Goal: Task Accomplishment & Management: Manage account settings

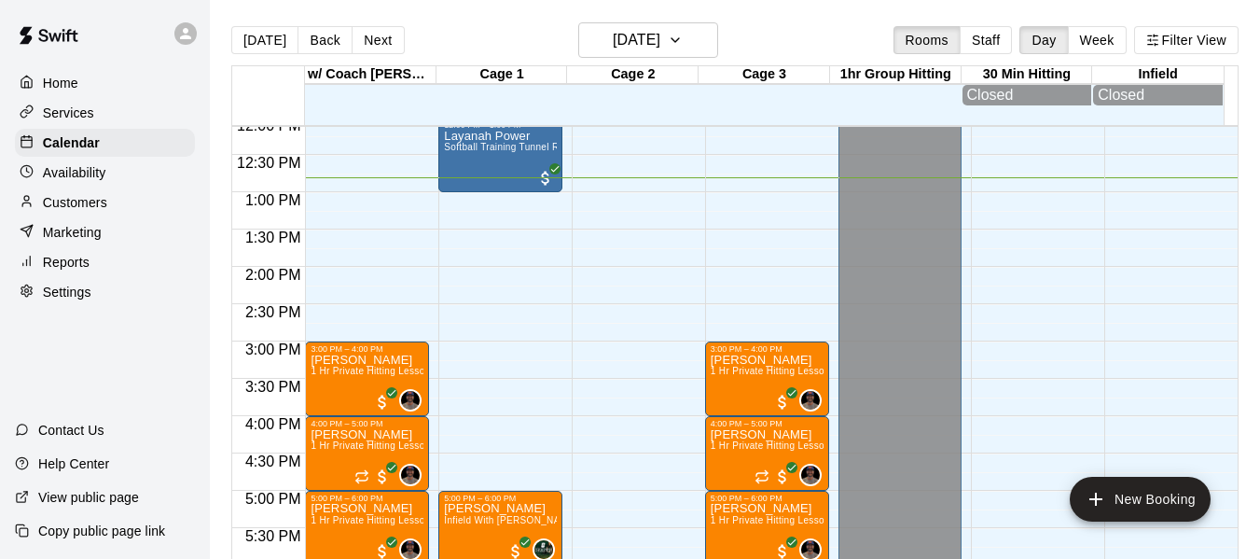
scroll to position [1048, 0]
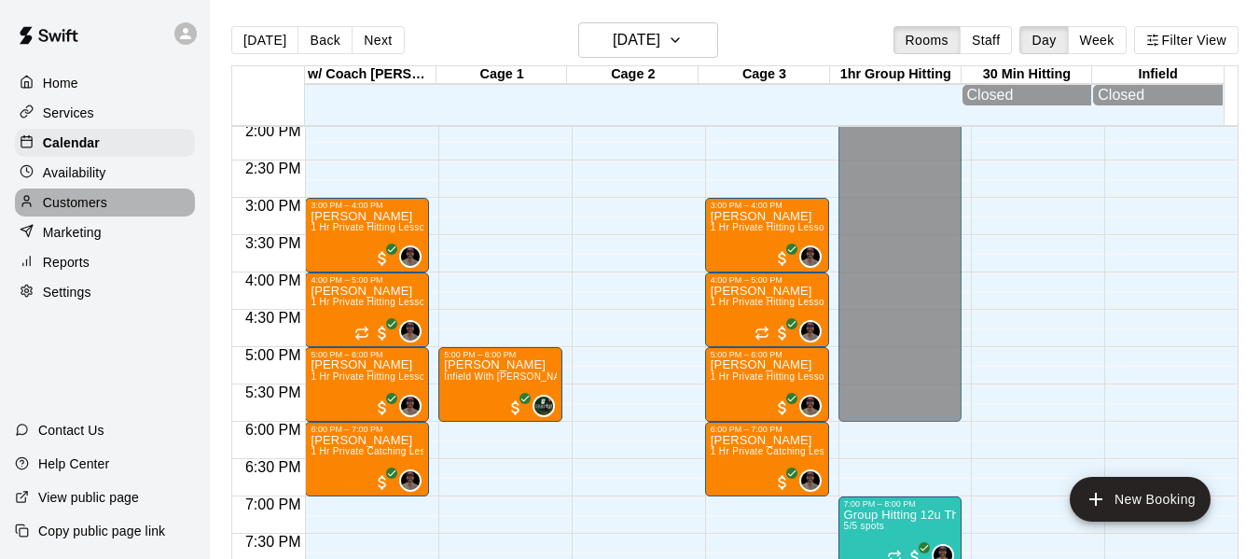
click at [79, 199] on p "Customers" at bounding box center [75, 202] width 64 height 19
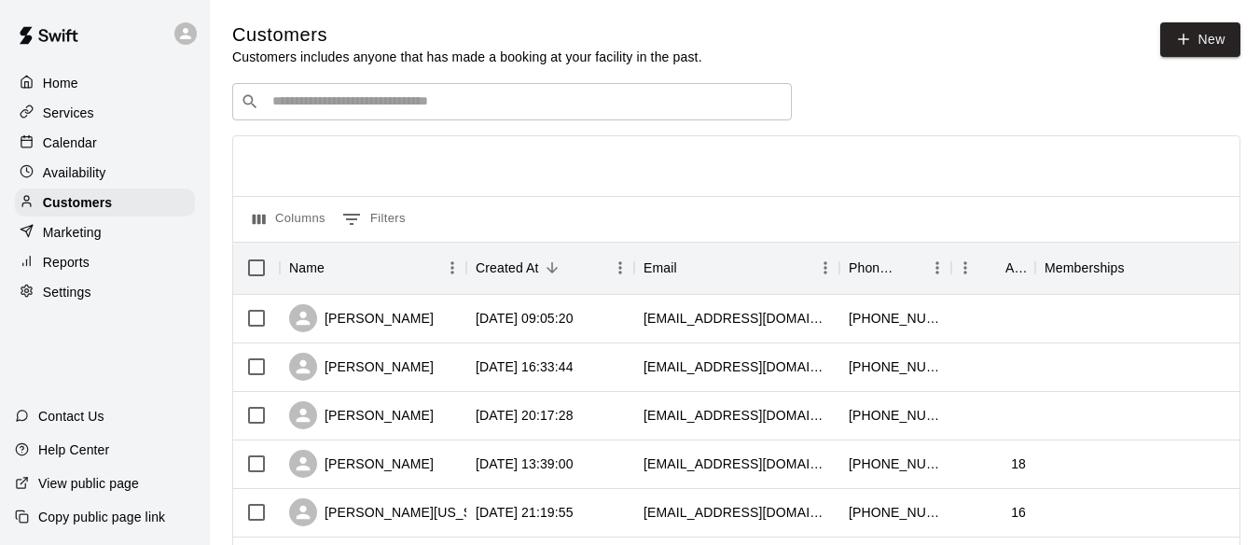
click at [479, 110] on input "Search customers by name or email" at bounding box center [525, 101] width 517 height 19
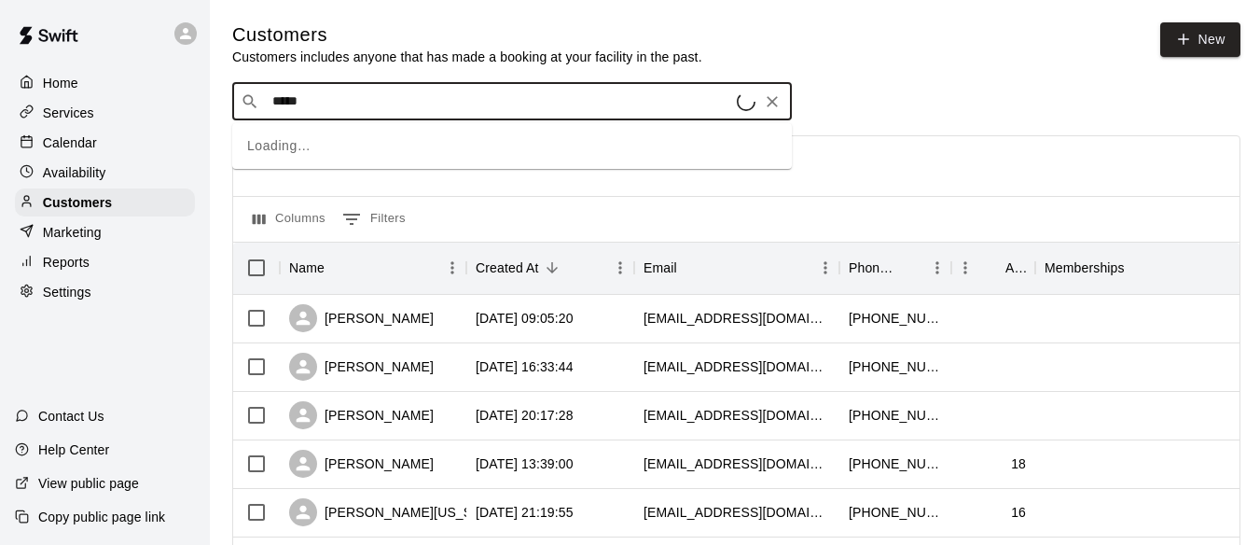
type input "******"
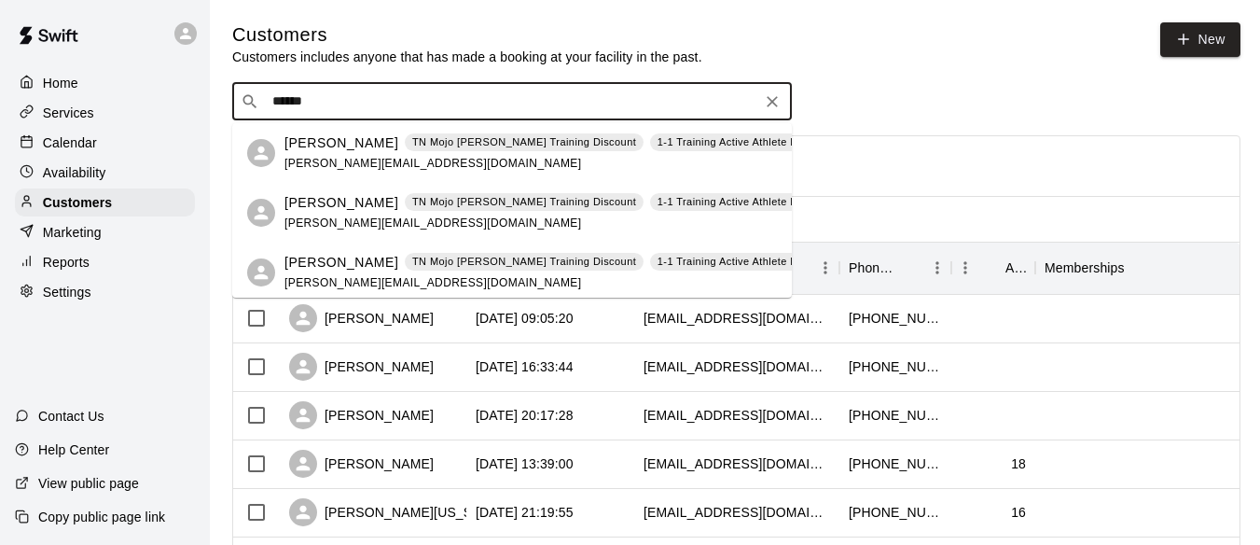
click at [355, 154] on div "[PERSON_NAME] [GEOGRAPHIC_DATA] Mojo [PERSON_NAME] Training Discount 1-1 Traini…" at bounding box center [625, 153] width 683 height 40
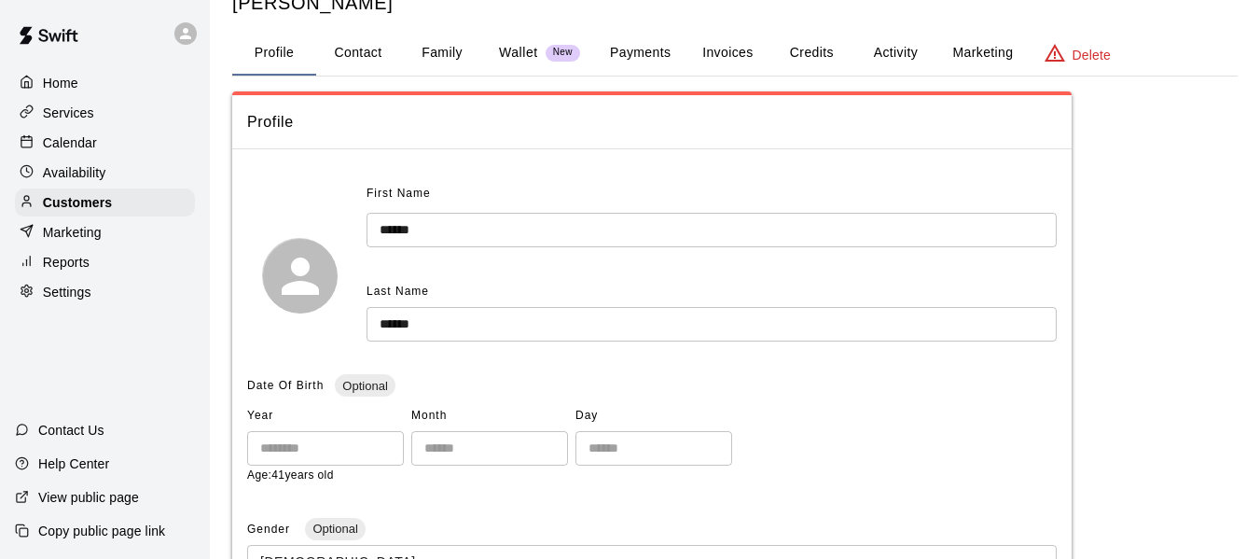
scroll to position [62, 0]
click at [898, 52] on button "Activity" at bounding box center [895, 52] width 84 height 45
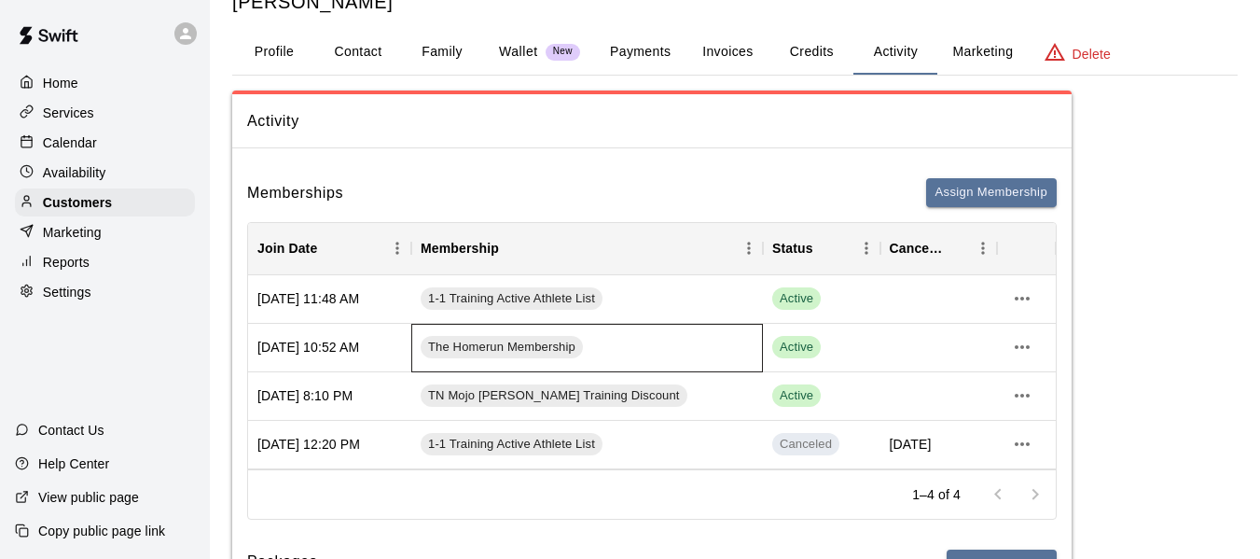
click at [669, 344] on div "The Homerun Membership" at bounding box center [587, 348] width 352 height 49
click at [1022, 335] on button "more actions" at bounding box center [1022, 347] width 32 height 32
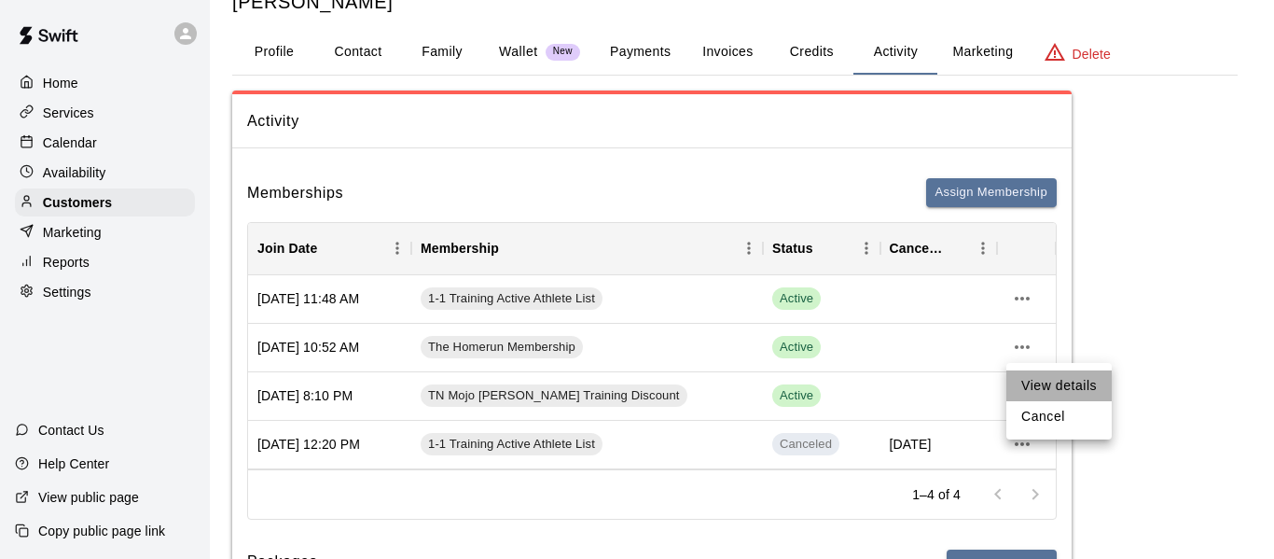
click at [1046, 382] on li "View details" at bounding box center [1058, 385] width 105 height 31
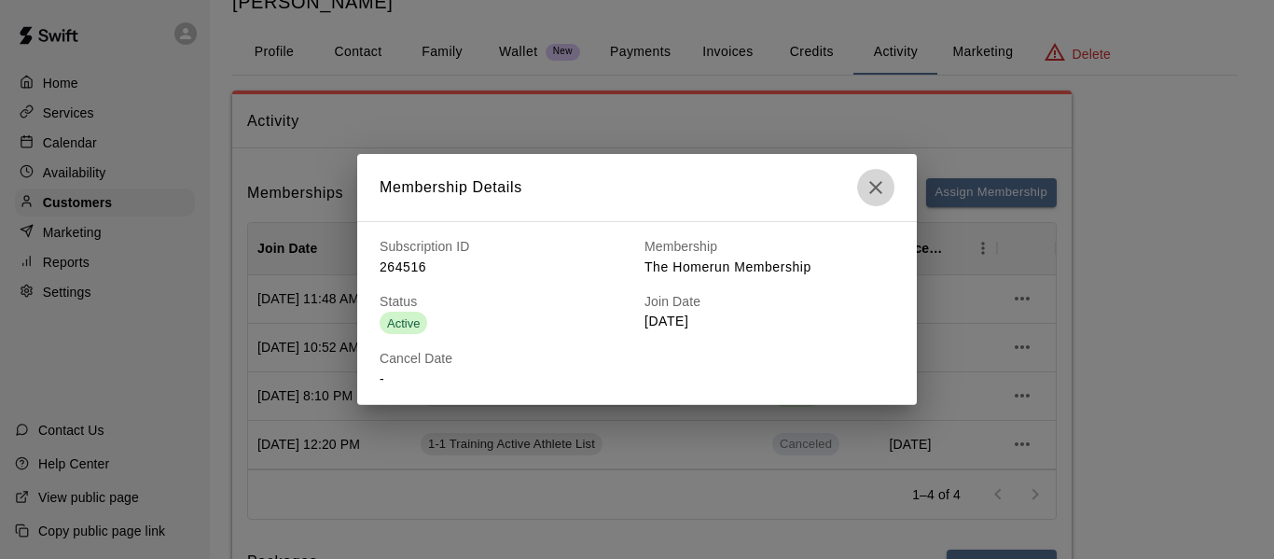
click at [876, 189] on icon "button" at bounding box center [876, 187] width 22 height 22
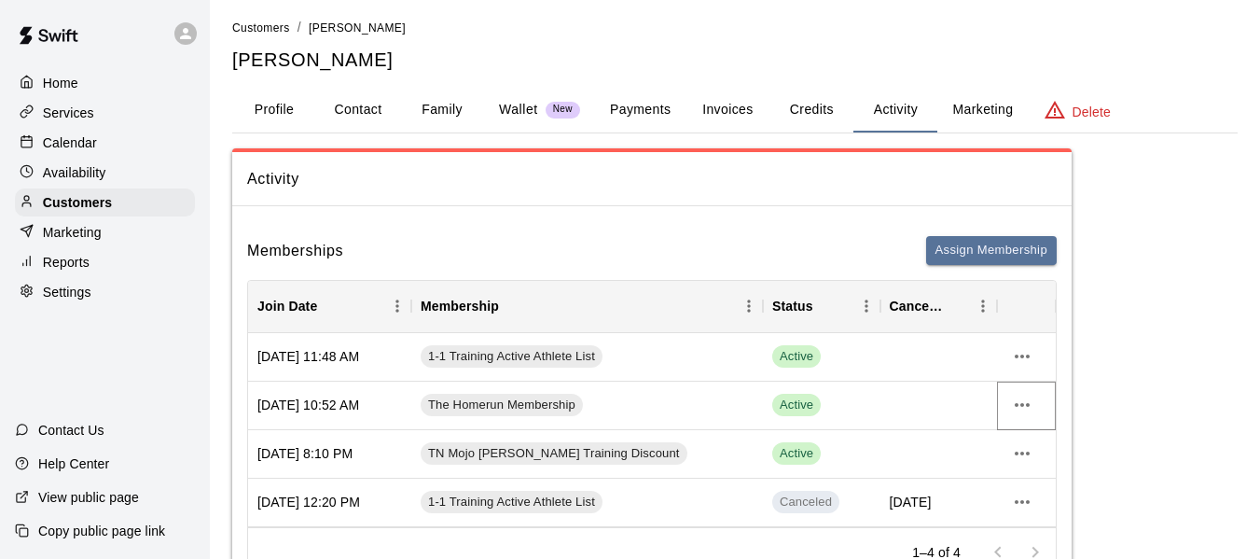
scroll to position [0, 0]
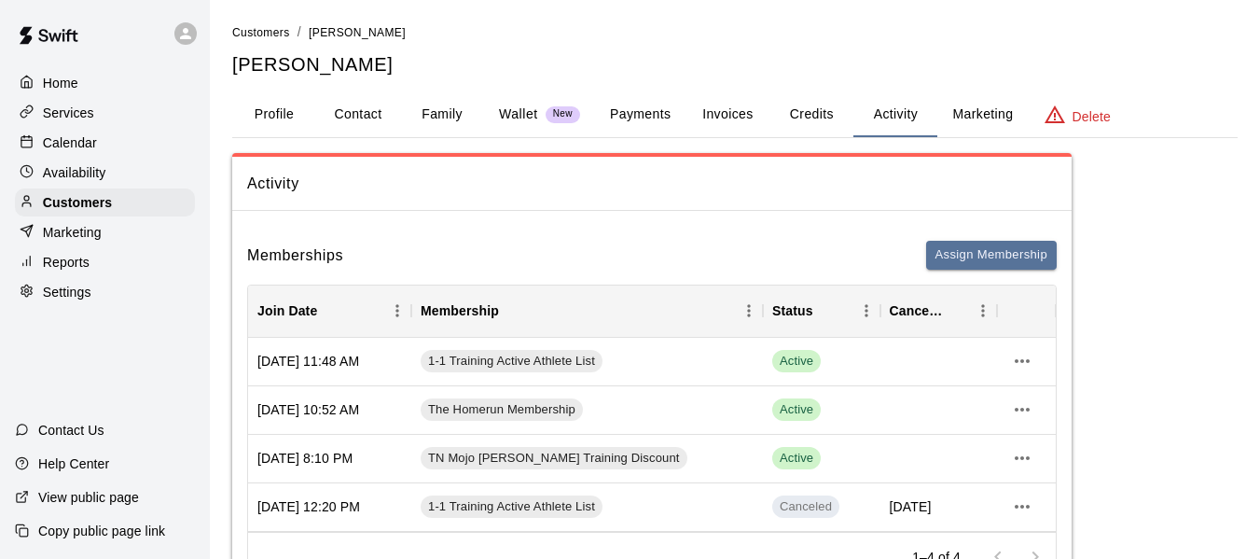
click at [816, 94] on button "Credits" at bounding box center [811, 114] width 84 height 45
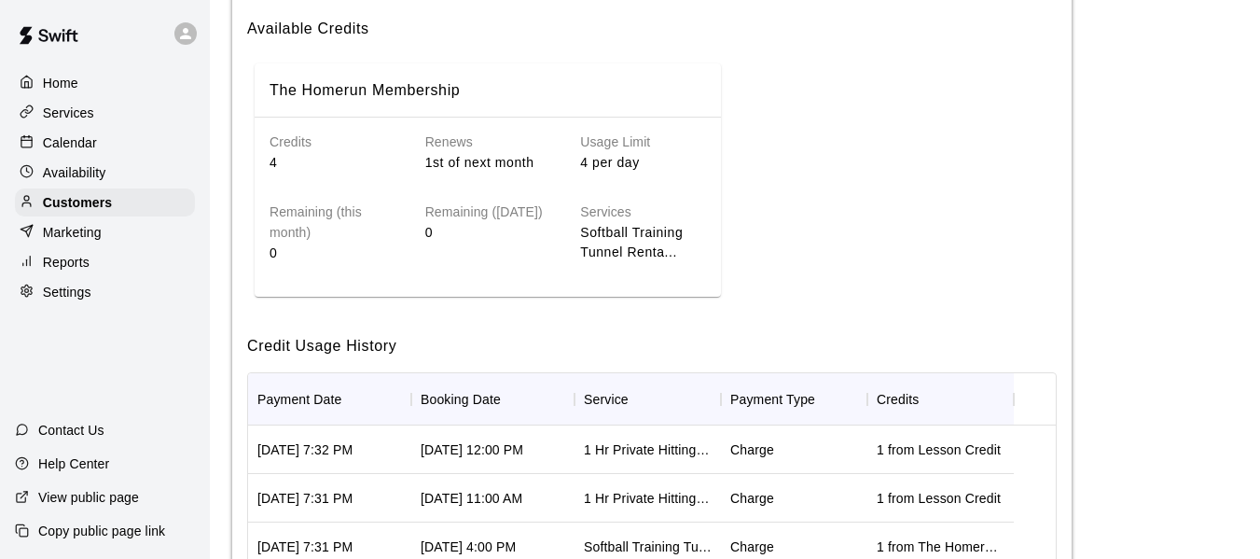
scroll to position [219, 0]
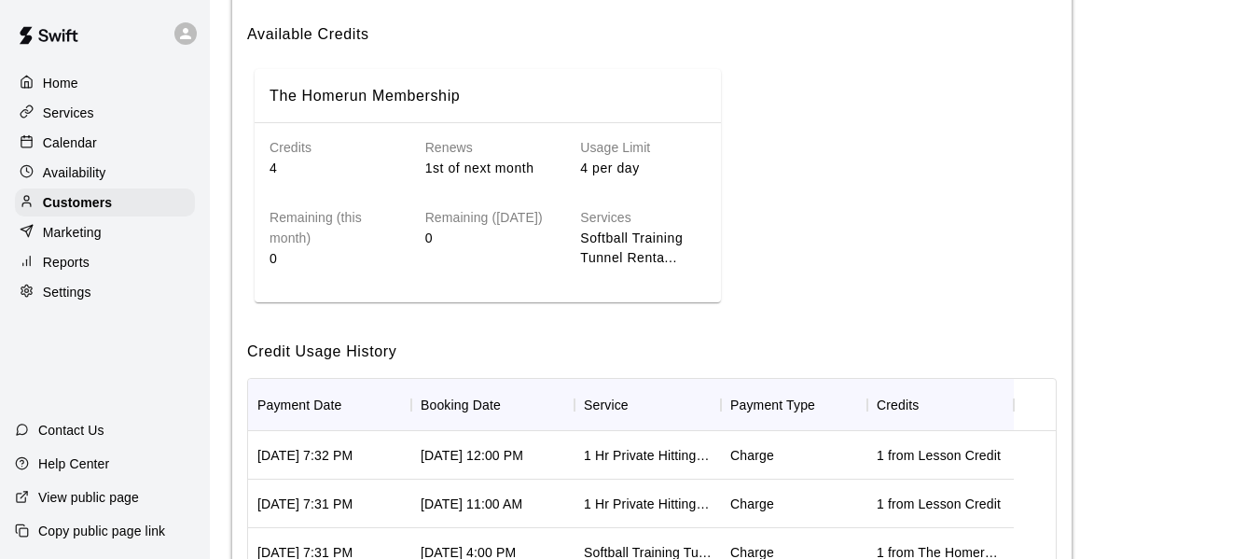
click at [412, 229] on div "Remaining (today) 0" at bounding box center [473, 223] width 156 height 90
click at [295, 245] on h6 "Remaining (this month)" at bounding box center [333, 228] width 126 height 41
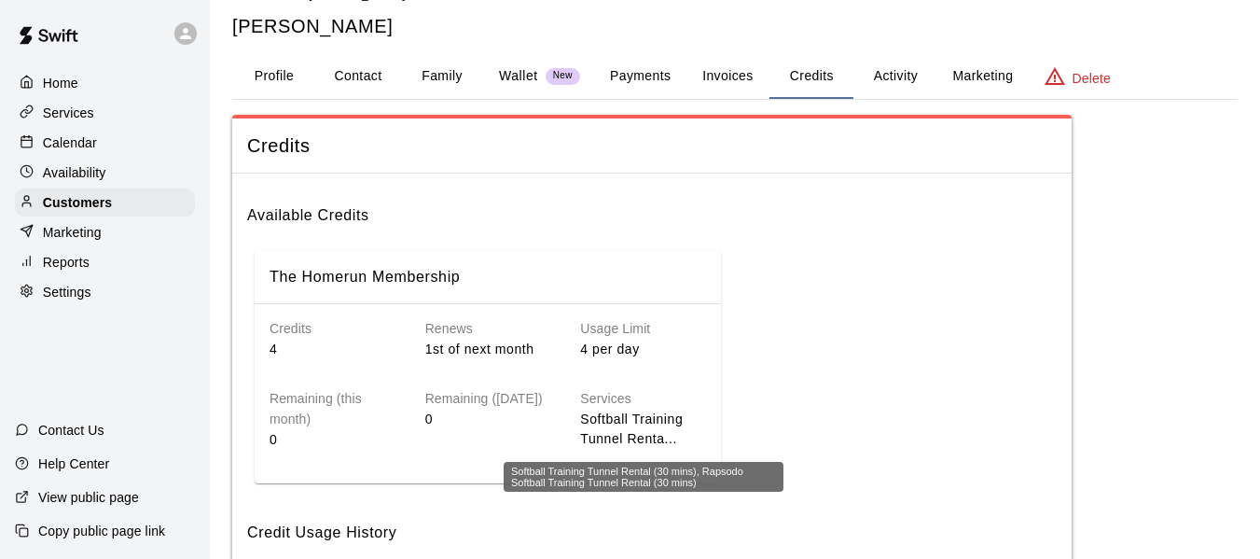
scroll to position [33, 0]
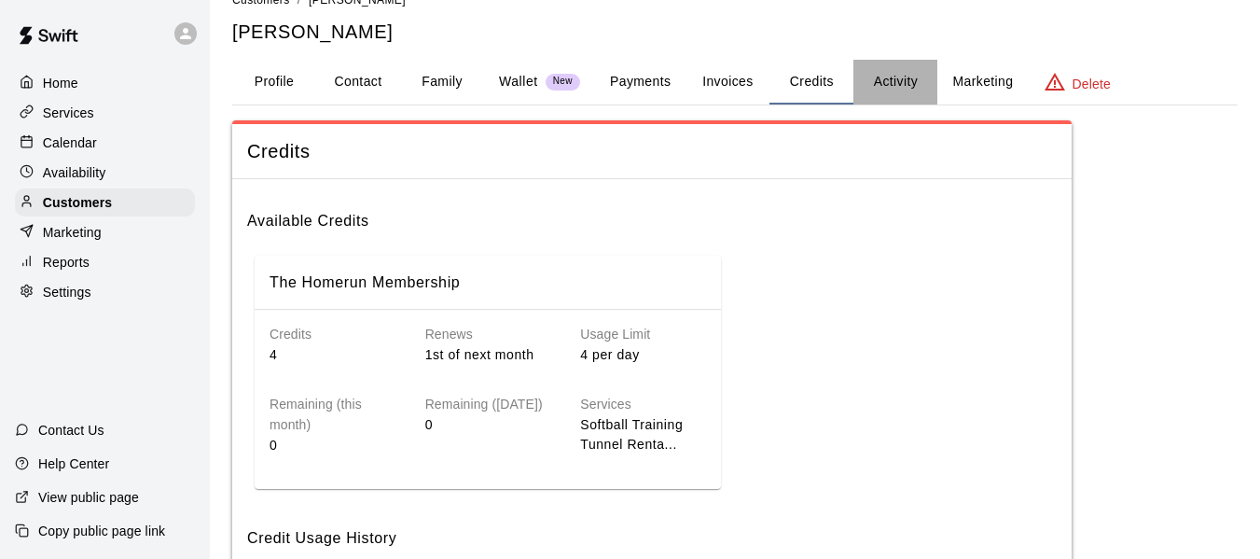
click at [912, 76] on button "Activity" at bounding box center [895, 82] width 84 height 45
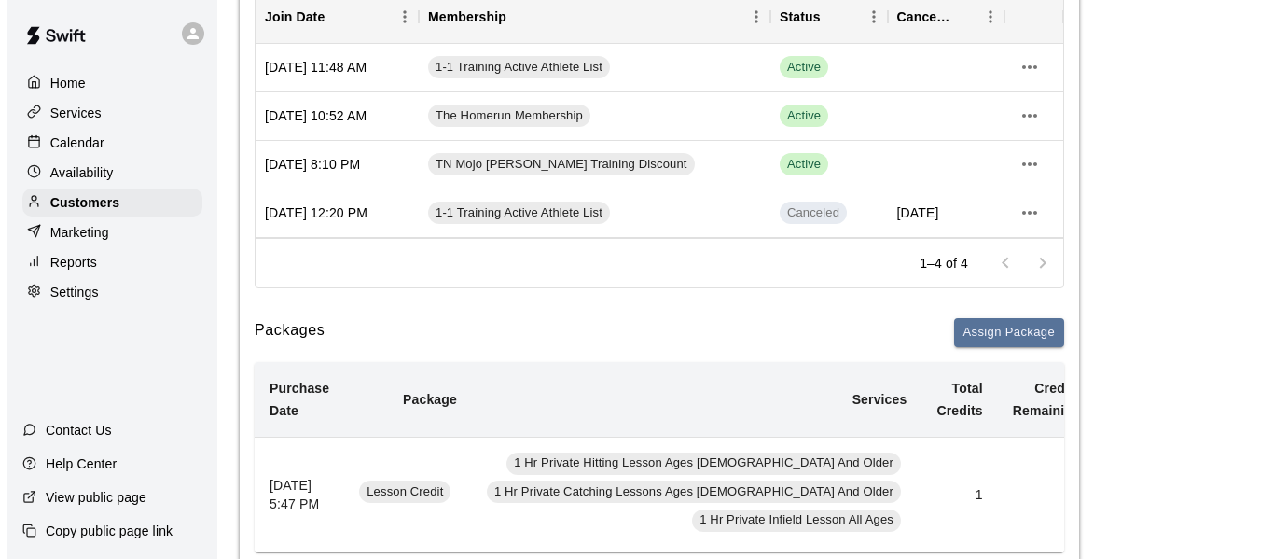
scroll to position [250, 0]
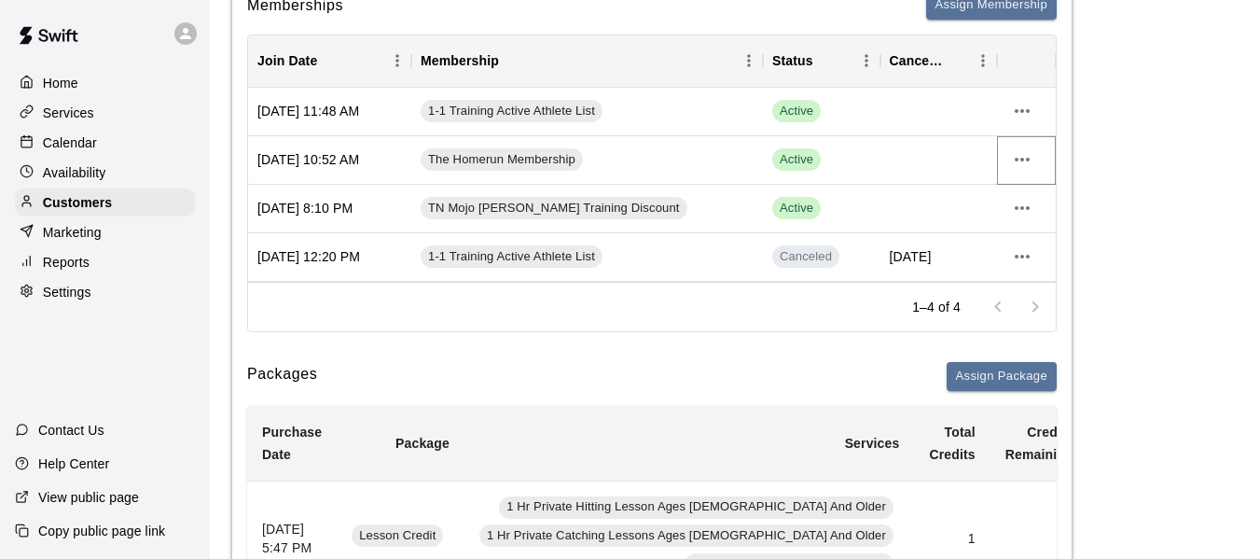
click at [1023, 162] on icon "more actions" at bounding box center [1022, 159] width 22 height 22
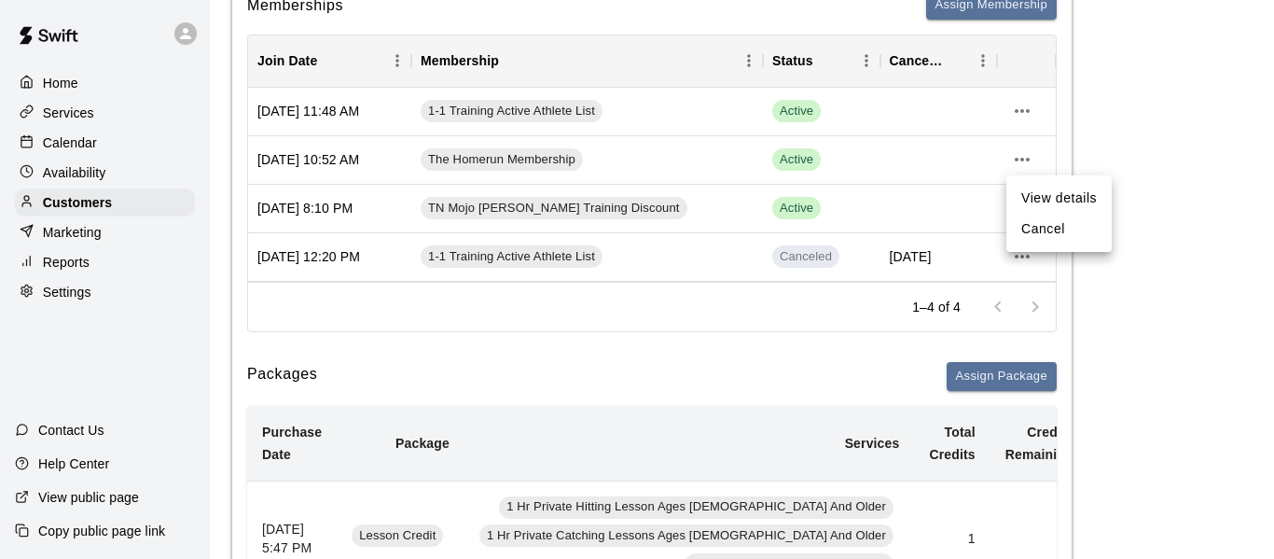
drag, startPoint x: 1001, startPoint y: 378, endPoint x: 846, endPoint y: 332, distance: 161.4
click at [1001, 375] on div at bounding box center [637, 279] width 1274 height 559
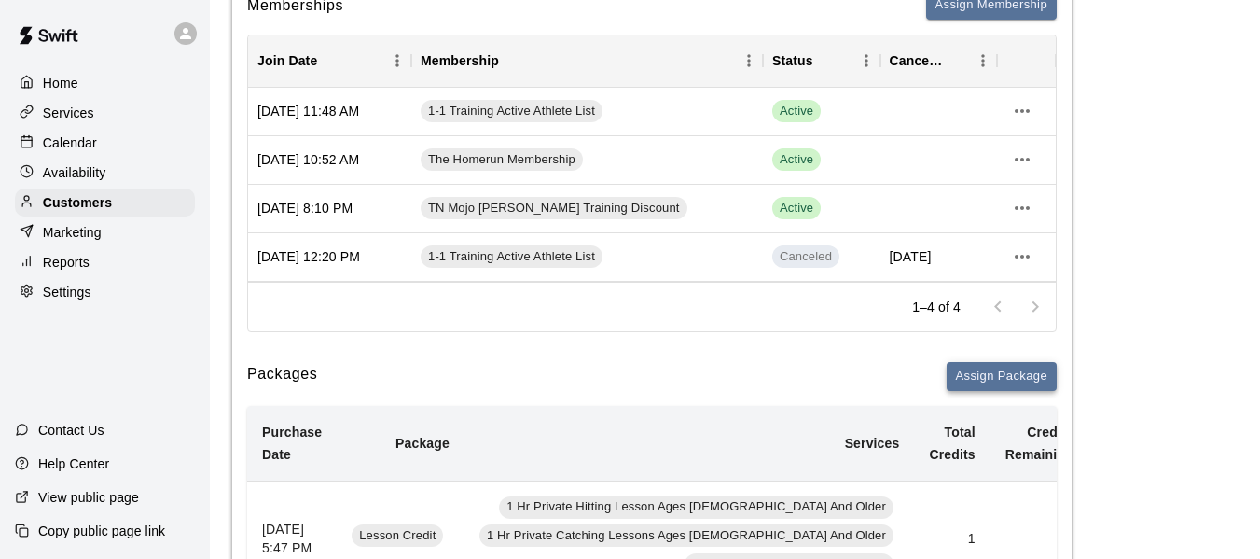
click at [982, 379] on button "Assign Package" at bounding box center [1002, 376] width 110 height 29
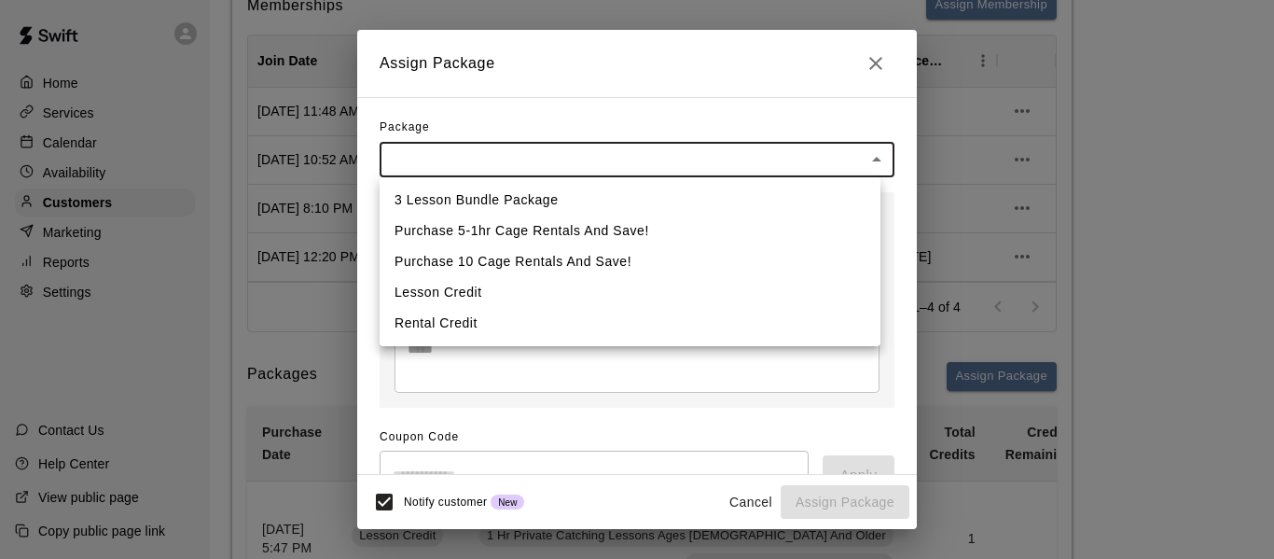
click at [875, 63] on div at bounding box center [637, 279] width 1274 height 559
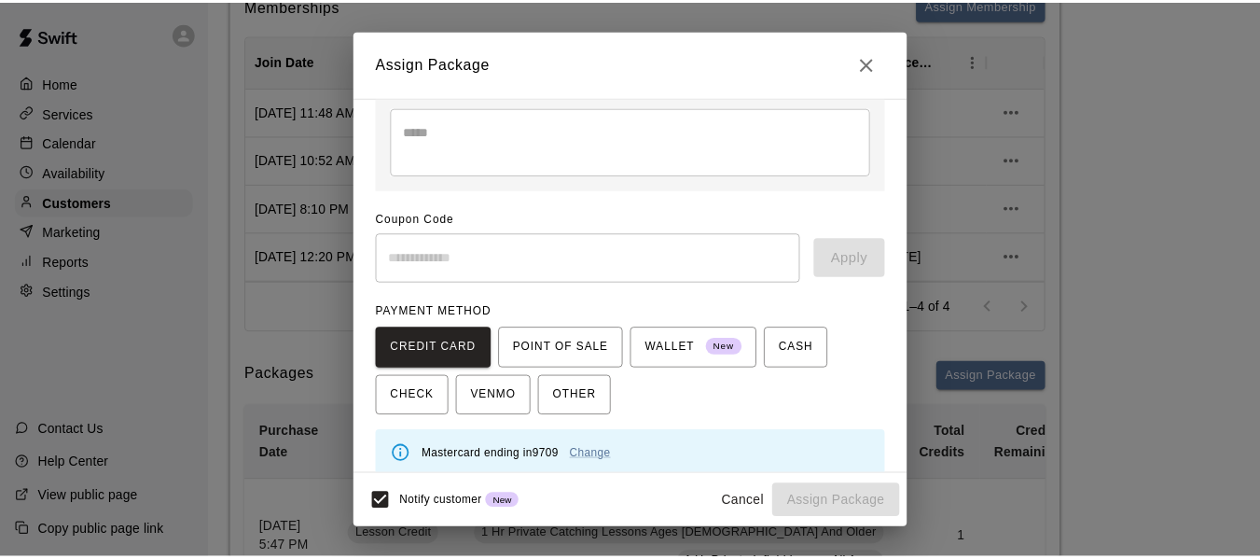
scroll to position [236, 0]
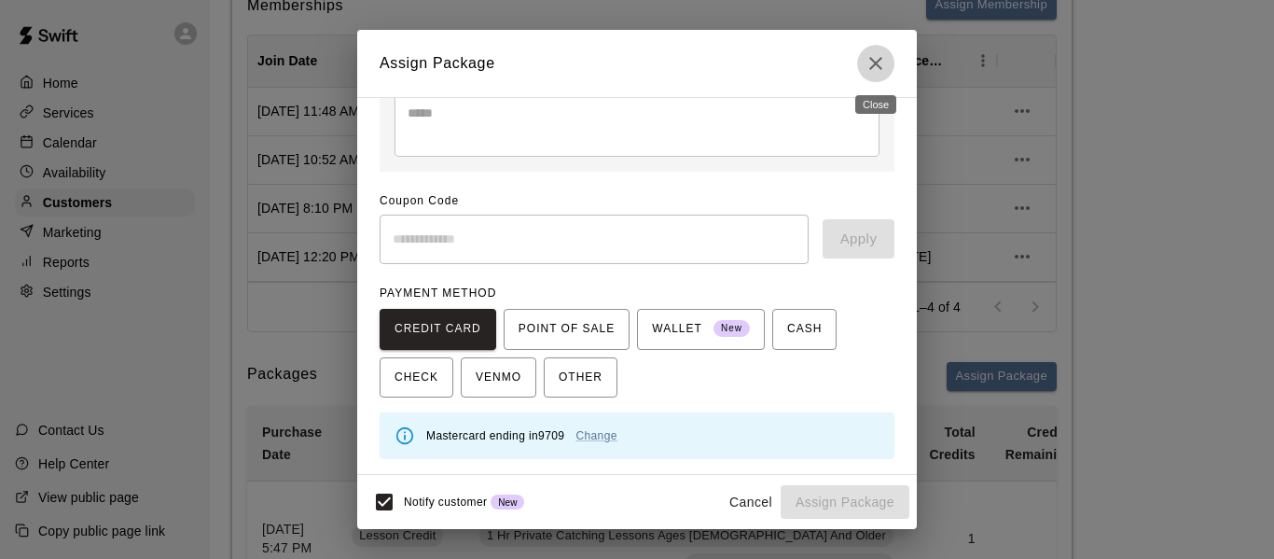
click at [879, 62] on icon "Close" at bounding box center [876, 63] width 22 height 22
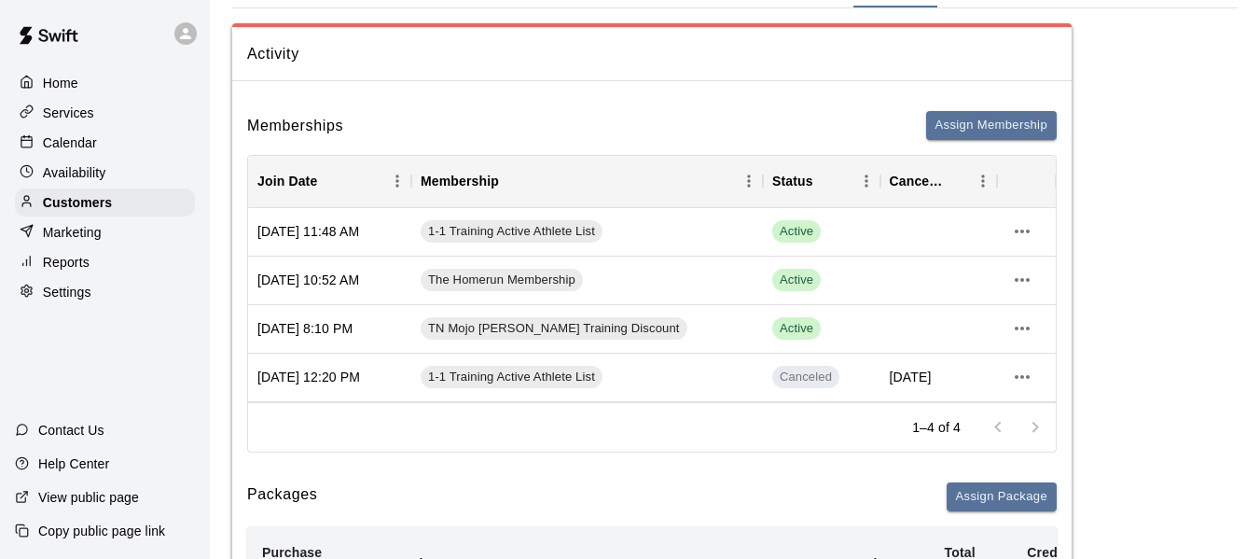
scroll to position [0, 0]
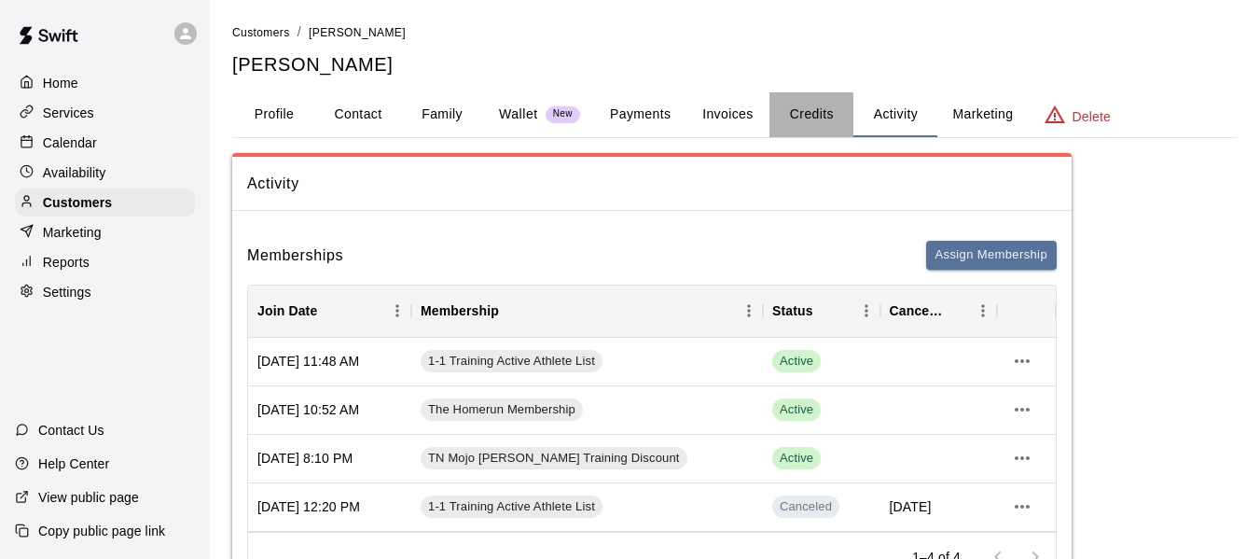
click at [824, 118] on button "Credits" at bounding box center [811, 114] width 84 height 45
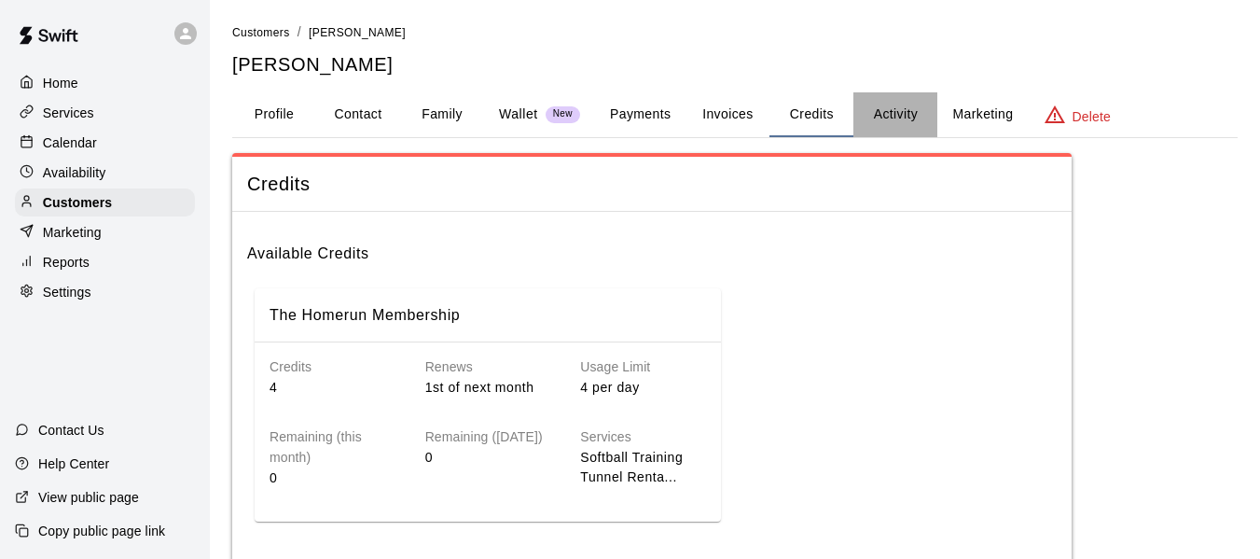
click at [877, 111] on button "Activity" at bounding box center [895, 114] width 84 height 45
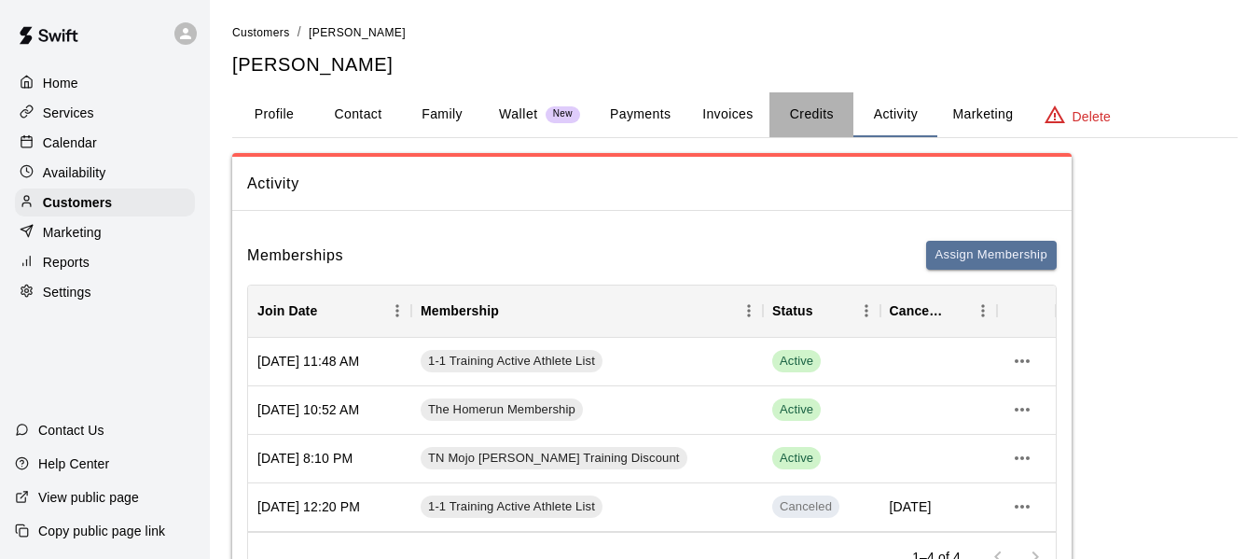
click at [816, 118] on button "Credits" at bounding box center [811, 114] width 84 height 45
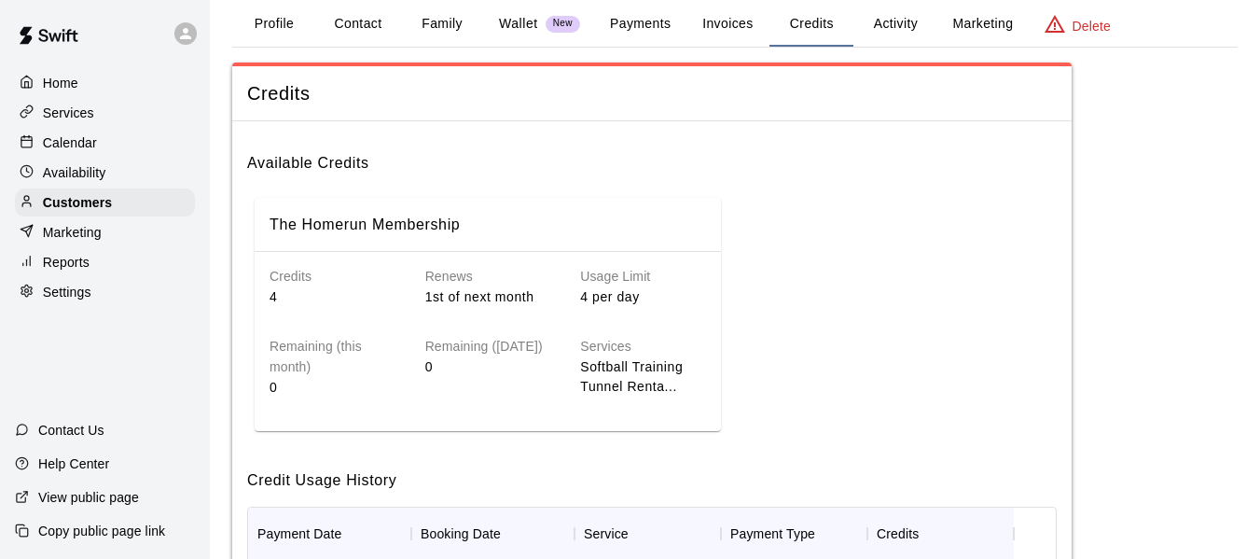
scroll to position [93, 0]
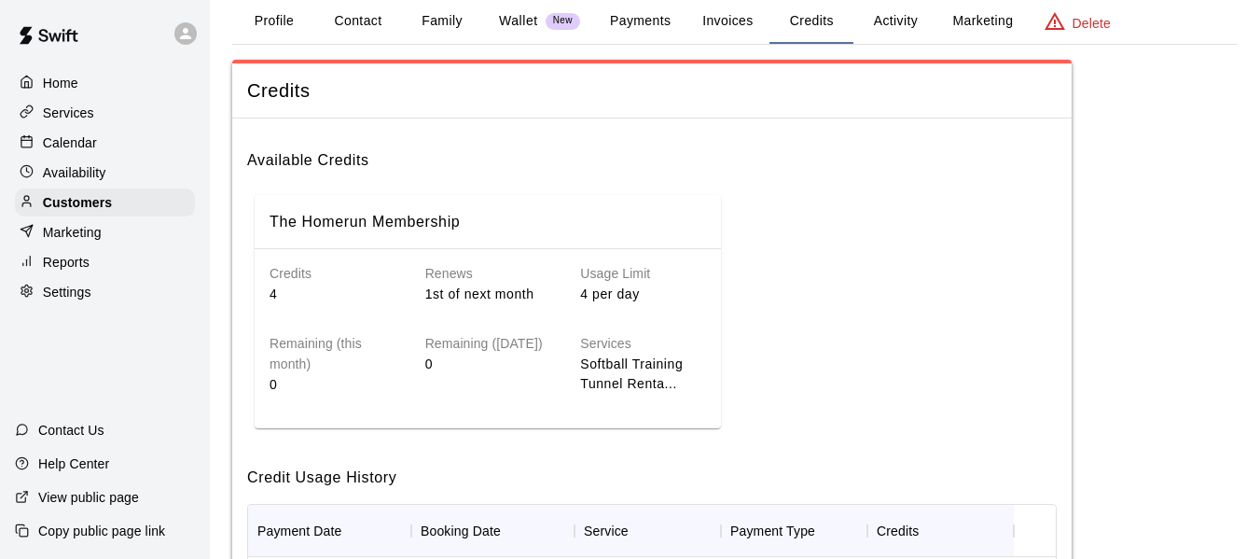
click at [86, 122] on p "Services" at bounding box center [68, 113] width 51 height 19
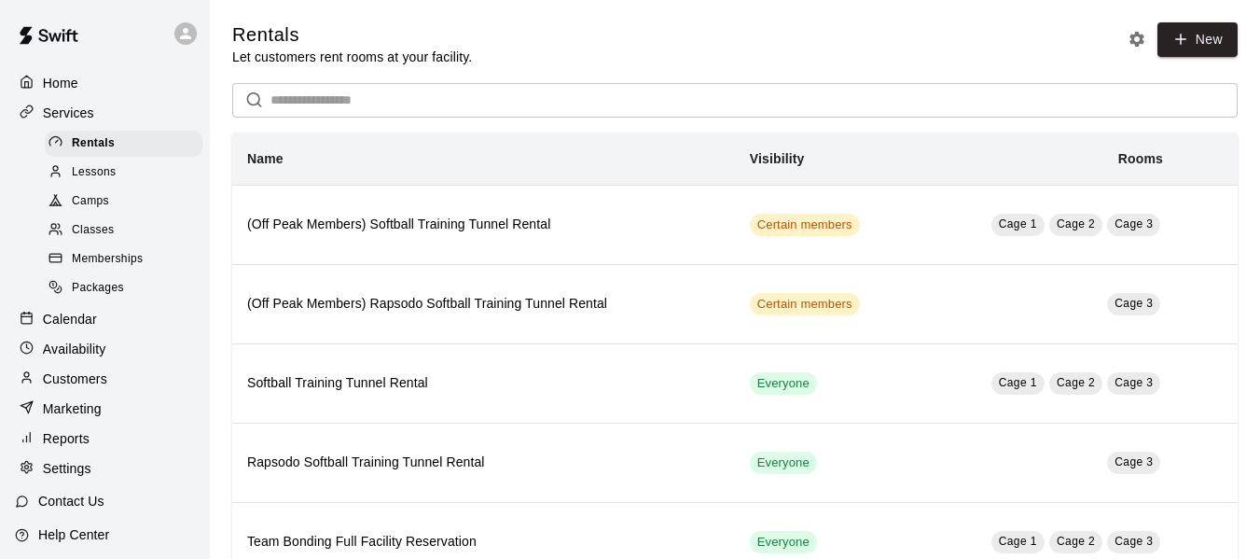
click at [106, 260] on span "Memberships" at bounding box center [107, 259] width 71 height 19
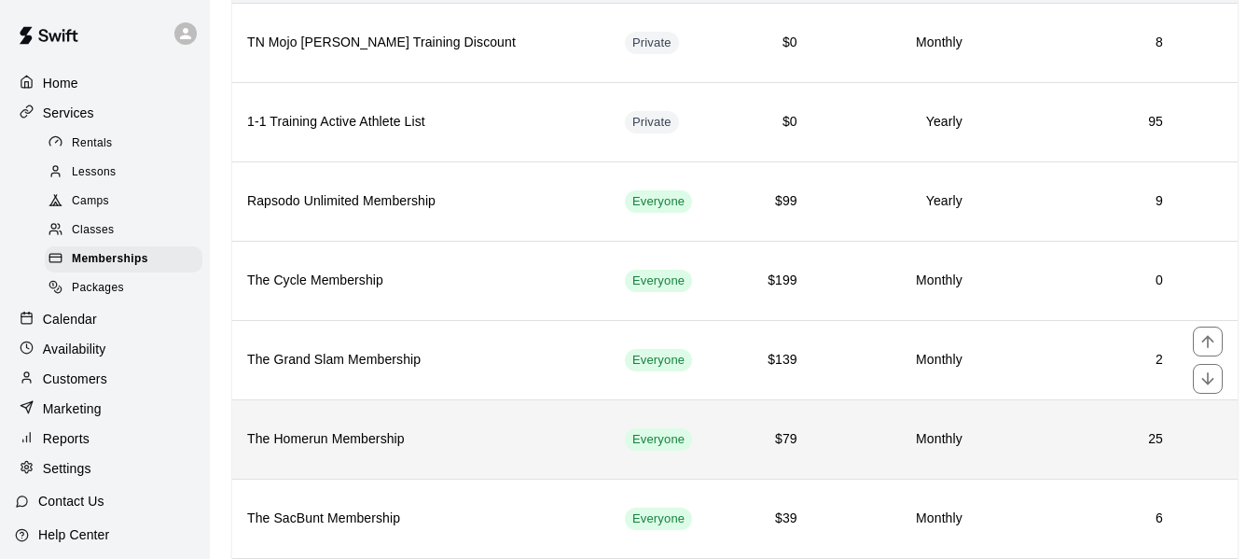
scroll to position [187, 0]
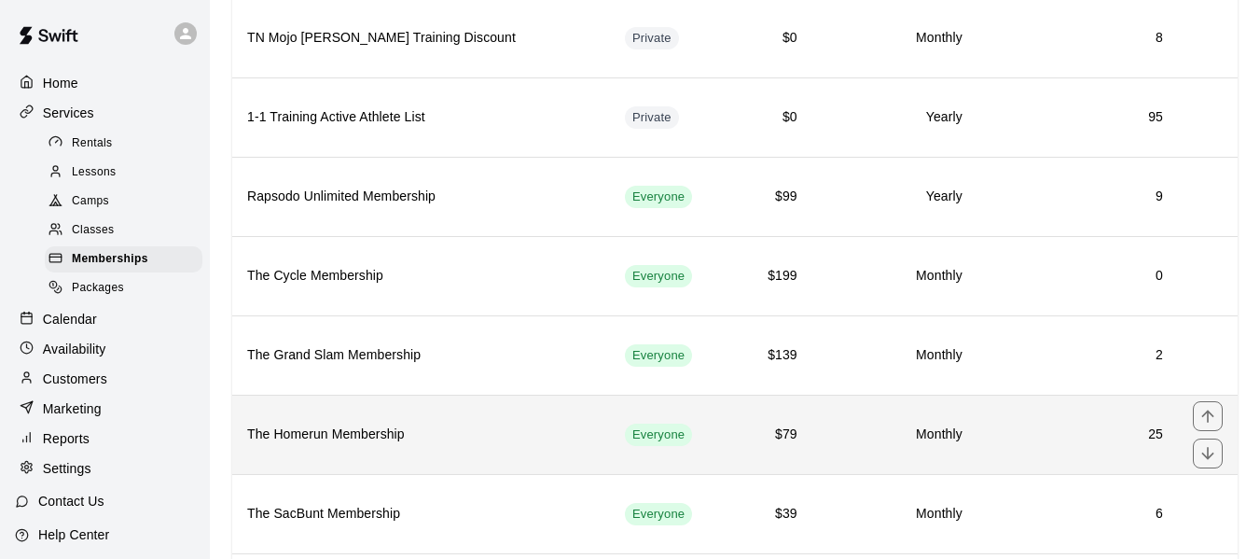
click at [353, 442] on h6 "The Homerun Membership" at bounding box center [421, 434] width 348 height 21
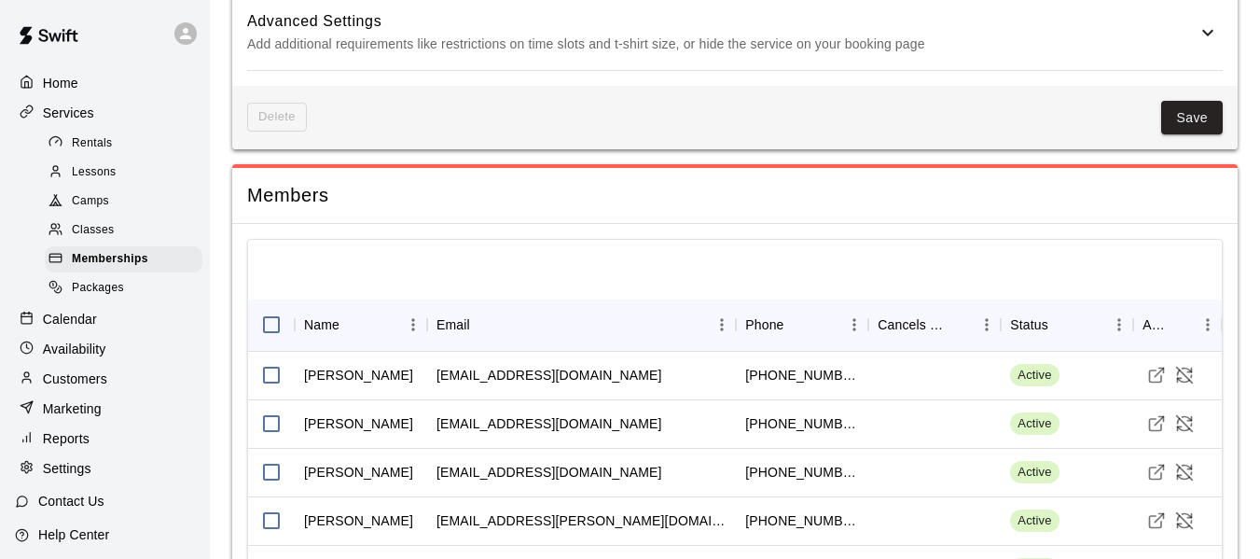
scroll to position [3034, 0]
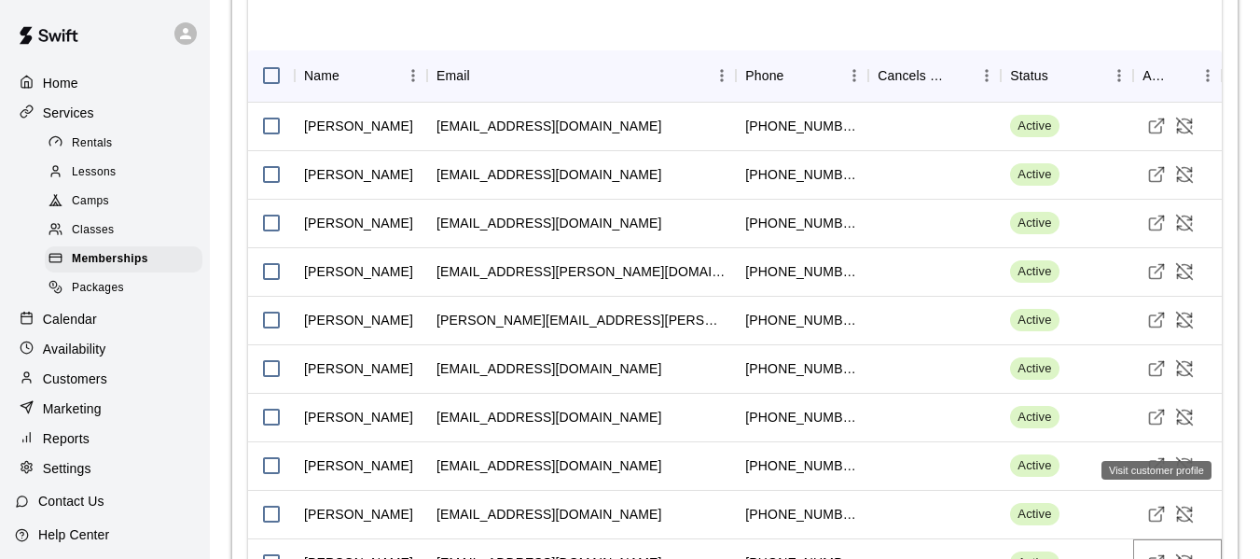
click at [1162, 553] on icon "Visit customer profile" at bounding box center [1156, 562] width 19 height 19
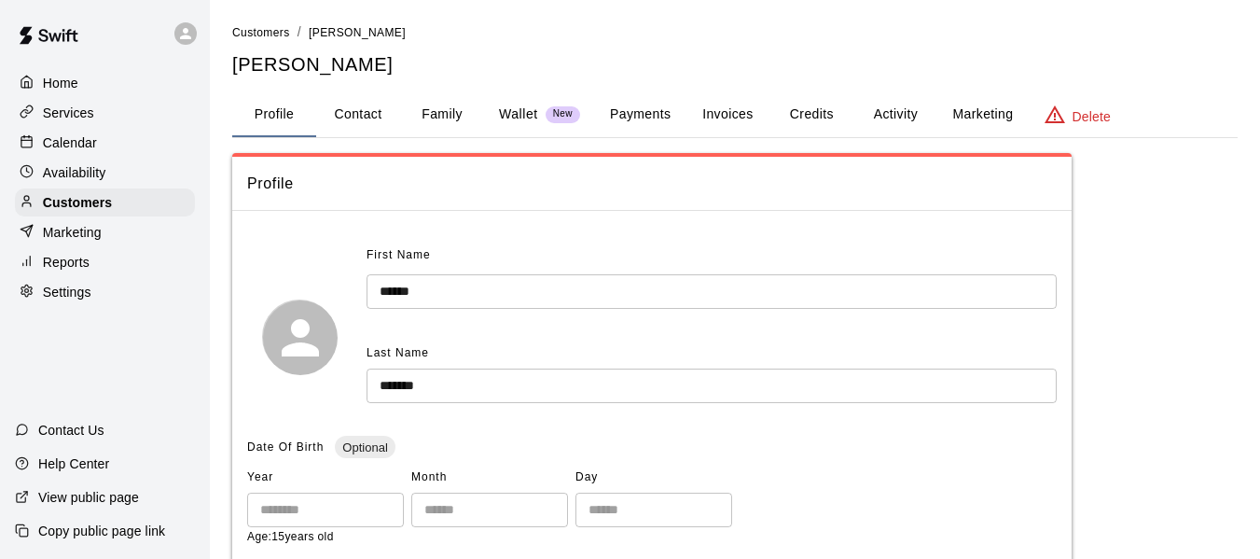
click at [817, 110] on button "Credits" at bounding box center [811, 114] width 84 height 45
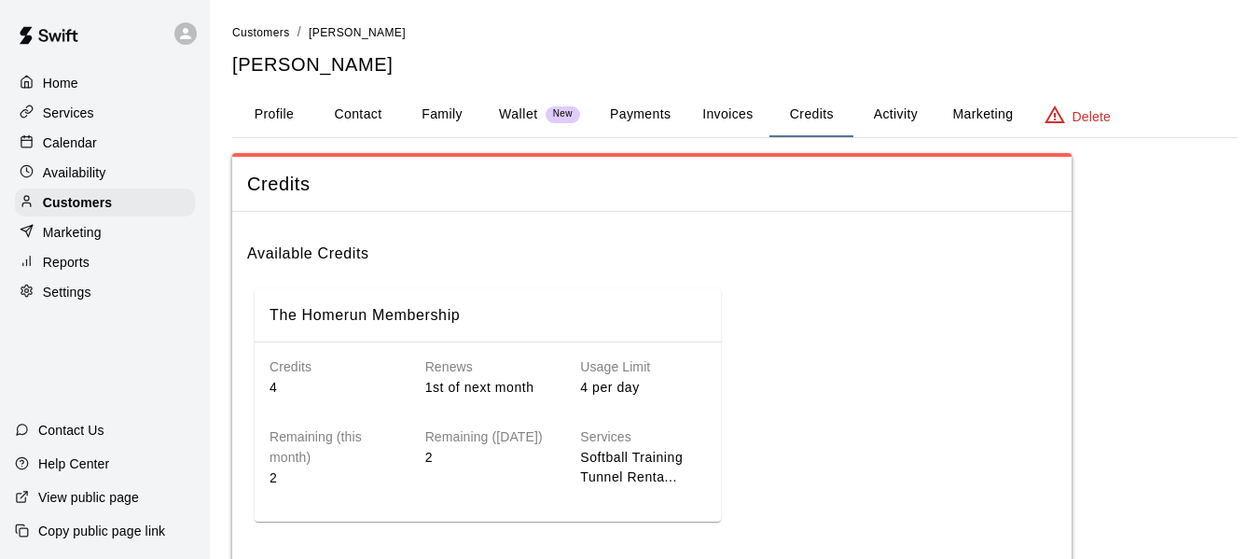
click at [71, 150] on p "Calendar" at bounding box center [70, 142] width 54 height 19
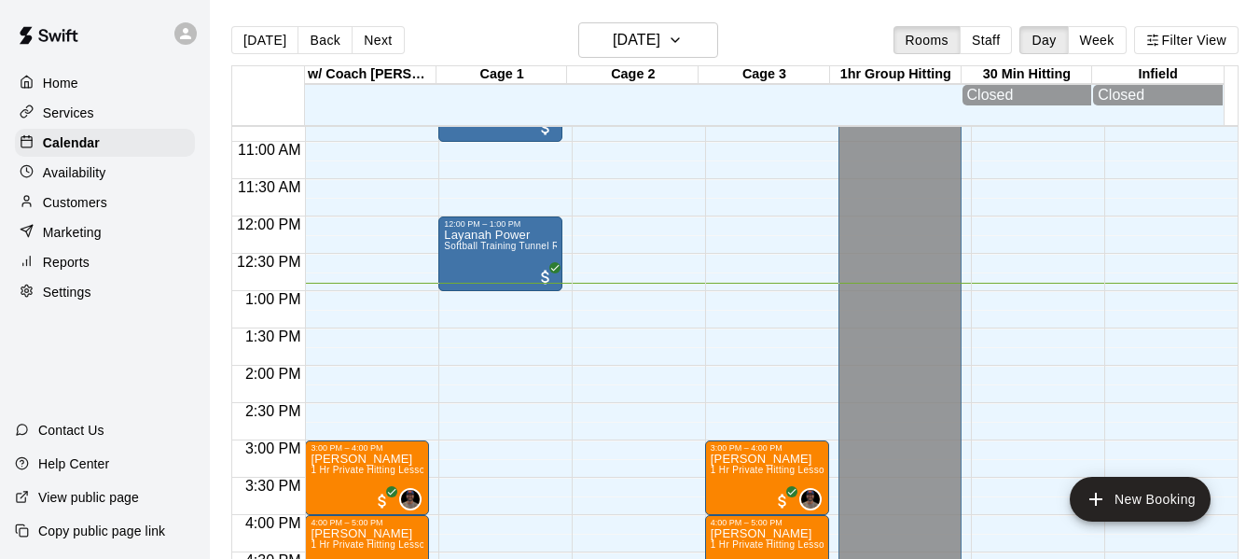
scroll to position [775, 0]
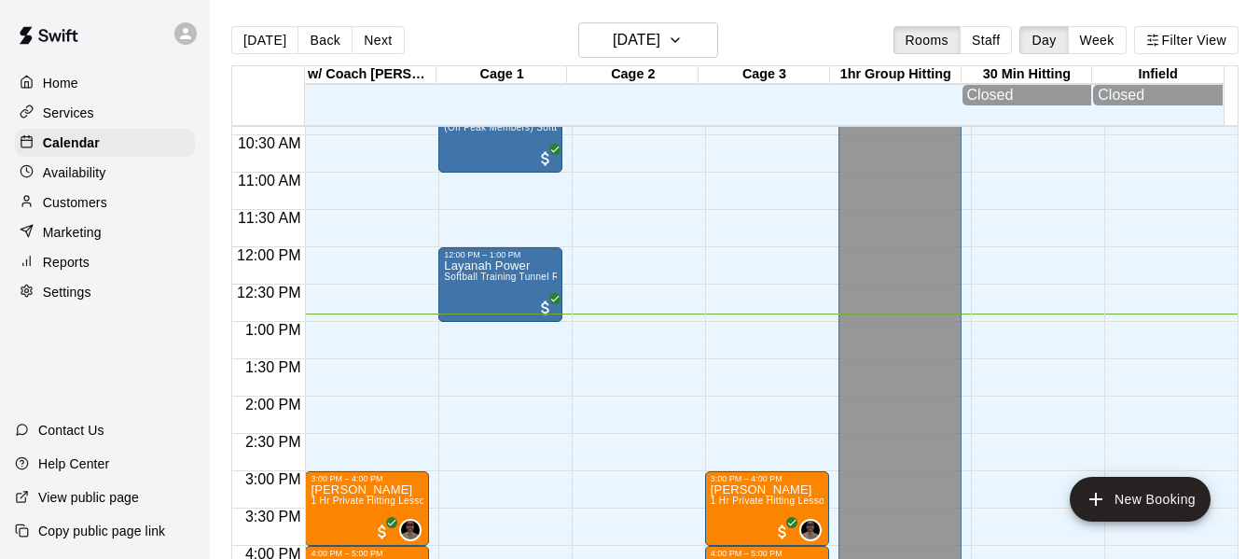
click at [97, 175] on p "Availability" at bounding box center [74, 172] width 63 height 19
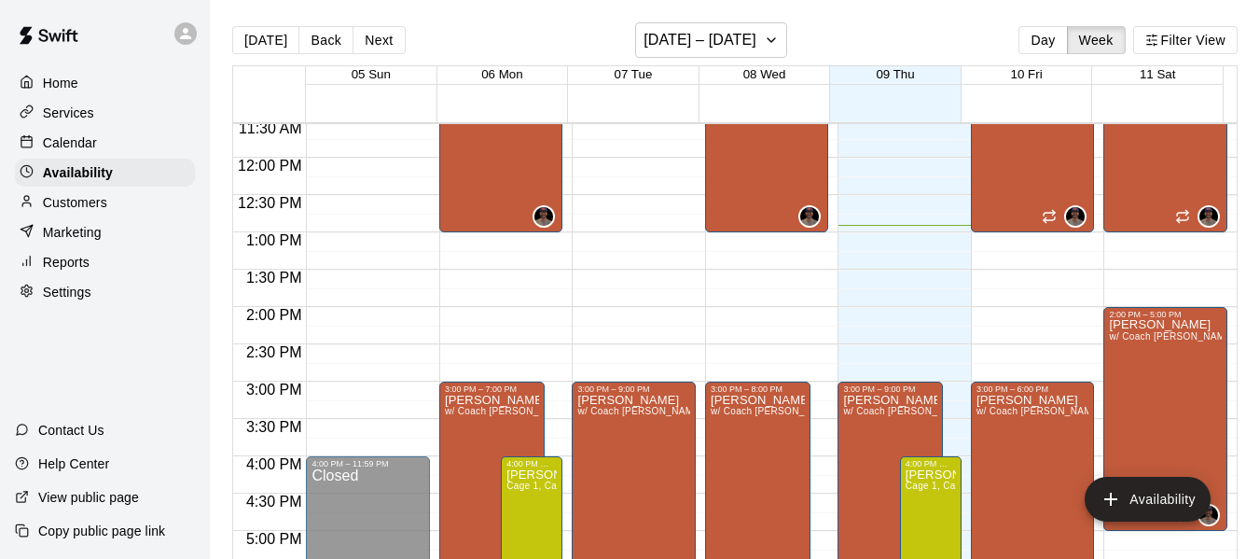
scroll to position [776, 0]
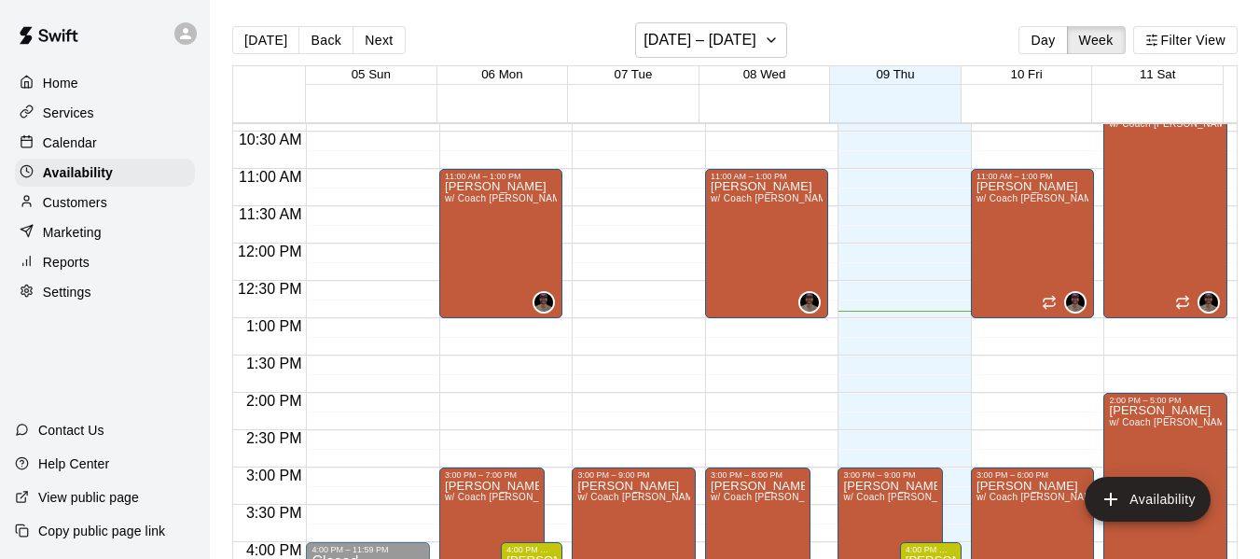
click at [97, 140] on div "Calendar" at bounding box center [105, 143] width 180 height 28
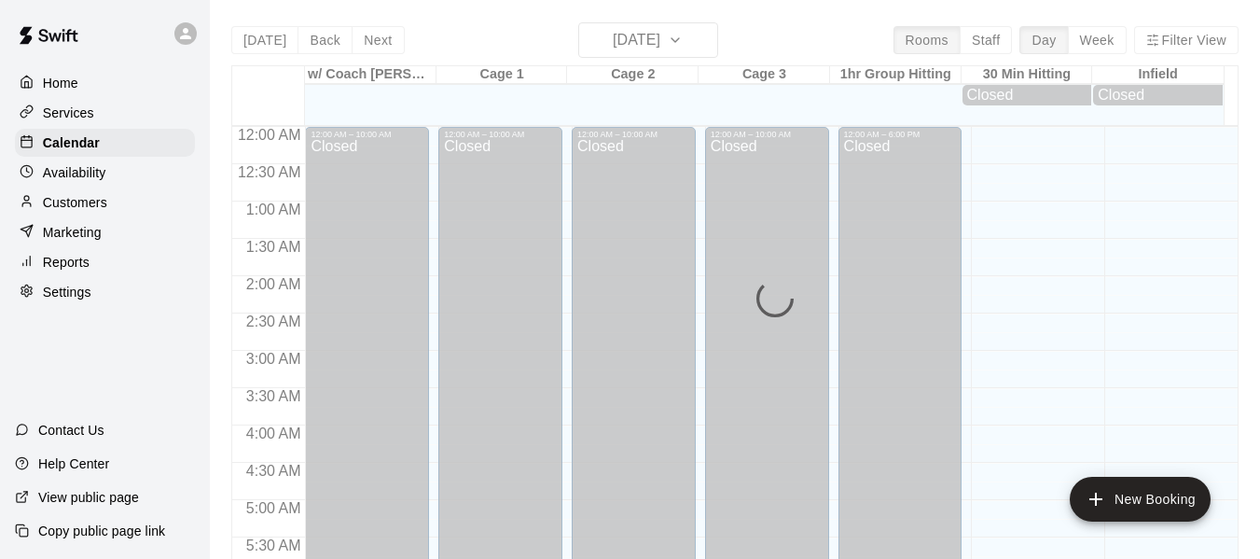
scroll to position [963, 0]
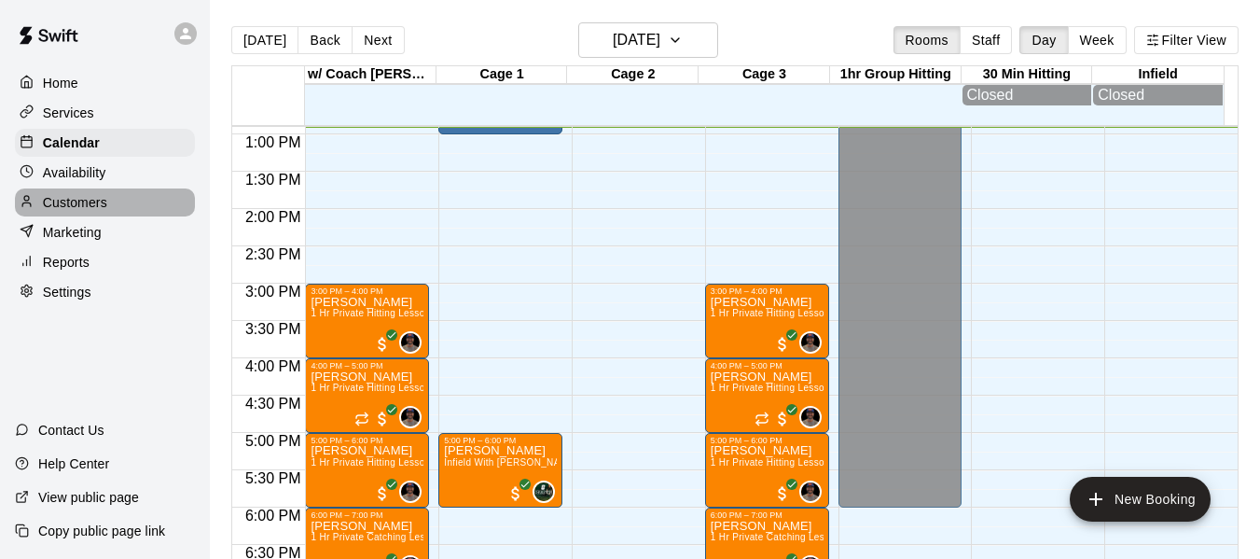
click at [85, 205] on p "Customers" at bounding box center [75, 202] width 64 height 19
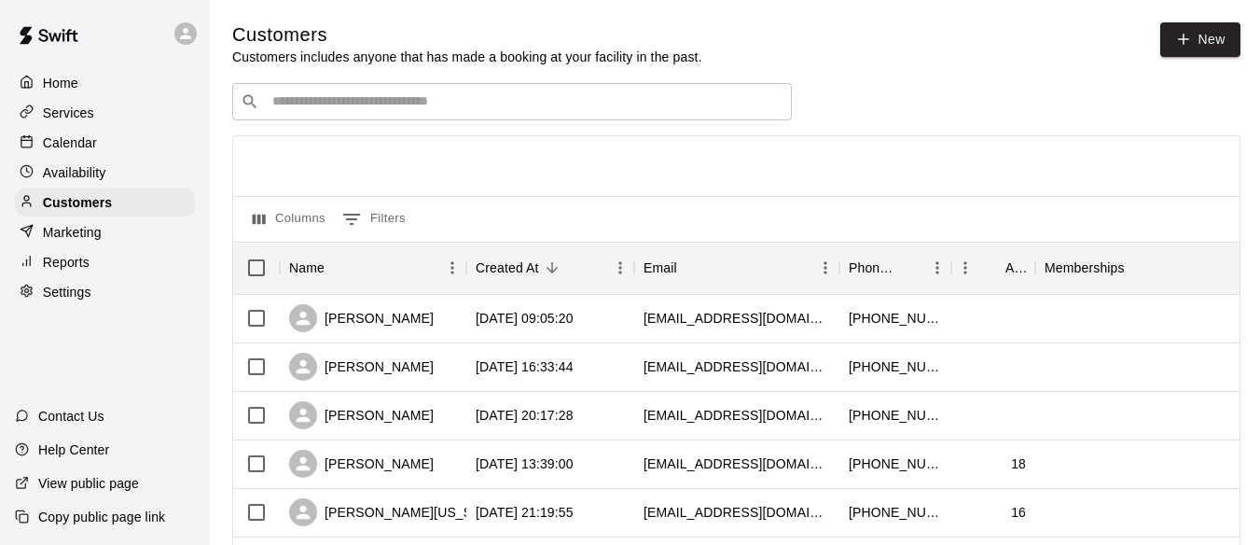
click at [390, 109] on input "Search customers by name or email" at bounding box center [525, 101] width 517 height 19
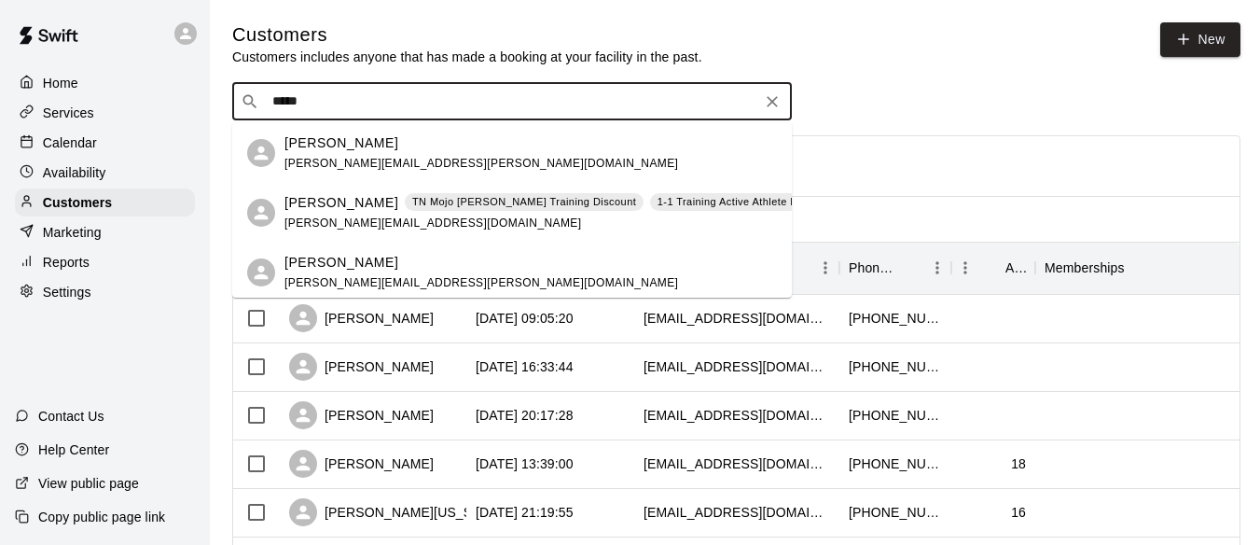
type input "******"
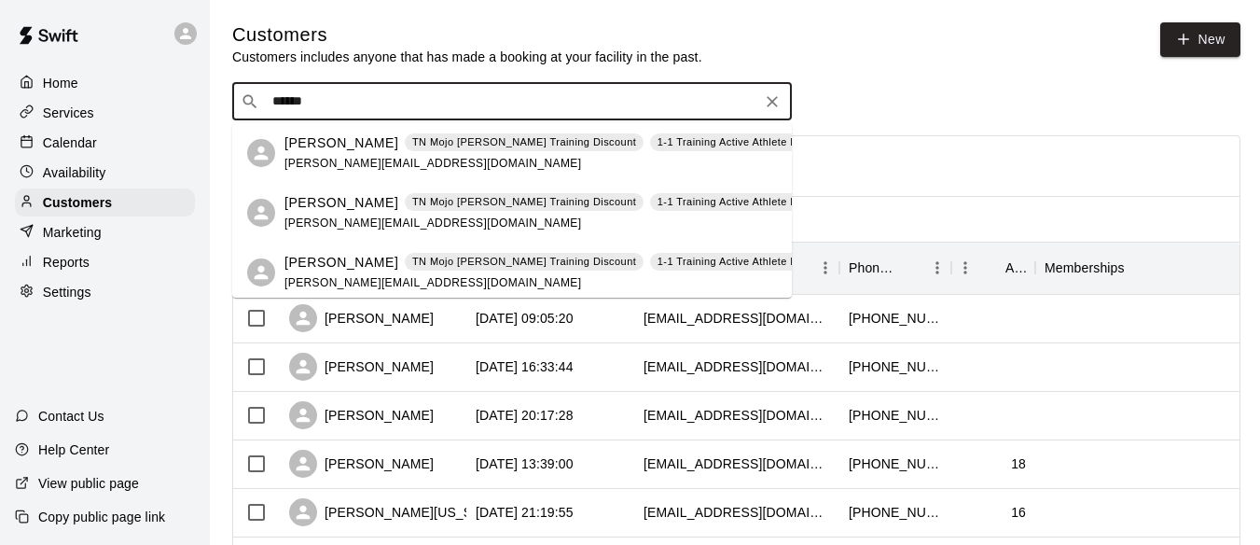
click at [346, 155] on div "[PERSON_NAME] [GEOGRAPHIC_DATA] Mojo [PERSON_NAME] Training Discount 1-1 Traini…" at bounding box center [625, 153] width 683 height 40
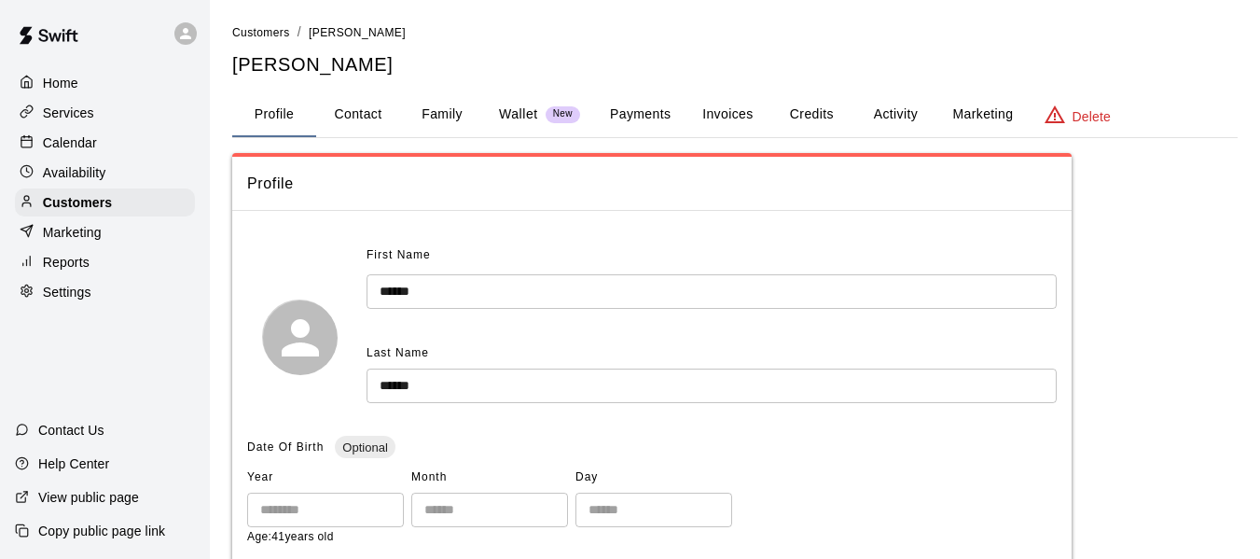
click at [908, 120] on button "Activity" at bounding box center [895, 114] width 84 height 45
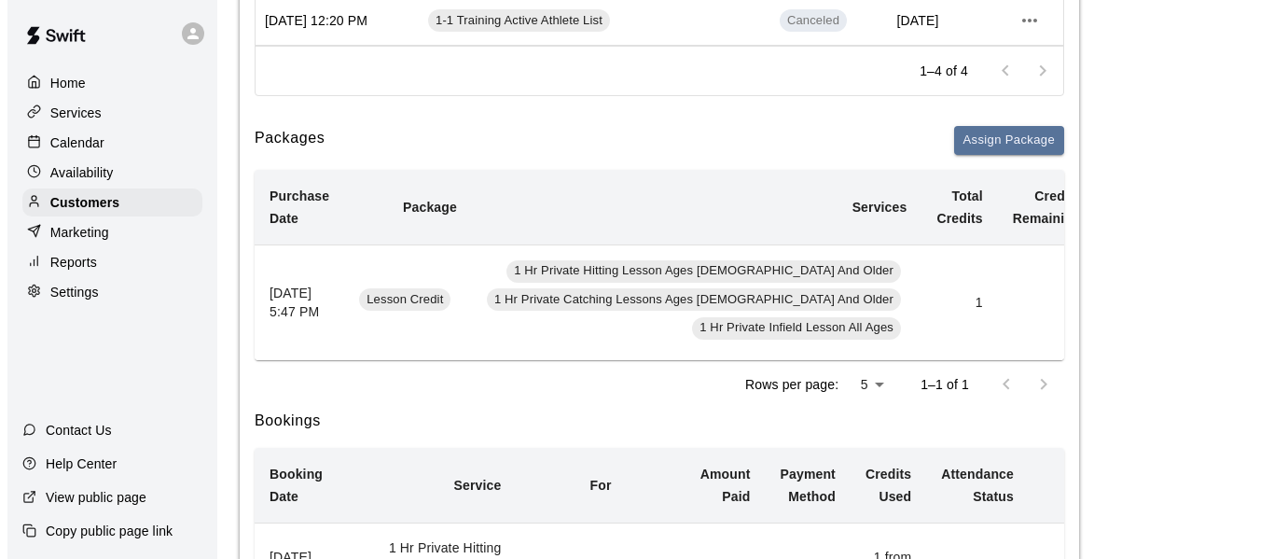
scroll to position [466, 0]
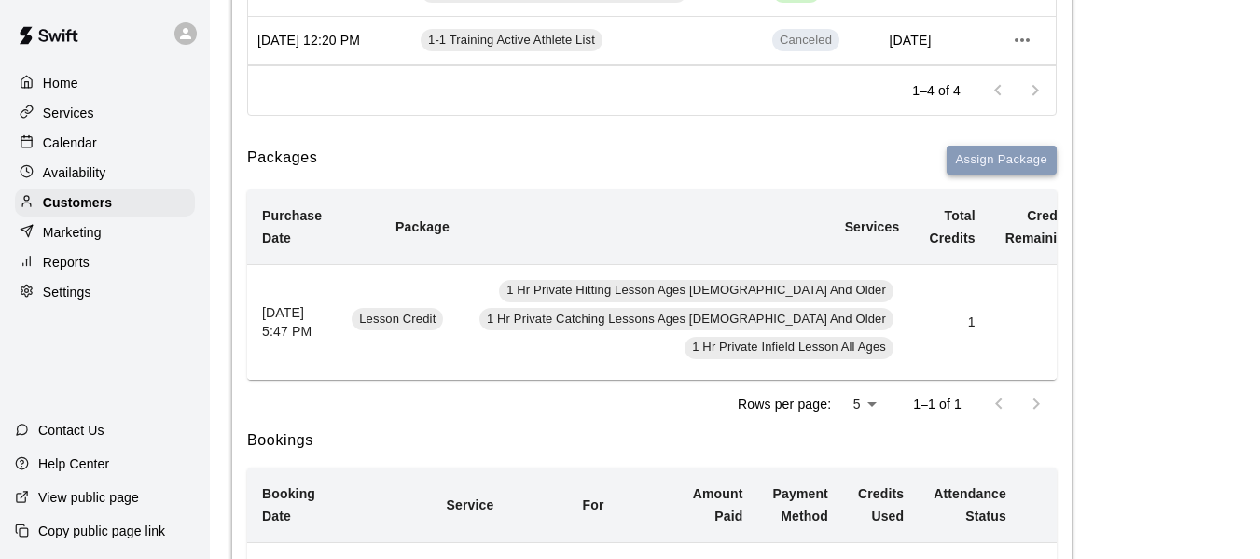
click at [989, 154] on button "Assign Package" at bounding box center [1002, 160] width 110 height 29
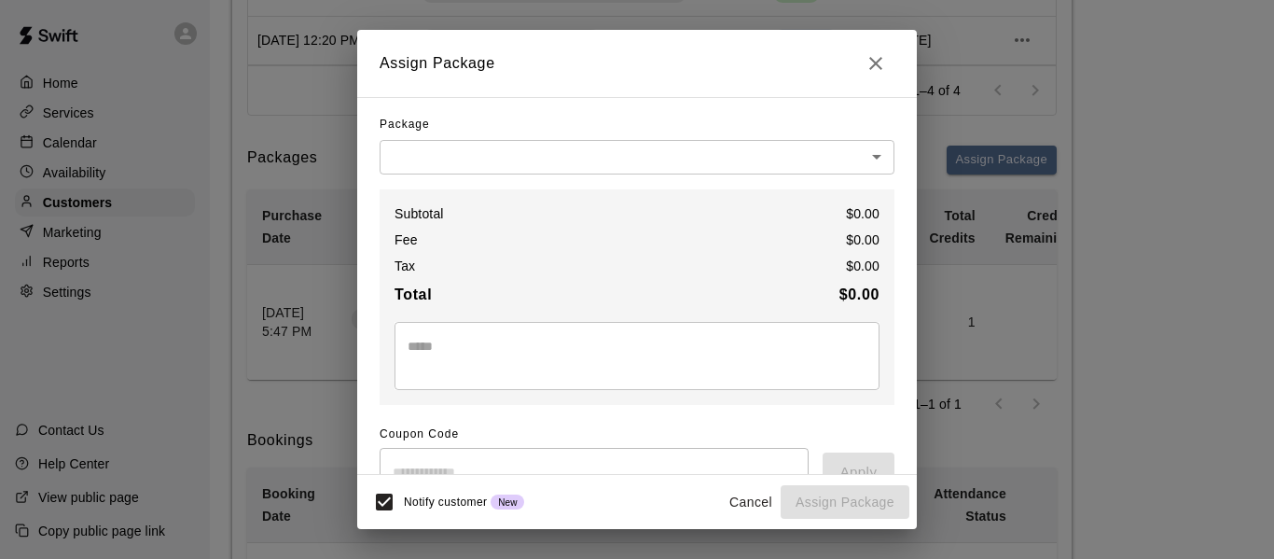
scroll to position [0, 0]
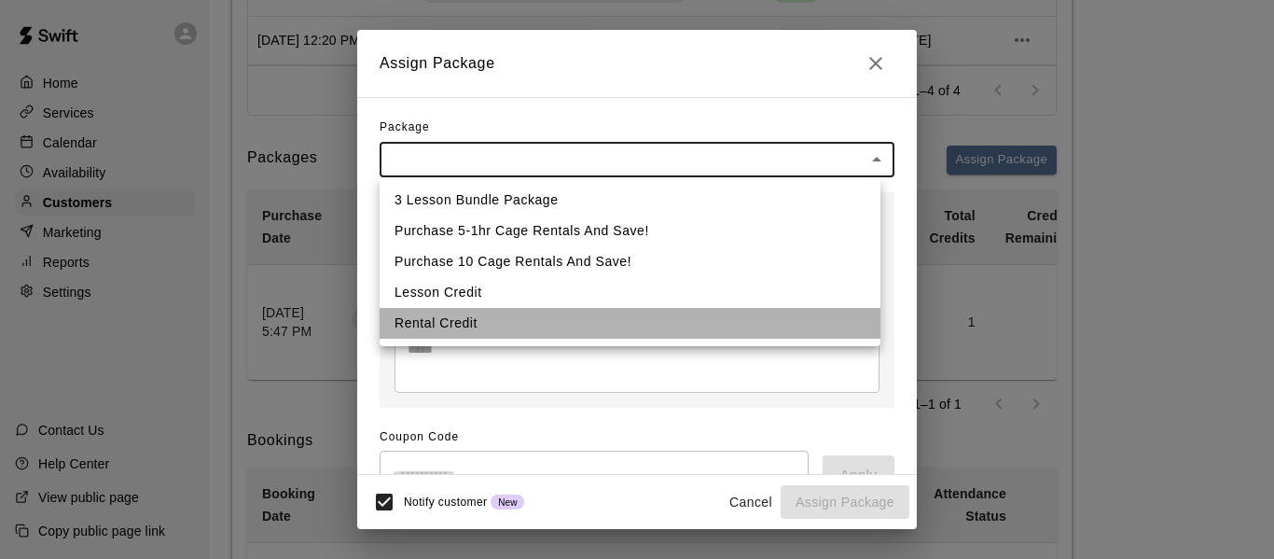
click at [465, 324] on li "Rental Credit" at bounding box center [630, 323] width 501 height 31
type input "**********"
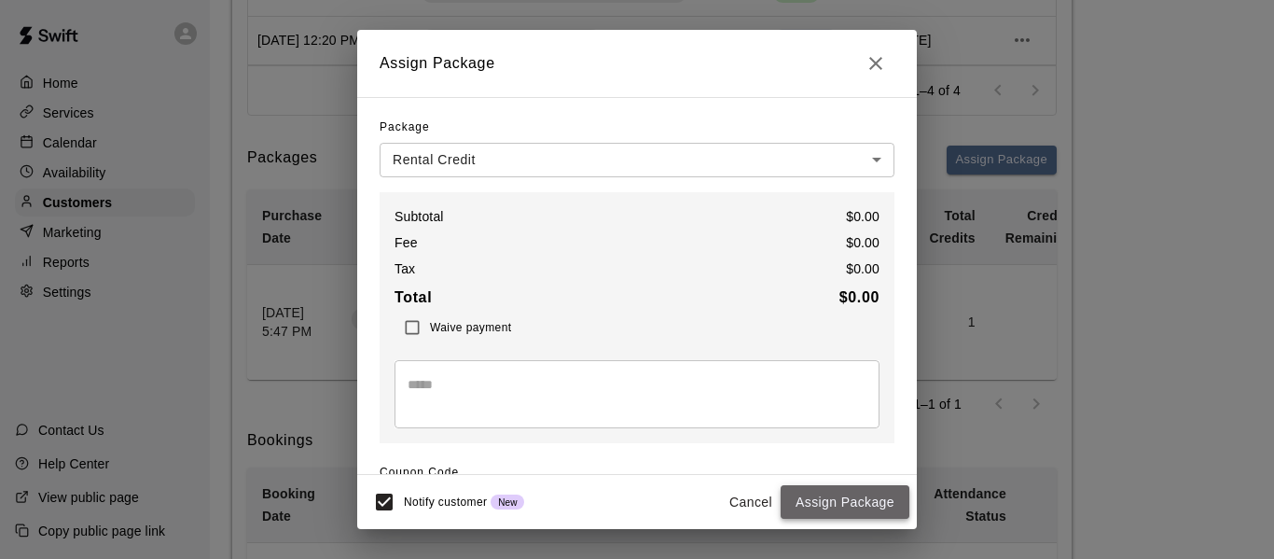
click at [865, 500] on button "Assign Package" at bounding box center [845, 502] width 129 height 35
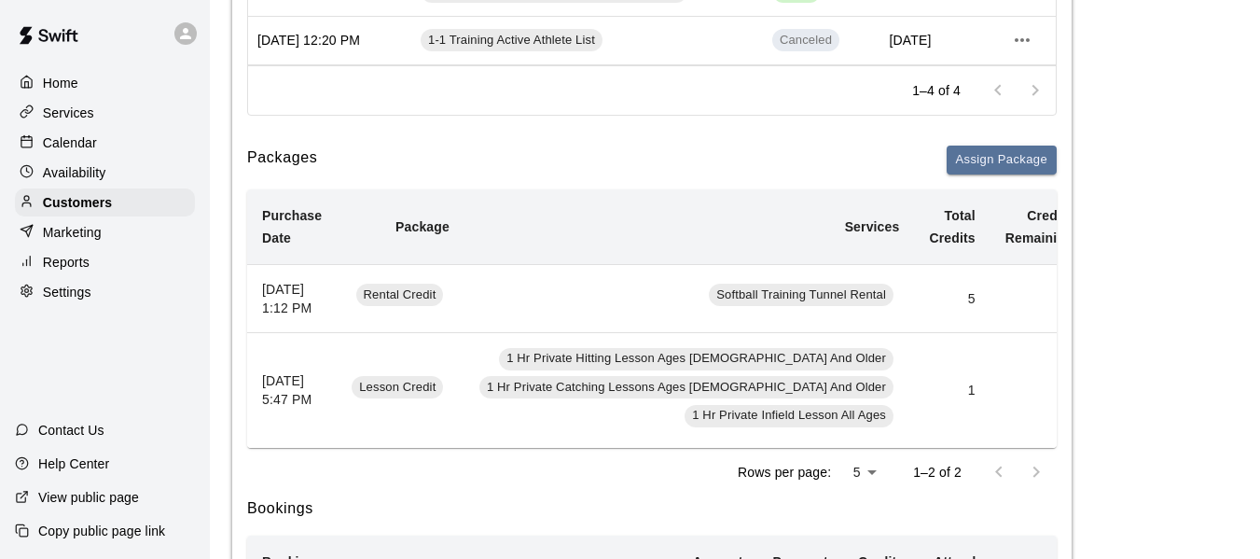
click at [116, 147] on div "Calendar" at bounding box center [105, 143] width 180 height 28
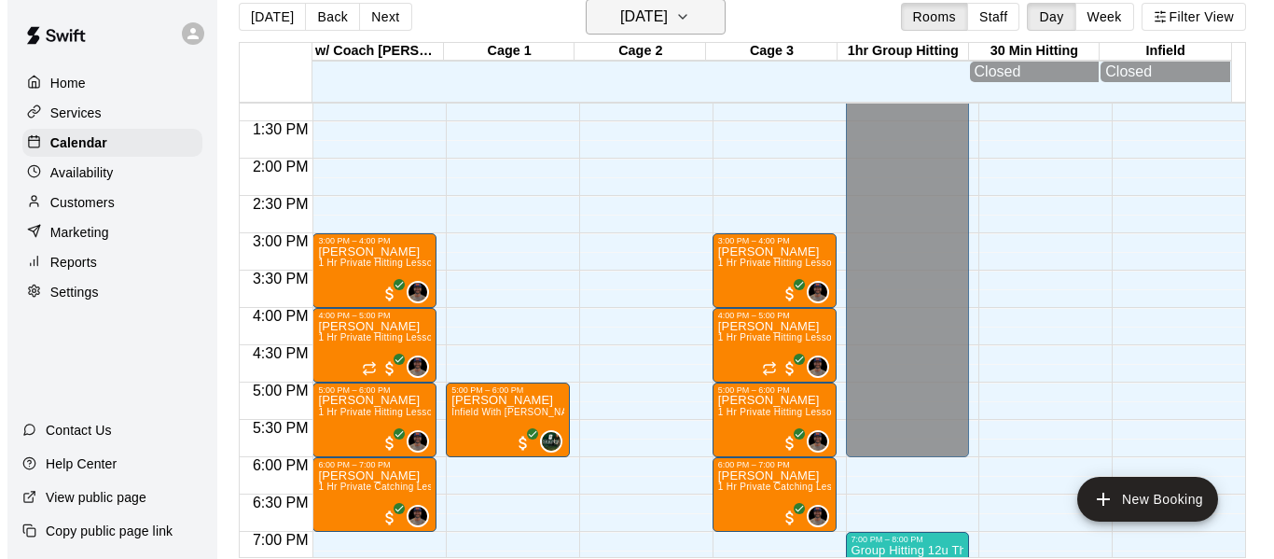
scroll to position [30, 0]
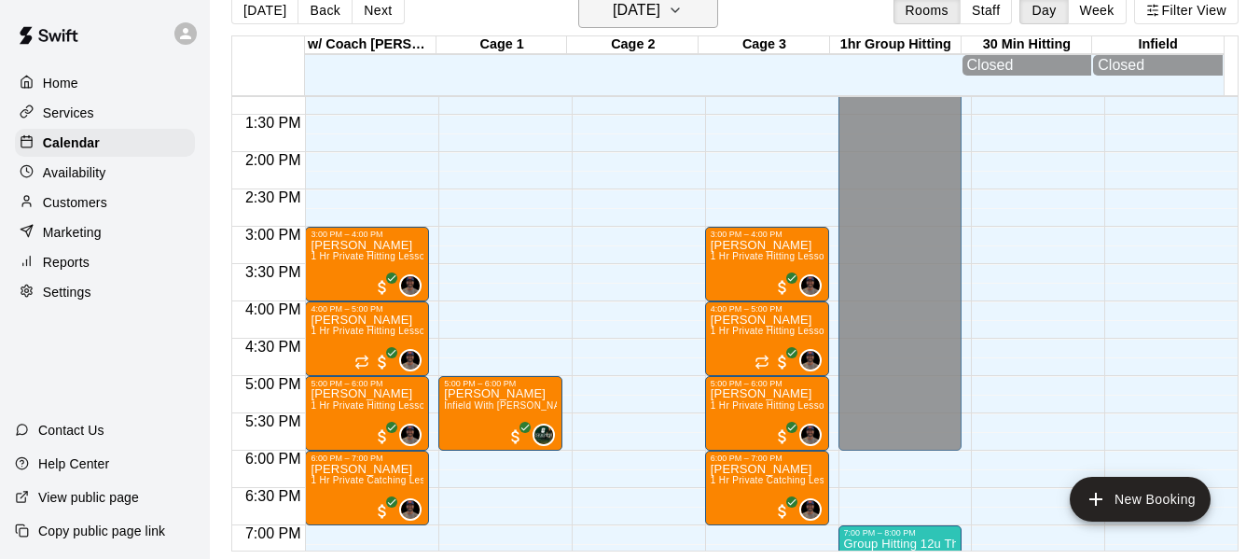
click at [683, 1] on icon "button" at bounding box center [675, 10] width 15 height 22
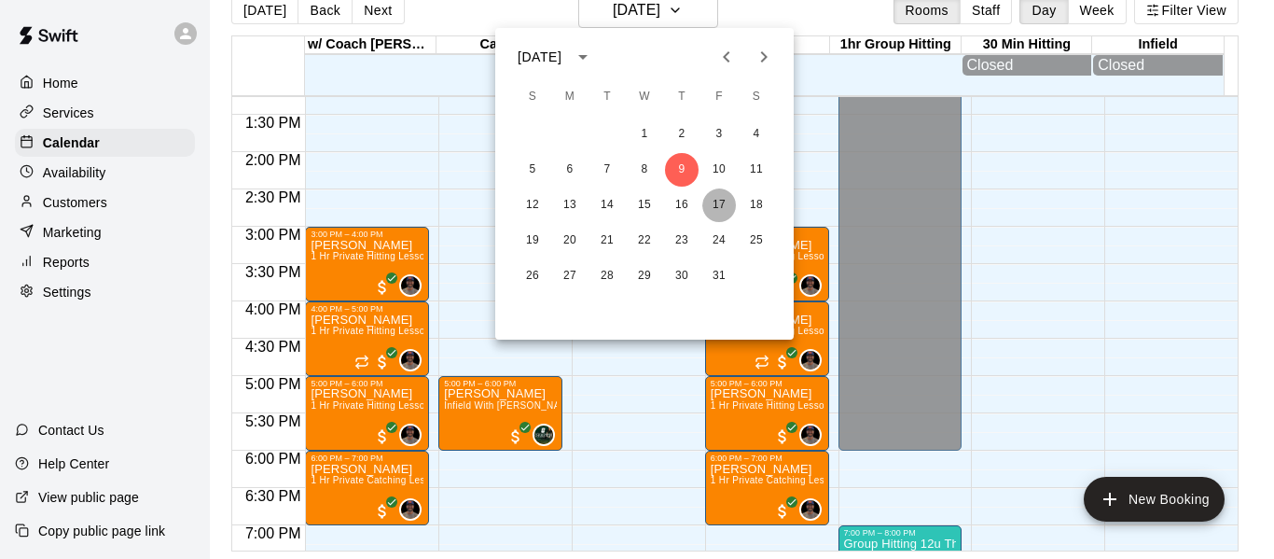
click at [715, 200] on button "17" at bounding box center [719, 205] width 34 height 34
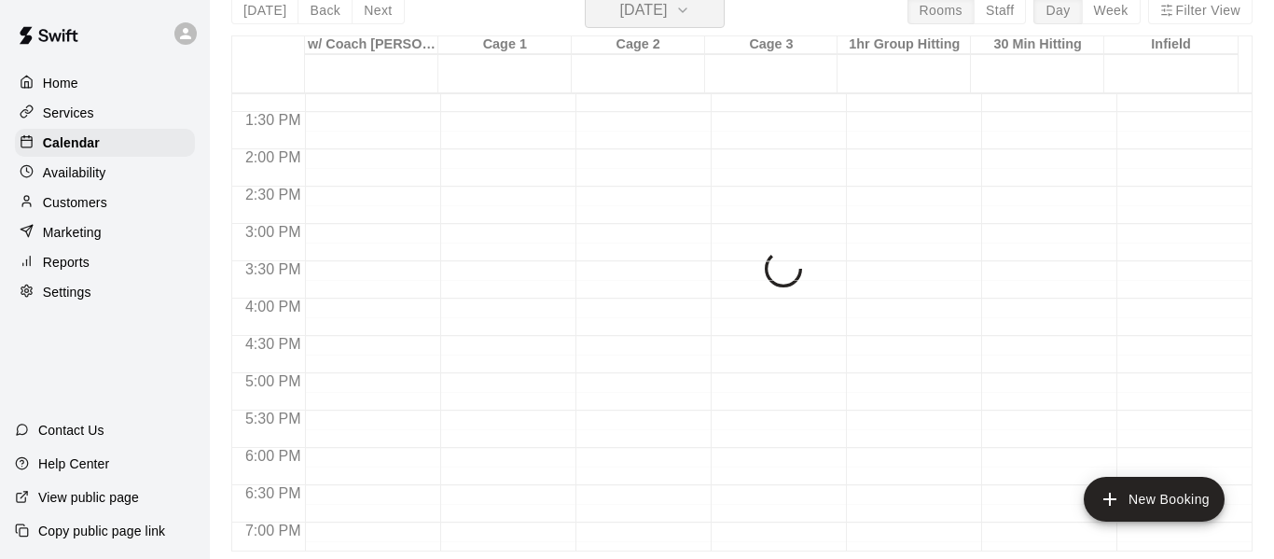
scroll to position [22, 0]
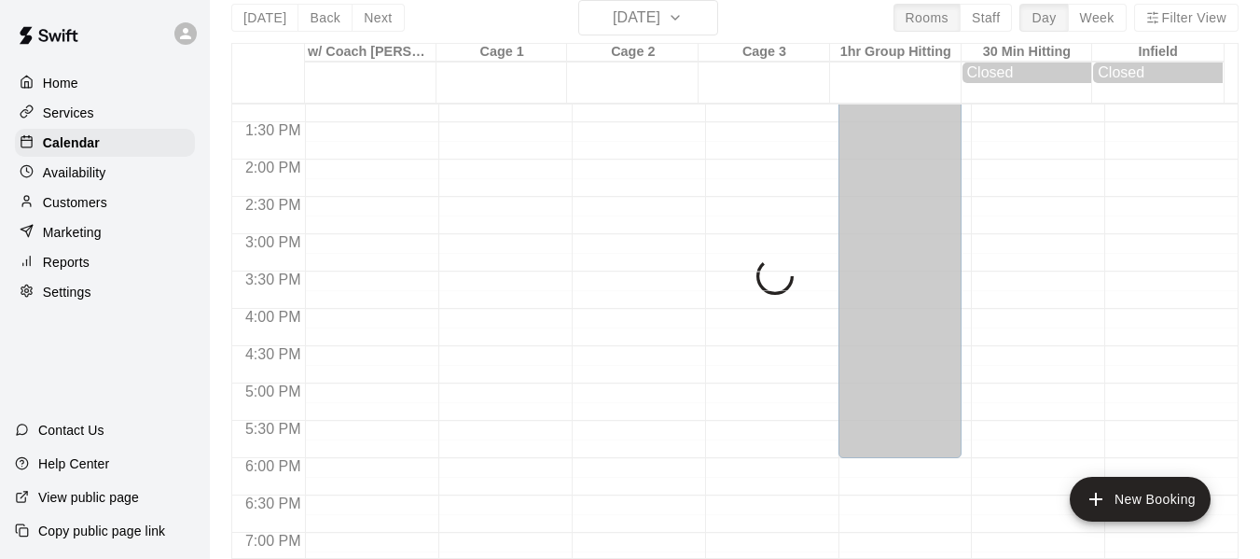
click at [723, 173] on div "12:00 AM – 10:00 AM Closed 9:00 PM – 11:59 PM Closed" at bounding box center [767, 10] width 124 height 1791
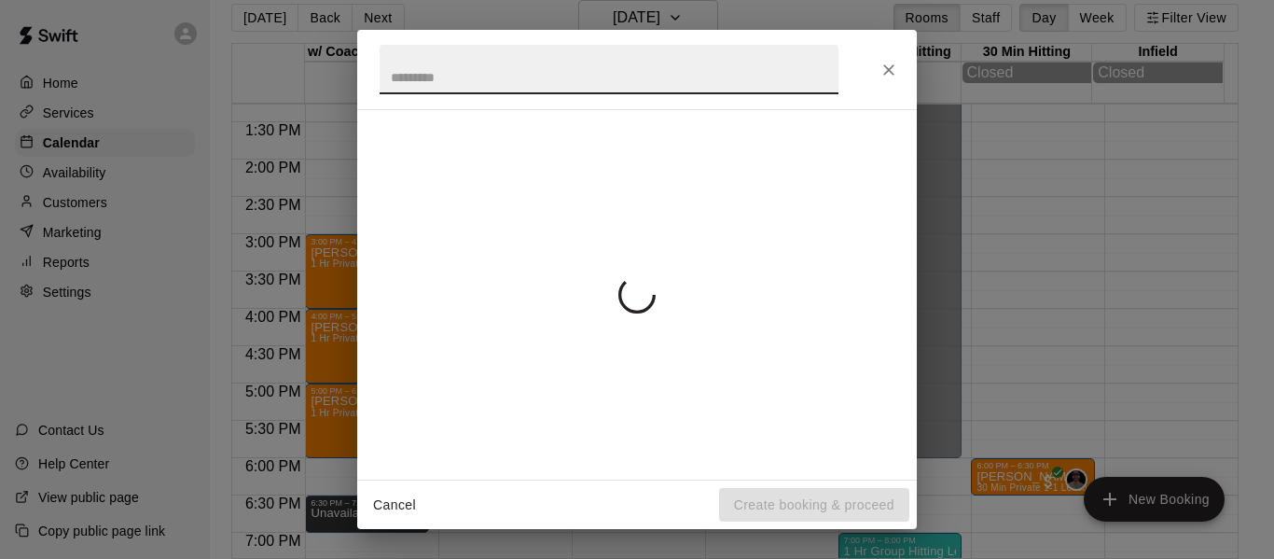
click at [686, 9] on div "Cancel Create booking & proceed" at bounding box center [637, 279] width 1274 height 559
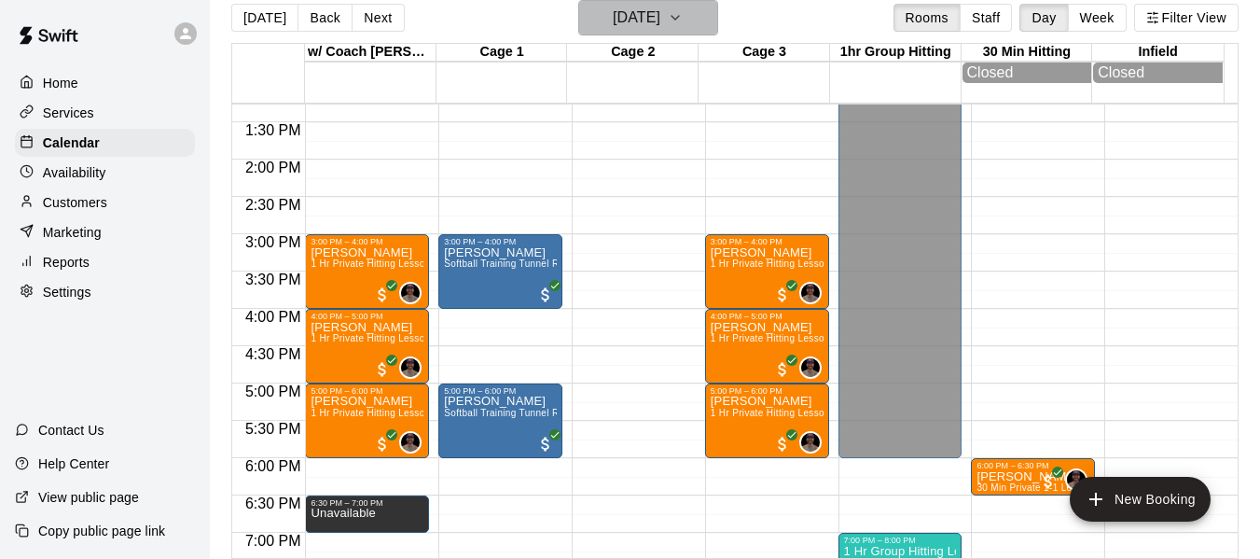
click at [709, 18] on button "[DATE]" at bounding box center [648, 17] width 140 height 35
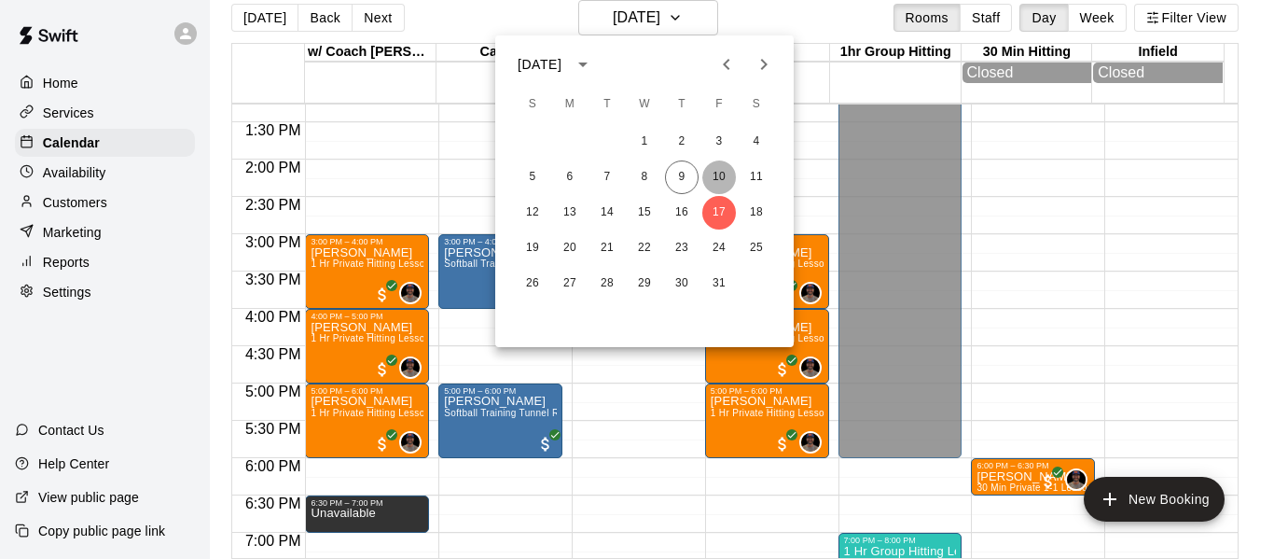
click at [722, 171] on button "10" at bounding box center [719, 177] width 34 height 34
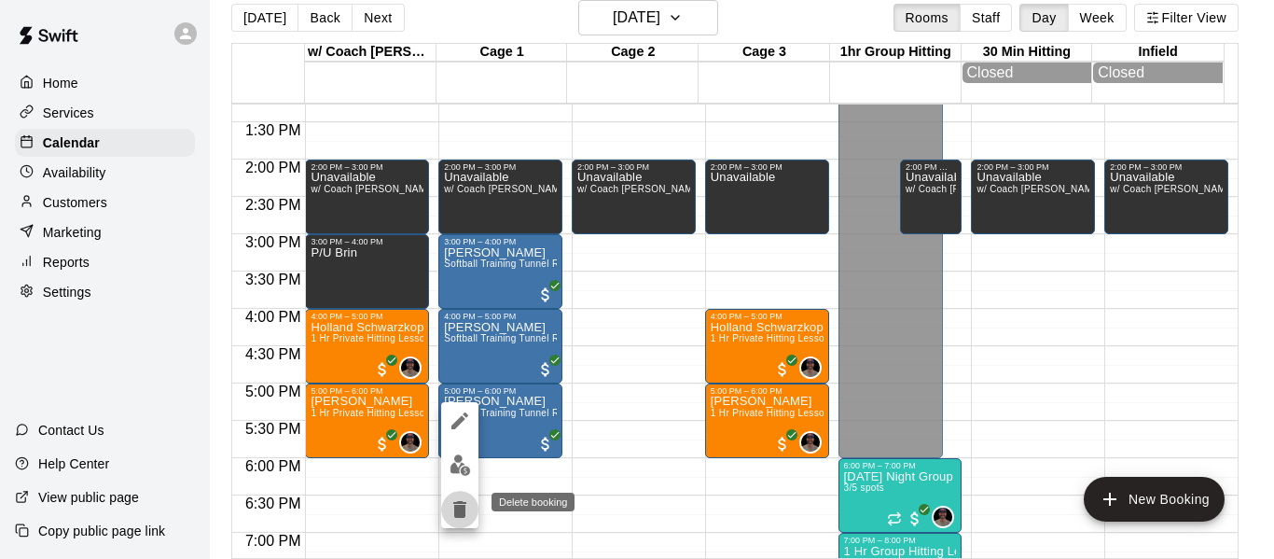
click at [464, 509] on icon "delete" at bounding box center [459, 509] width 13 height 17
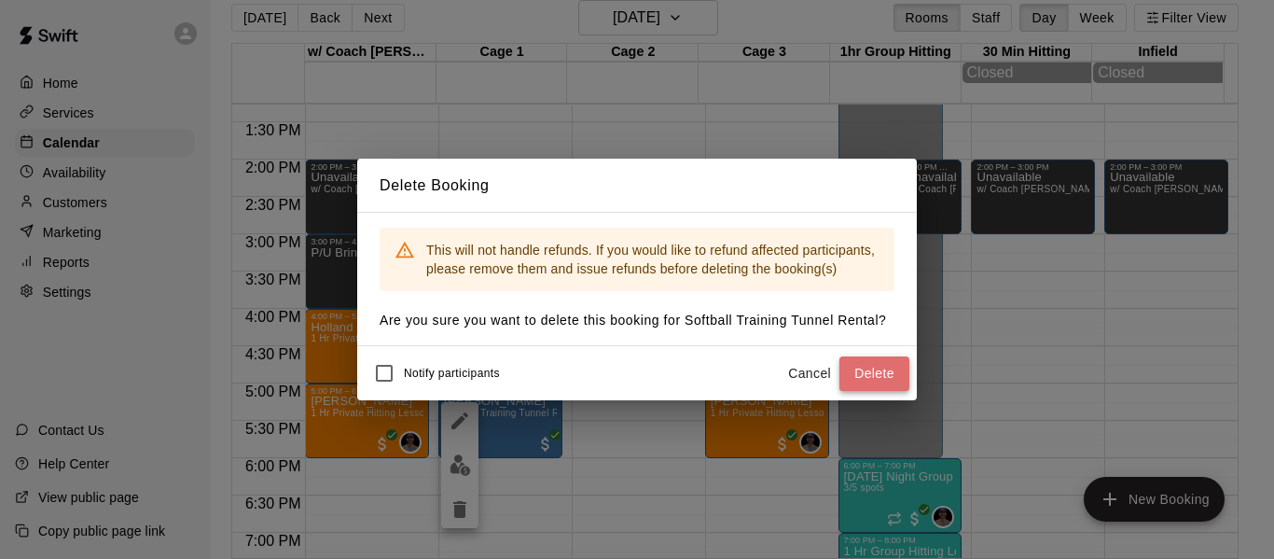
click at [893, 360] on button "Delete" at bounding box center [874, 373] width 70 height 35
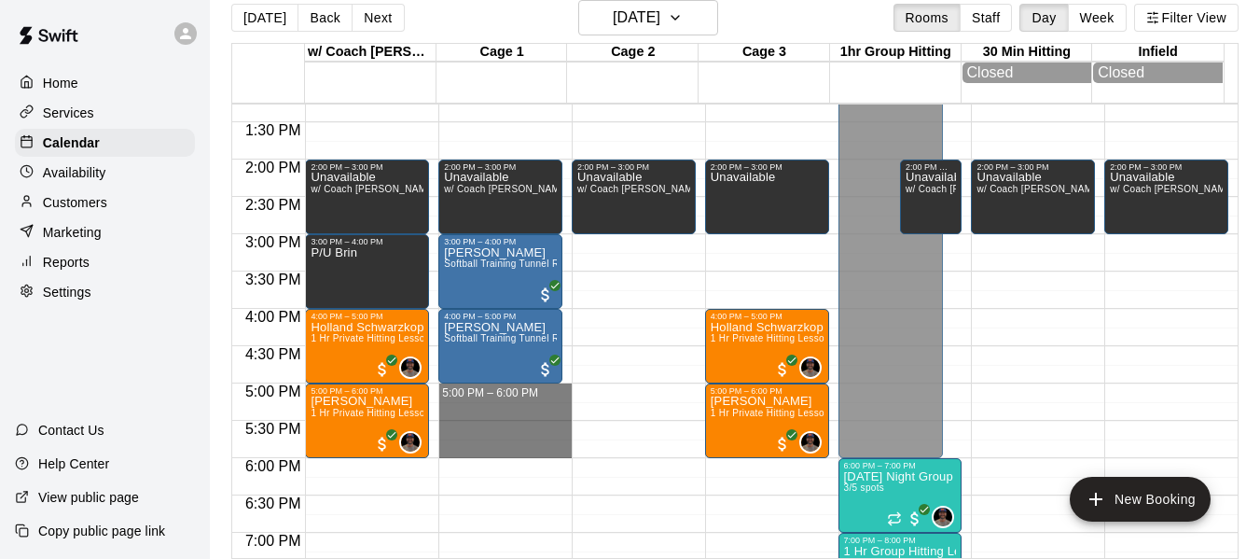
drag, startPoint x: 464, startPoint y: 393, endPoint x: 464, endPoint y: 450, distance: 56.9
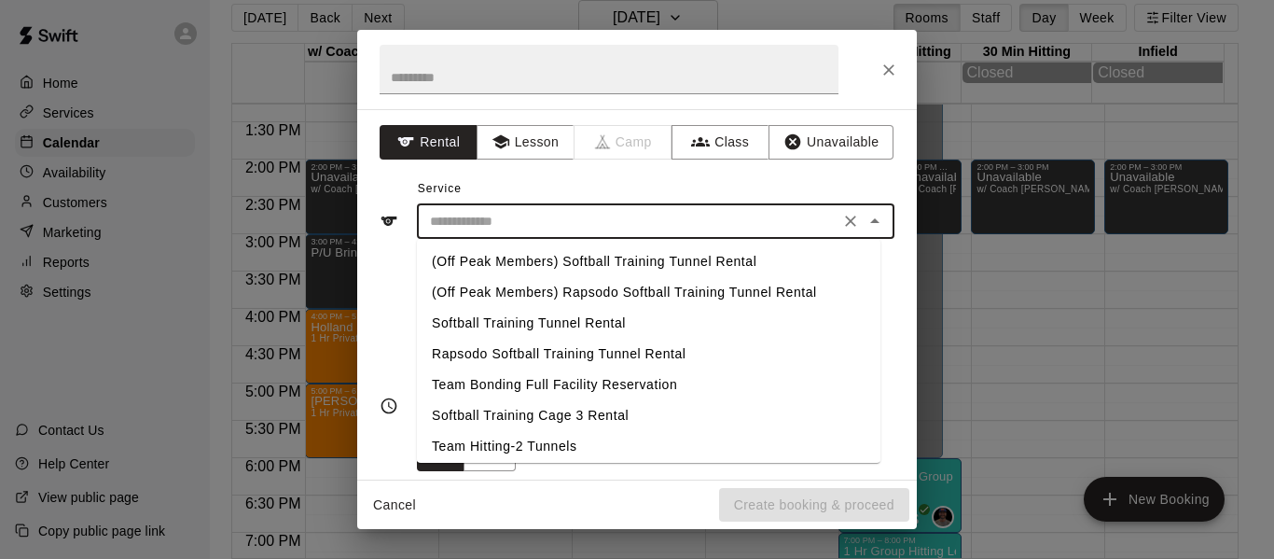
click at [520, 228] on input "text" at bounding box center [628, 221] width 411 height 23
click at [562, 320] on li "Softball Training Tunnel Rental" at bounding box center [649, 323] width 464 height 31
type input "**********"
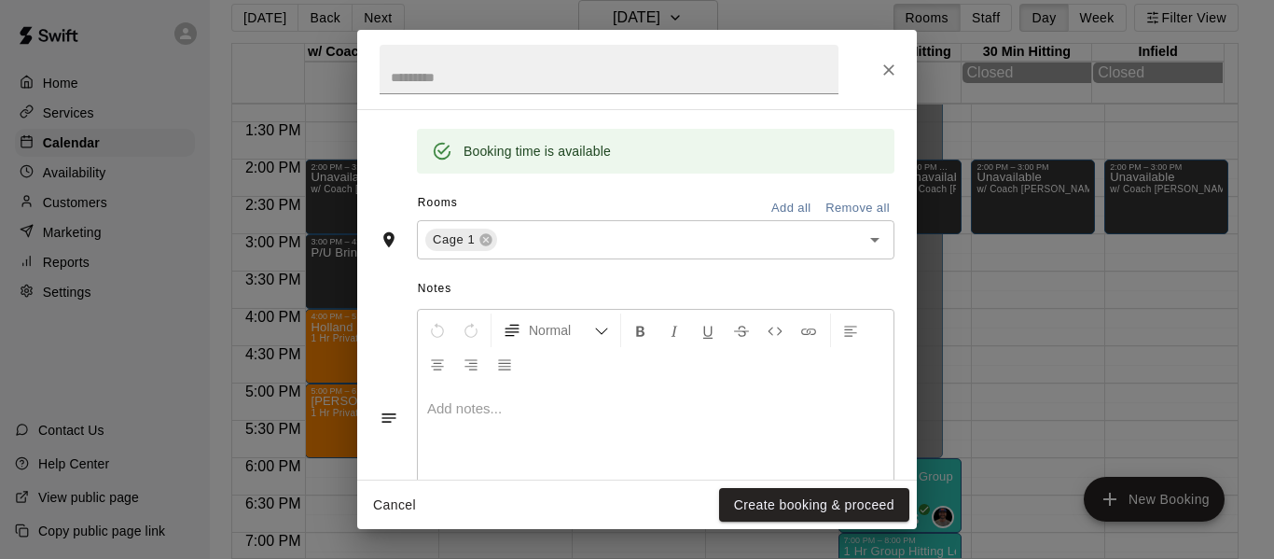
scroll to position [373, 0]
click at [822, 506] on button "Create booking & proceed" at bounding box center [814, 505] width 190 height 35
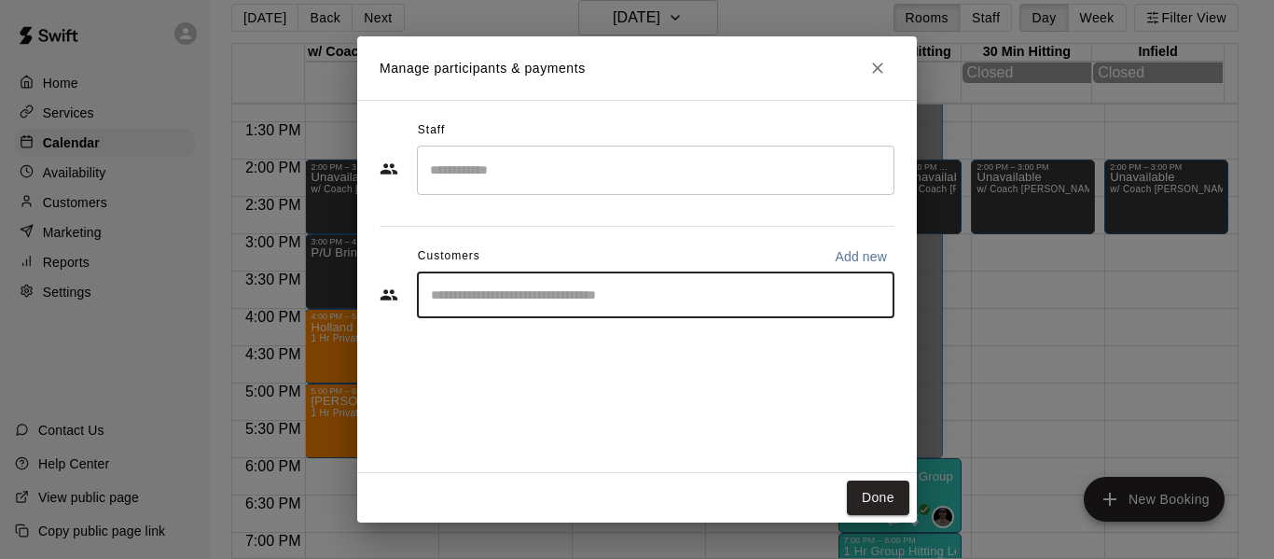
click at [533, 297] on input "Start typing to search customers..." at bounding box center [655, 294] width 461 height 19
type input "******"
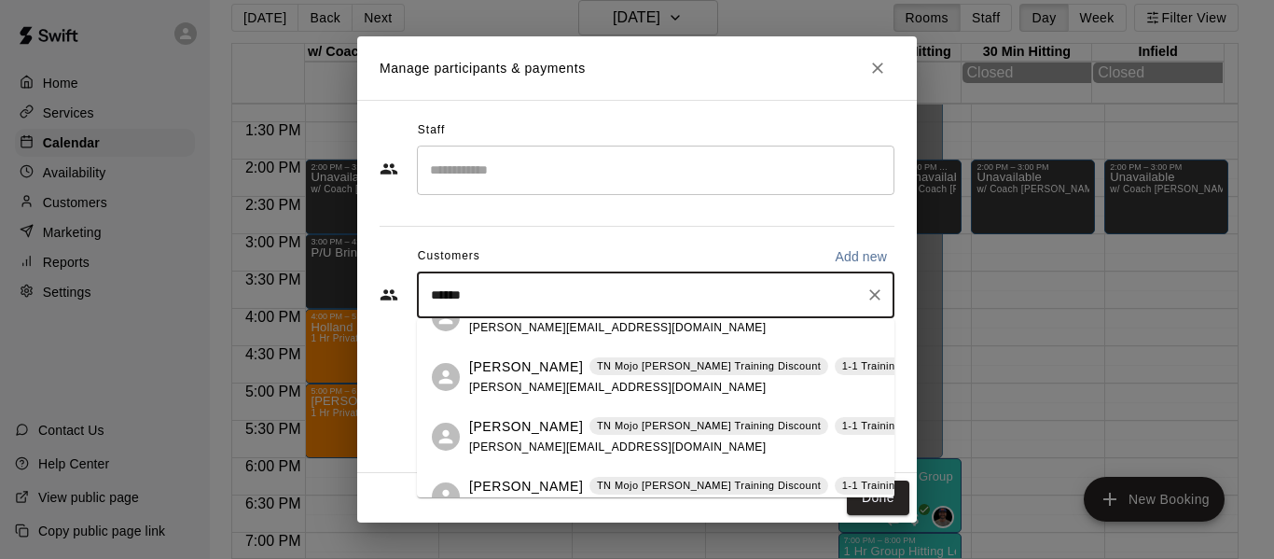
scroll to position [119, 0]
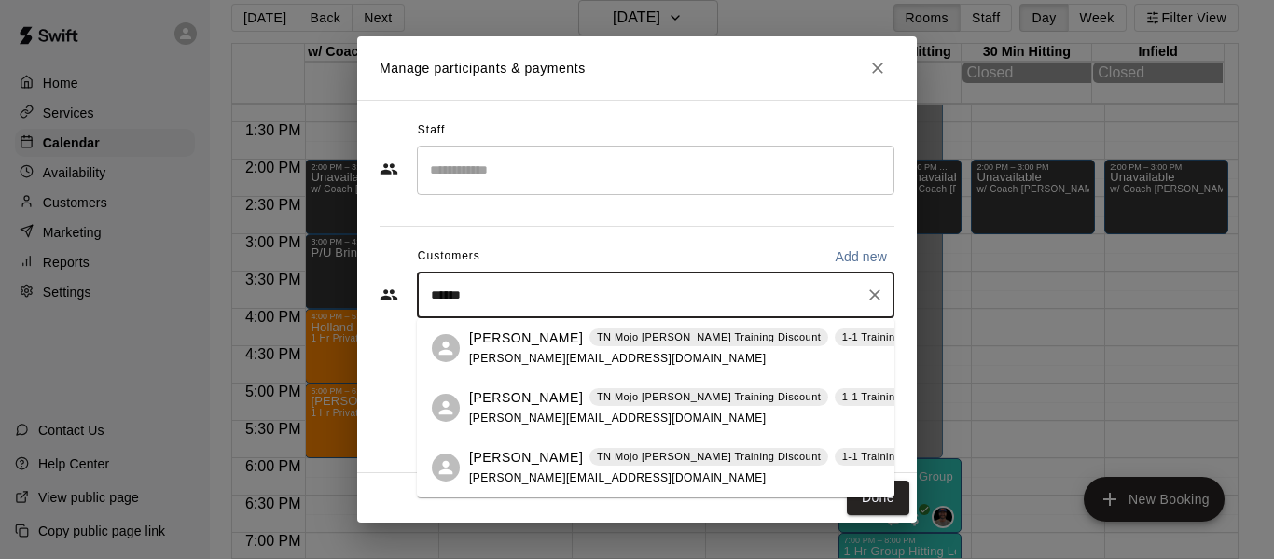
click at [501, 467] on div "[PERSON_NAME] TN Mojo [PERSON_NAME] Training Discount 1-1 Training Active Athle…" at bounding box center [810, 468] width 683 height 40
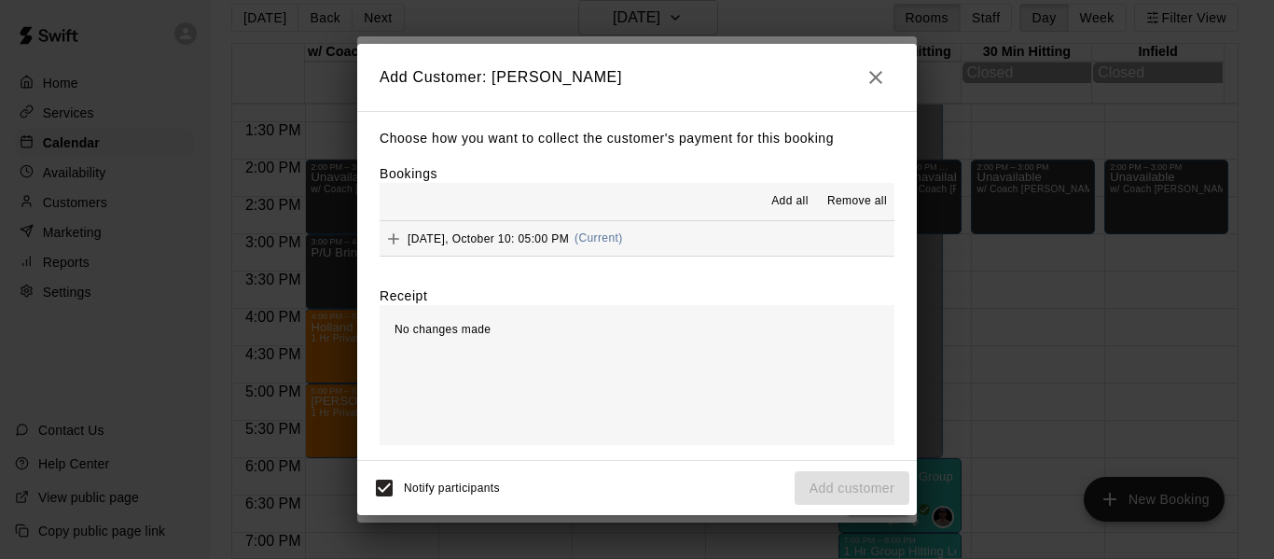
click at [686, 255] on button "[DATE], October 10: 05:00 PM (Current)" at bounding box center [637, 238] width 515 height 35
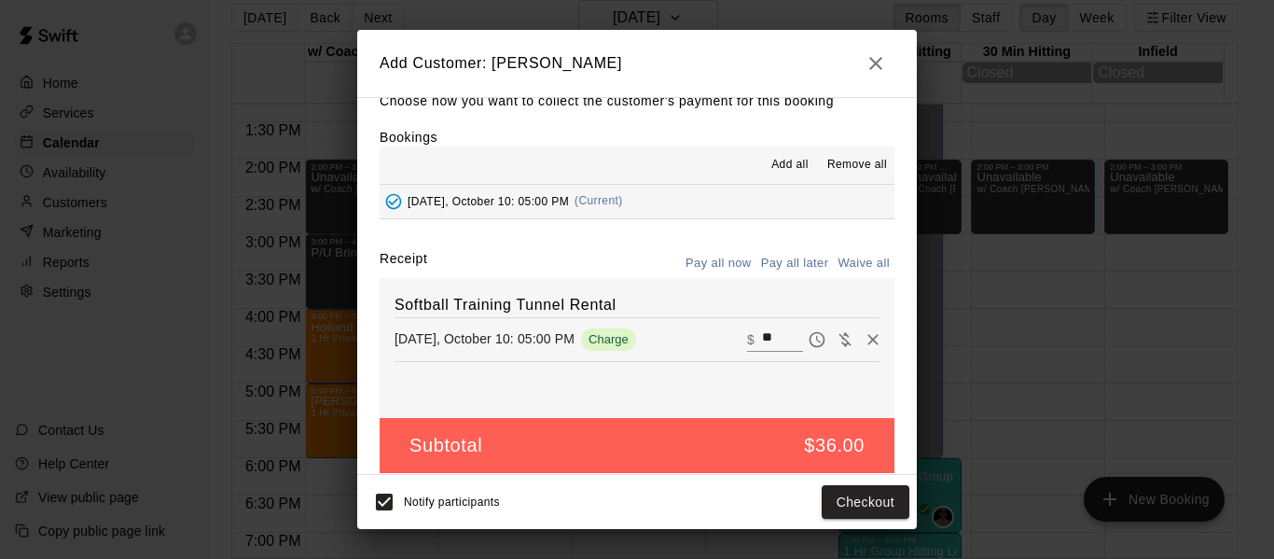
scroll to position [39, 0]
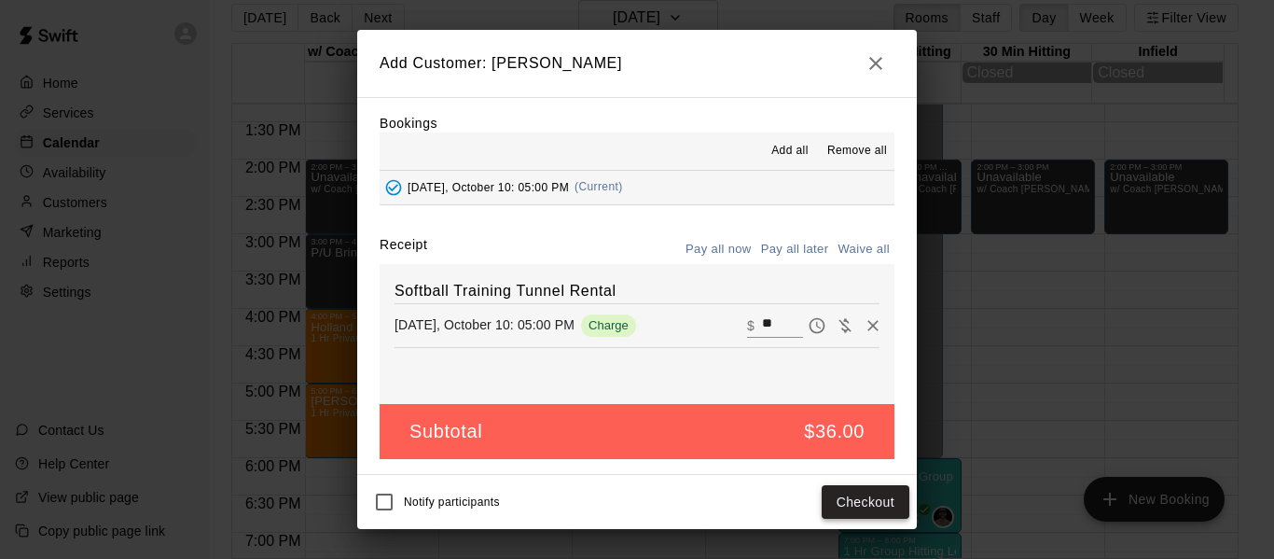
drag, startPoint x: 814, startPoint y: 510, endPoint x: 835, endPoint y: 506, distance: 20.9
click at [816, 510] on div "Notify participants Checkout" at bounding box center [637, 501] width 545 height 39
click at [837, 506] on button "Checkout" at bounding box center [866, 502] width 88 height 35
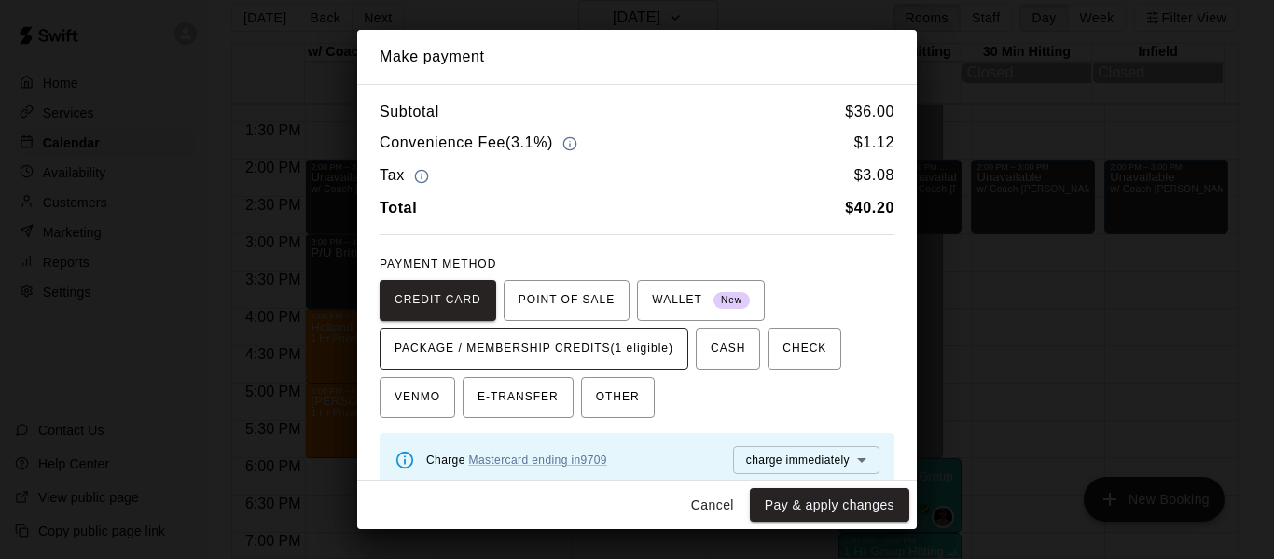
click at [567, 346] on span "PACKAGE / MEMBERSHIP CREDITS (1 eligible)" at bounding box center [534, 349] width 279 height 30
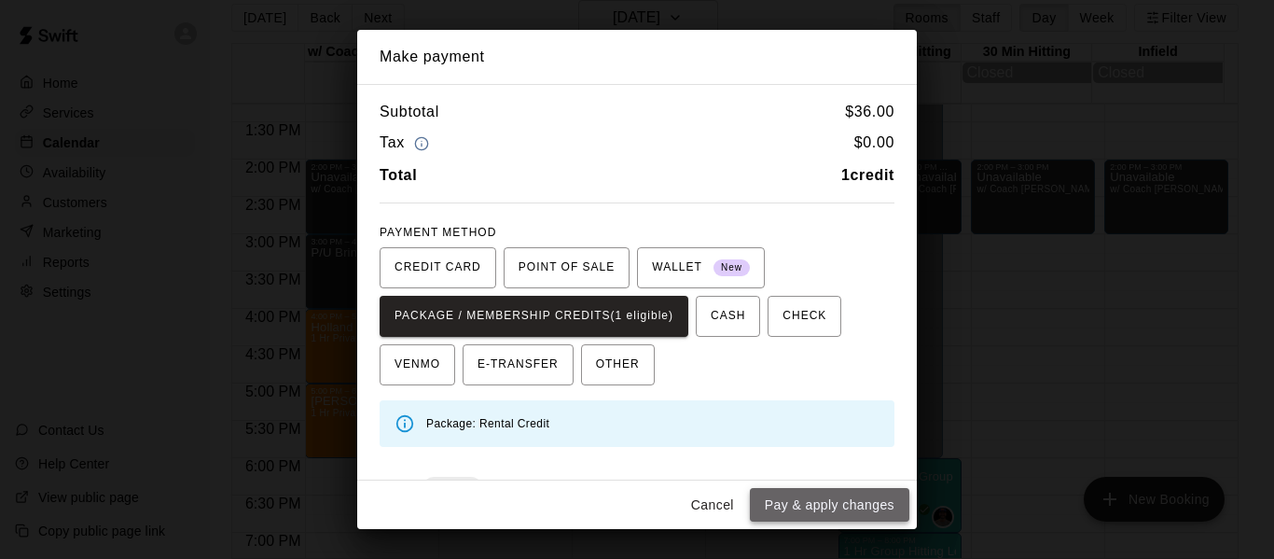
click at [848, 506] on button "Pay & apply changes" at bounding box center [829, 505] width 159 height 35
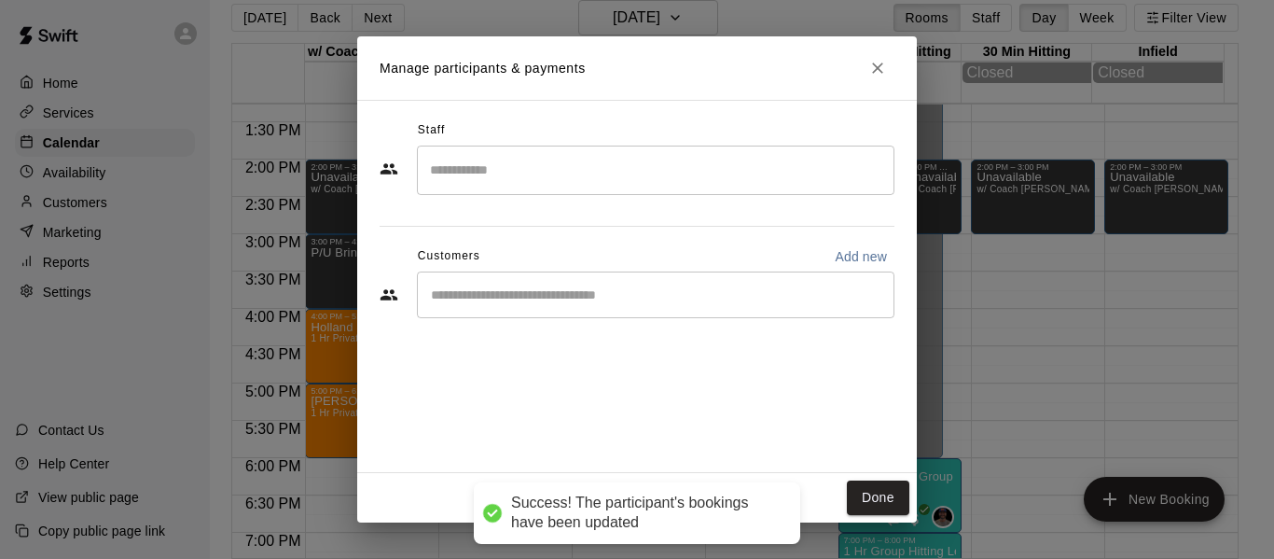
scroll to position [0, 0]
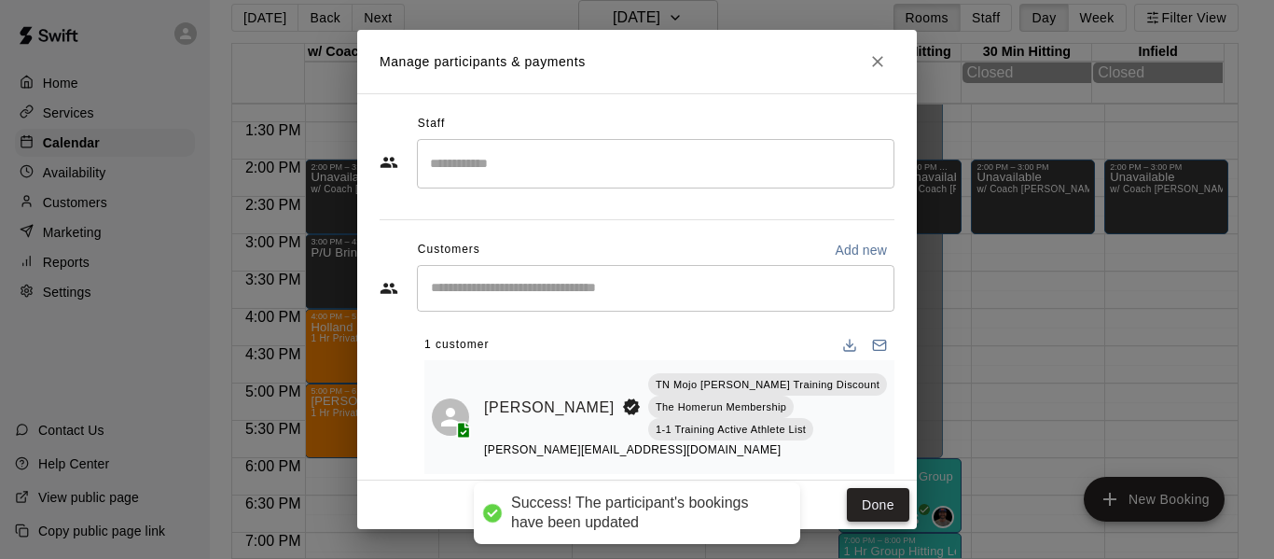
click at [894, 503] on button "Done" at bounding box center [878, 505] width 62 height 35
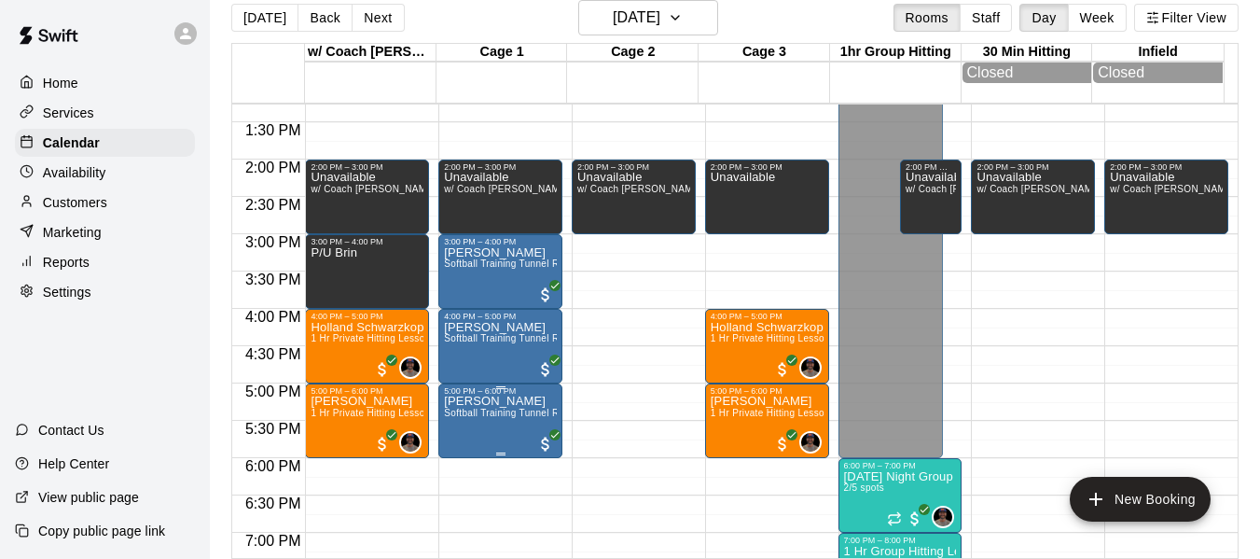
click at [487, 401] on p "[PERSON_NAME]" at bounding box center [500, 401] width 113 height 0
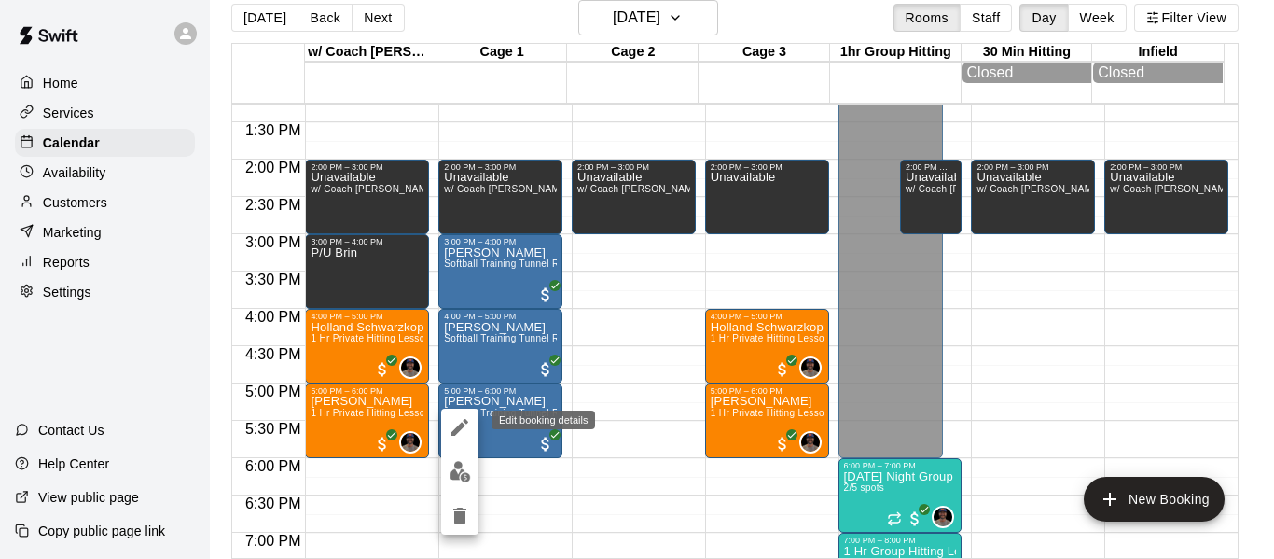
click at [461, 428] on icon "edit" at bounding box center [459, 427] width 17 height 17
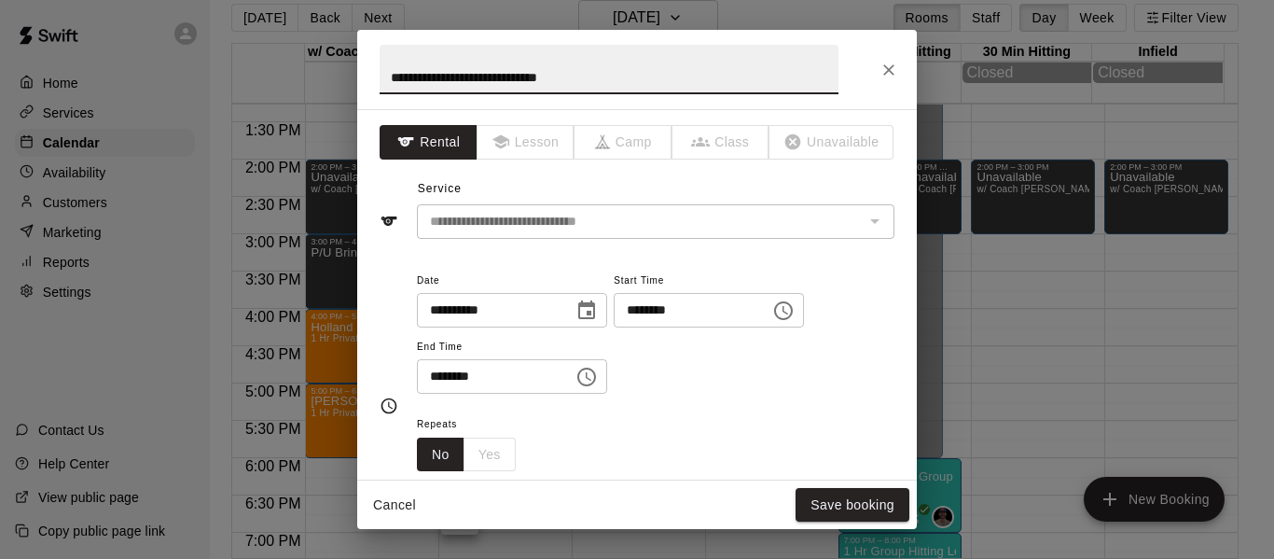
drag, startPoint x: 622, startPoint y: 74, endPoint x: 369, endPoint y: 75, distance: 252.8
click at [369, 75] on h2 "**********" at bounding box center [609, 69] width 504 height 79
type input "**********"
click at [847, 511] on button "Save booking" at bounding box center [853, 505] width 114 height 35
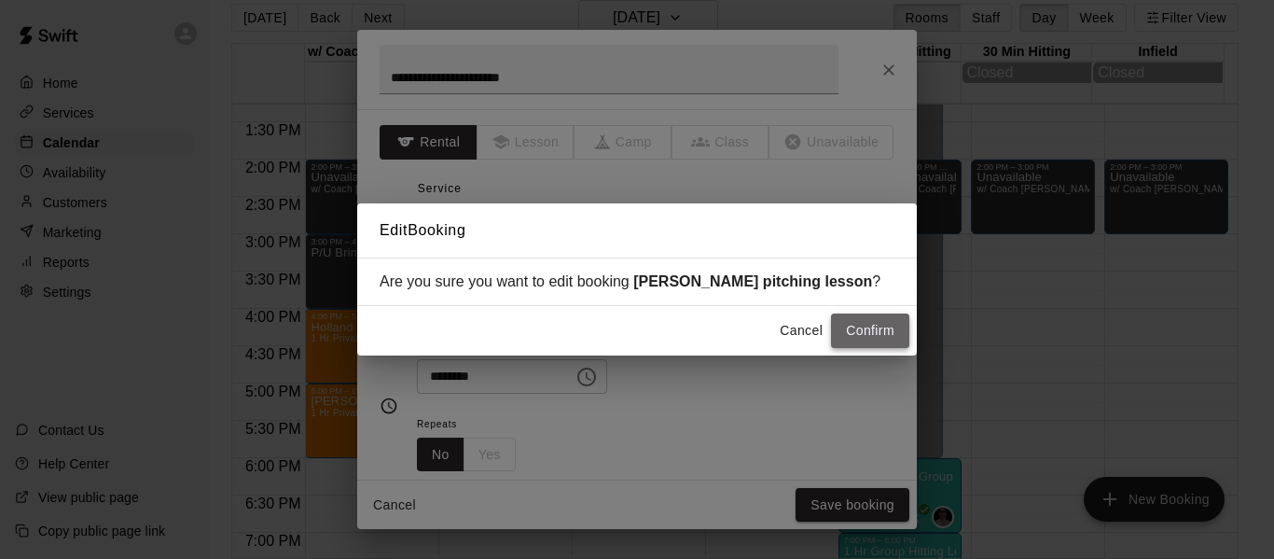
click at [834, 317] on button "Confirm" at bounding box center [870, 330] width 78 height 35
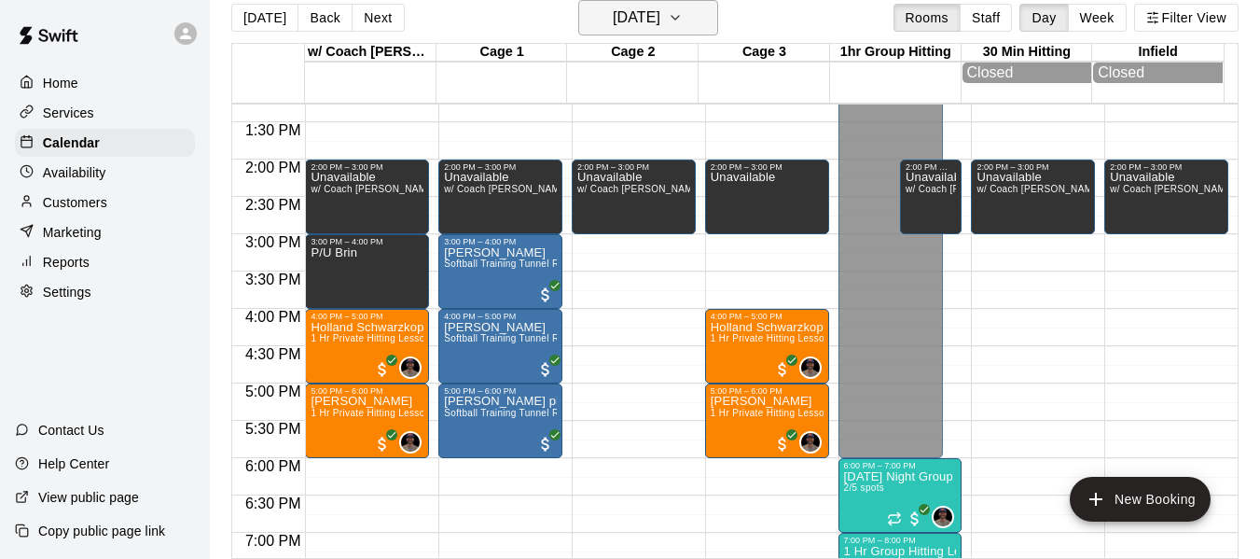
click at [701, 28] on button "[DATE]" at bounding box center [648, 17] width 140 height 35
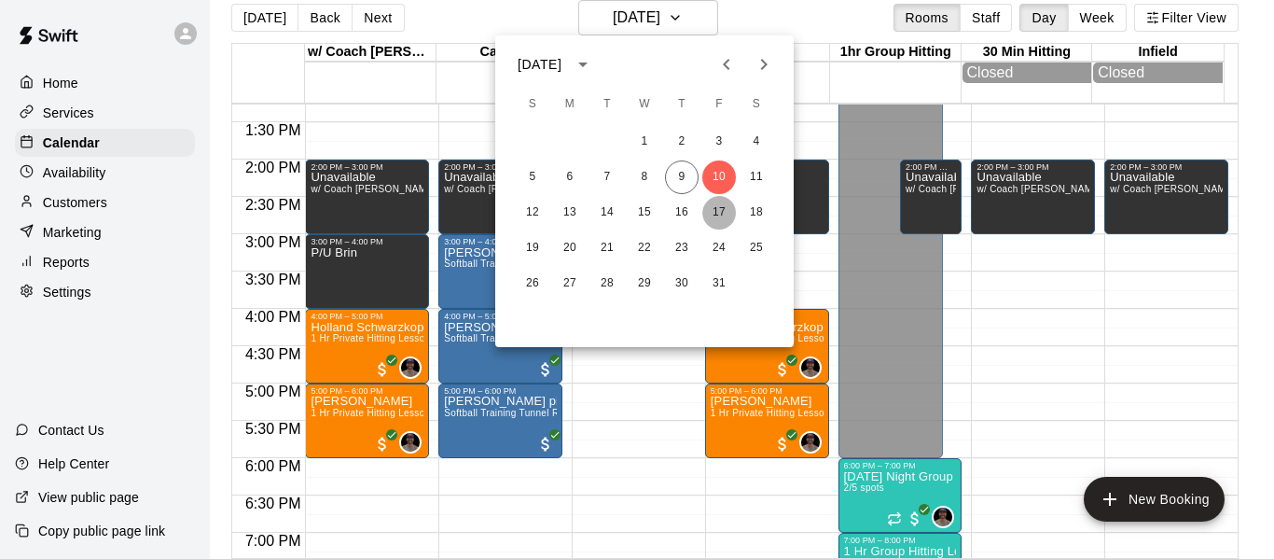
click at [723, 216] on button "17" at bounding box center [719, 213] width 34 height 34
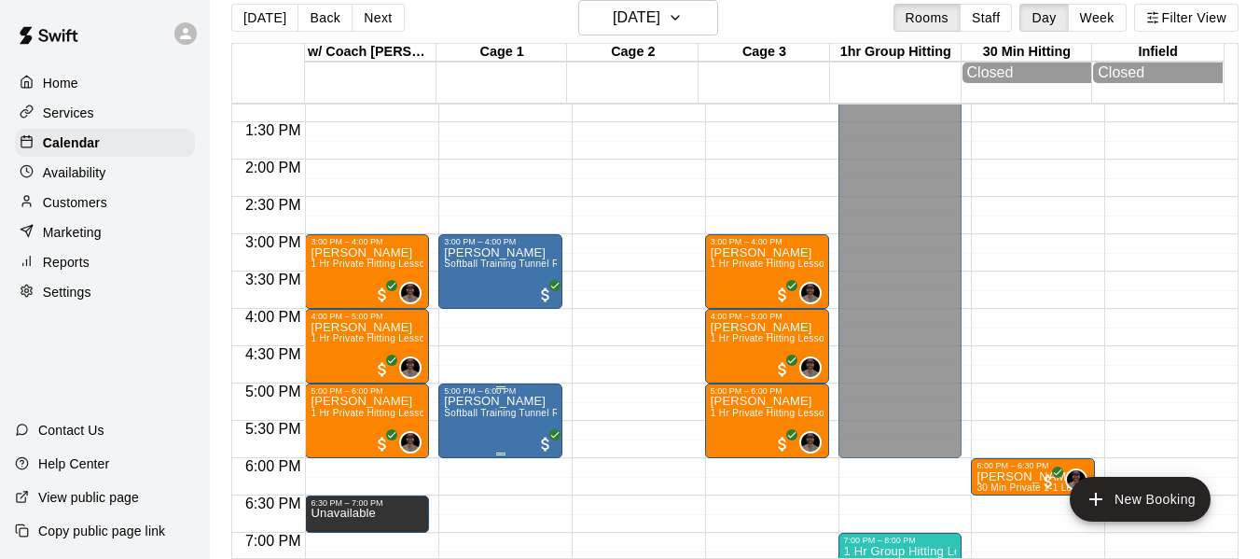
click at [485, 418] on span "Softball Training Tunnel Rental" at bounding box center [512, 413] width 137 height 10
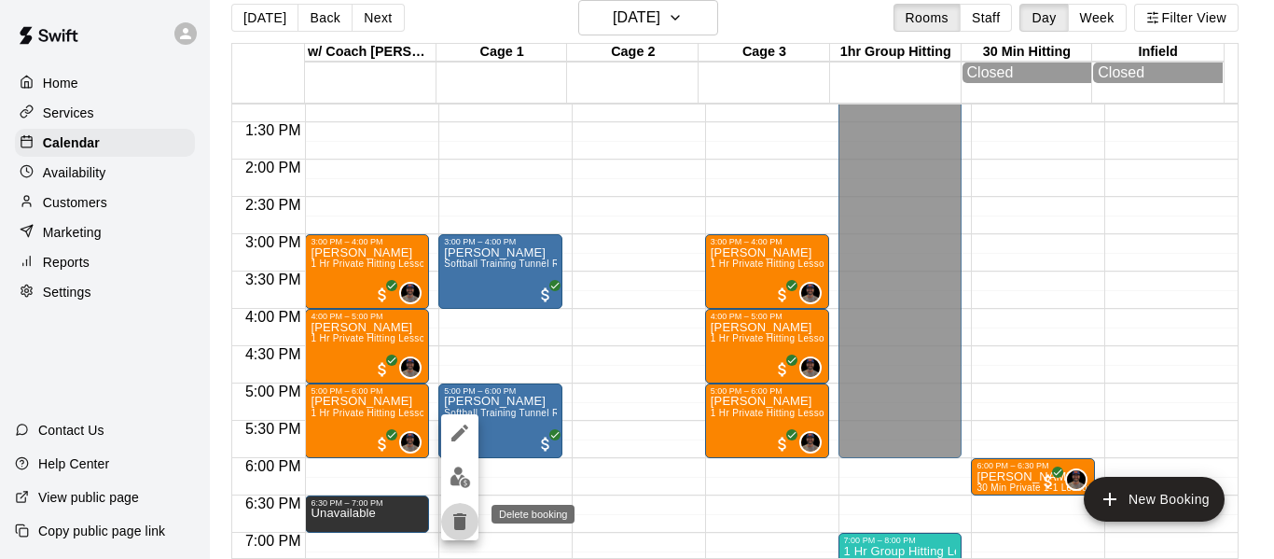
click at [465, 518] on icon "delete" at bounding box center [459, 521] width 13 height 17
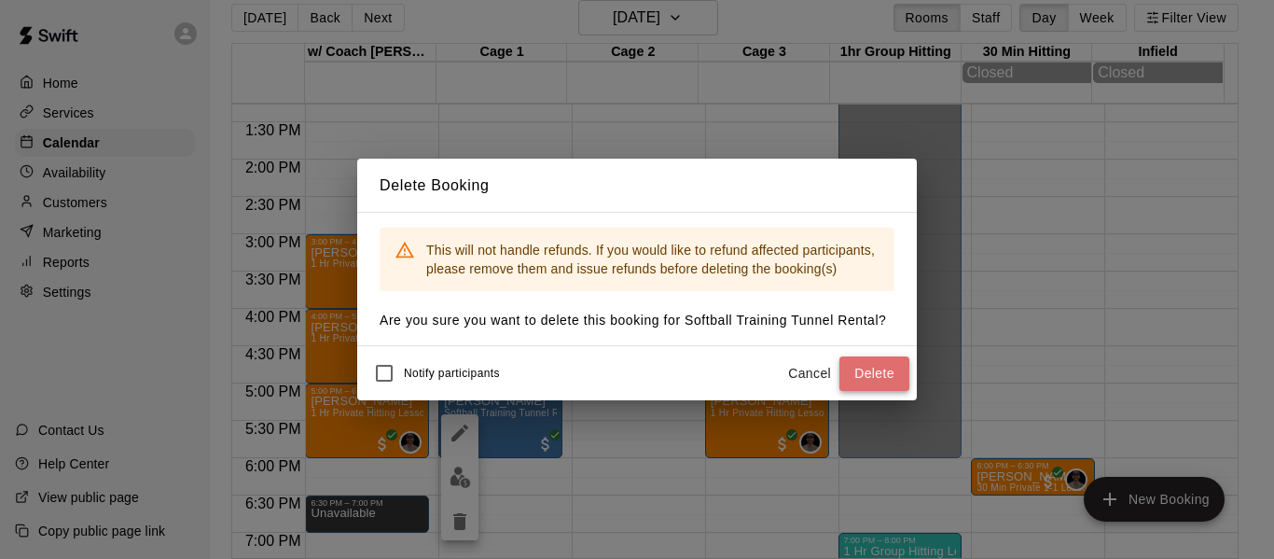
click at [885, 377] on button "Delete" at bounding box center [874, 373] width 70 height 35
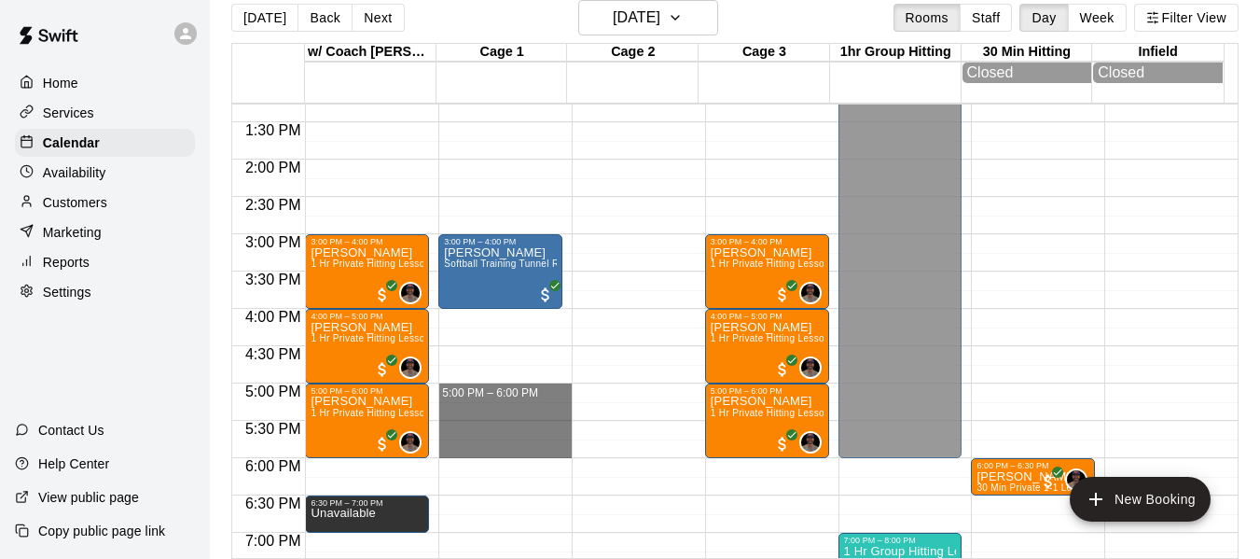
drag, startPoint x: 473, startPoint y: 395, endPoint x: 471, endPoint y: 448, distance: 52.3
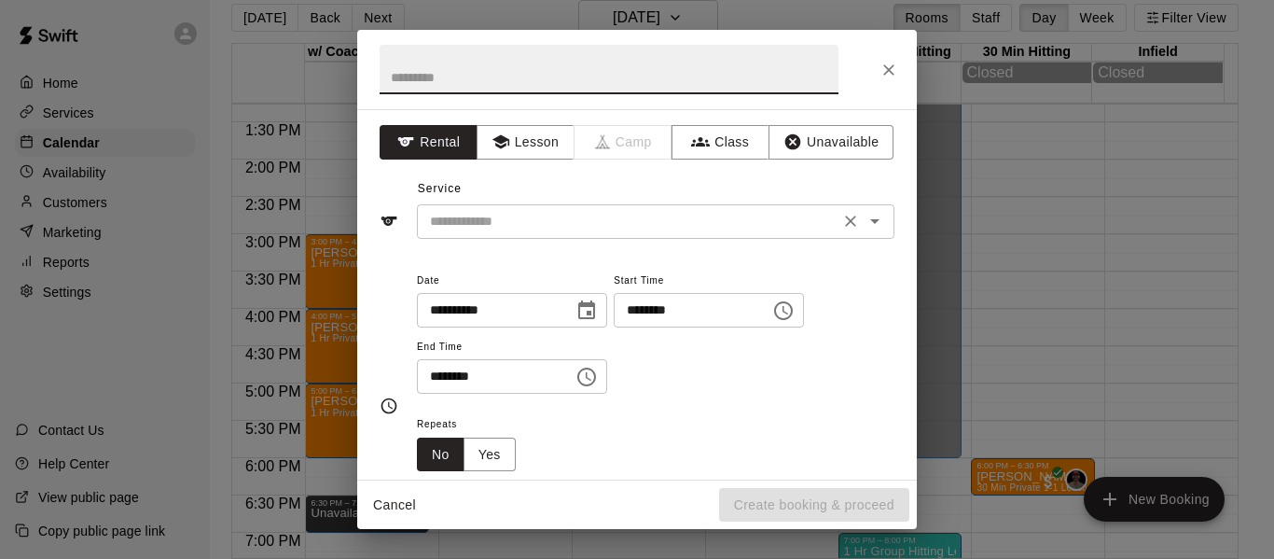
click at [500, 219] on input "text" at bounding box center [628, 221] width 411 height 23
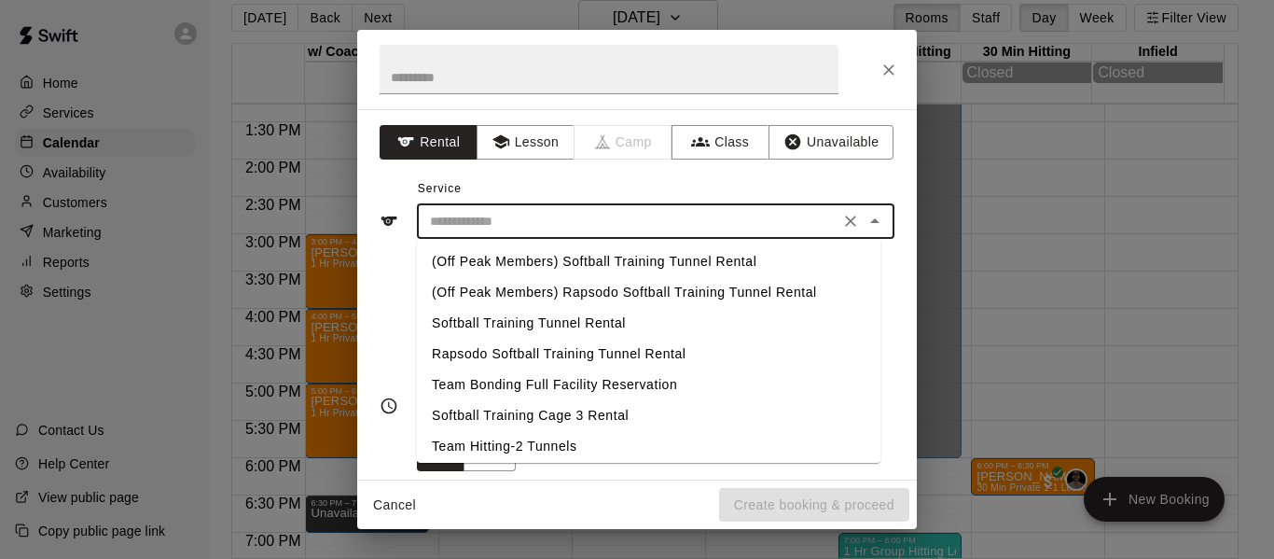
click at [523, 319] on li "Softball Training Tunnel Rental" at bounding box center [649, 323] width 464 height 31
type input "**********"
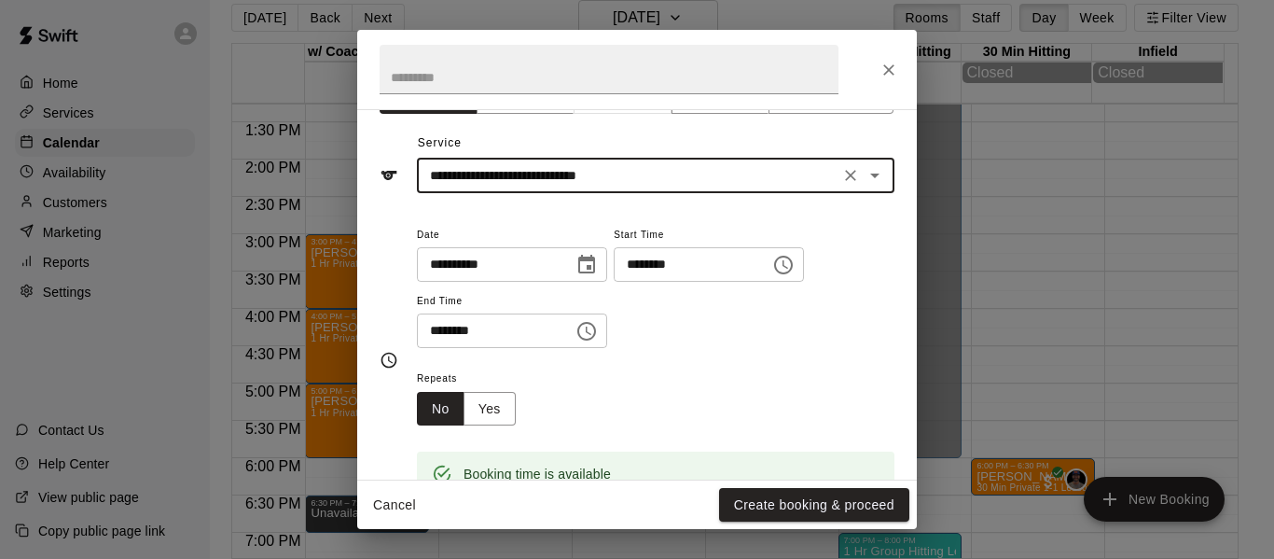
scroll to position [217, 0]
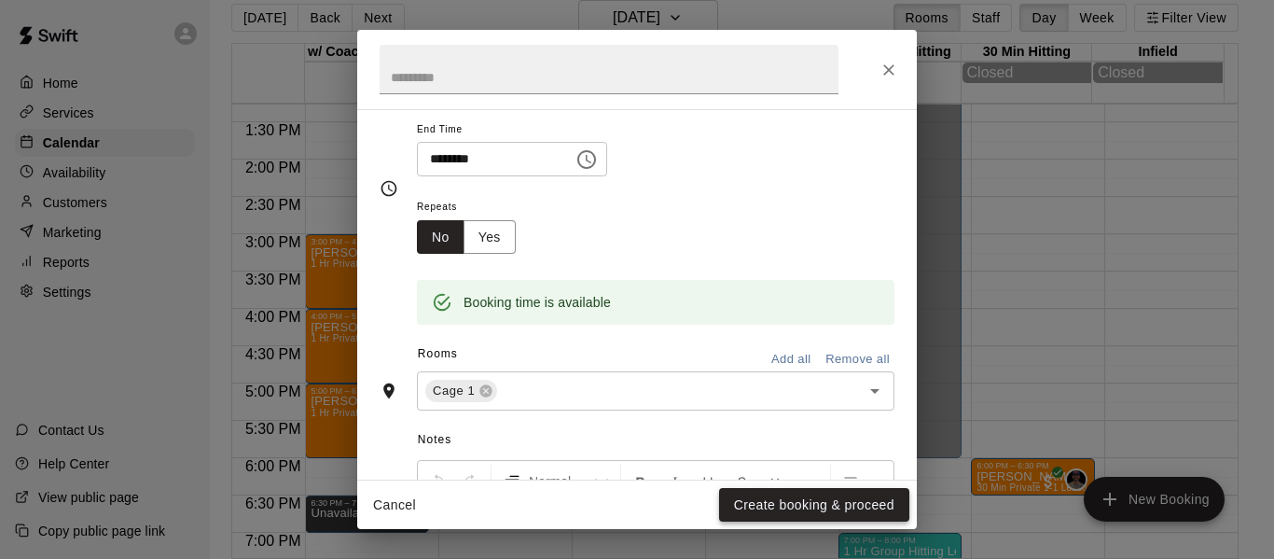
click at [819, 502] on button "Create booking & proceed" at bounding box center [814, 505] width 190 height 35
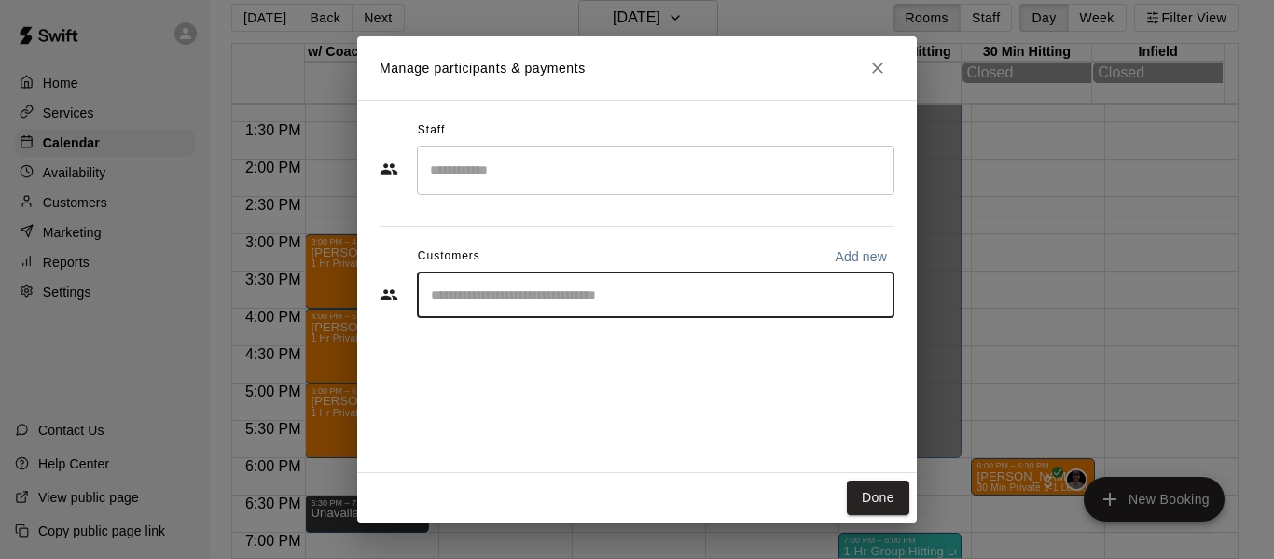
click at [577, 303] on input "Start typing to search customers..." at bounding box center [655, 294] width 461 height 19
type input "*****"
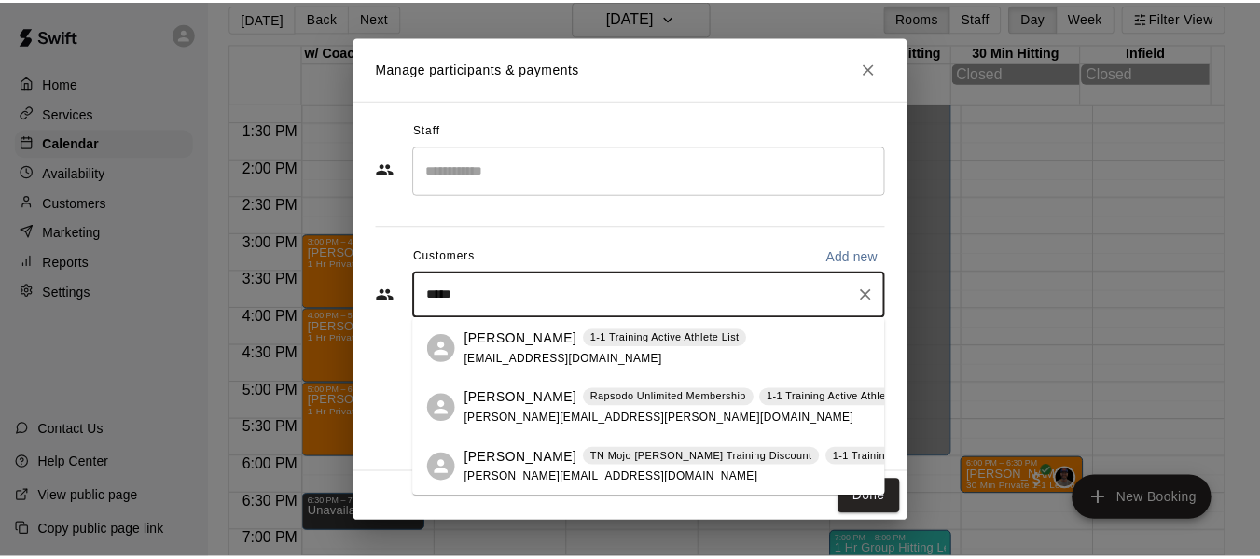
scroll to position [60, 0]
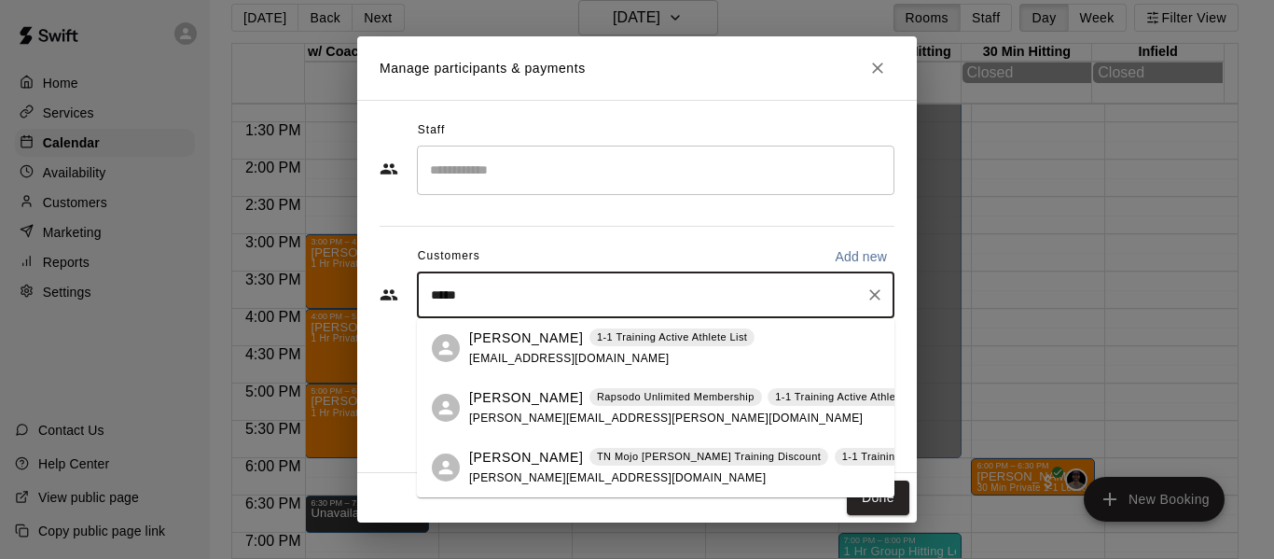
click at [520, 473] on span "[PERSON_NAME][EMAIL_ADDRESS][DOMAIN_NAME]" at bounding box center [617, 477] width 297 height 13
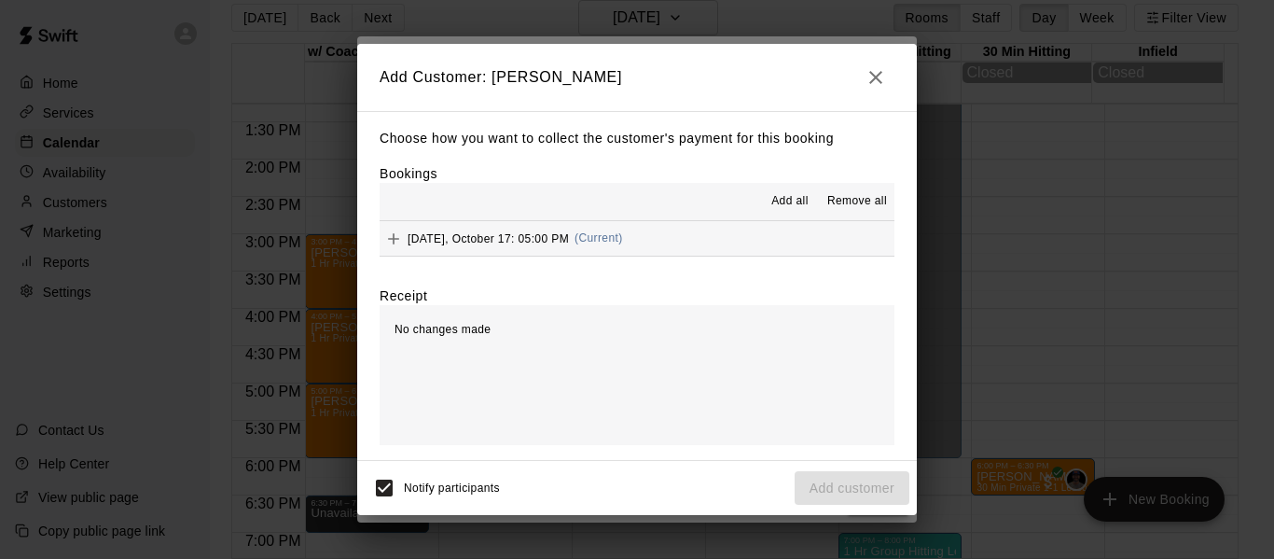
click at [721, 246] on button "[DATE], October 17: 05:00 PM (Current)" at bounding box center [637, 238] width 515 height 35
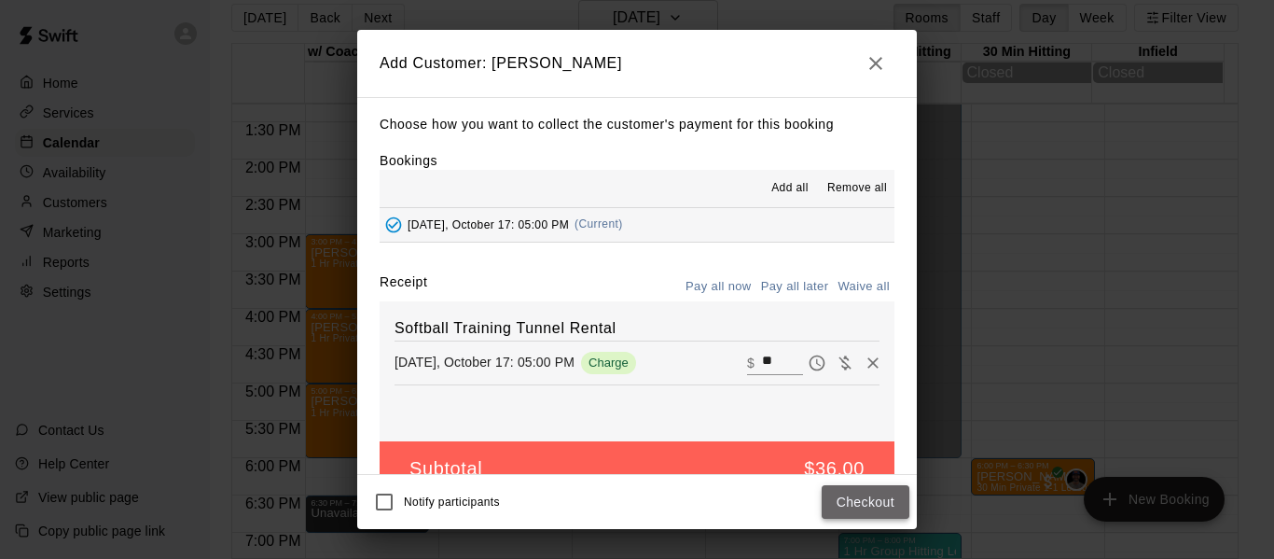
click at [864, 500] on button "Checkout" at bounding box center [866, 502] width 88 height 35
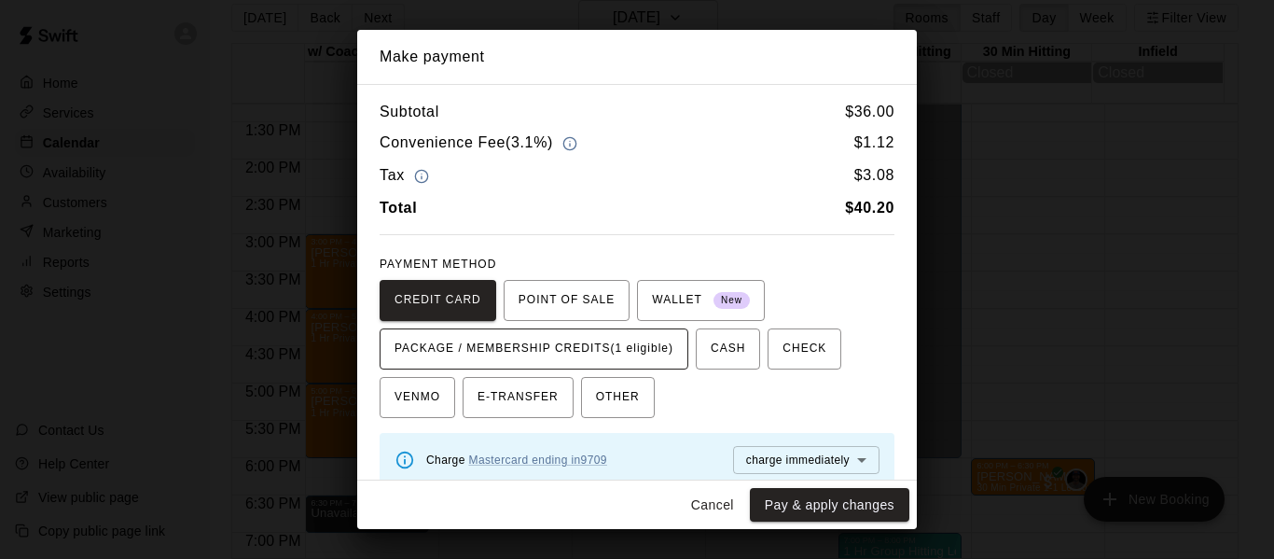
click at [662, 363] on span "PACKAGE / MEMBERSHIP CREDITS (1 eligible)" at bounding box center [534, 349] width 279 height 30
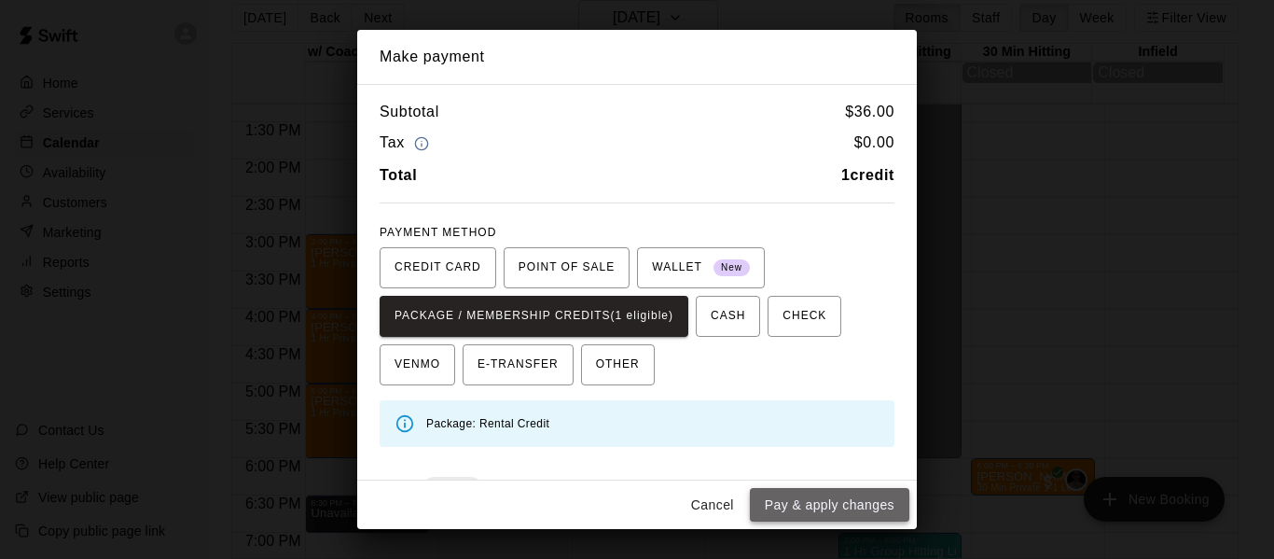
click at [852, 508] on button "Pay & apply changes" at bounding box center [829, 505] width 159 height 35
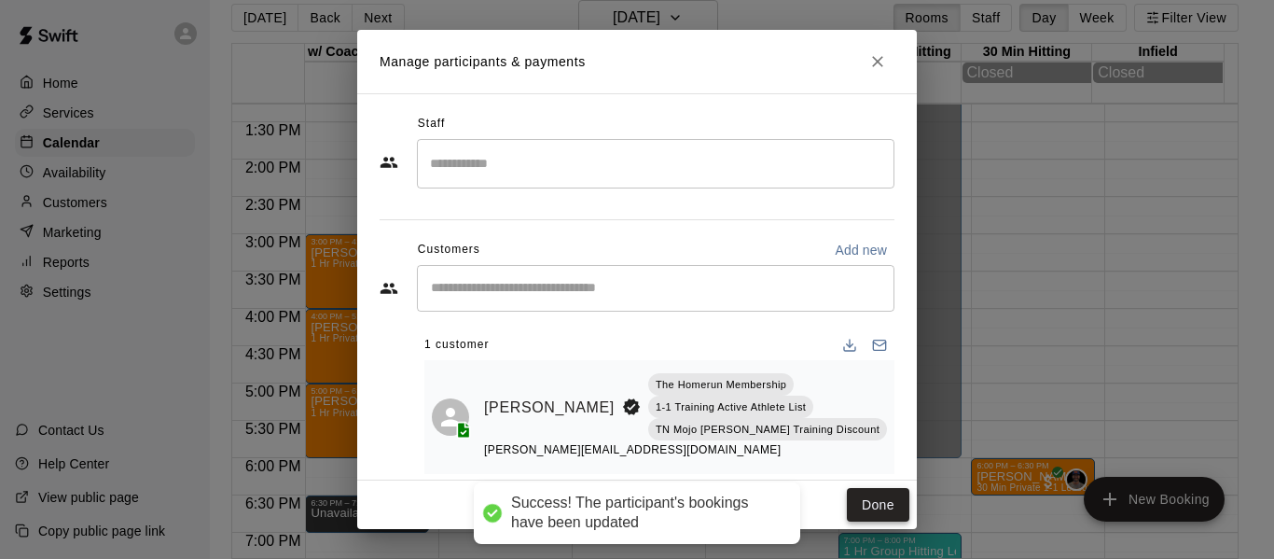
click at [875, 498] on button "Done" at bounding box center [878, 505] width 62 height 35
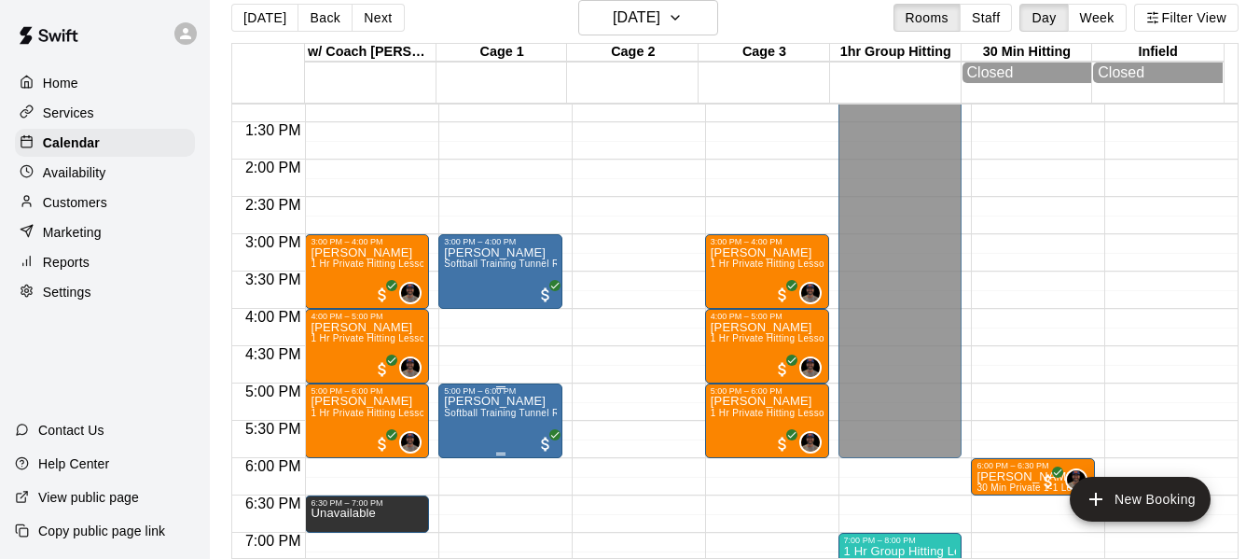
click at [499, 401] on p "[PERSON_NAME]" at bounding box center [500, 401] width 113 height 0
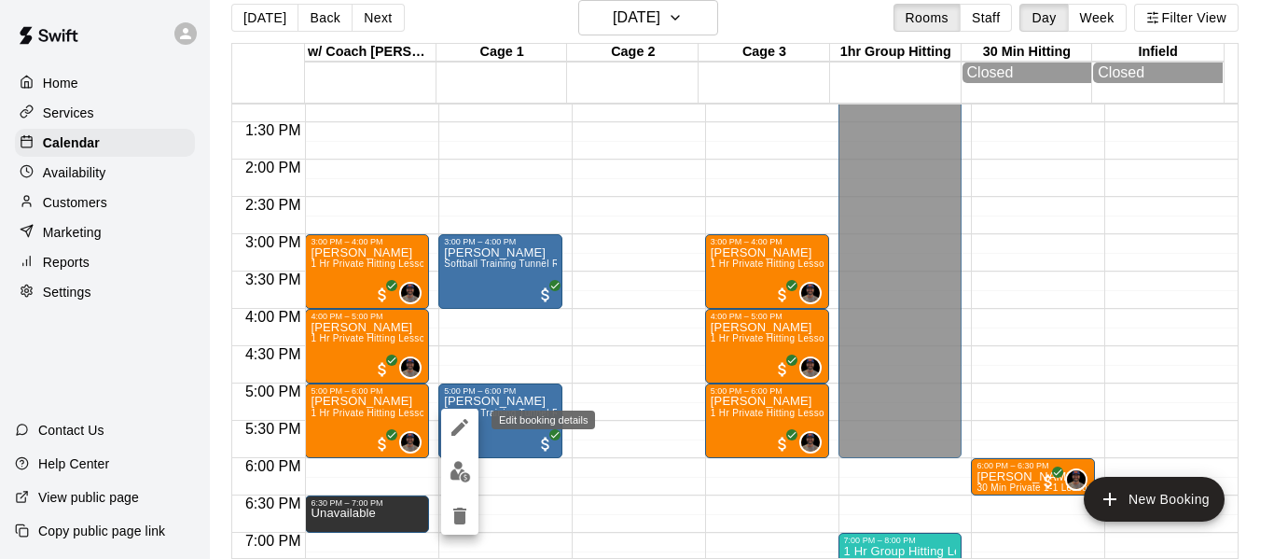
click at [443, 420] on button "edit" at bounding box center [459, 427] width 37 height 37
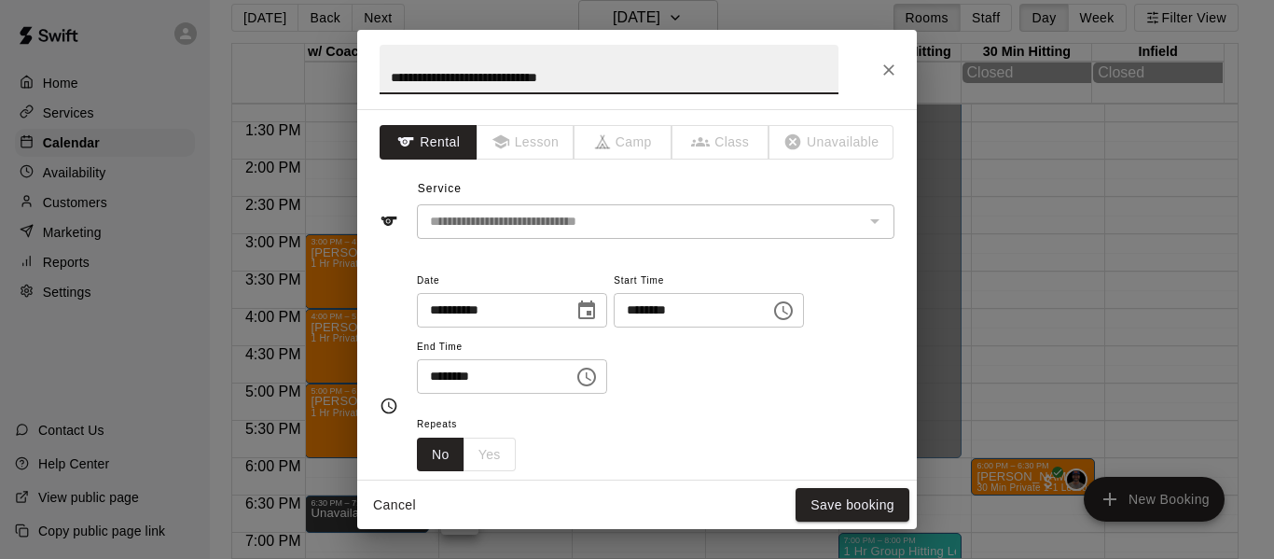
drag, startPoint x: 602, startPoint y: 83, endPoint x: 361, endPoint y: 72, distance: 240.9
click at [363, 80] on h2 "**********" at bounding box center [609, 69] width 504 height 79
type input "**********"
click at [855, 500] on button "Save booking" at bounding box center [853, 505] width 114 height 35
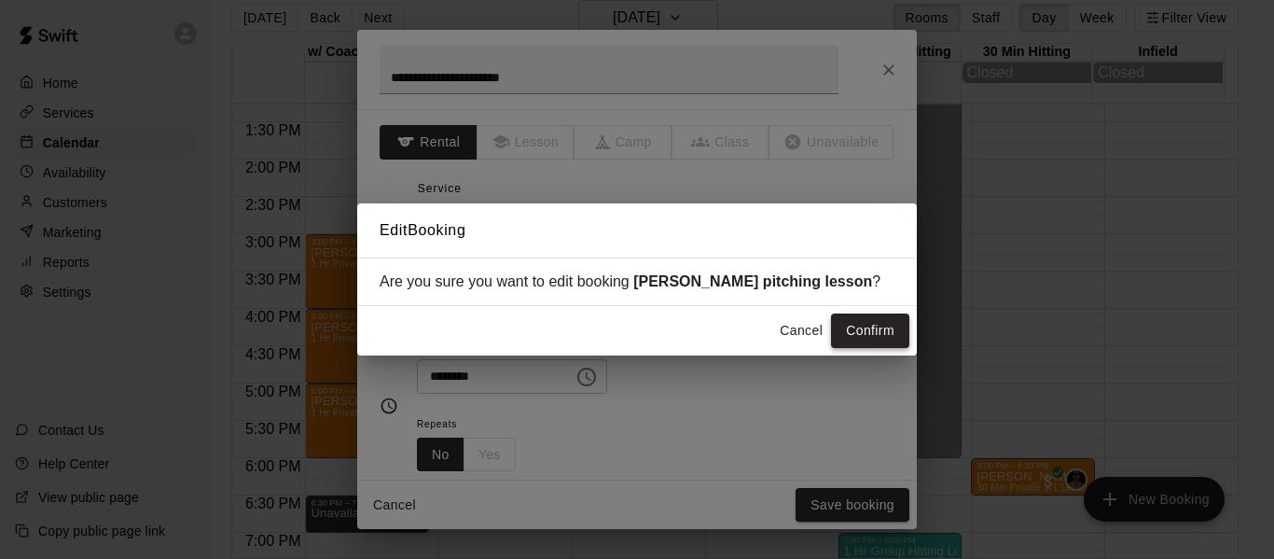
click at [879, 344] on button "Confirm" at bounding box center [870, 330] width 78 height 35
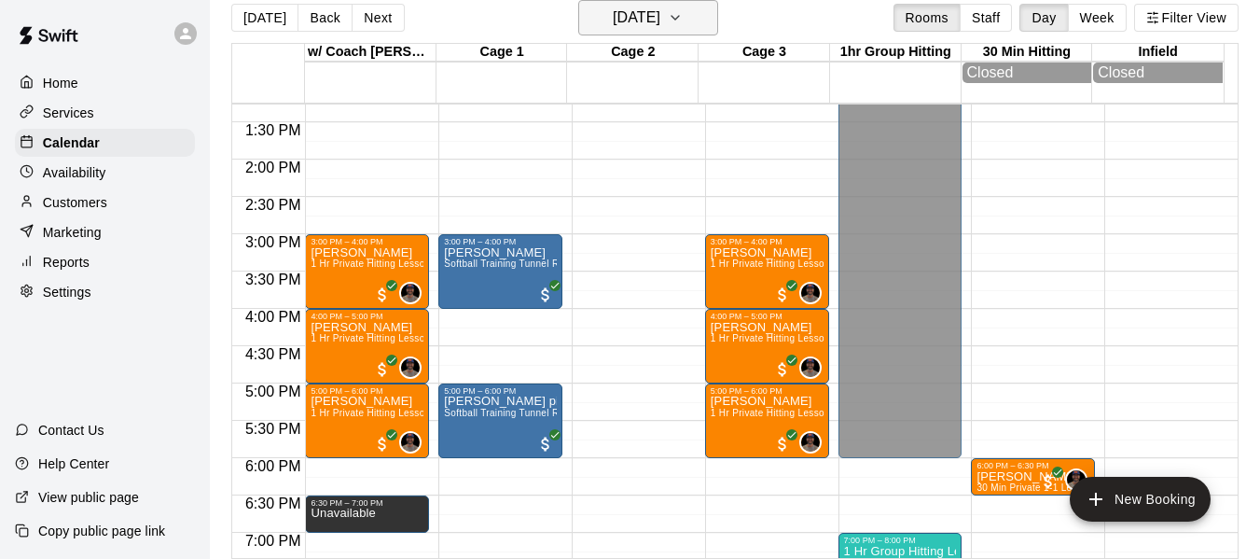
click at [683, 15] on icon "button" at bounding box center [675, 18] width 15 height 22
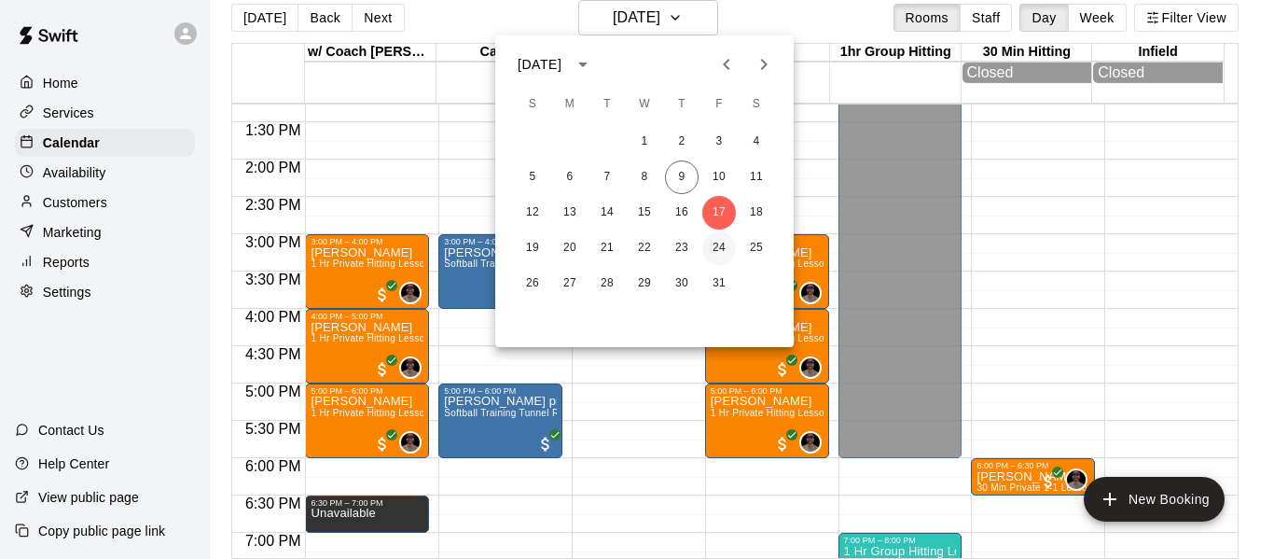
click at [719, 248] on button "24" at bounding box center [719, 248] width 34 height 34
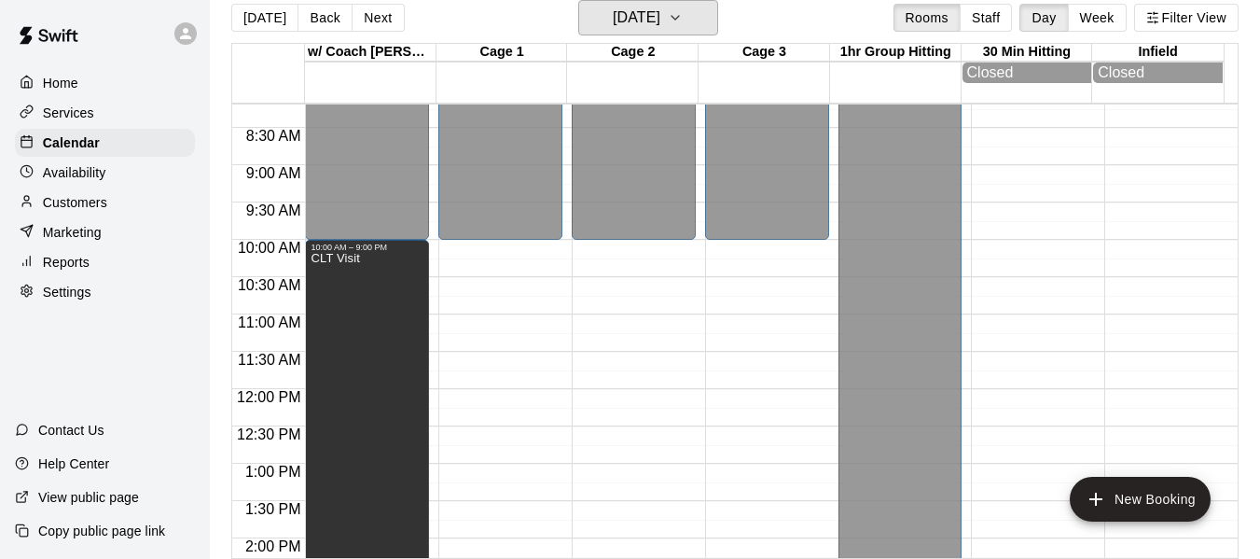
scroll to position [523, 0]
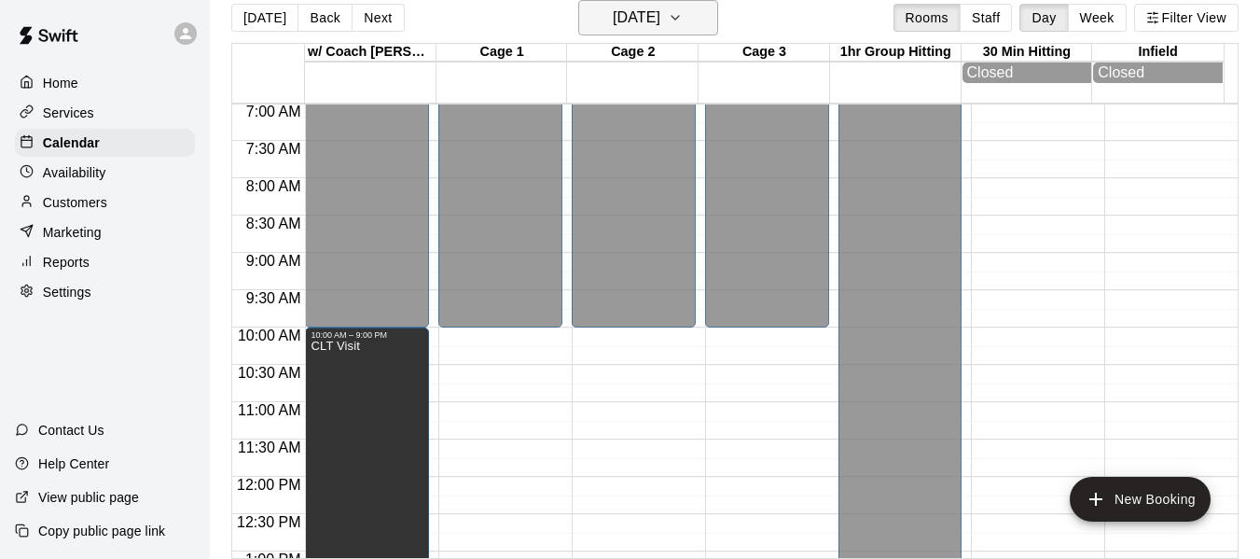
click at [704, 13] on button "[DATE]" at bounding box center [648, 17] width 140 height 35
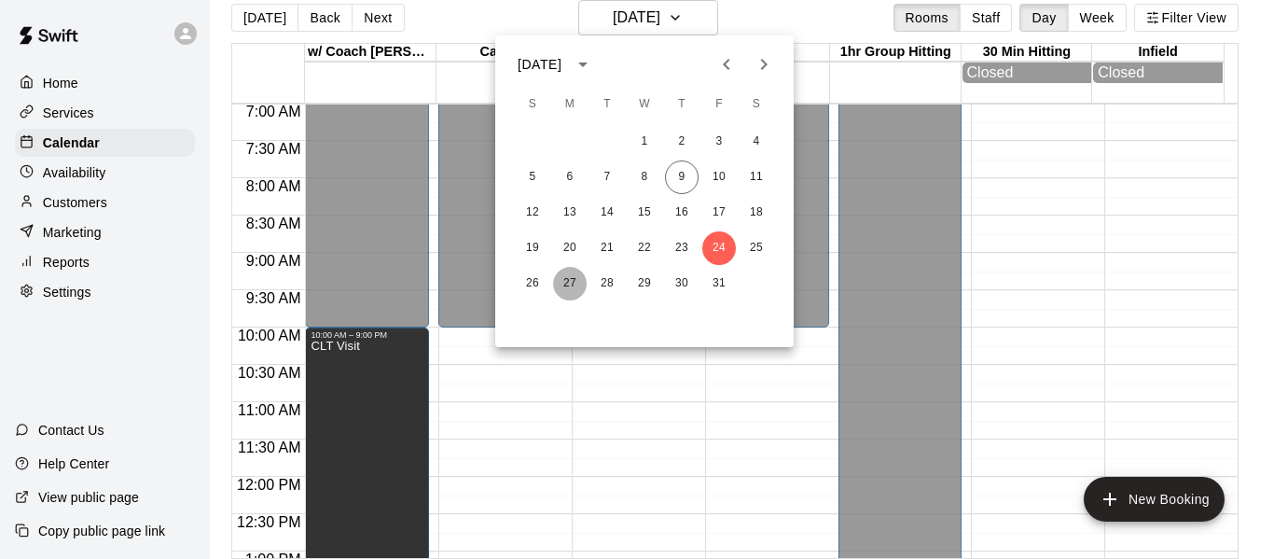
click at [573, 282] on button "27" at bounding box center [570, 284] width 34 height 34
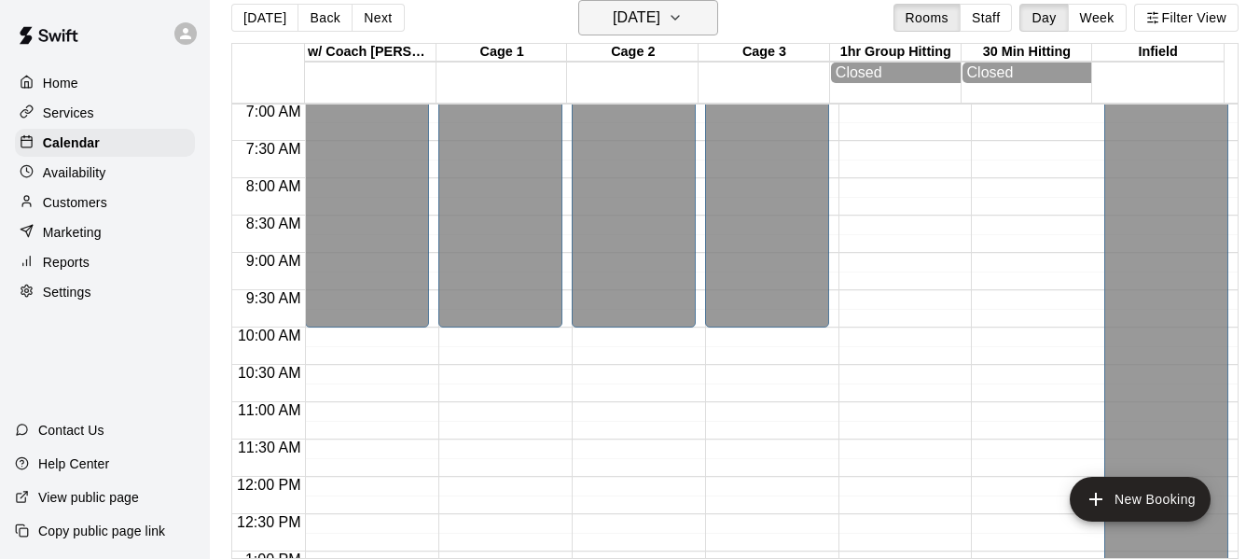
click at [708, 8] on button "[DATE]" at bounding box center [648, 17] width 140 height 35
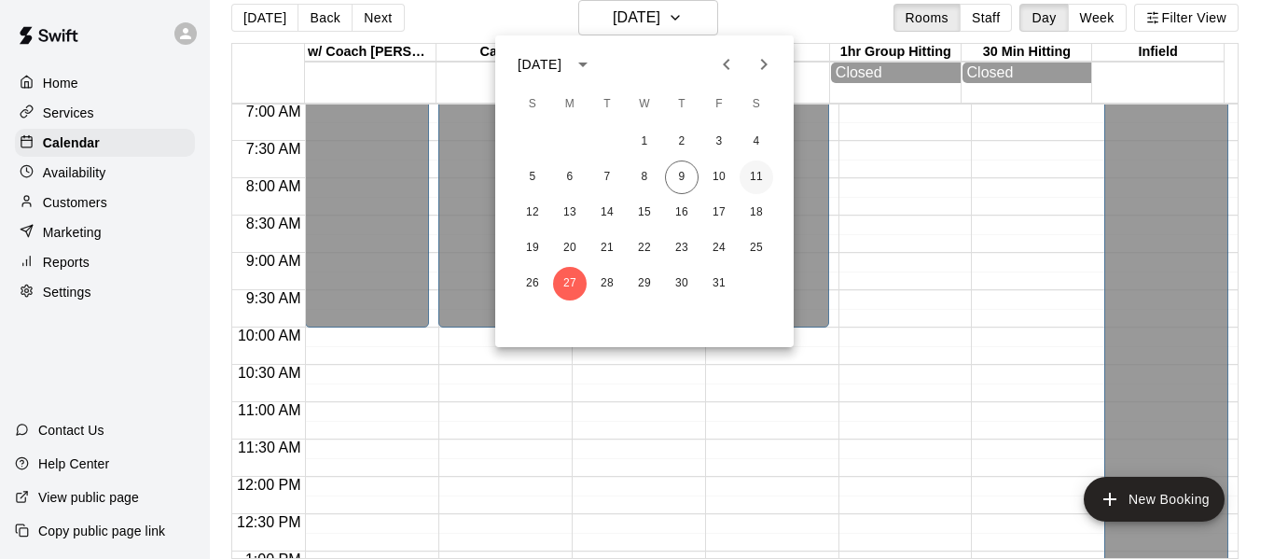
click at [754, 173] on button "11" at bounding box center [757, 177] width 34 height 34
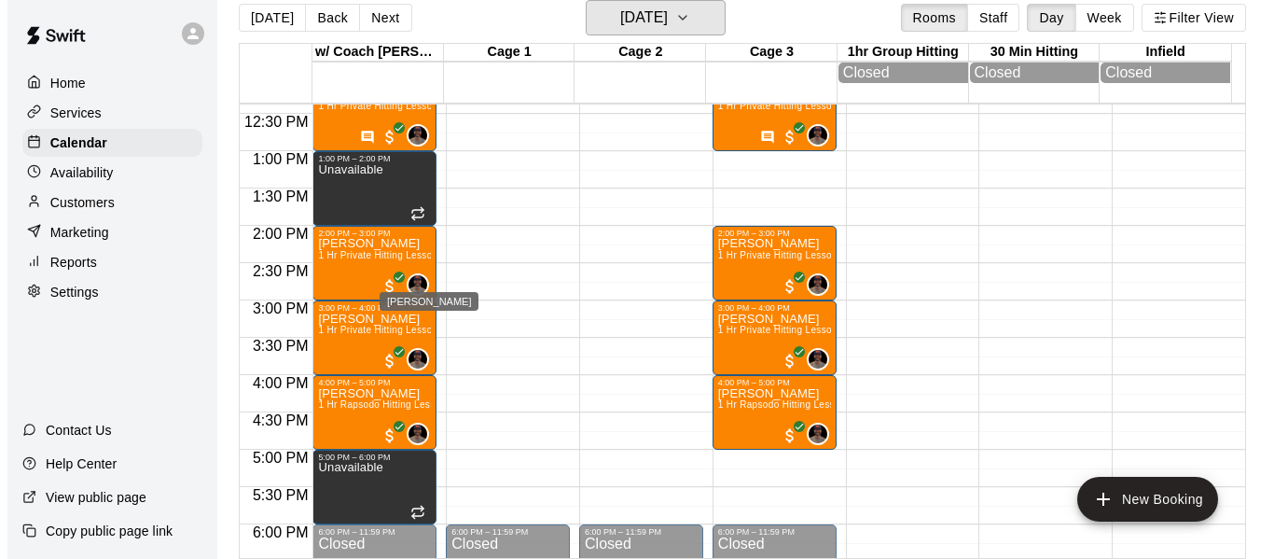
scroll to position [927, 0]
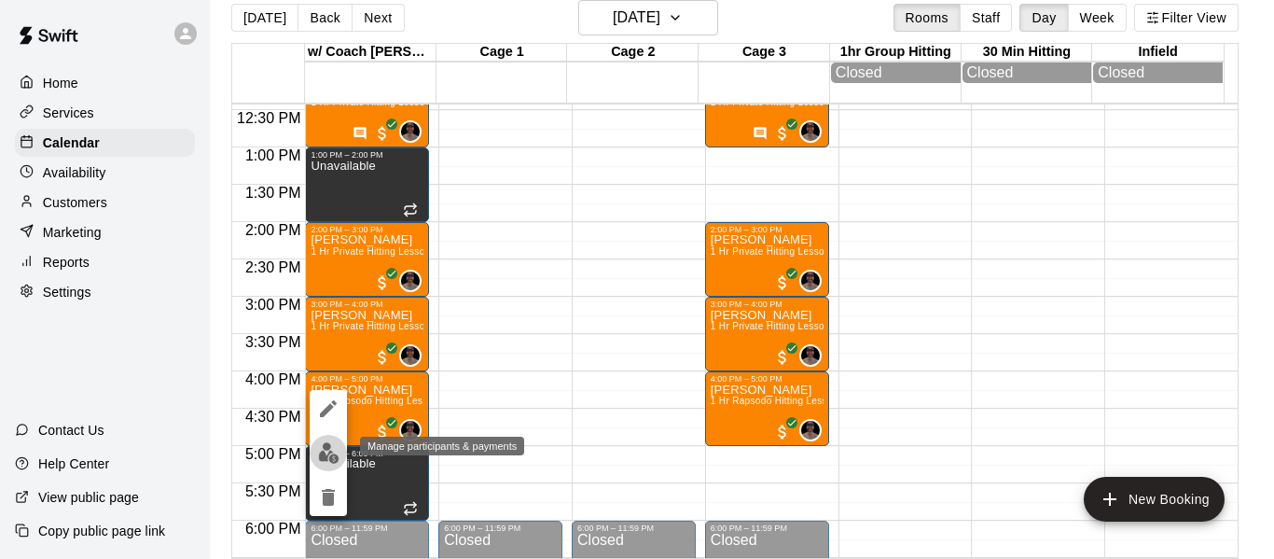
click at [328, 456] on img "edit" at bounding box center [328, 452] width 21 height 21
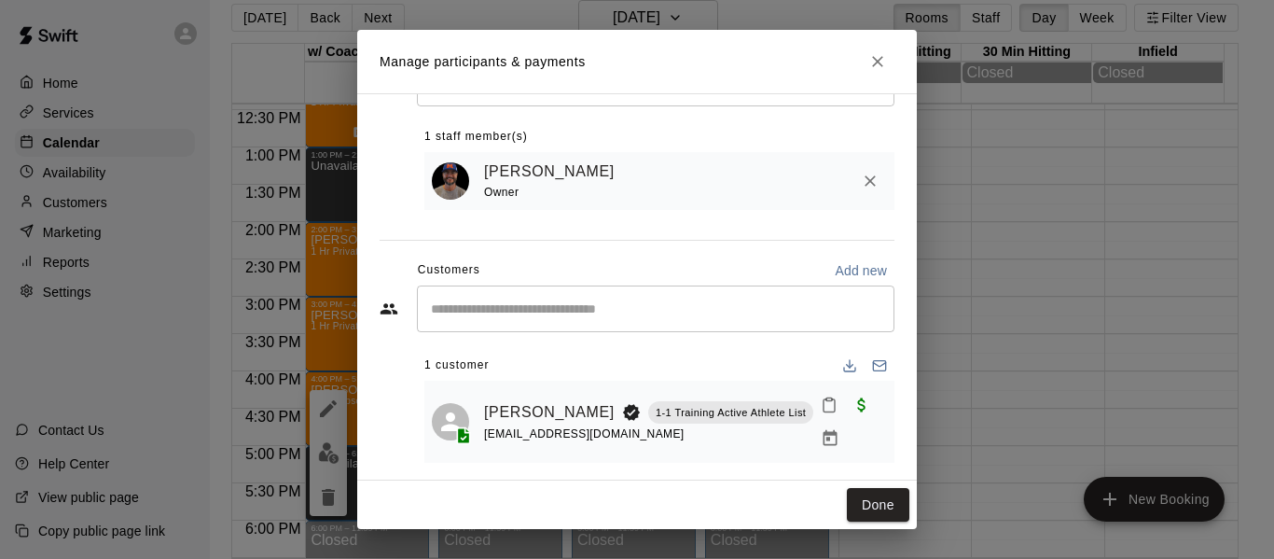
scroll to position [101, 0]
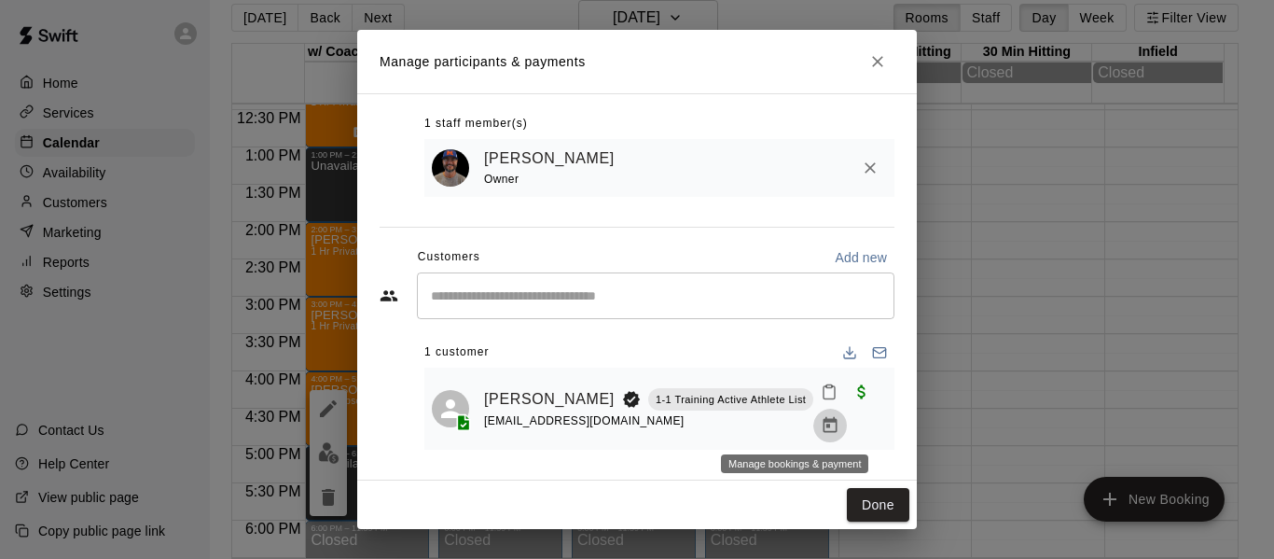
click at [821, 426] on icon "Manage bookings & payment" at bounding box center [830, 425] width 19 height 19
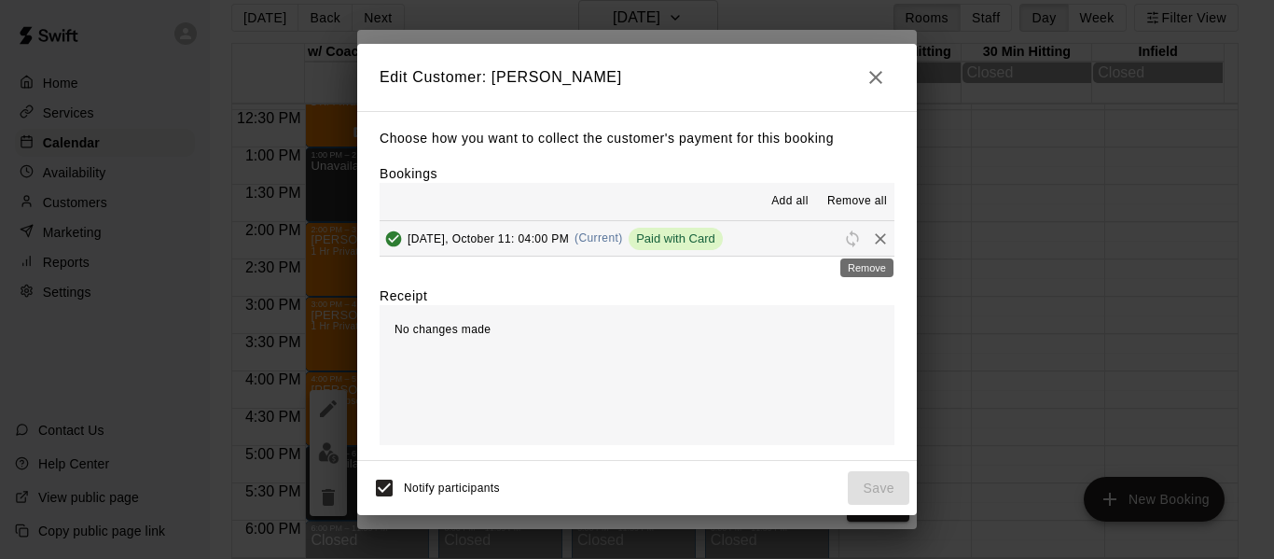
click at [875, 242] on icon "Remove" at bounding box center [880, 238] width 11 height 11
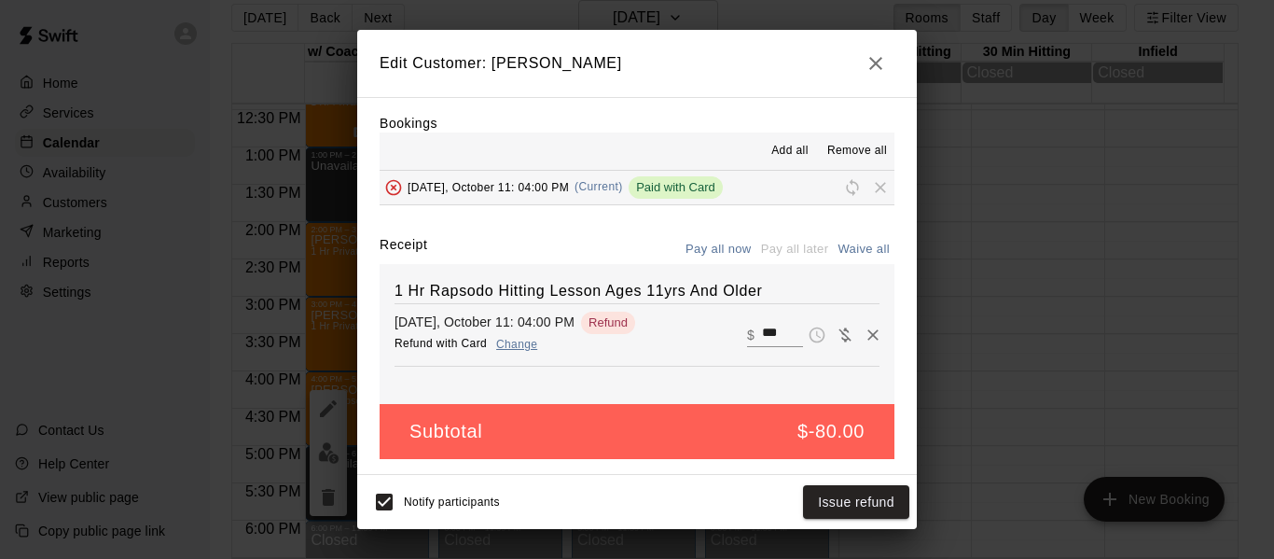
scroll to position [39, 0]
click at [834, 494] on button "Issue refund" at bounding box center [856, 502] width 106 height 35
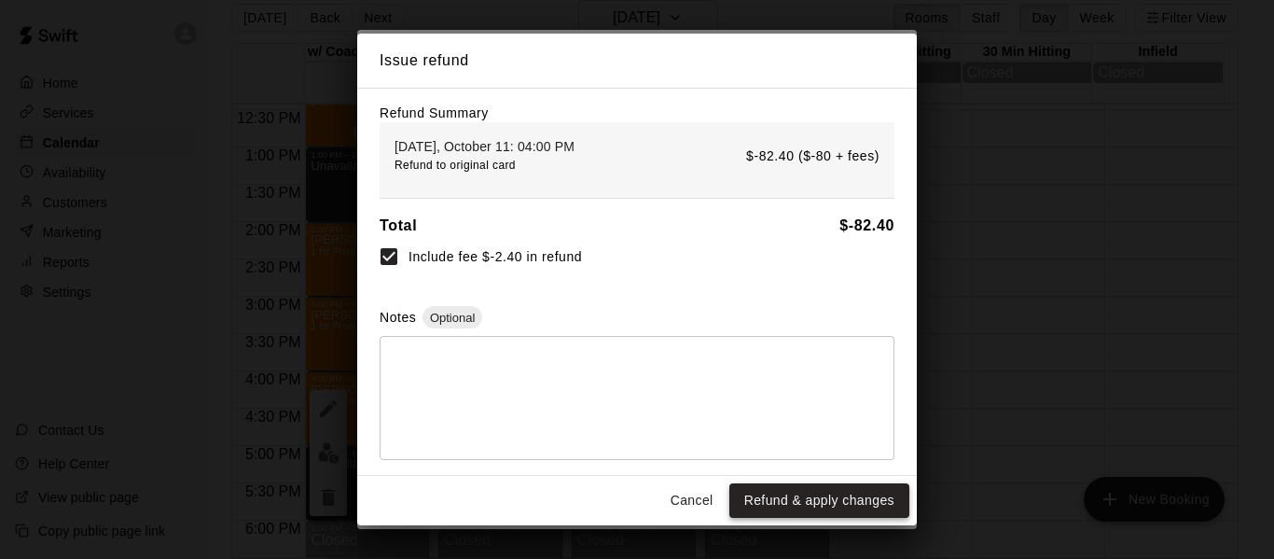
click at [835, 502] on button "Refund & apply changes" at bounding box center [819, 500] width 180 height 35
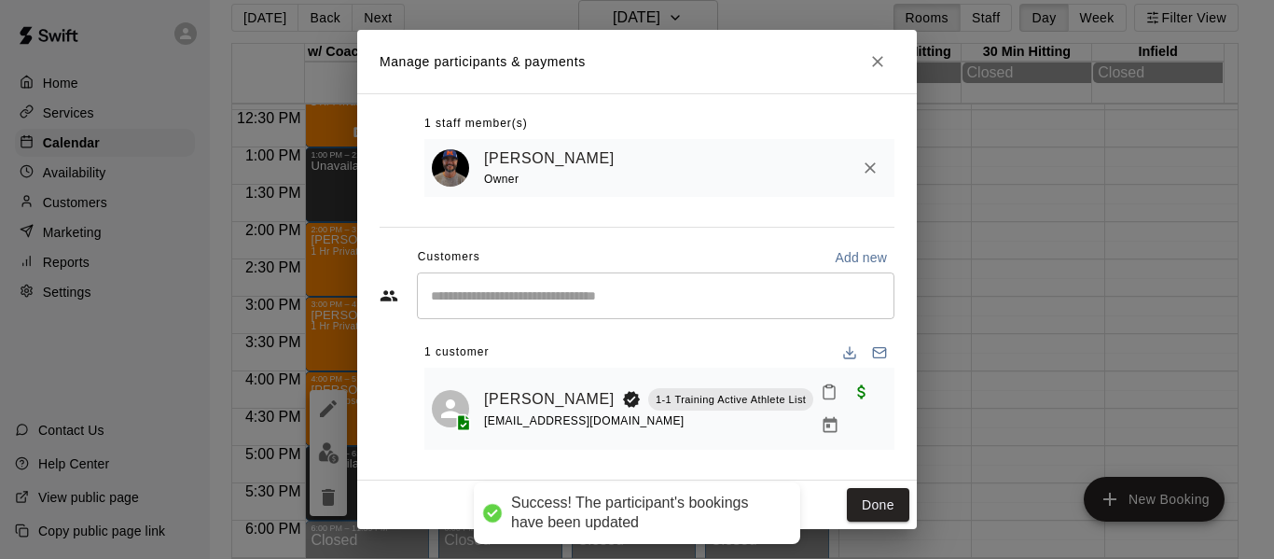
scroll to position [0, 0]
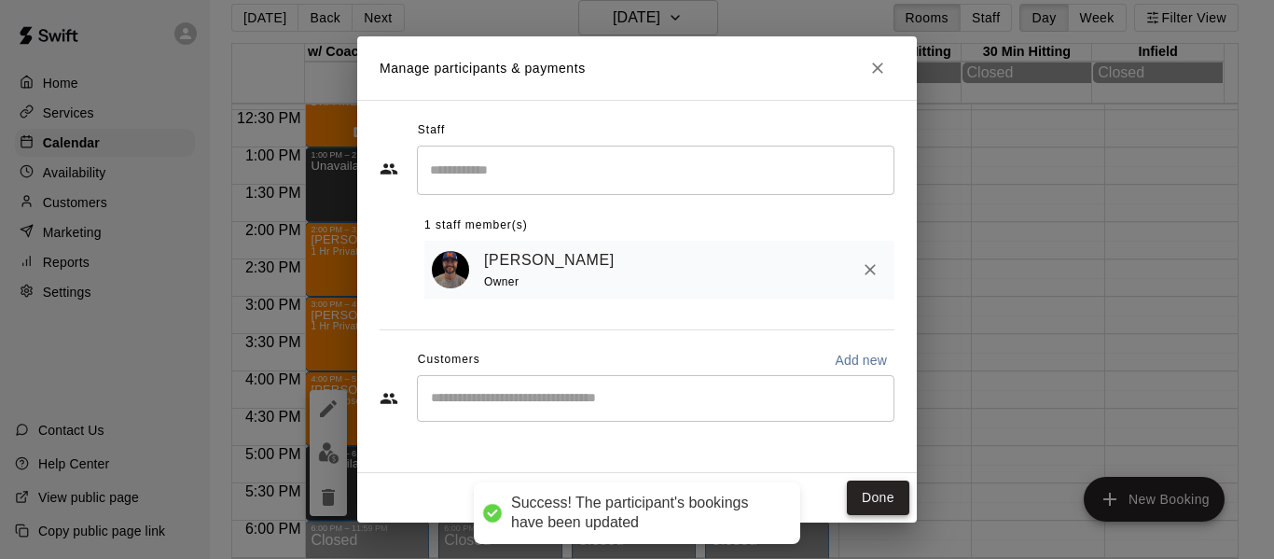
click at [887, 489] on button "Done" at bounding box center [878, 497] width 62 height 35
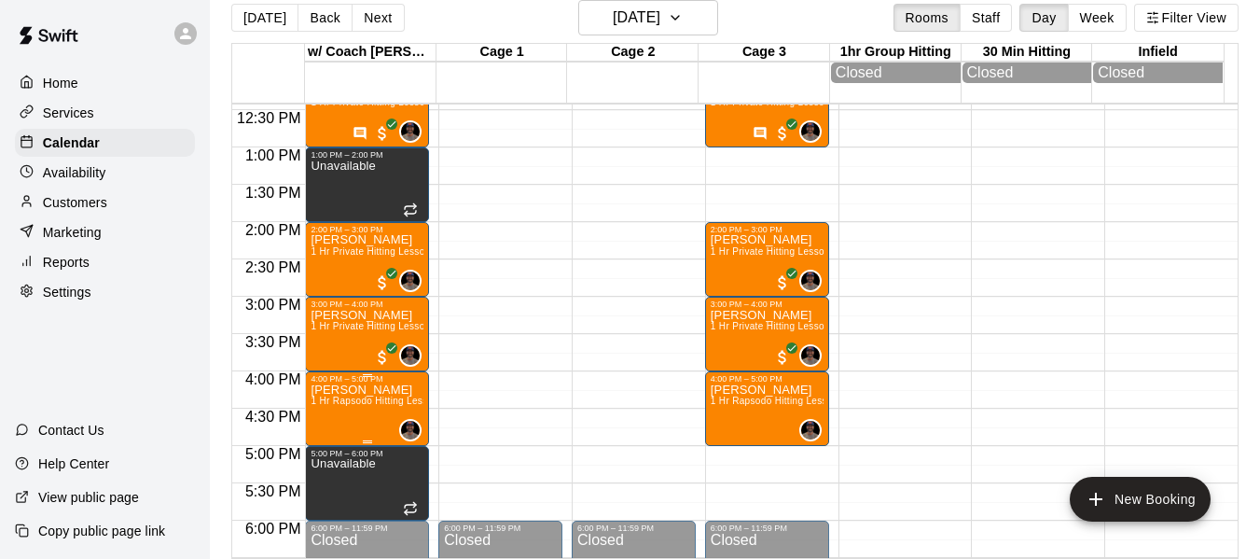
click at [363, 406] on span "1 Hr Rapsodo Hitting Lesson Ages 11yrs And Older" at bounding box center [424, 400] width 227 height 10
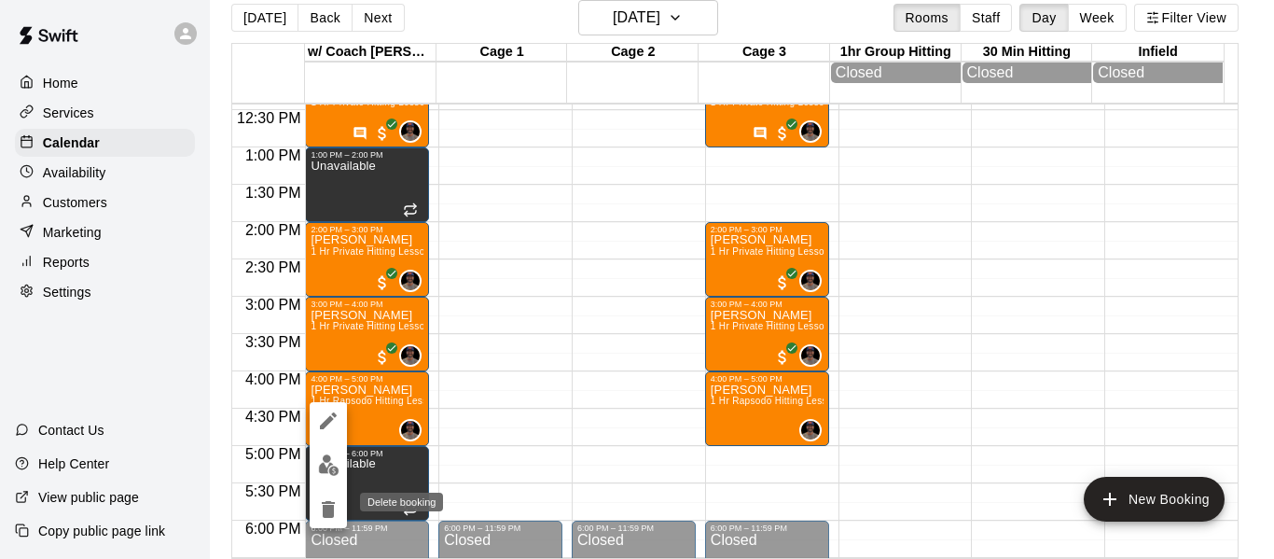
click at [331, 511] on icon "delete" at bounding box center [328, 509] width 13 height 17
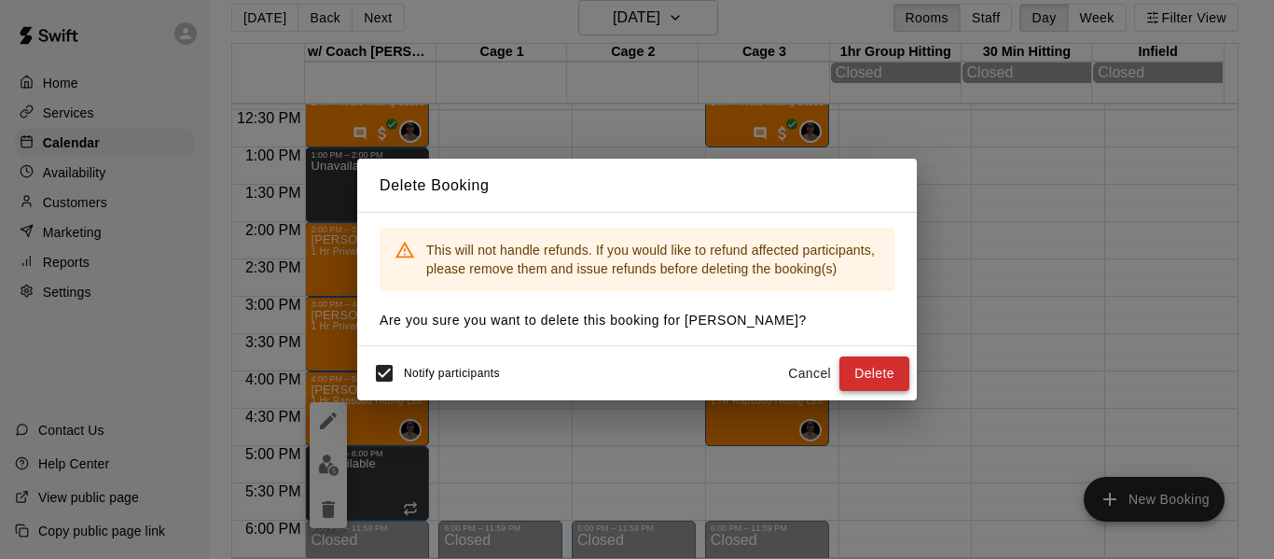
click at [852, 373] on button "Delete" at bounding box center [874, 373] width 70 height 35
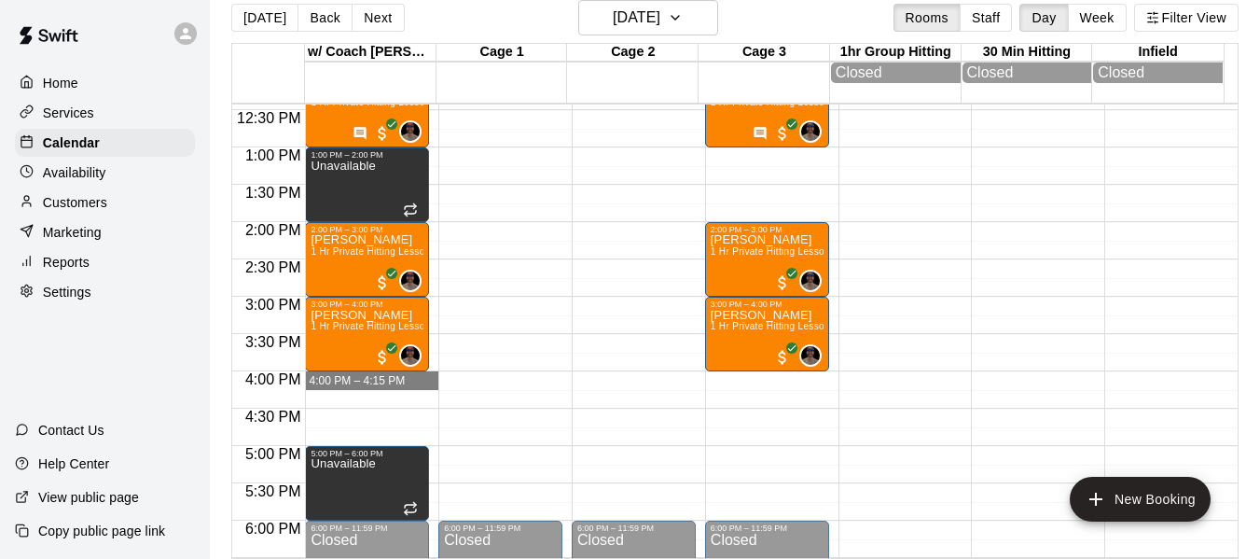
drag, startPoint x: 362, startPoint y: 383, endPoint x: 381, endPoint y: 381, distance: 18.9
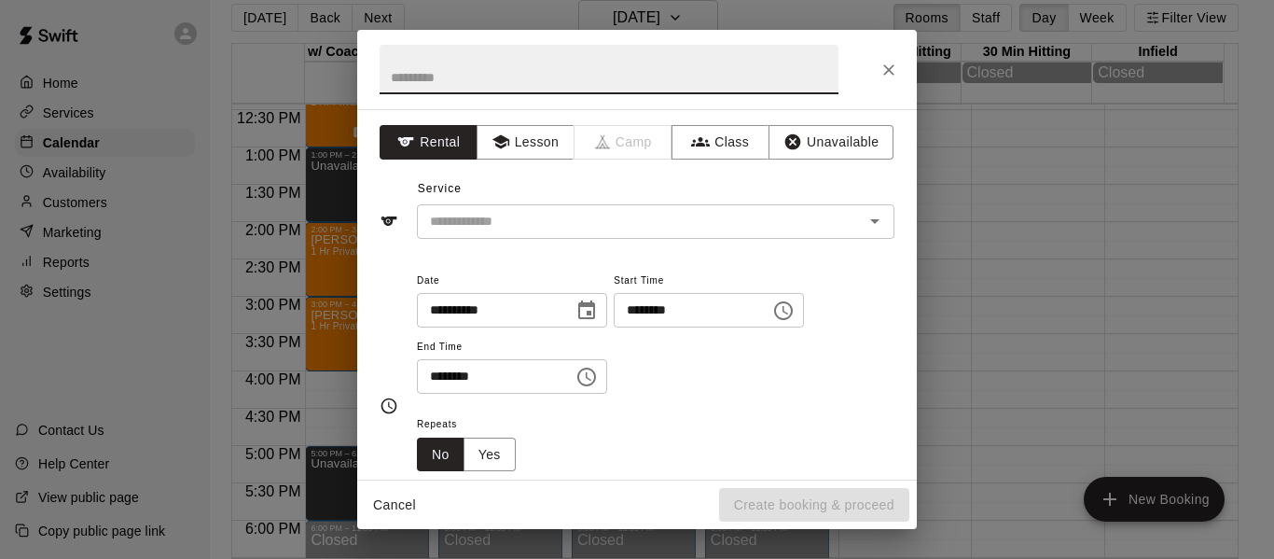
click at [886, 76] on icon "Close" at bounding box center [889, 70] width 19 height 19
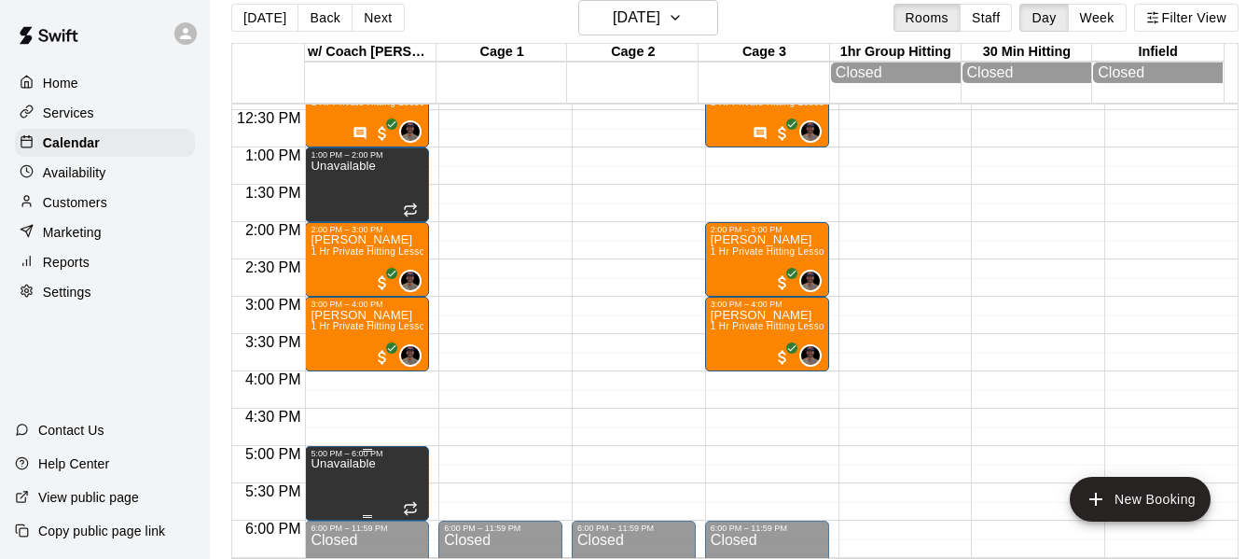
click at [349, 464] on p "Unavailable" at bounding box center [343, 464] width 64 height 0
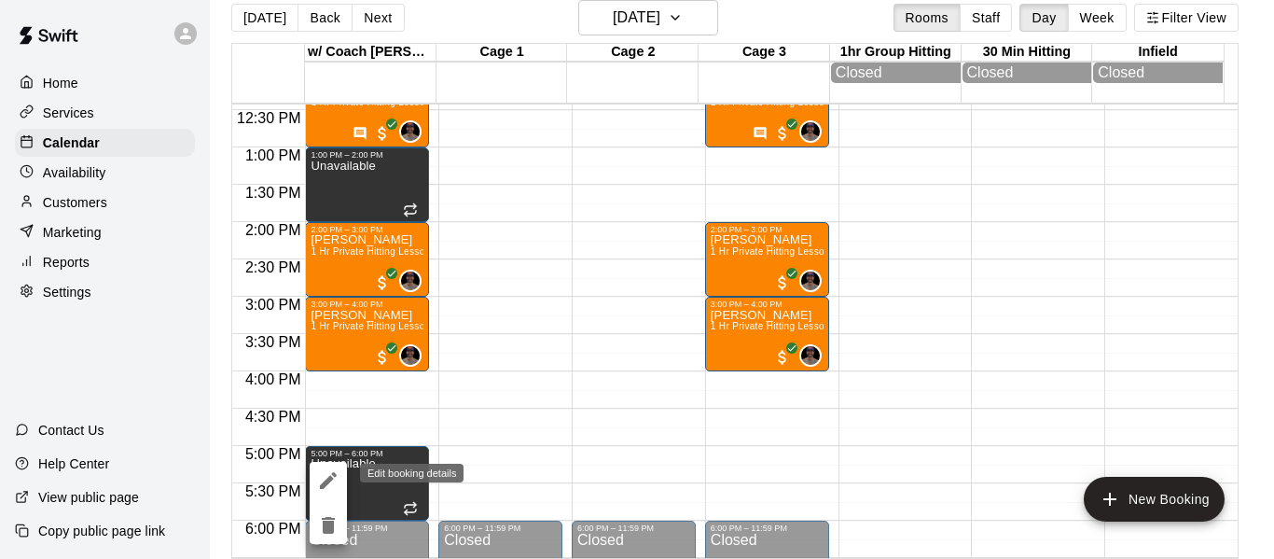
click at [328, 478] on icon "edit" at bounding box center [328, 480] width 17 height 17
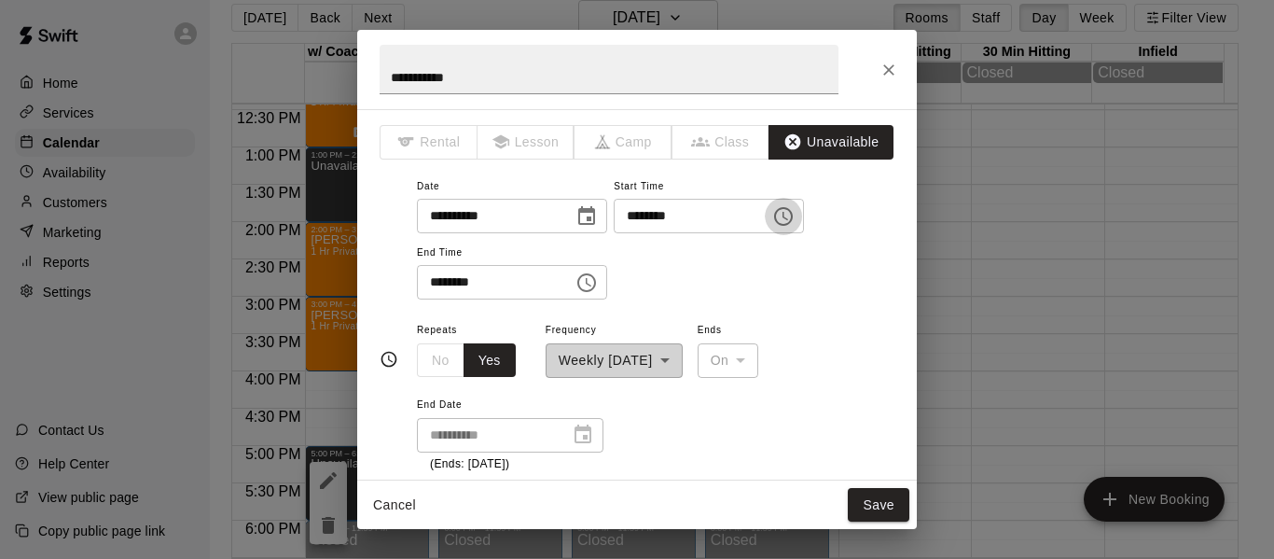
click at [802, 214] on button "Choose time, selected time is 5:00 PM" at bounding box center [783, 216] width 37 height 37
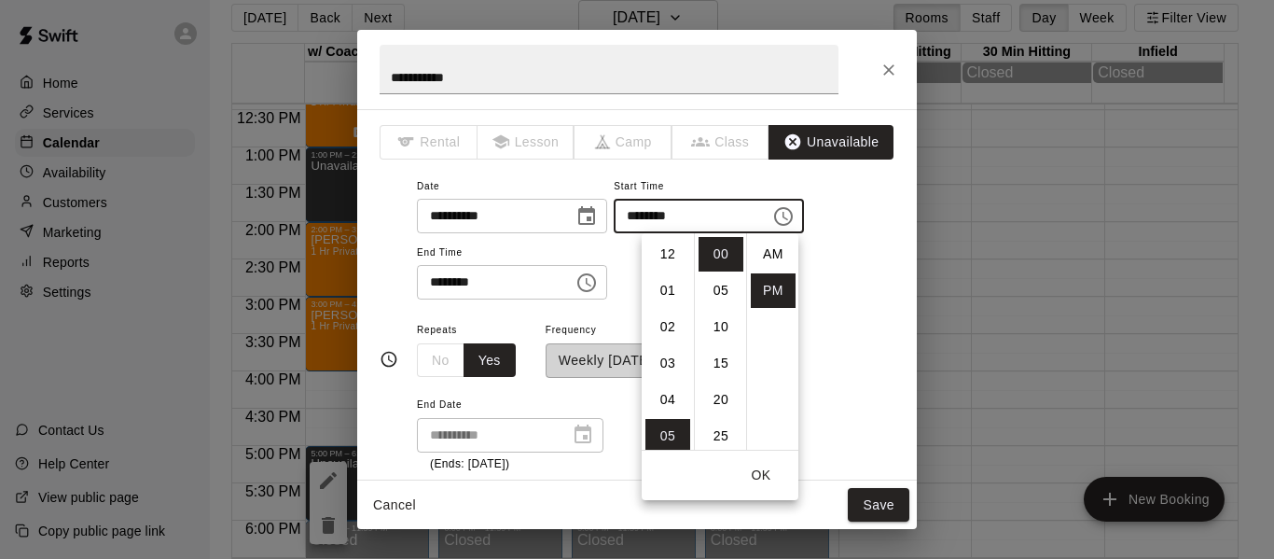
scroll to position [34, 0]
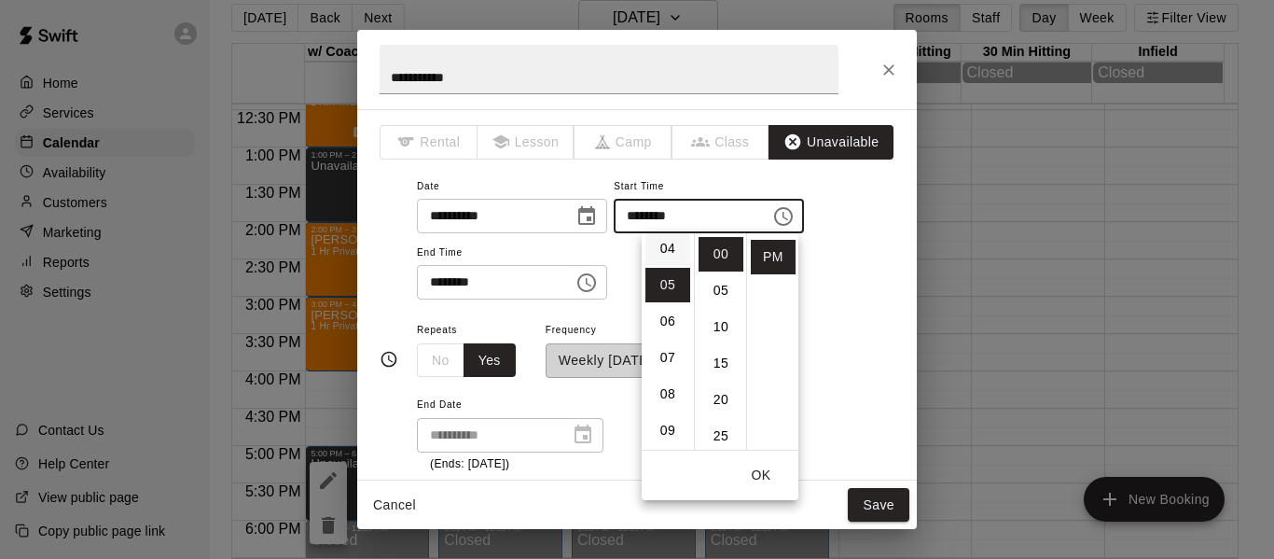
click at [662, 248] on li "04" at bounding box center [667, 248] width 45 height 35
type input "********"
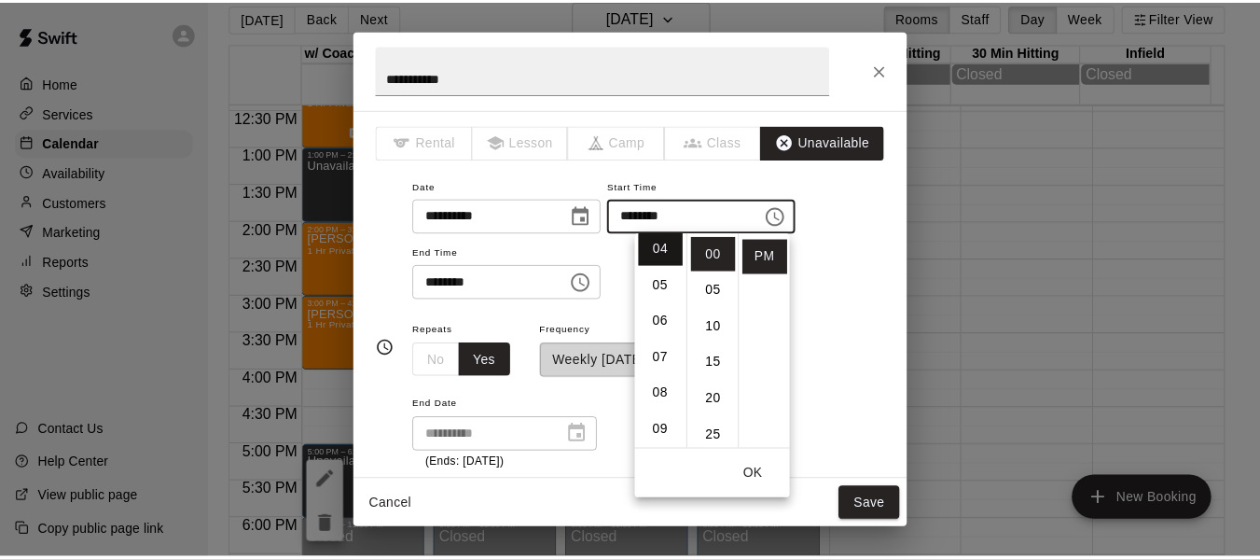
scroll to position [146, 0]
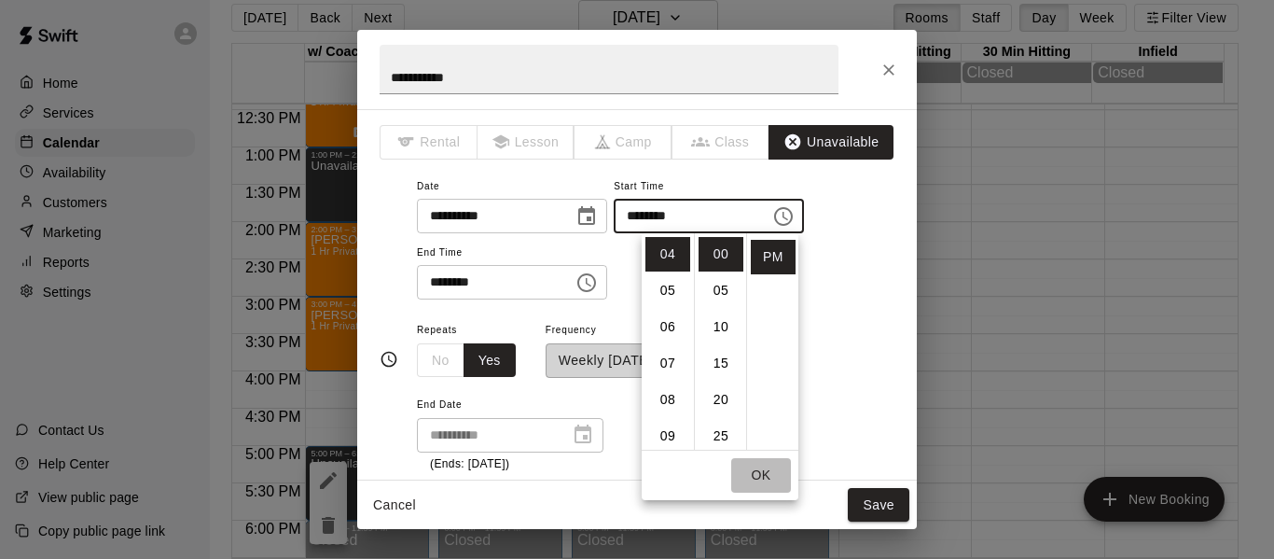
click at [753, 469] on button "OK" at bounding box center [761, 475] width 60 height 35
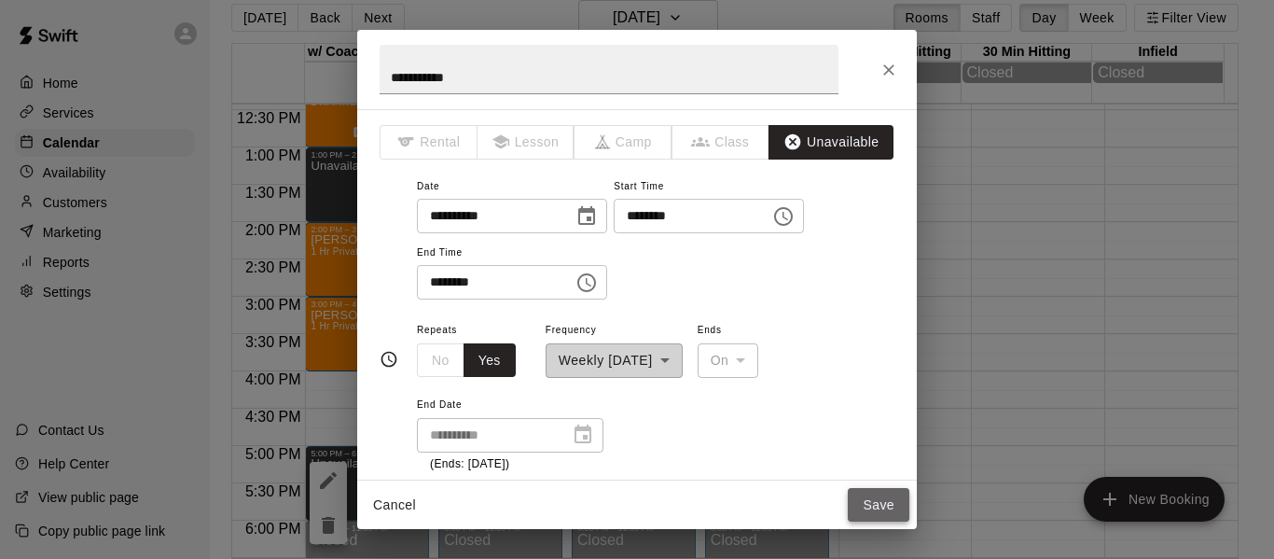
click at [880, 496] on button "Save" at bounding box center [879, 505] width 62 height 35
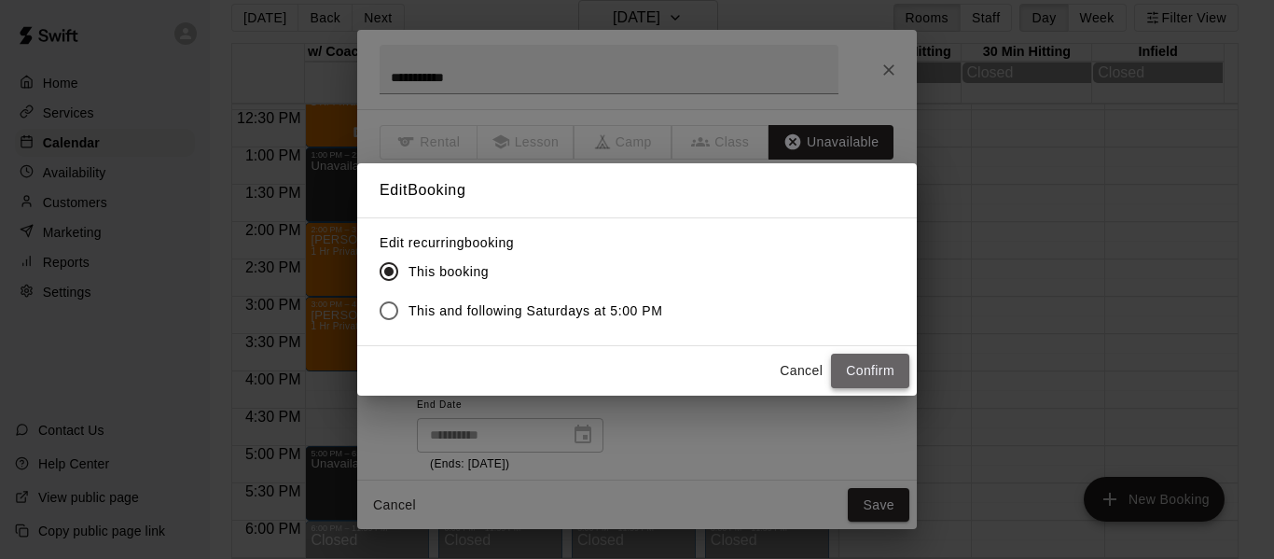
click at [852, 371] on button "Confirm" at bounding box center [870, 370] width 78 height 35
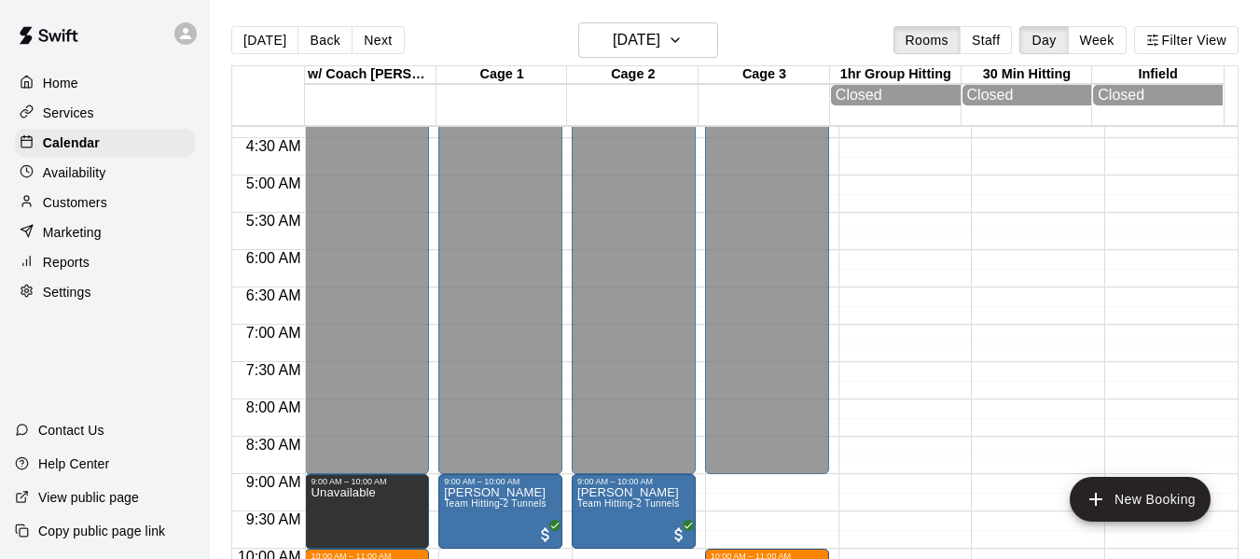
scroll to position [274, 0]
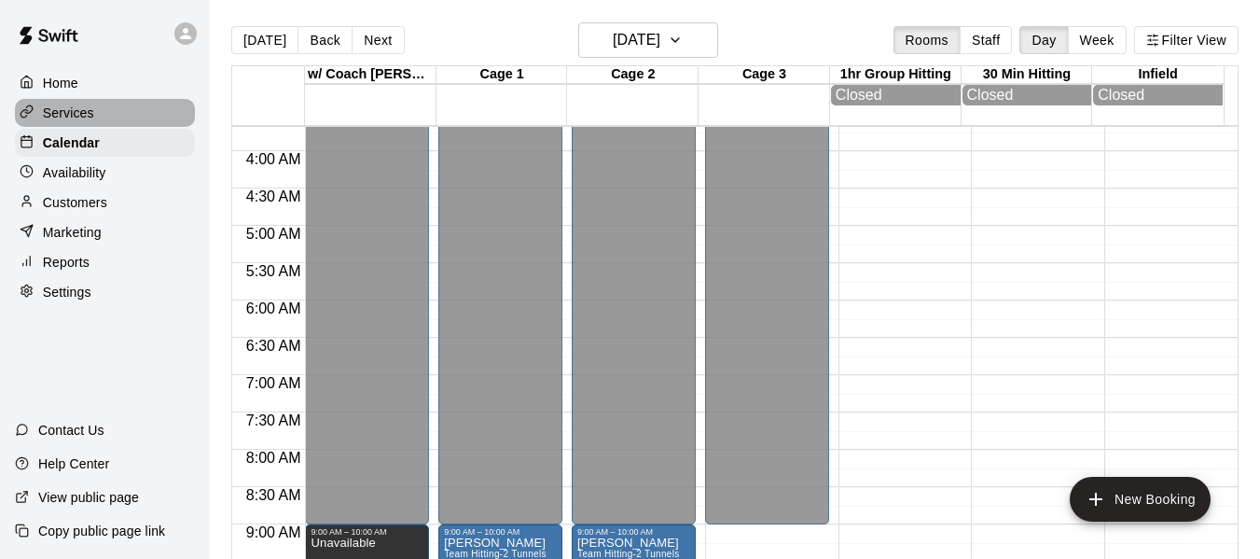
click at [71, 118] on p "Services" at bounding box center [68, 113] width 51 height 19
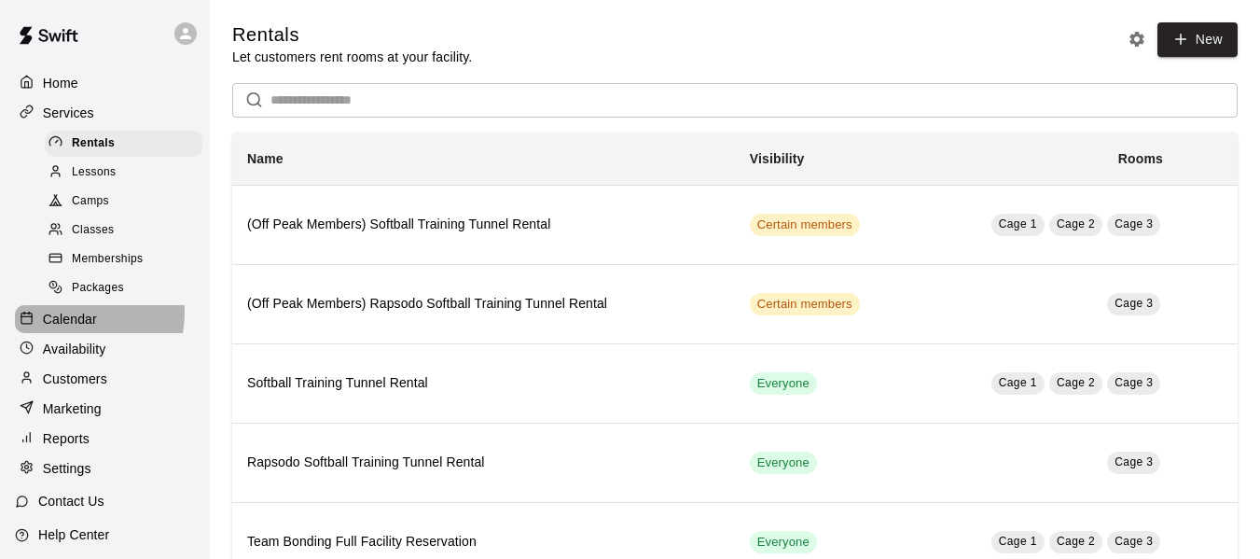
click at [76, 321] on p "Calendar" at bounding box center [70, 319] width 54 height 19
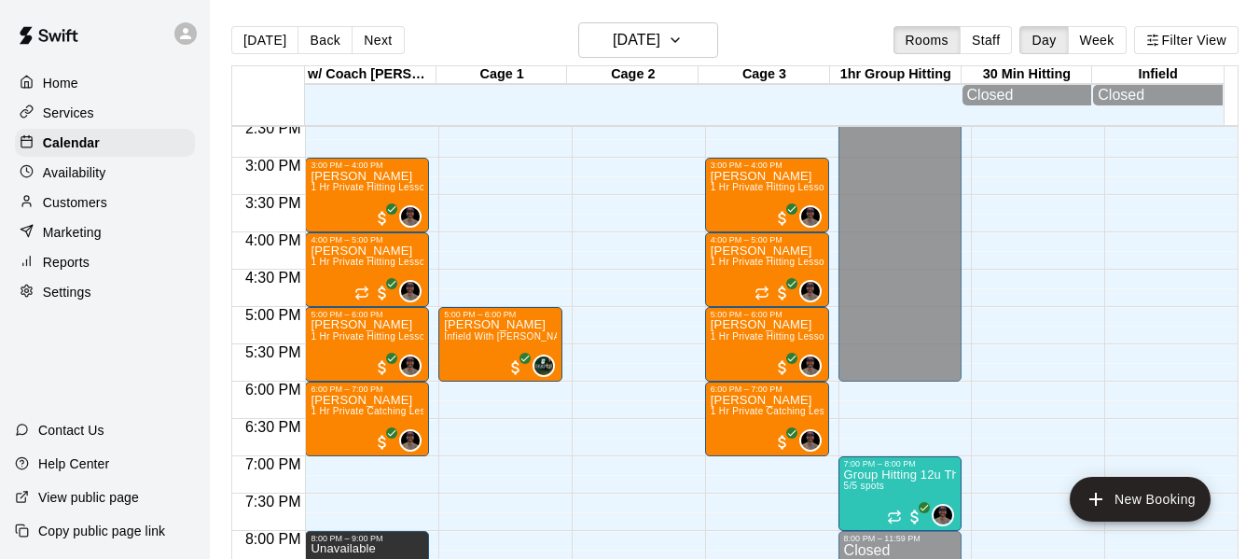
scroll to position [1119, 0]
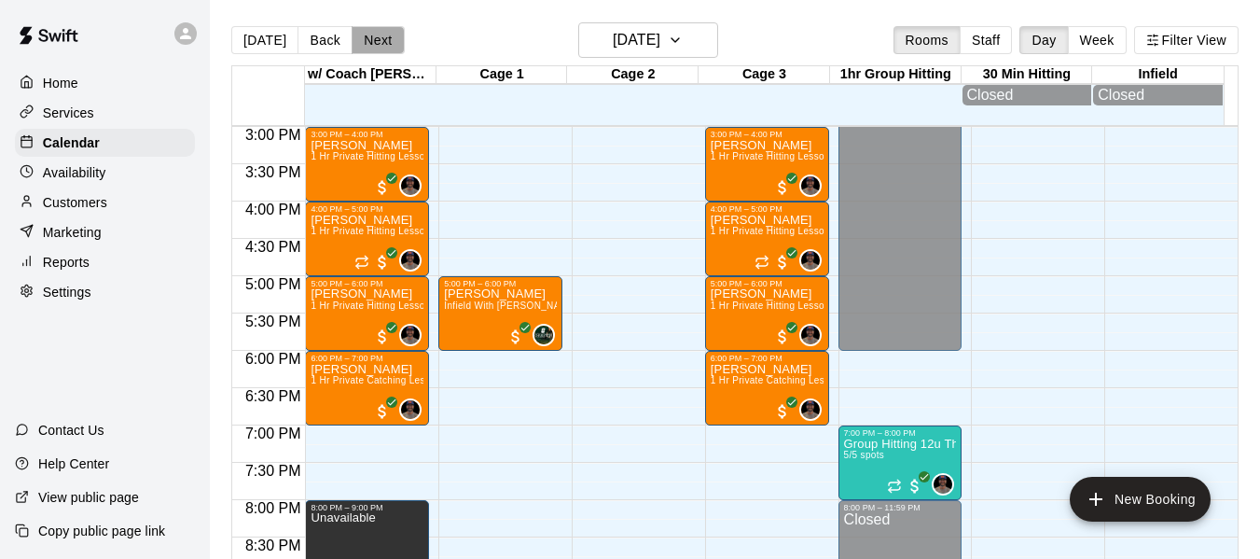
click at [368, 31] on button "Next" at bounding box center [378, 40] width 52 height 28
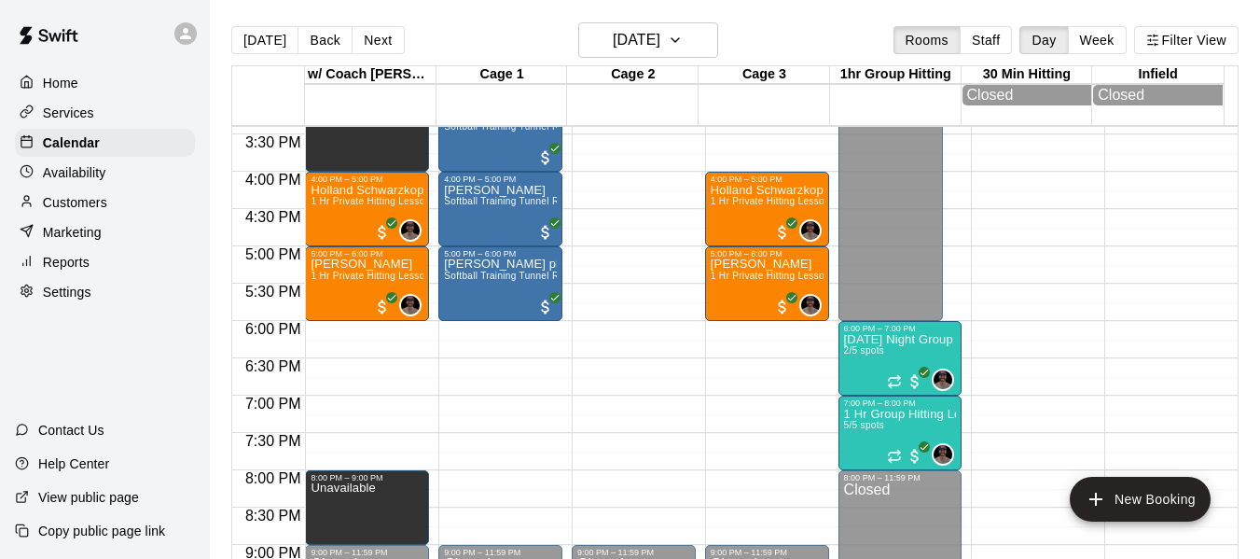
scroll to position [1151, 0]
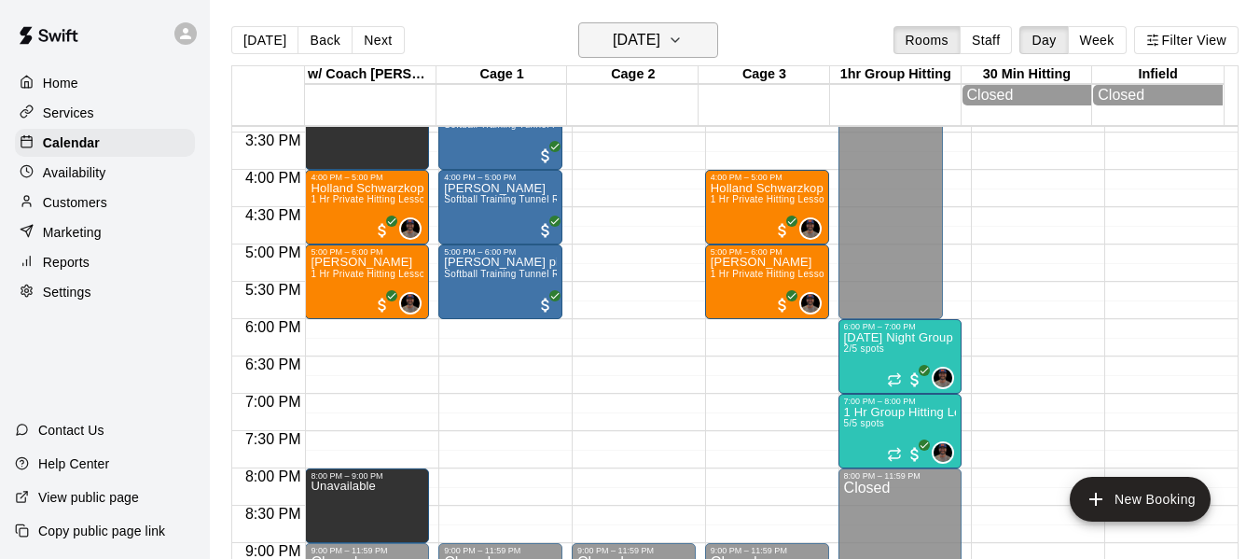
click at [683, 37] on icon "button" at bounding box center [675, 40] width 15 height 22
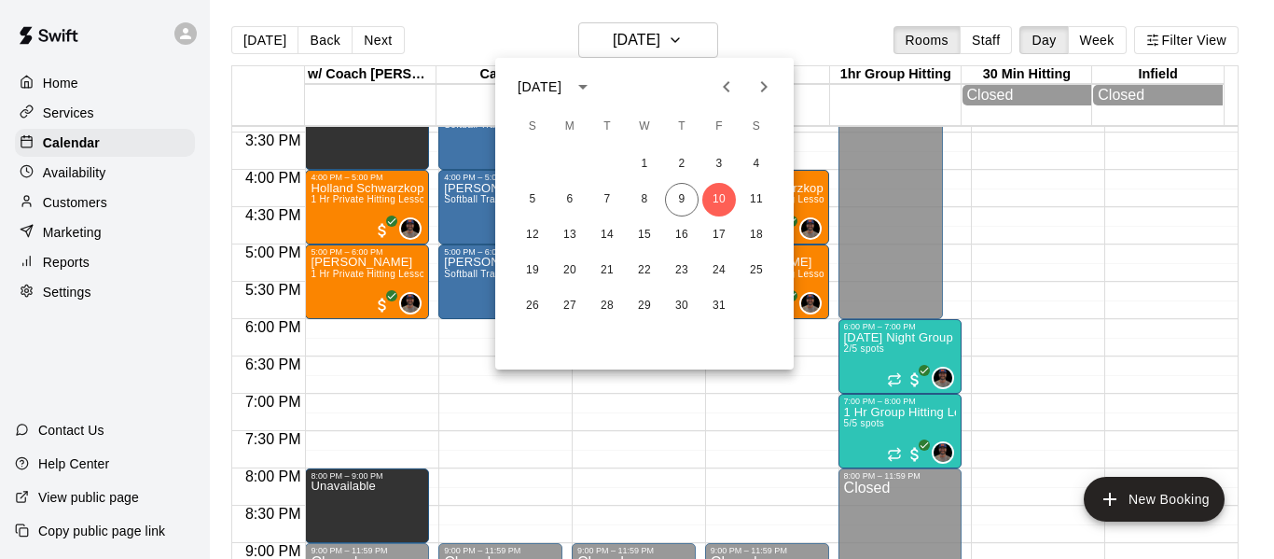
click at [805, 38] on div at bounding box center [637, 279] width 1274 height 559
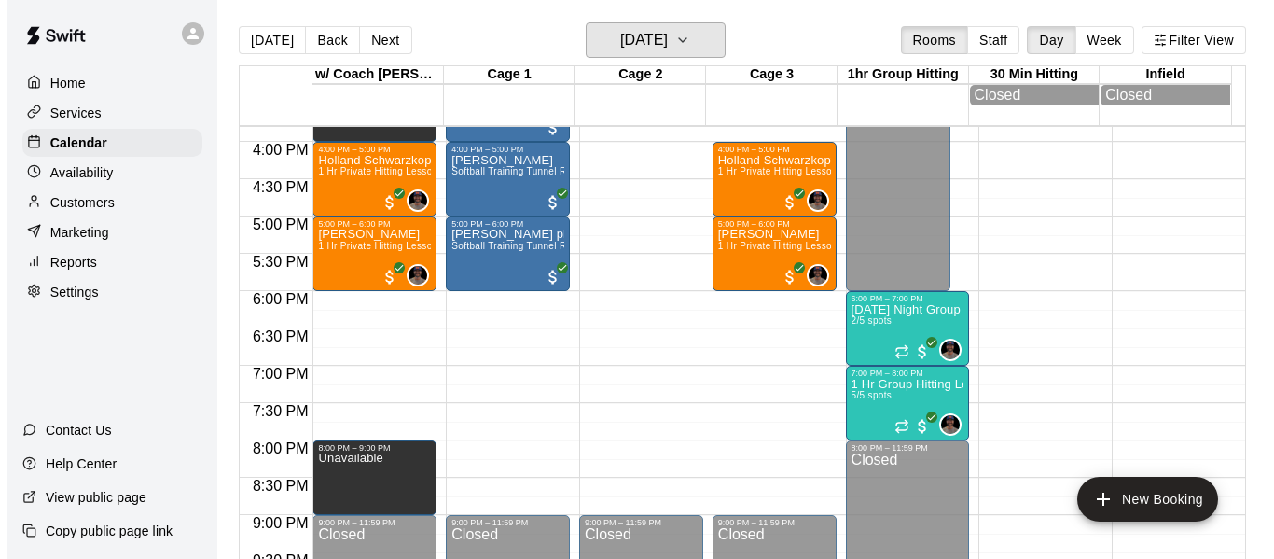
scroll to position [1306, 0]
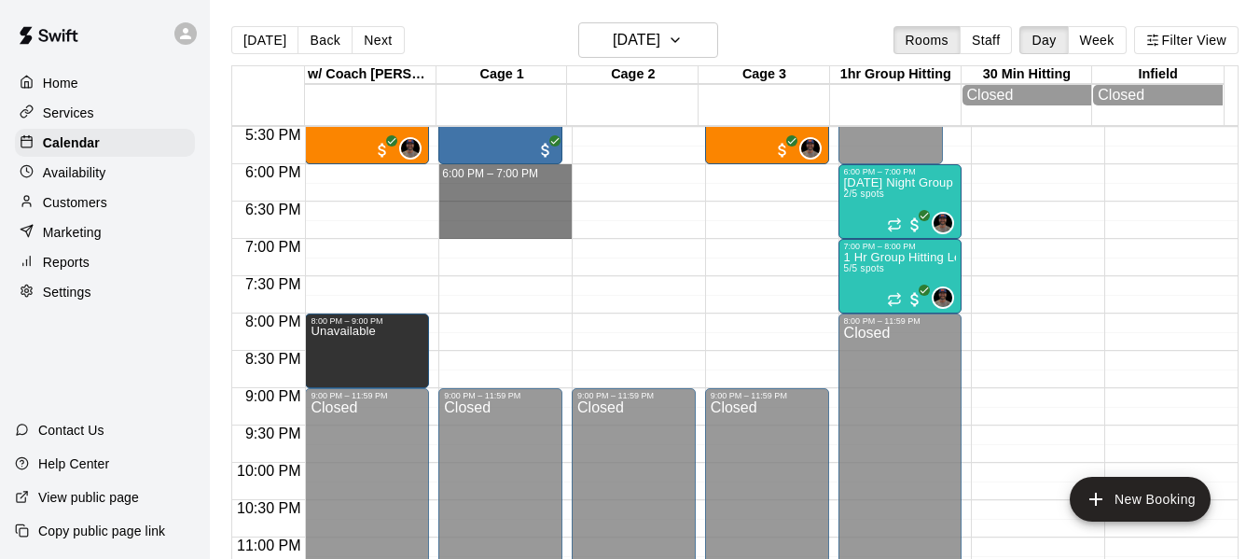
drag, startPoint x: 478, startPoint y: 173, endPoint x: 492, endPoint y: 226, distance: 54.1
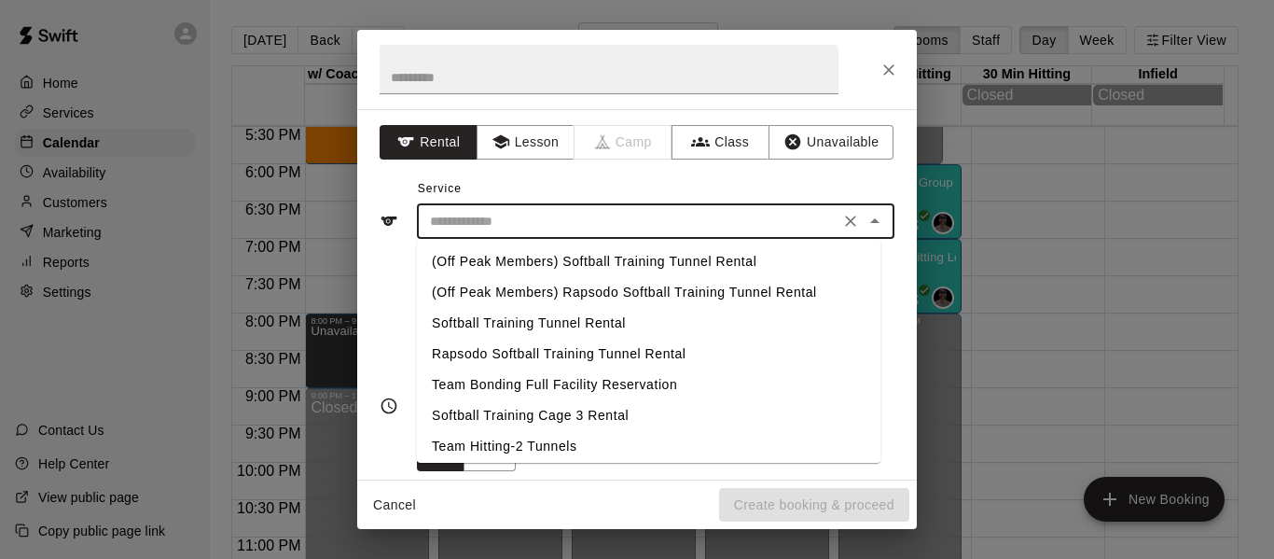
click at [564, 230] on input "text" at bounding box center [628, 221] width 411 height 23
drag, startPoint x: 559, startPoint y: 320, endPoint x: 597, endPoint y: 413, distance: 100.8
click at [597, 413] on ul "(Off Peak Members) Softball Training Tunnel Rental (Off Peak Members) Rapsodo S…" at bounding box center [649, 351] width 464 height 224
click at [542, 449] on li "Team Hitting-2 Tunnels" at bounding box center [649, 446] width 464 height 31
type input "**********"
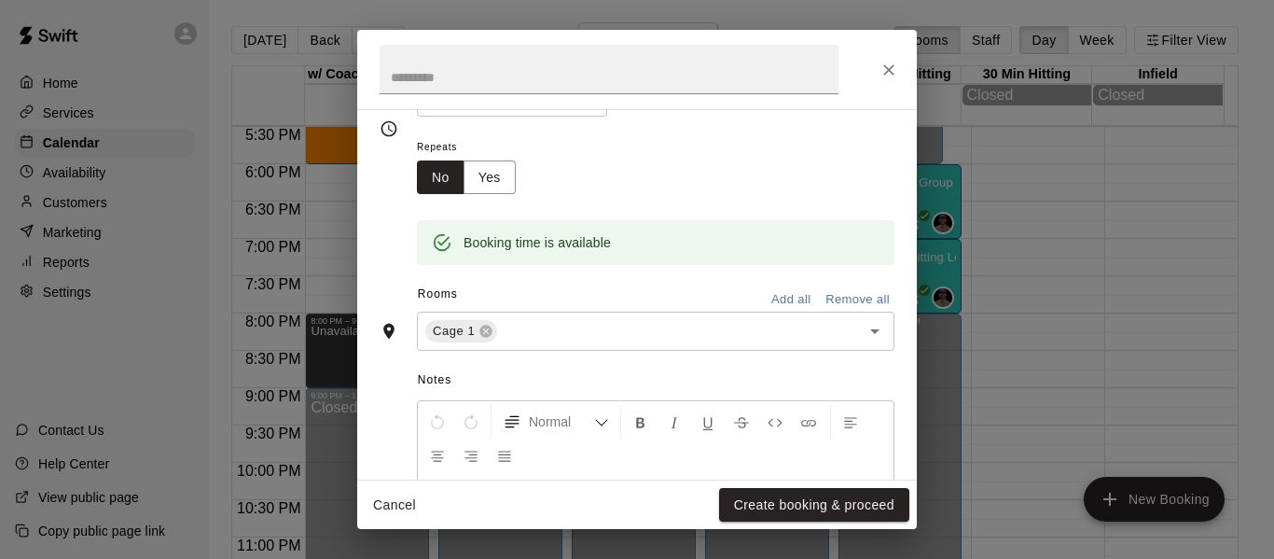
scroll to position [280, 0]
click at [567, 335] on input "text" at bounding box center [667, 328] width 334 height 23
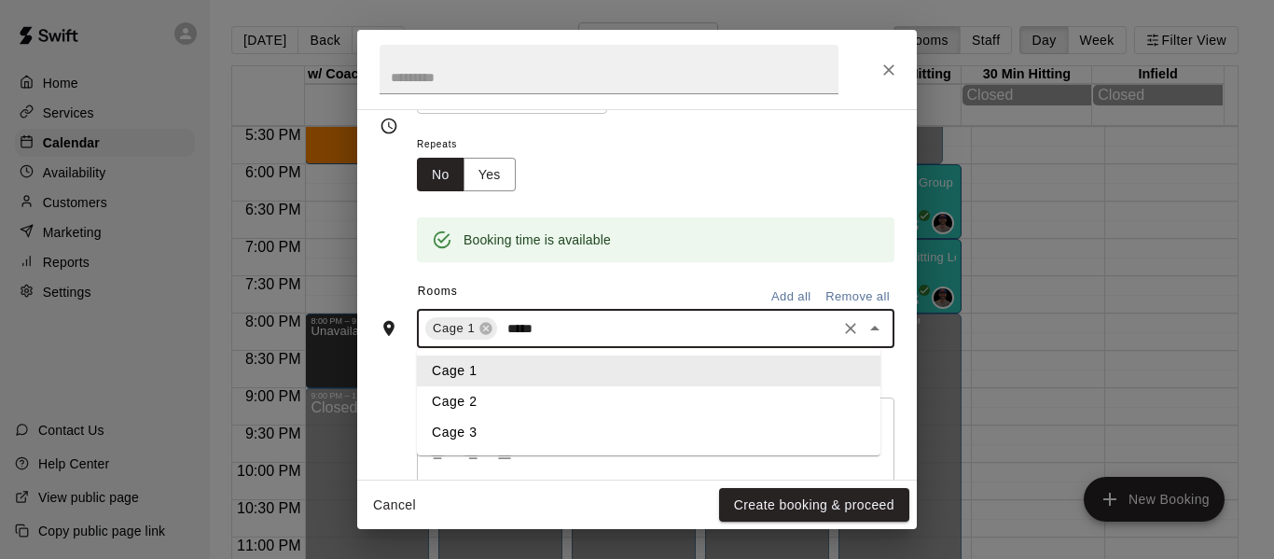
type input "******"
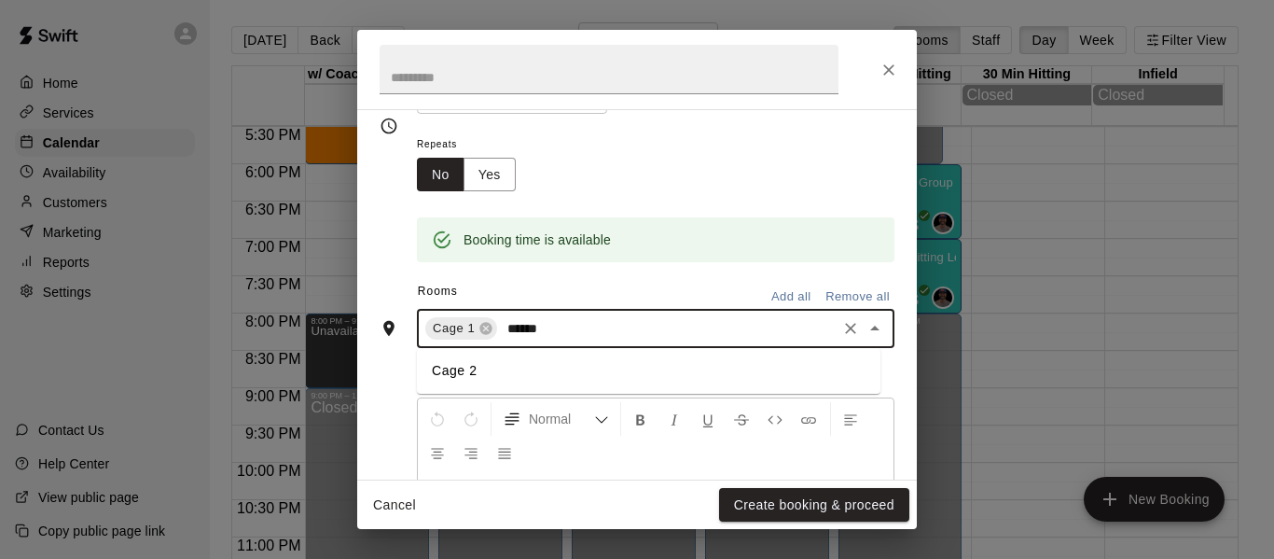
click at [531, 375] on li "Cage 2" at bounding box center [649, 370] width 464 height 31
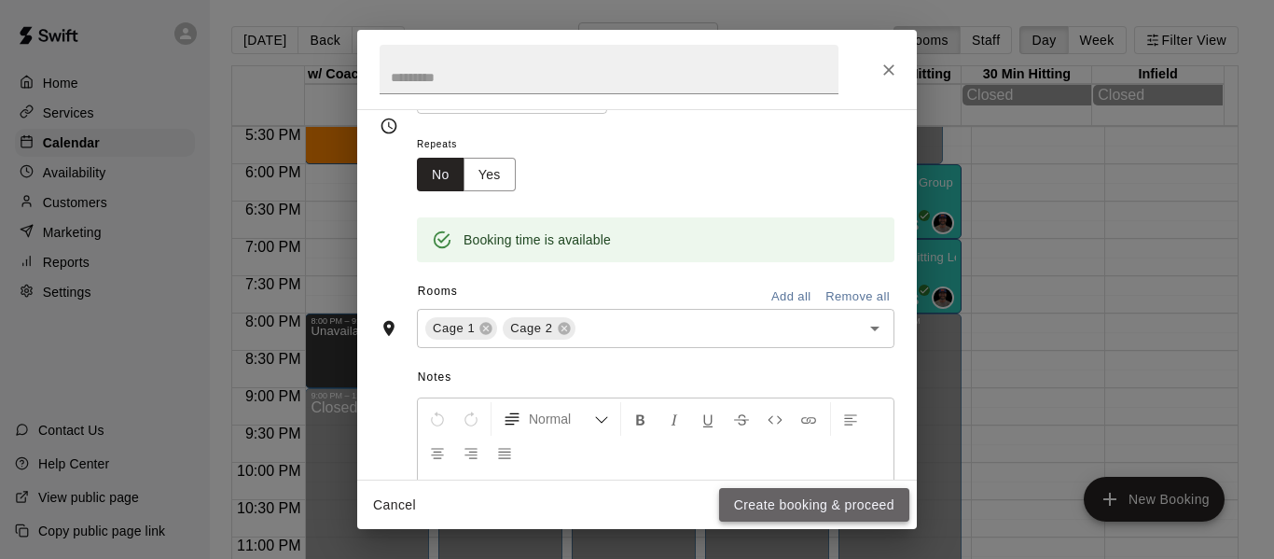
click at [857, 497] on button "Create booking & proceed" at bounding box center [814, 505] width 190 height 35
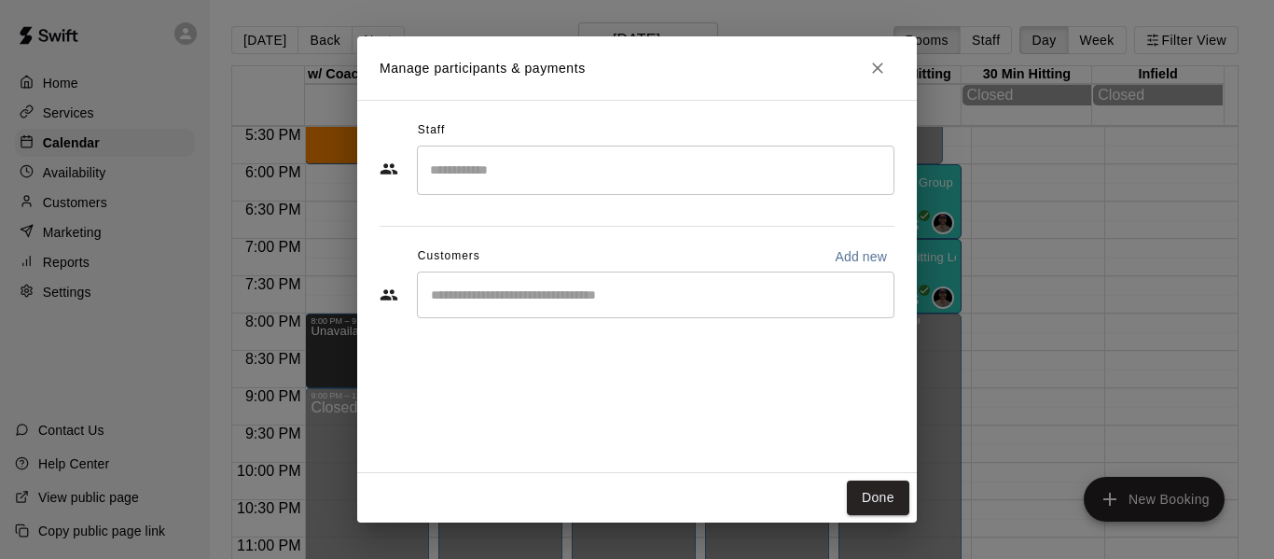
click at [695, 298] on input "Start typing to search customers..." at bounding box center [655, 294] width 461 height 19
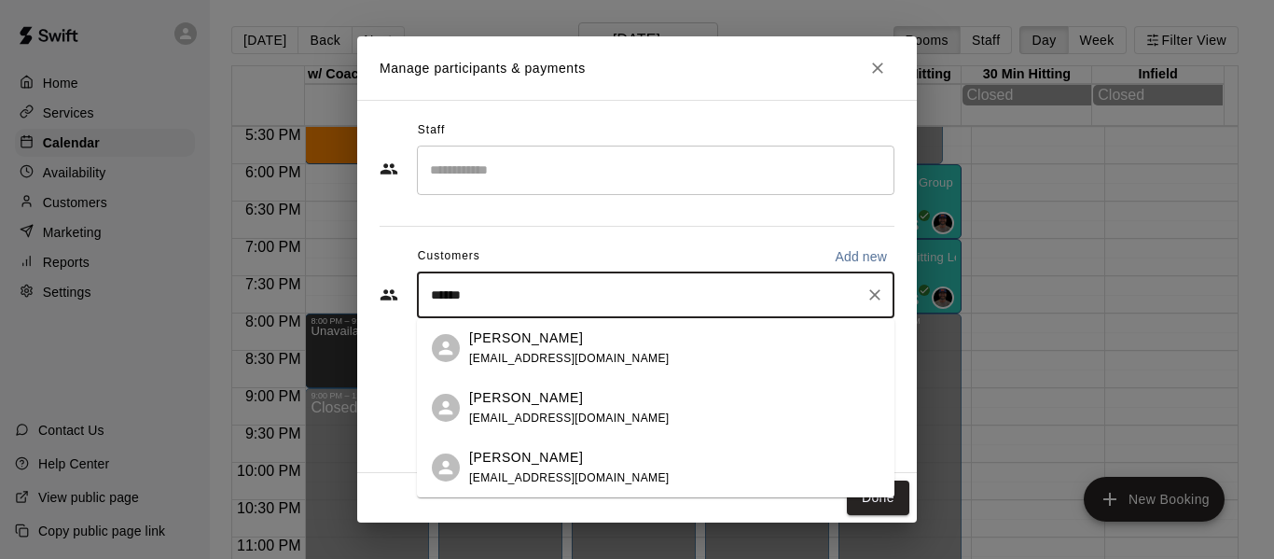
type input "******"
click at [552, 463] on p "[PERSON_NAME]" at bounding box center [526, 458] width 114 height 20
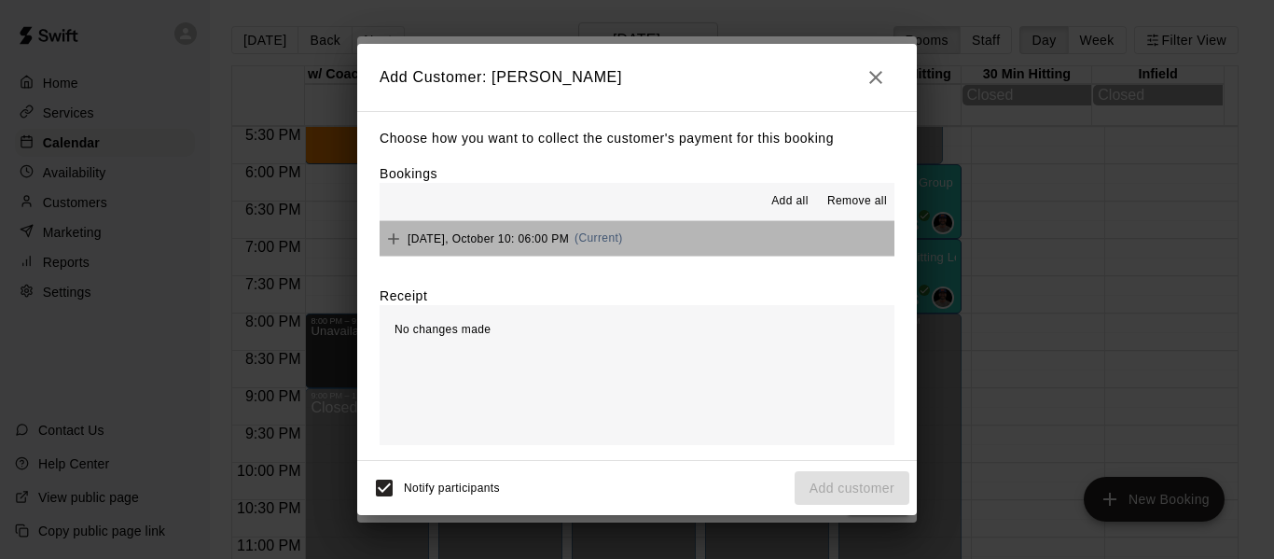
click at [719, 246] on button "[DATE], October 10: 06:00 PM (Current)" at bounding box center [637, 238] width 515 height 35
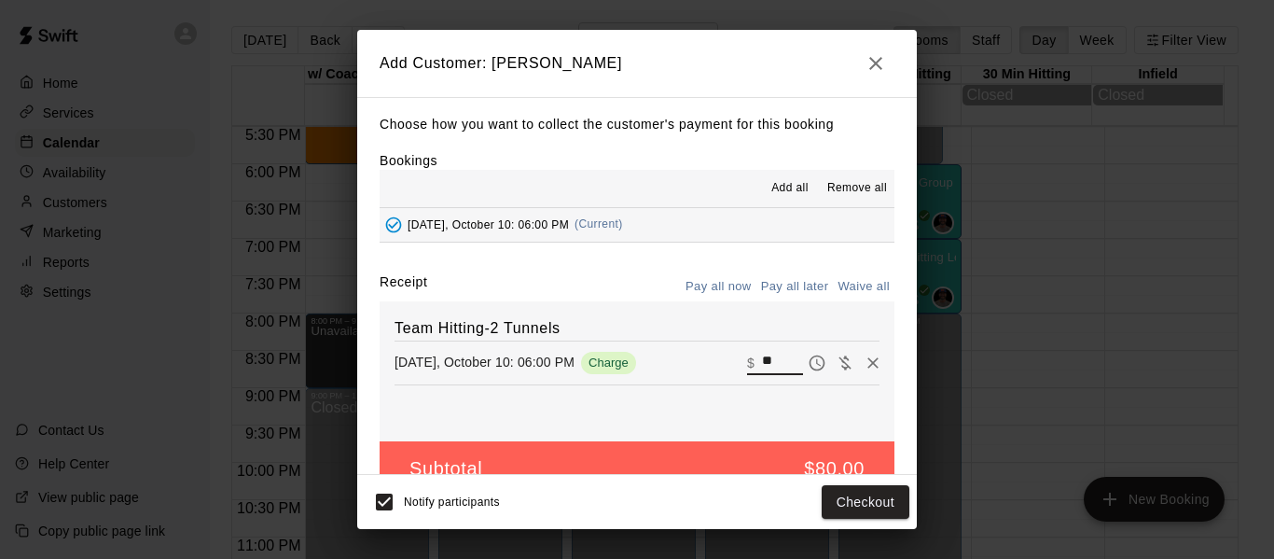
drag, startPoint x: 761, startPoint y: 363, endPoint x: 729, endPoint y: 366, distance: 31.8
click at [747, 369] on div "​ $ **" at bounding box center [775, 362] width 56 height 24
click at [877, 64] on icon "button" at bounding box center [875, 63] width 13 height 13
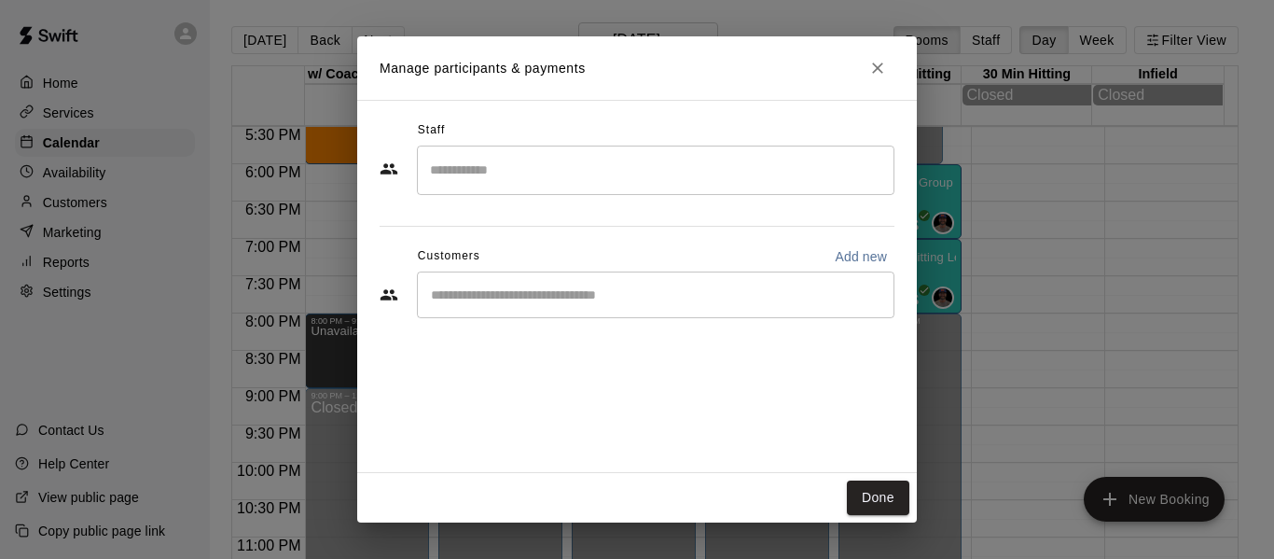
click at [561, 298] on input "Start typing to search customers..." at bounding box center [655, 294] width 461 height 19
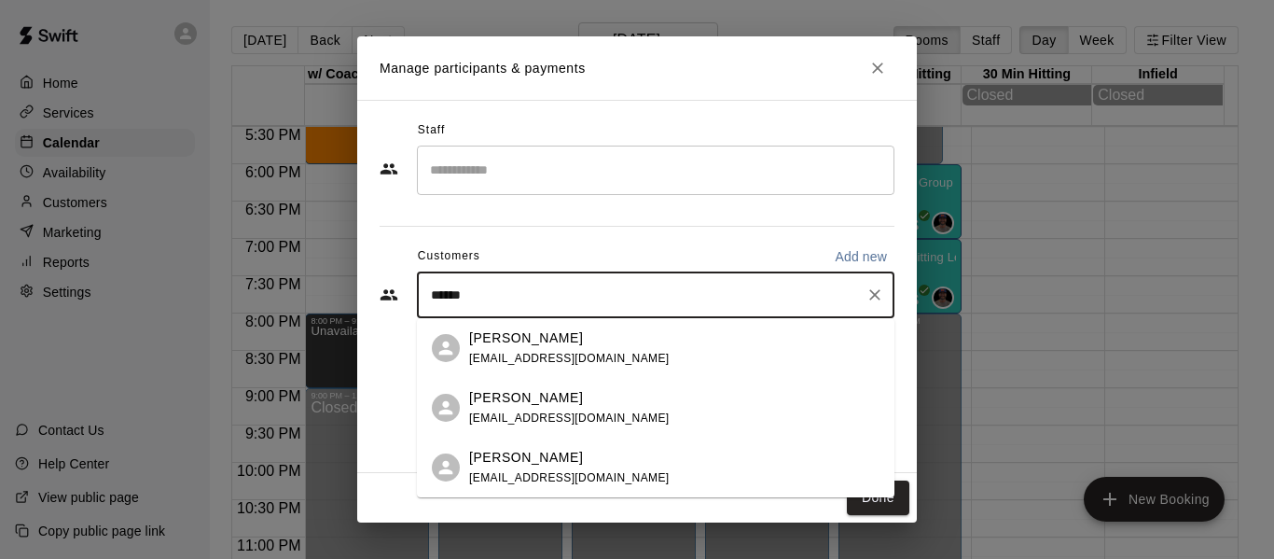
type input "******"
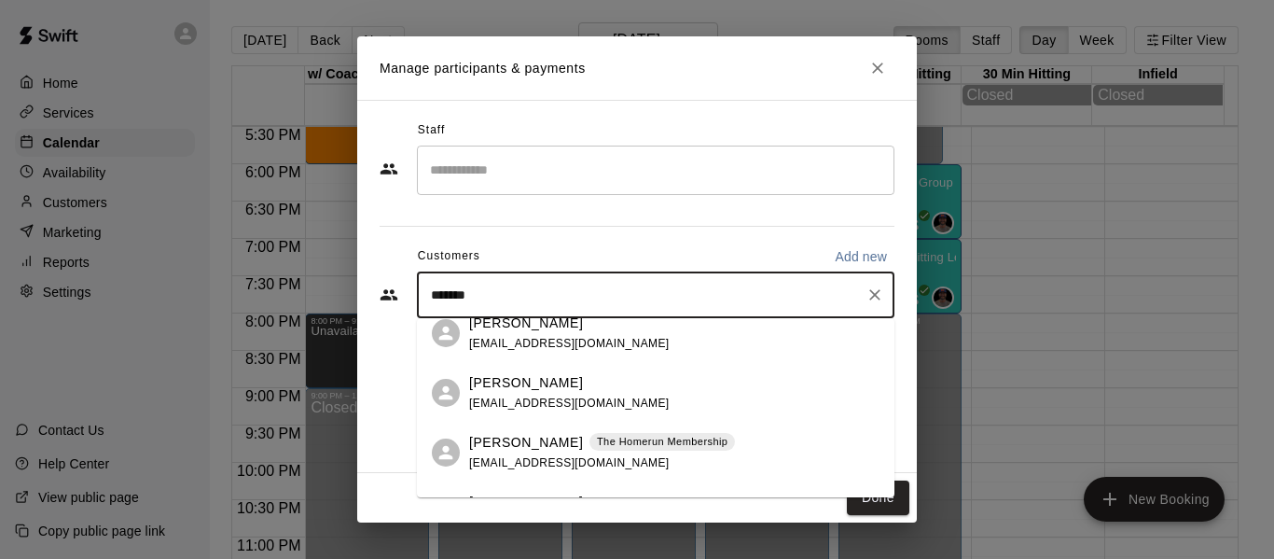
scroll to position [93, 0]
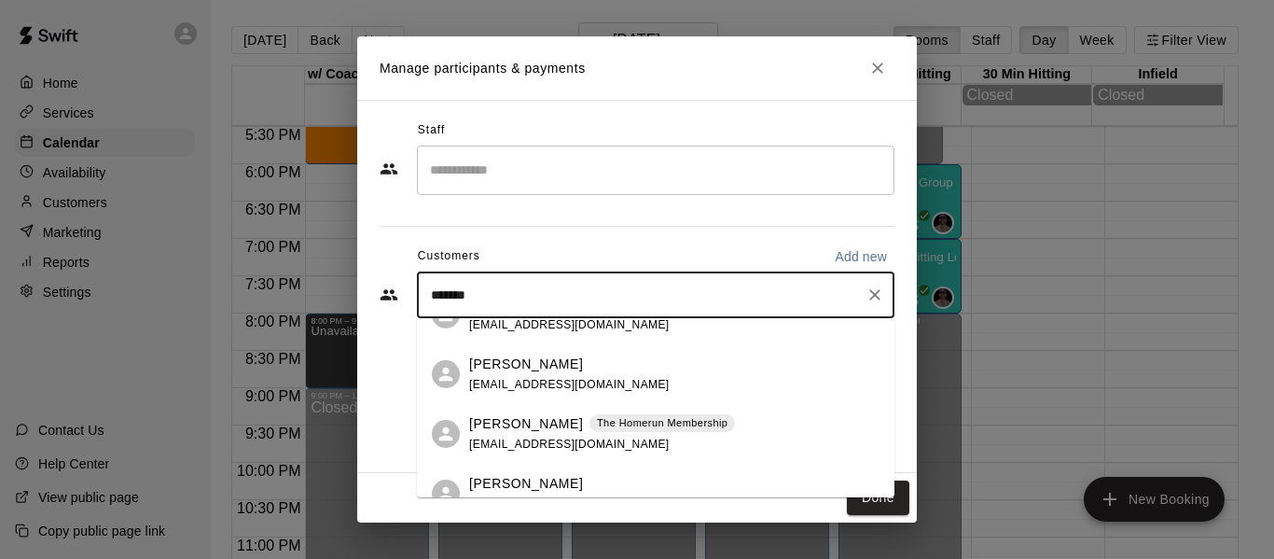
click at [504, 428] on p "[PERSON_NAME]" at bounding box center [526, 424] width 114 height 20
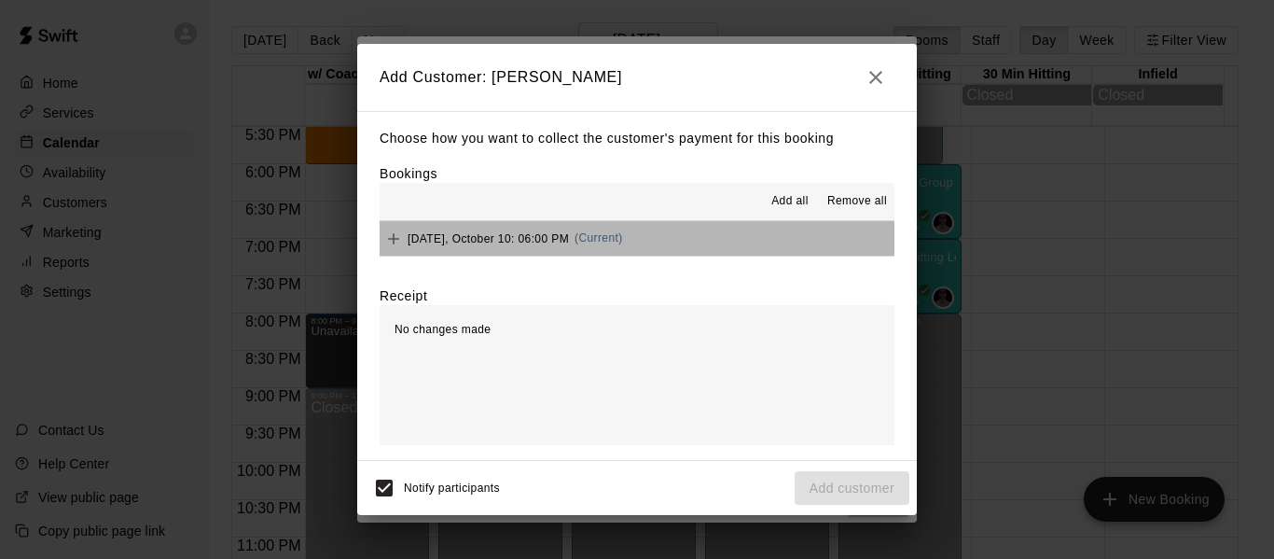
click at [681, 248] on button "[DATE], October 10: 06:00 PM (Current)" at bounding box center [637, 238] width 515 height 35
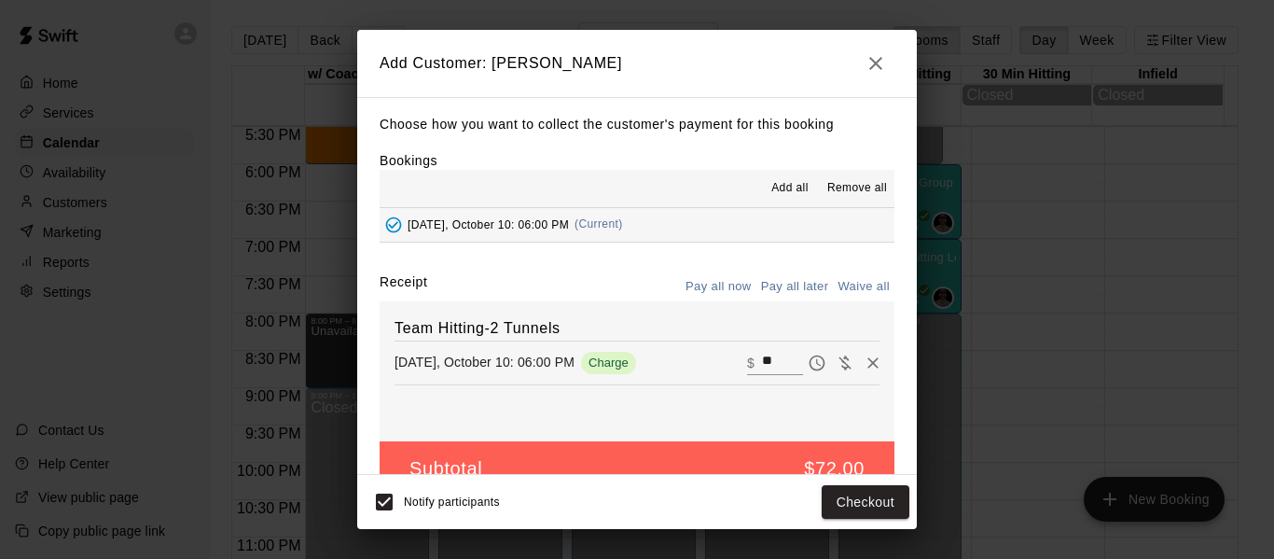
click at [797, 286] on button "Pay all later" at bounding box center [794, 286] width 77 height 29
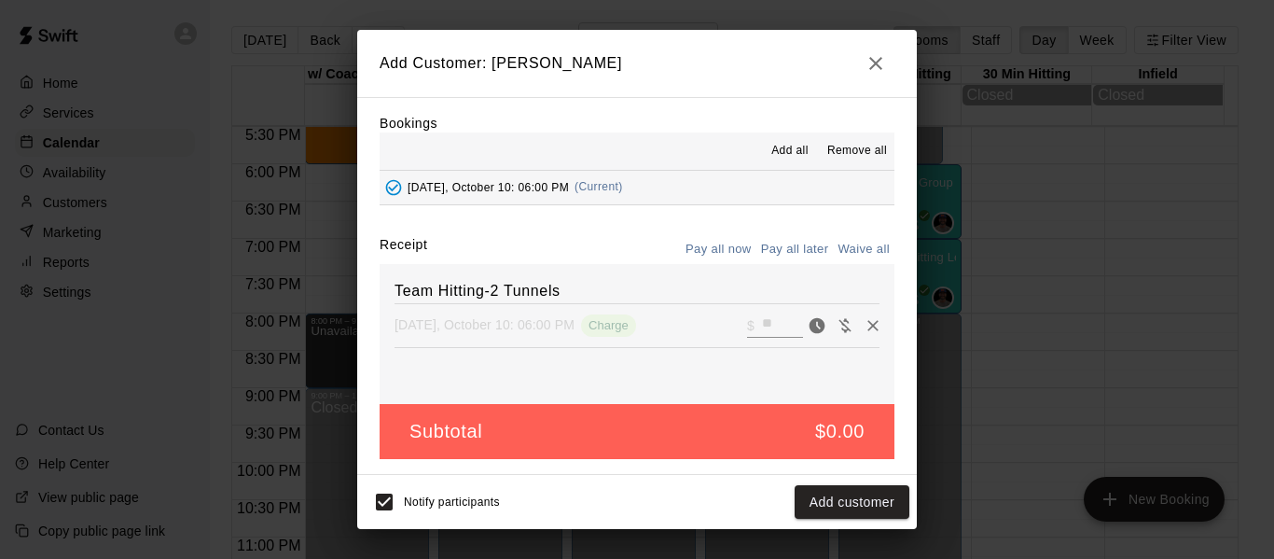
scroll to position [39, 0]
click at [852, 502] on button "Add customer" at bounding box center [852, 502] width 115 height 35
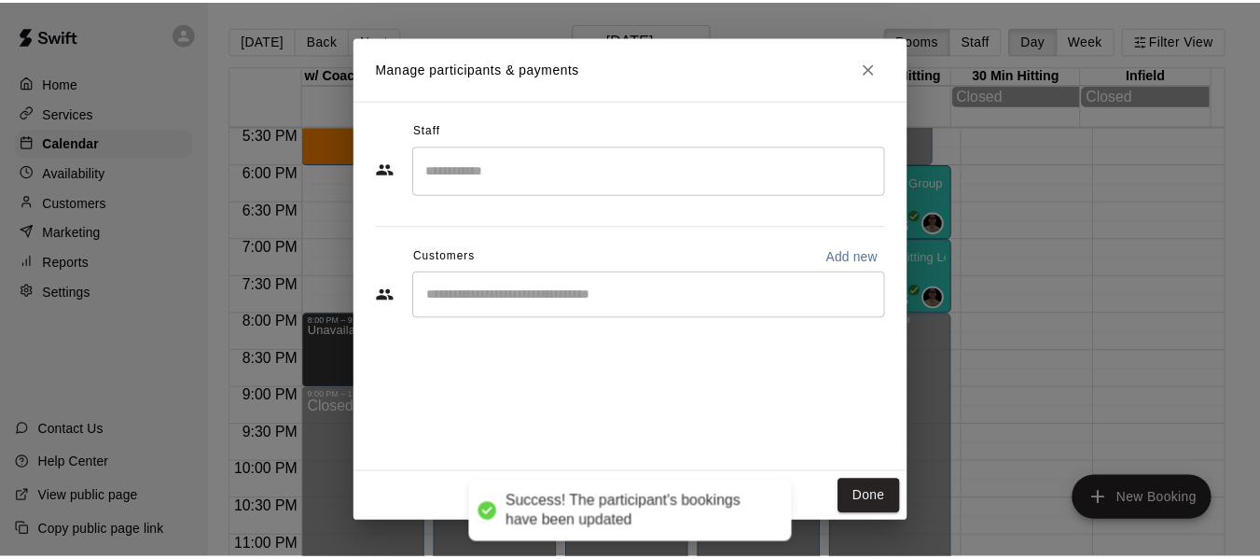
scroll to position [0, 0]
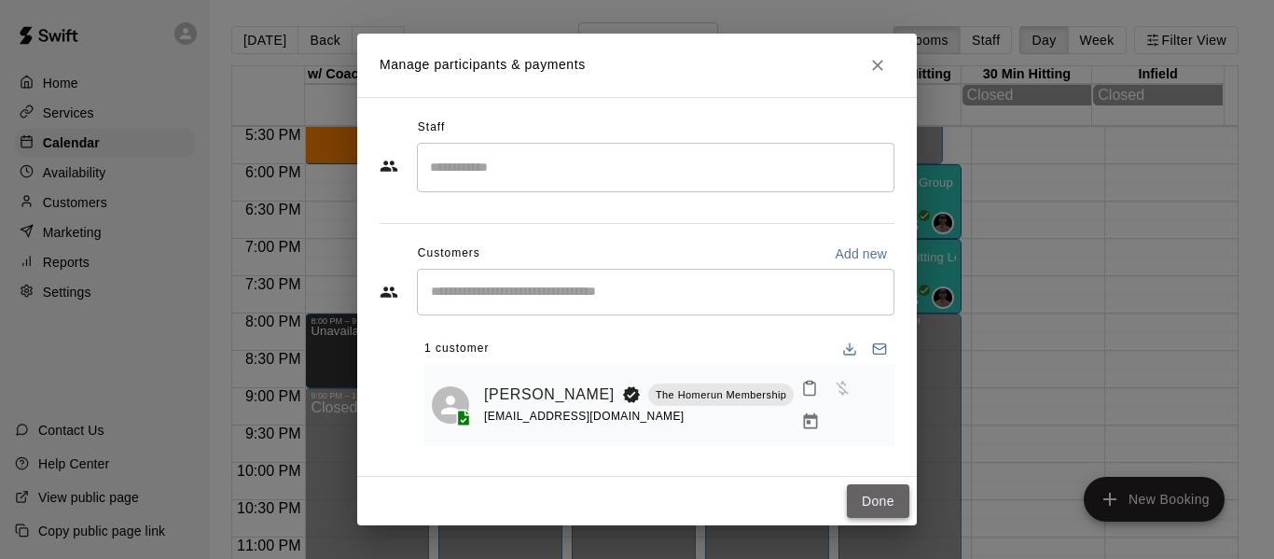
click at [879, 499] on button "Done" at bounding box center [878, 501] width 62 height 35
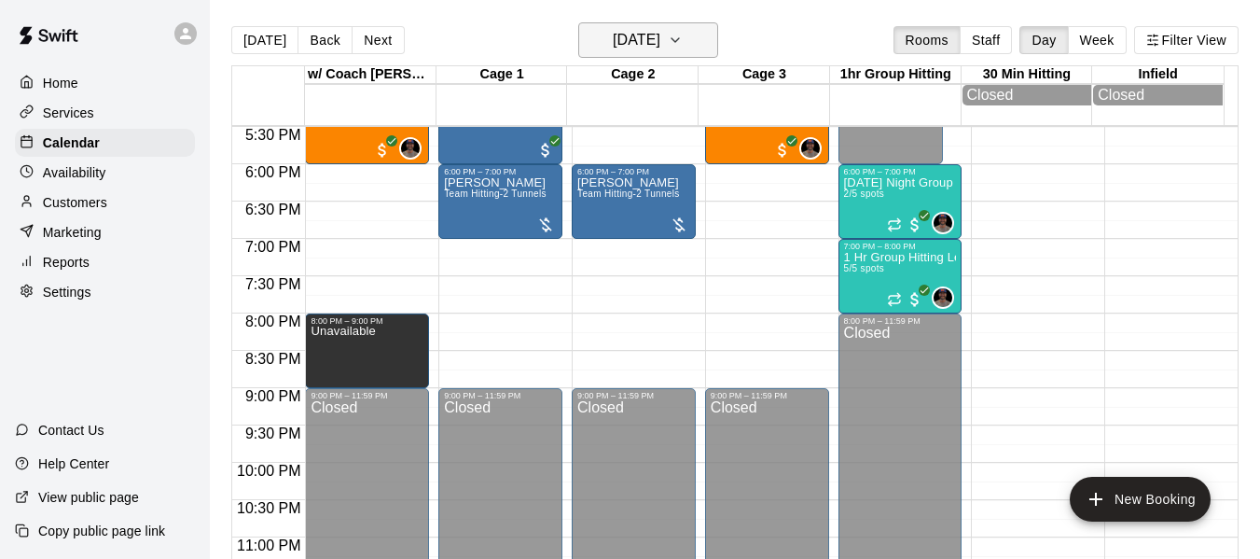
click at [679, 42] on icon "button" at bounding box center [675, 40] width 7 height 4
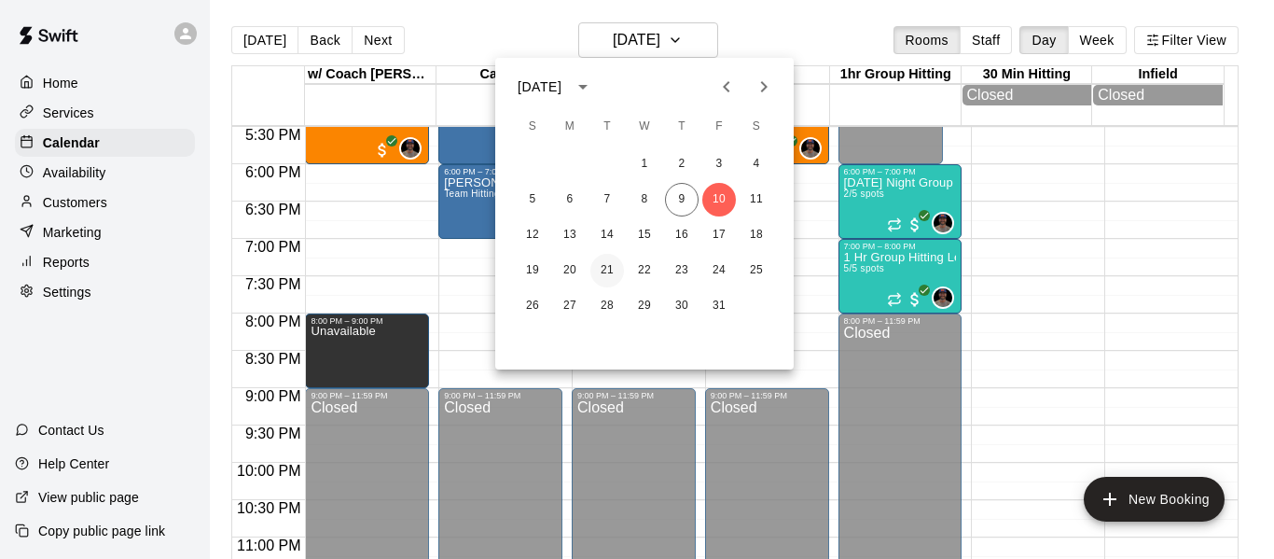
click at [618, 271] on button "21" at bounding box center [607, 271] width 34 height 34
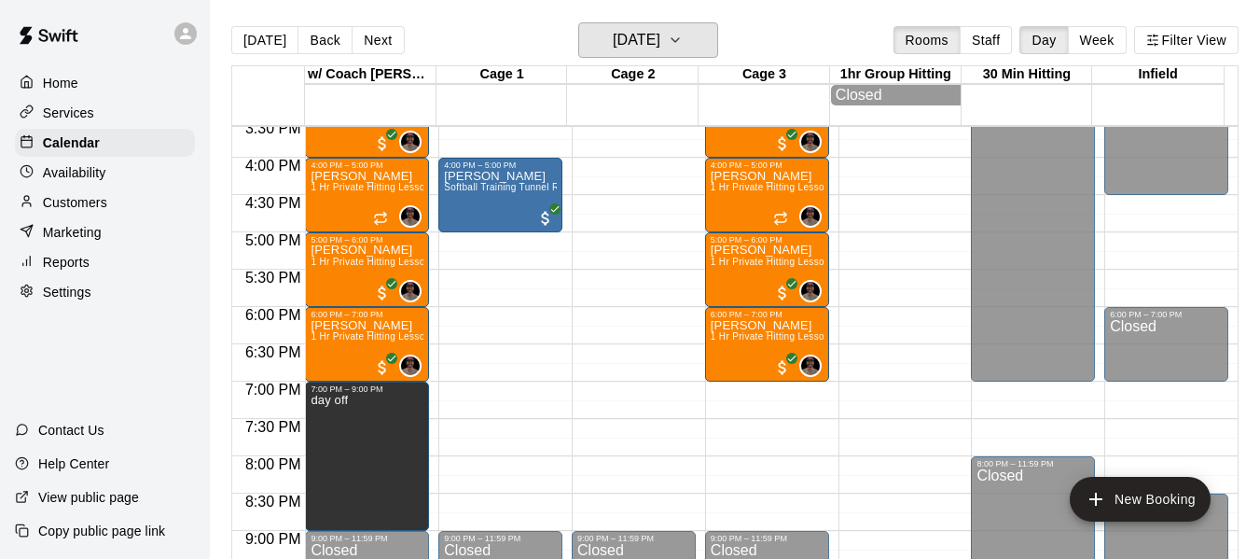
scroll to position [1151, 0]
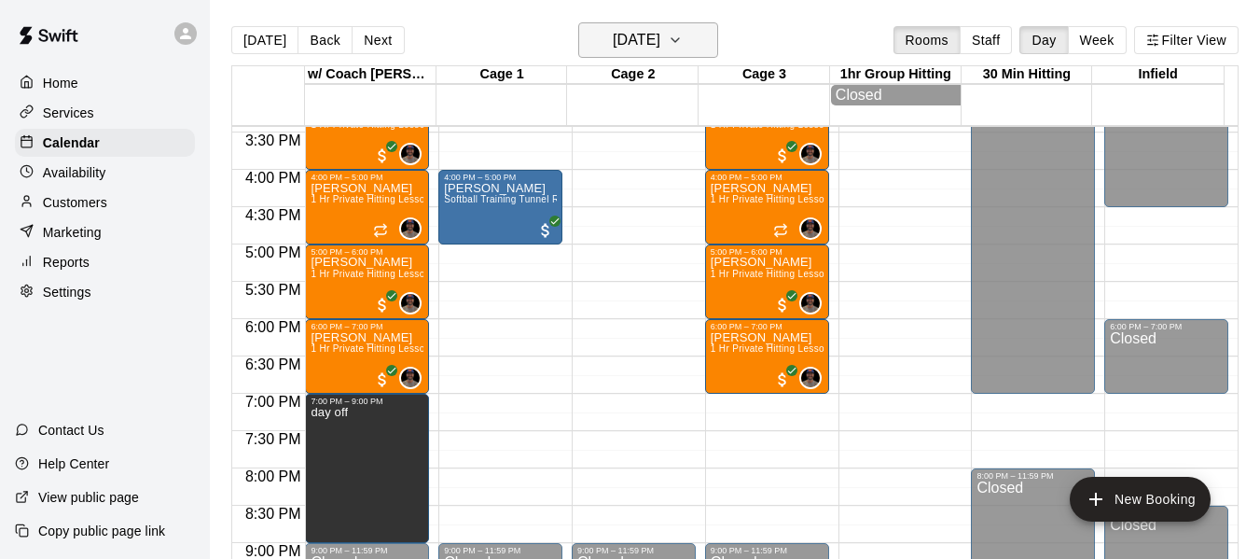
click at [683, 35] on icon "button" at bounding box center [675, 40] width 15 height 22
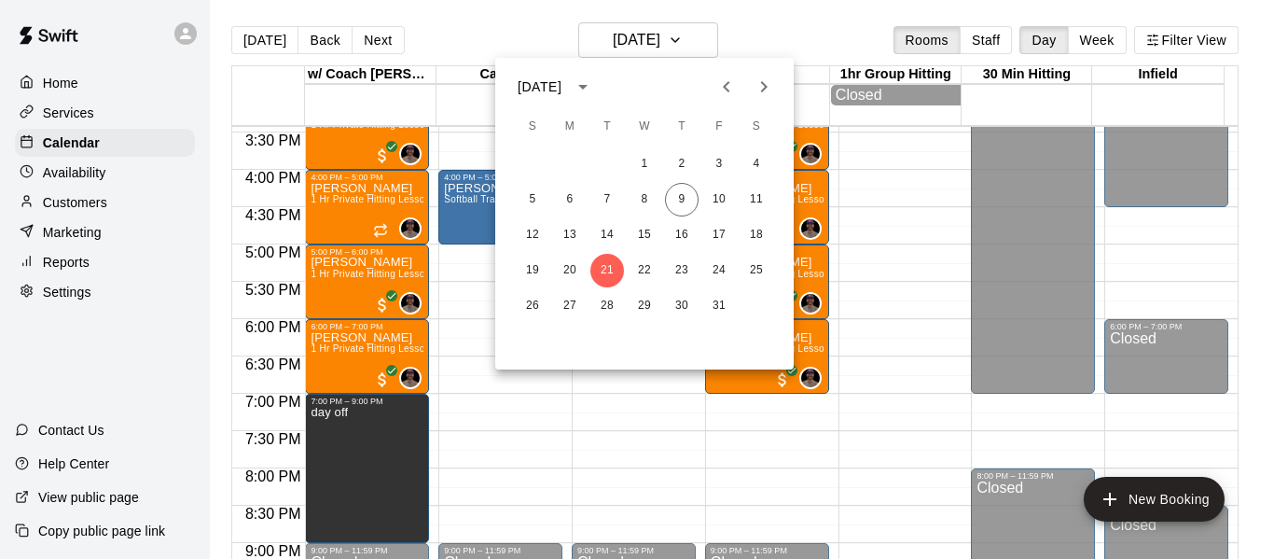
click at [519, 450] on div at bounding box center [637, 279] width 1274 height 559
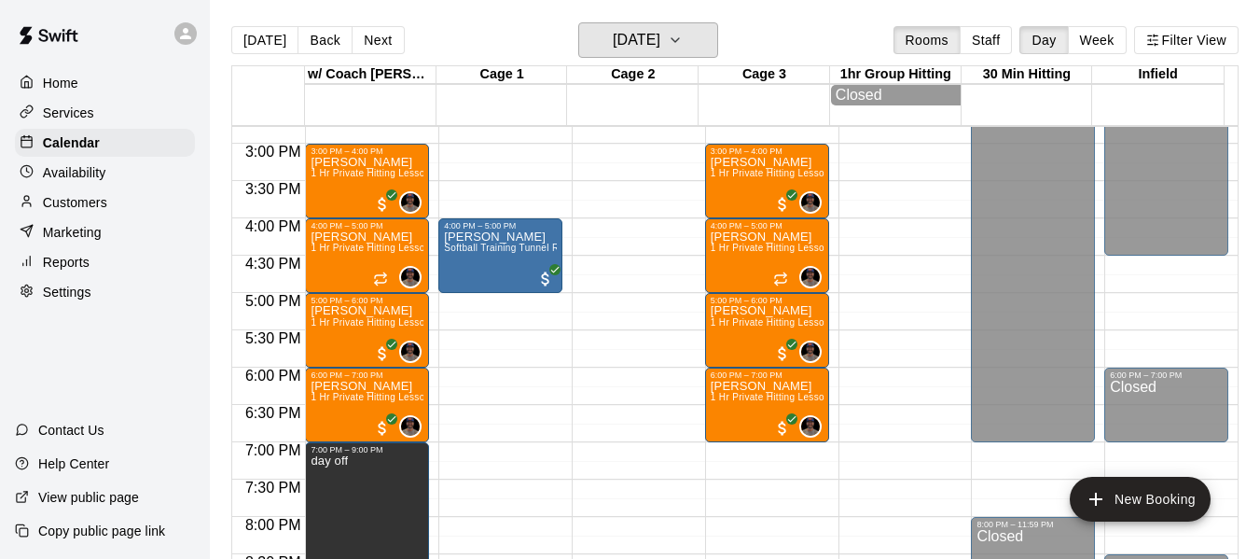
scroll to position [1088, 0]
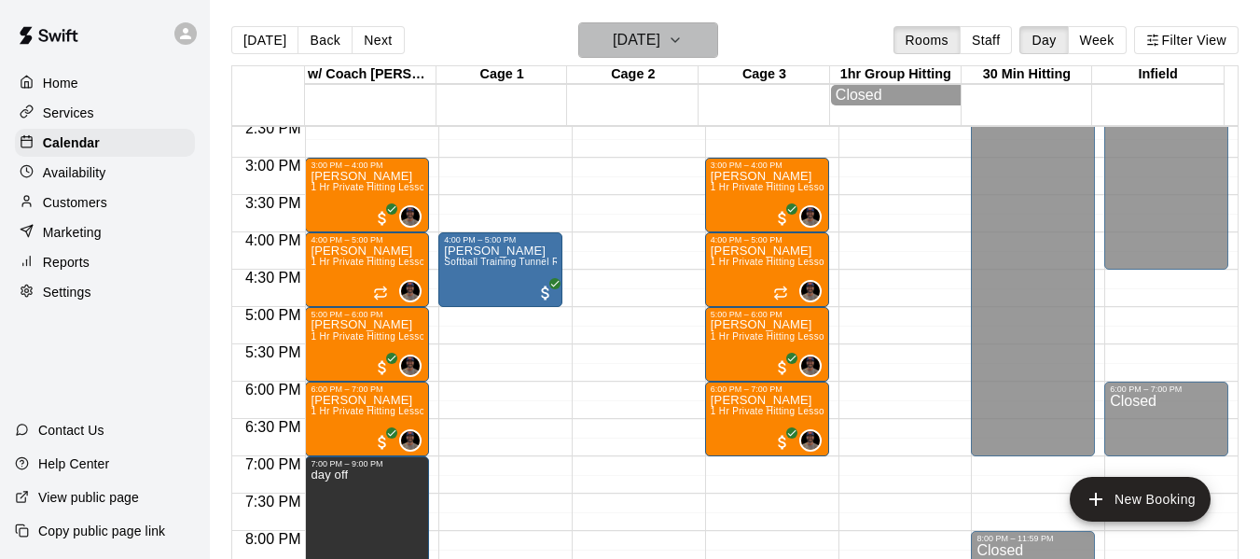
click at [683, 35] on icon "button" at bounding box center [675, 40] width 15 height 22
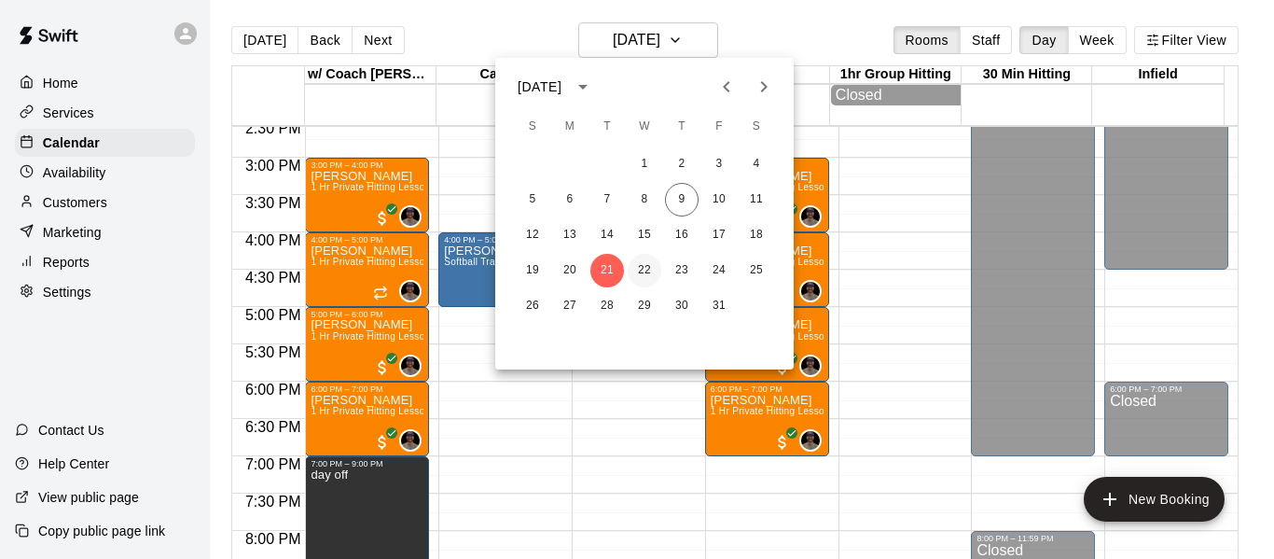
click at [641, 270] on button "22" at bounding box center [645, 271] width 34 height 34
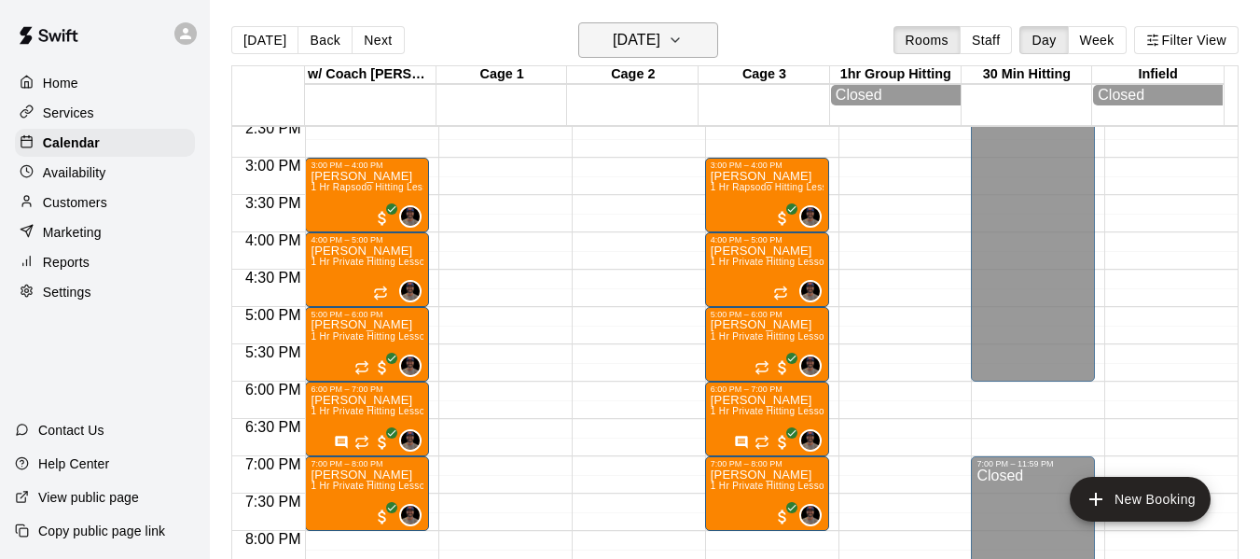
click at [683, 39] on icon "button" at bounding box center [675, 40] width 15 height 22
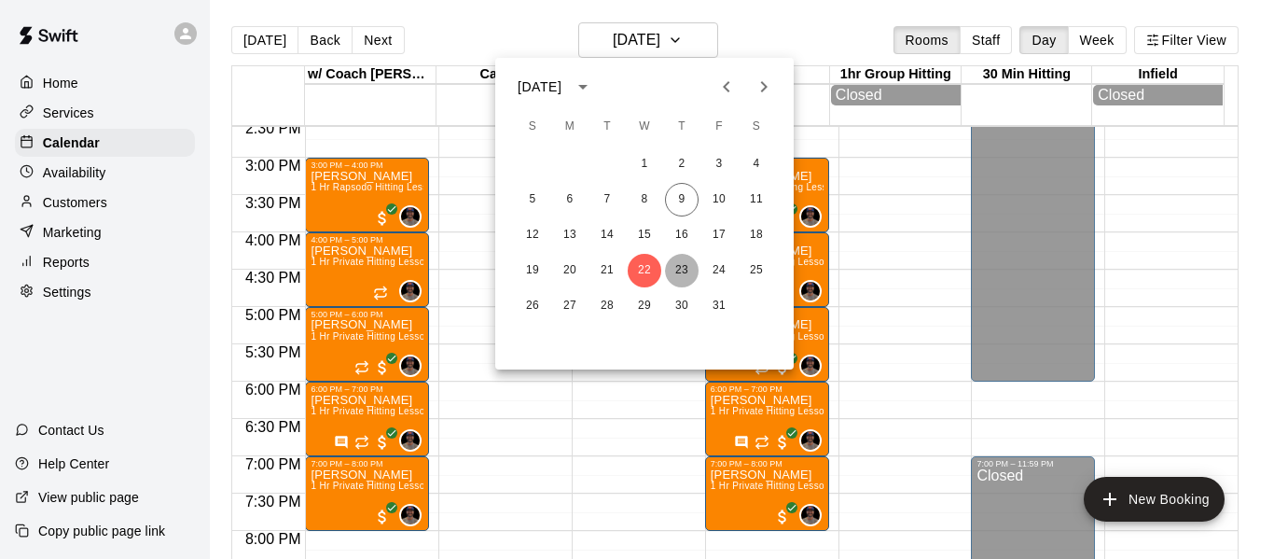
click at [671, 270] on button "23" at bounding box center [682, 271] width 34 height 34
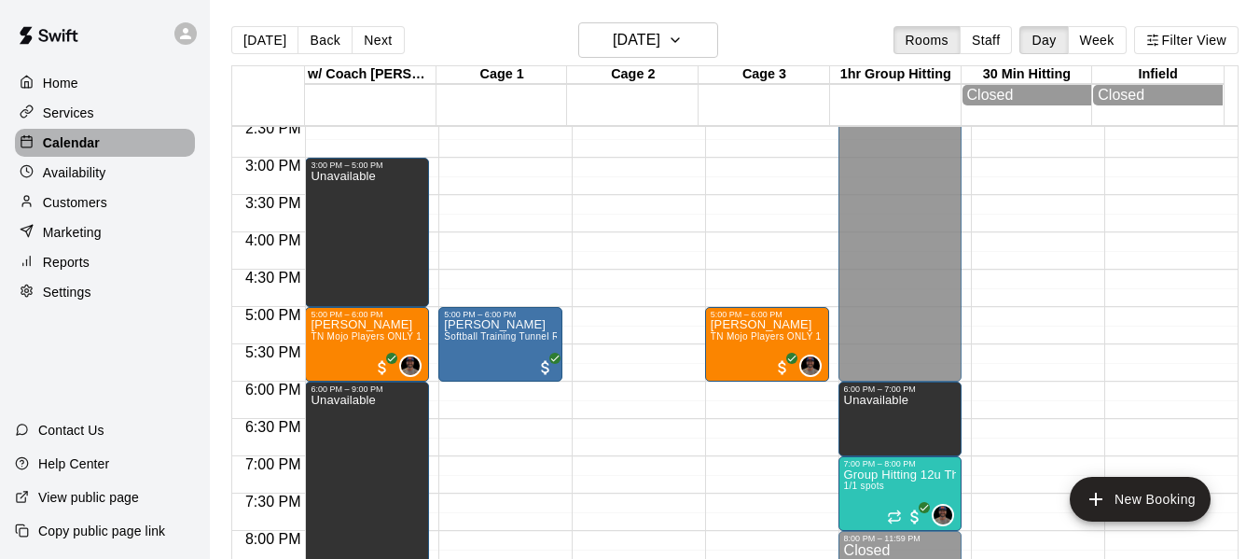
click at [59, 152] on p "Calendar" at bounding box center [71, 142] width 57 height 19
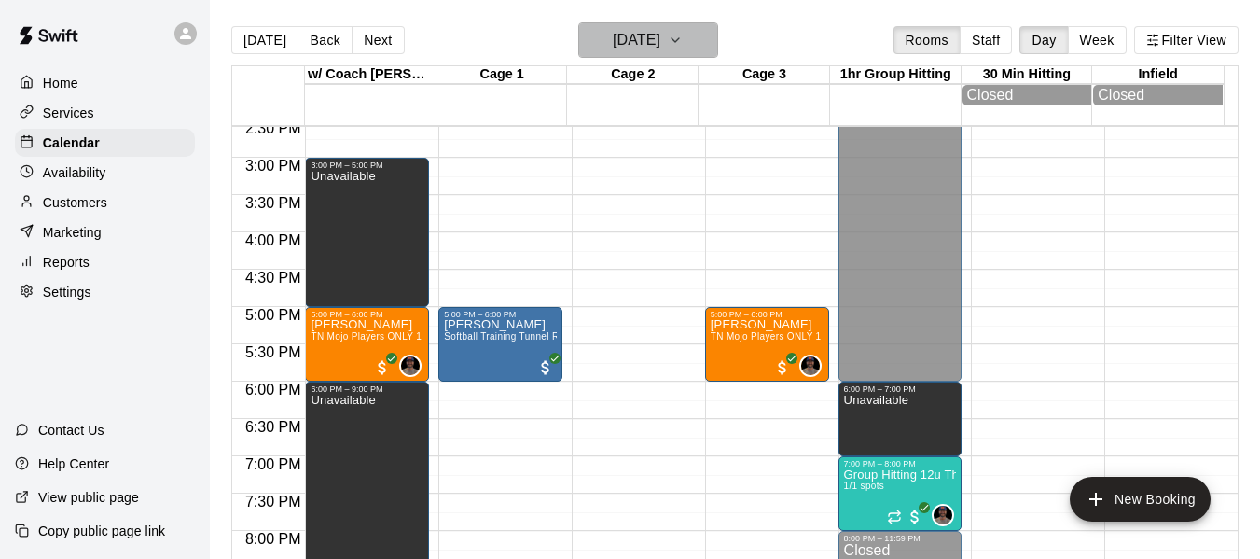
click at [683, 37] on icon "button" at bounding box center [675, 40] width 15 height 22
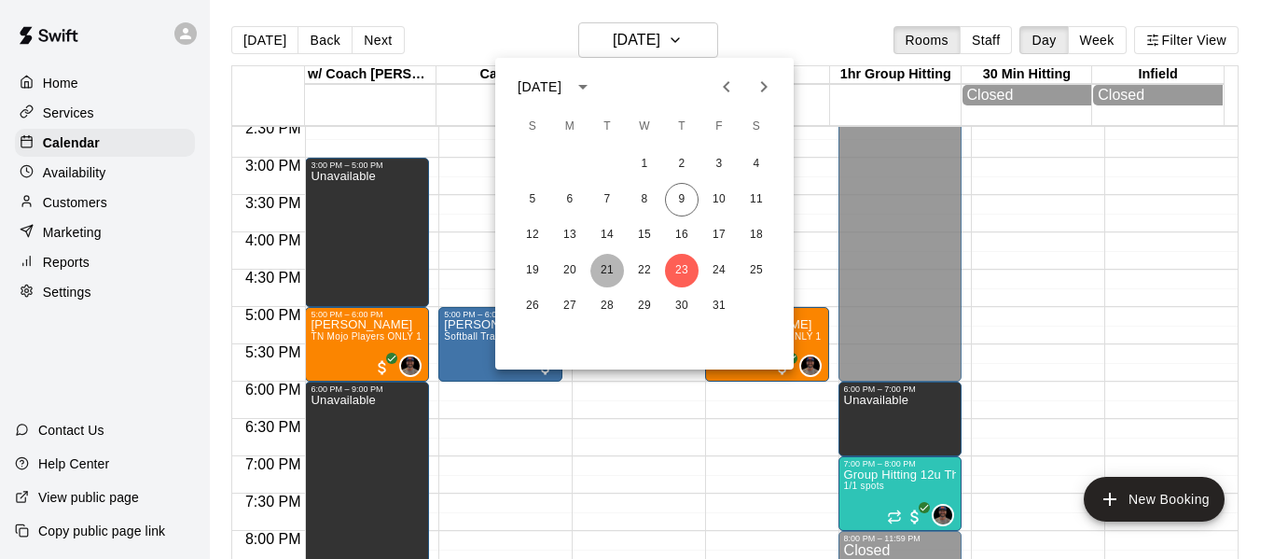
click at [615, 267] on button "21" at bounding box center [607, 271] width 34 height 34
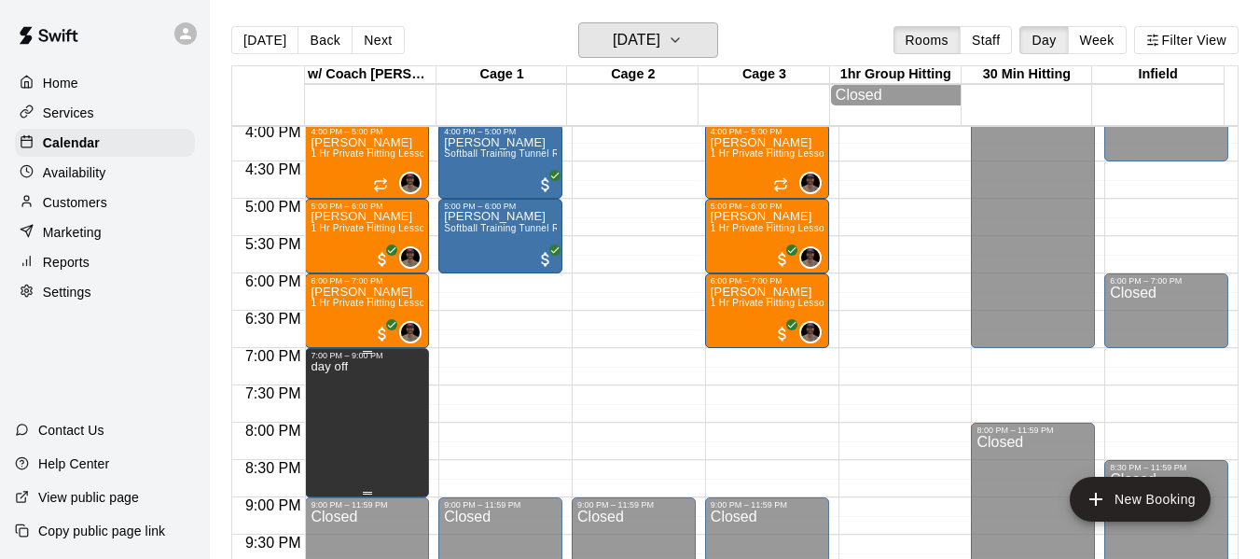
scroll to position [1213, 0]
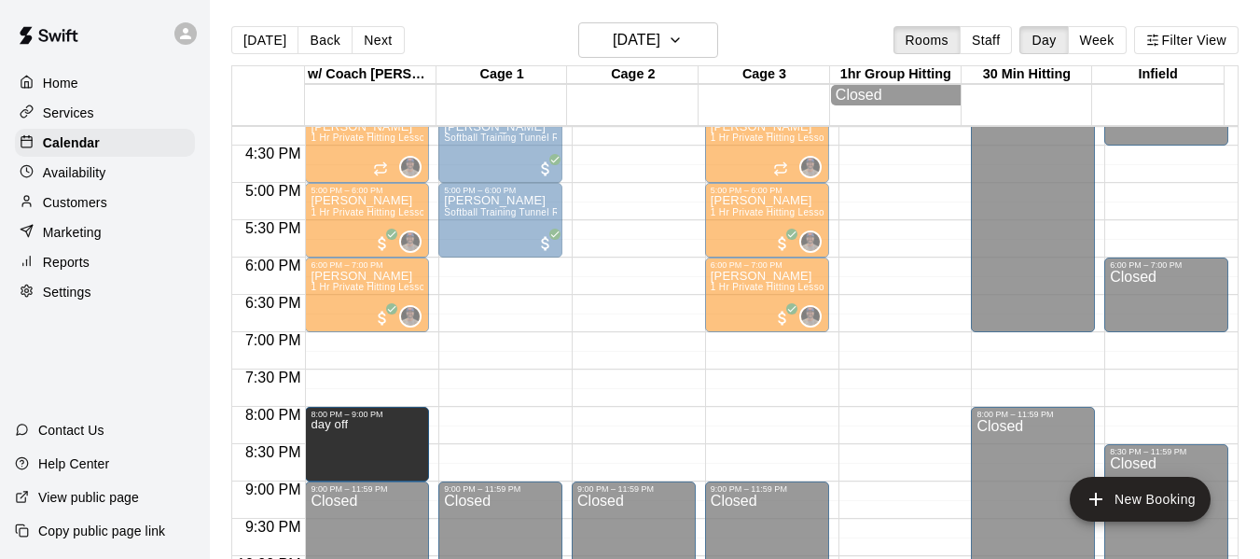
drag, startPoint x: 365, startPoint y: 340, endPoint x: 363, endPoint y: 417, distance: 76.5
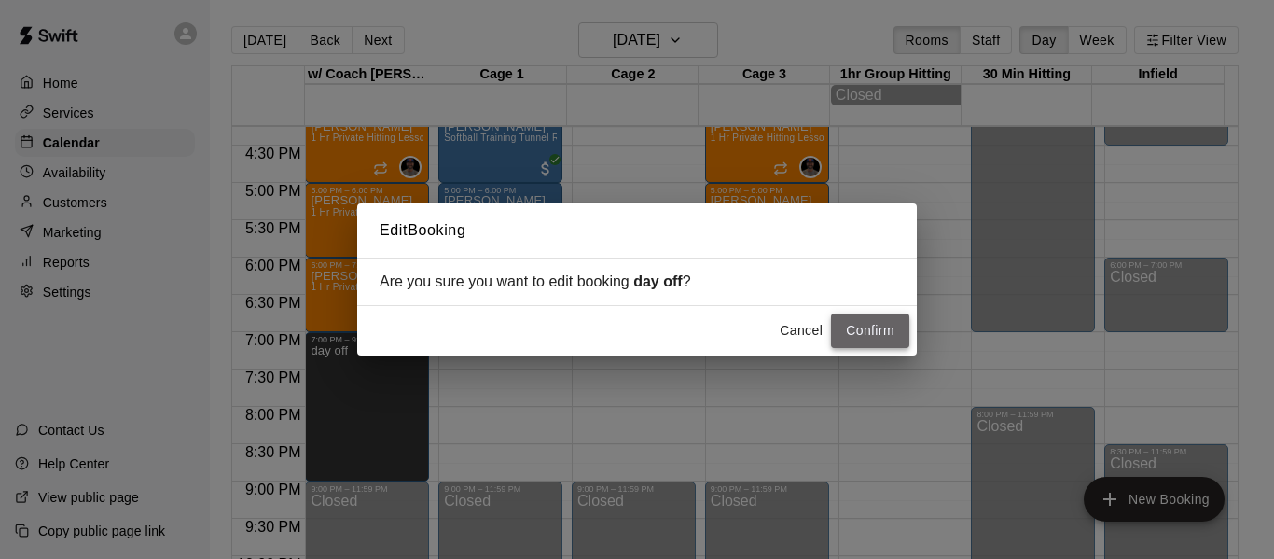
click at [863, 332] on button "Confirm" at bounding box center [870, 330] width 78 height 35
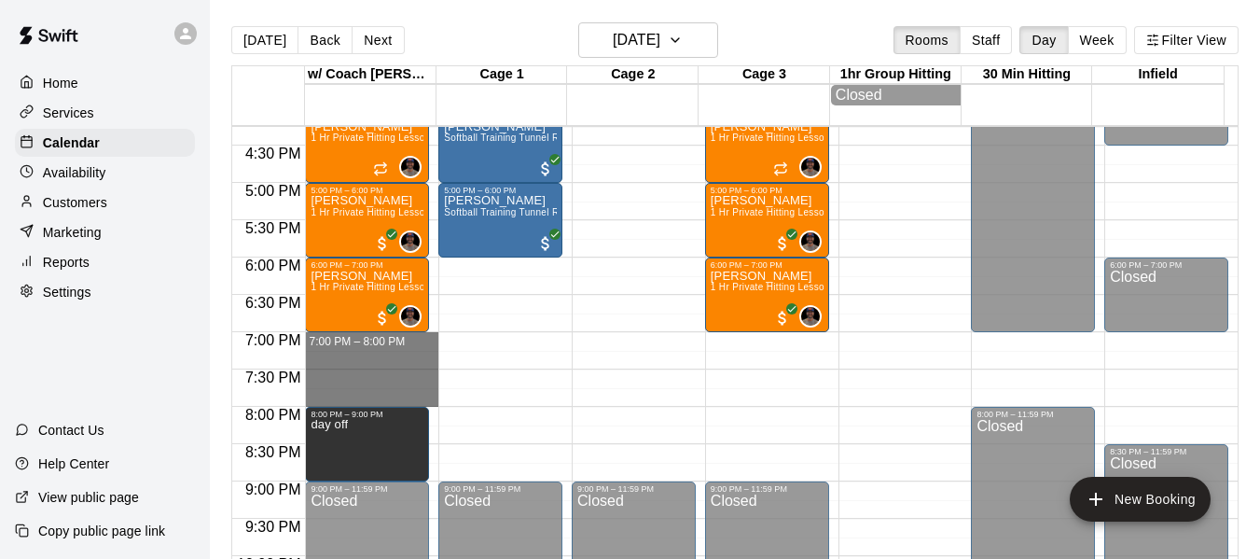
drag, startPoint x: 344, startPoint y: 344, endPoint x: 344, endPoint y: 401, distance: 56.9
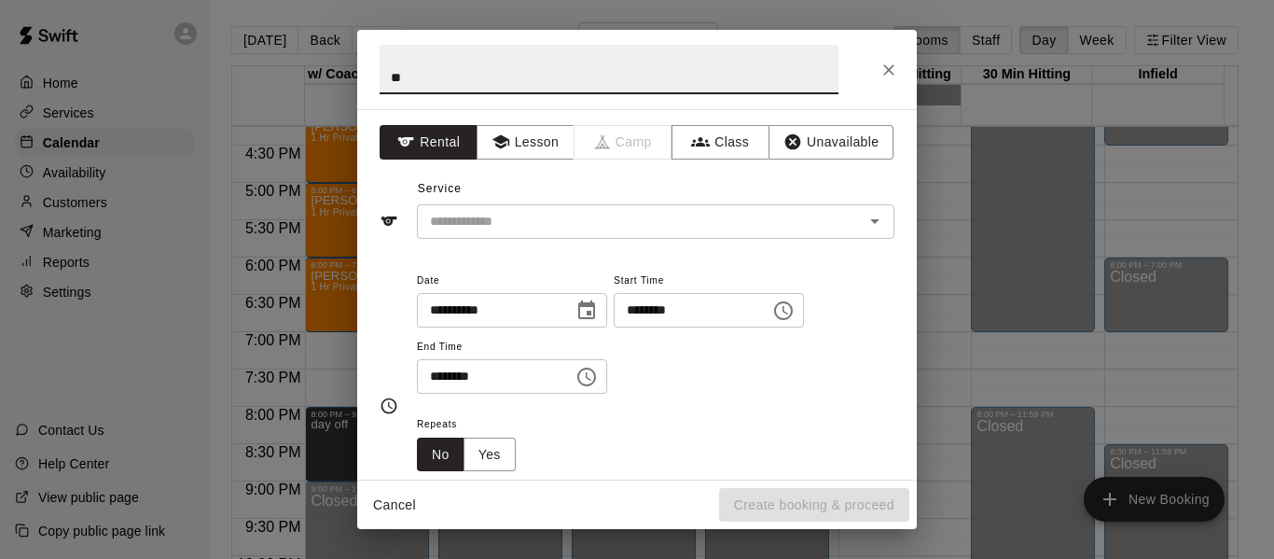
type input "*"
type input "**********"
click at [539, 150] on button "Lesson" at bounding box center [526, 142] width 98 height 35
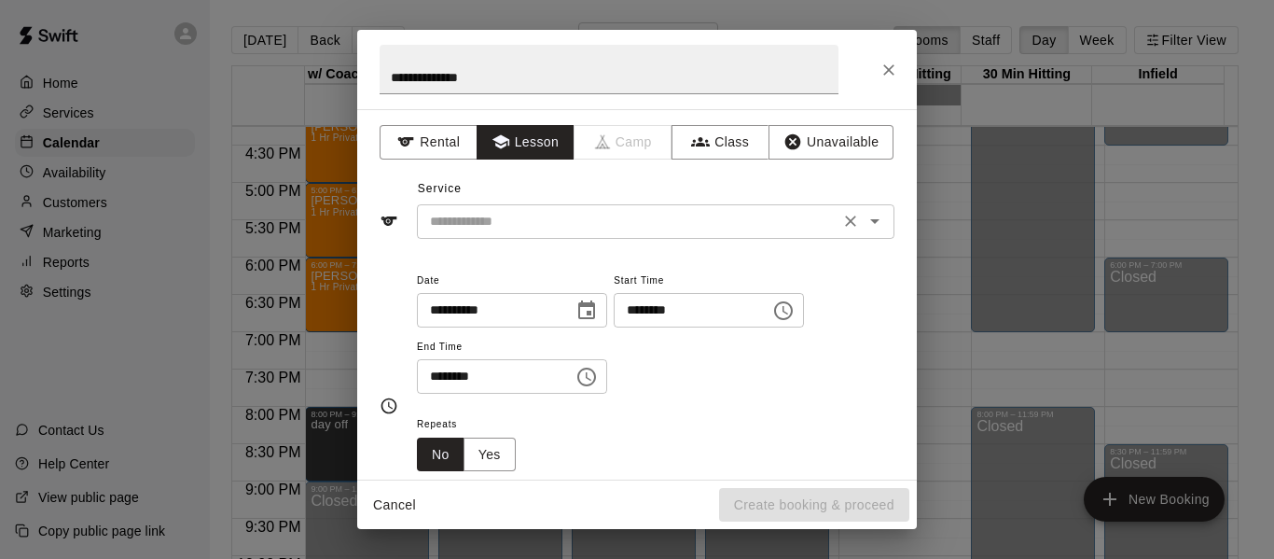
click at [506, 222] on input "text" at bounding box center [628, 221] width 411 height 23
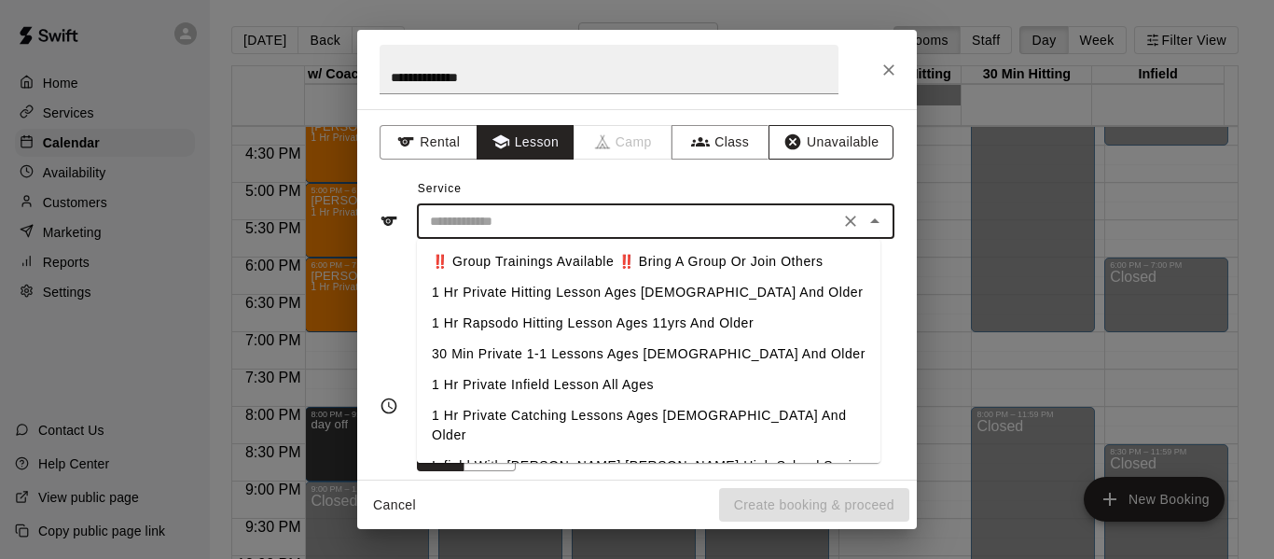
click at [791, 155] on button "Unavailable" at bounding box center [831, 142] width 125 height 35
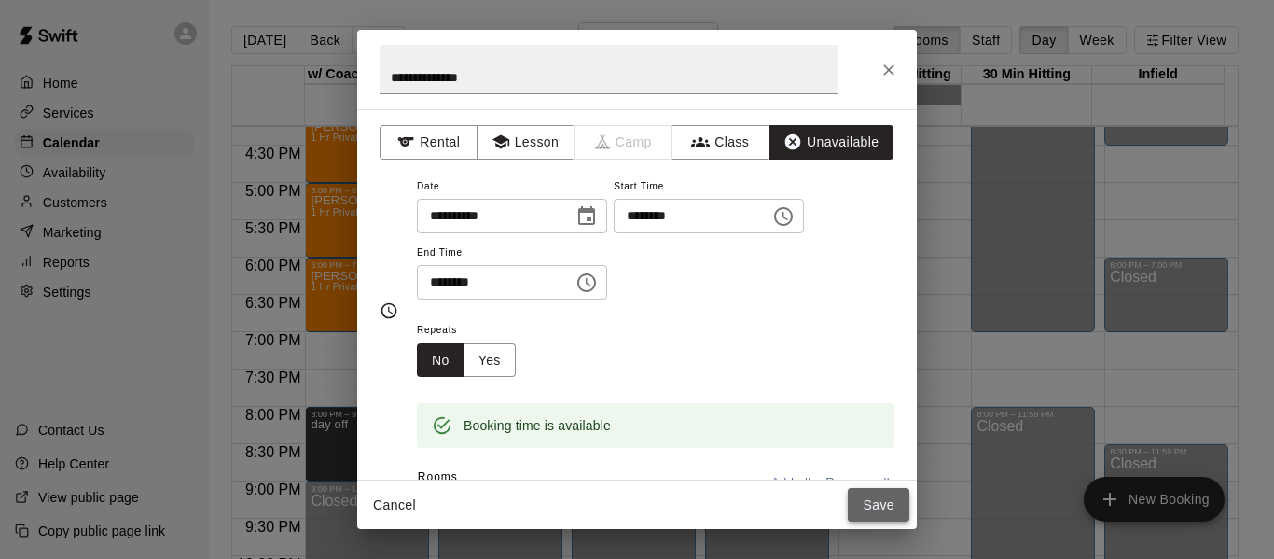
click at [889, 508] on button "Save" at bounding box center [879, 505] width 62 height 35
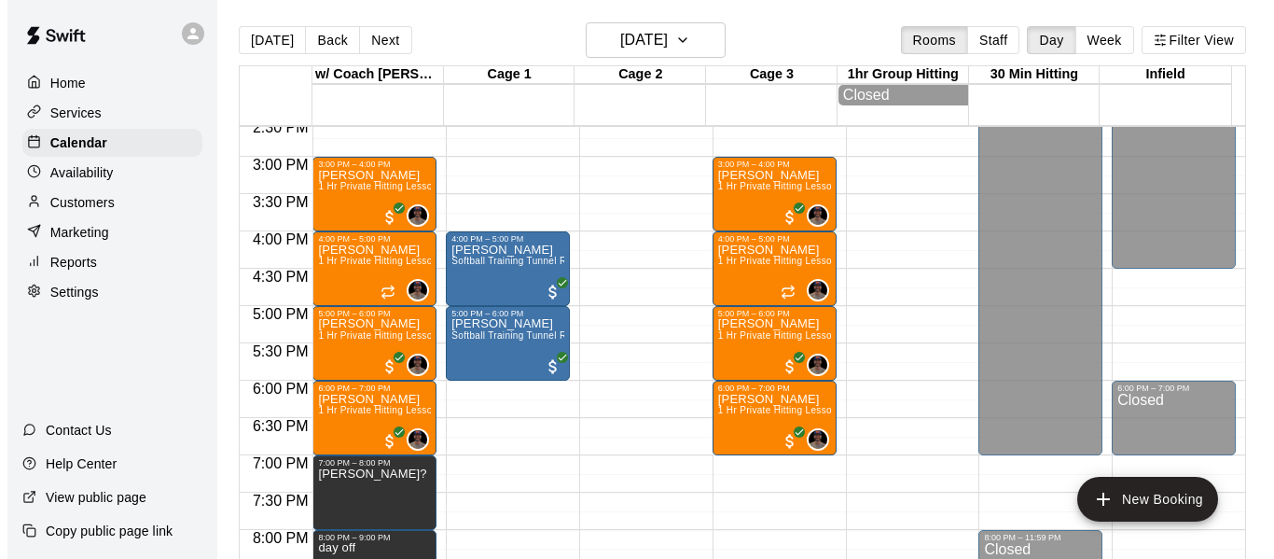
scroll to position [1088, 0]
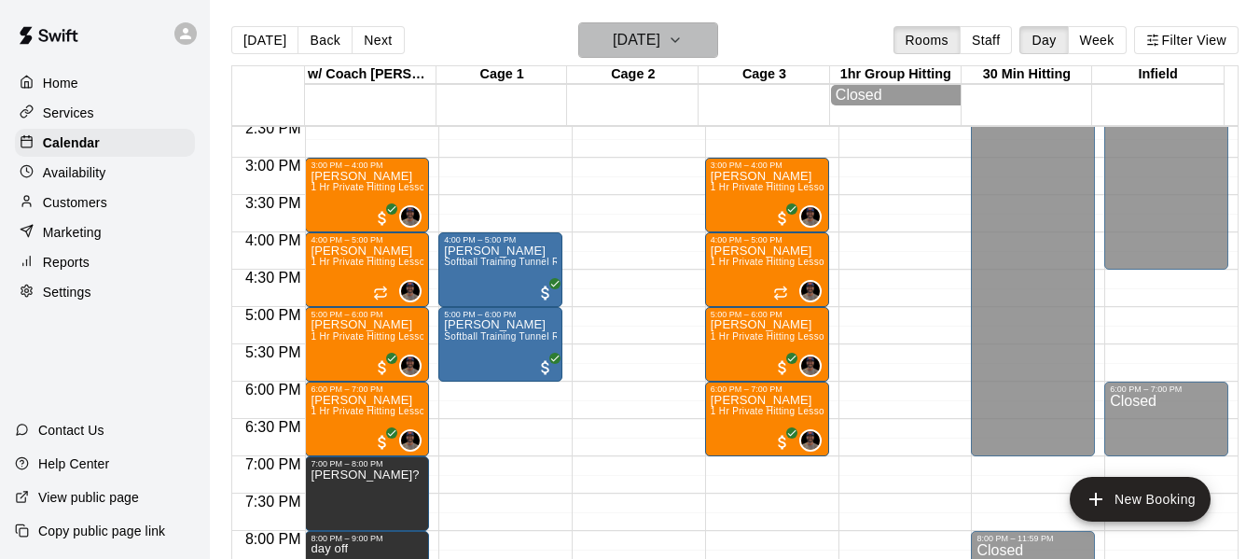
click at [683, 33] on icon "button" at bounding box center [675, 40] width 15 height 22
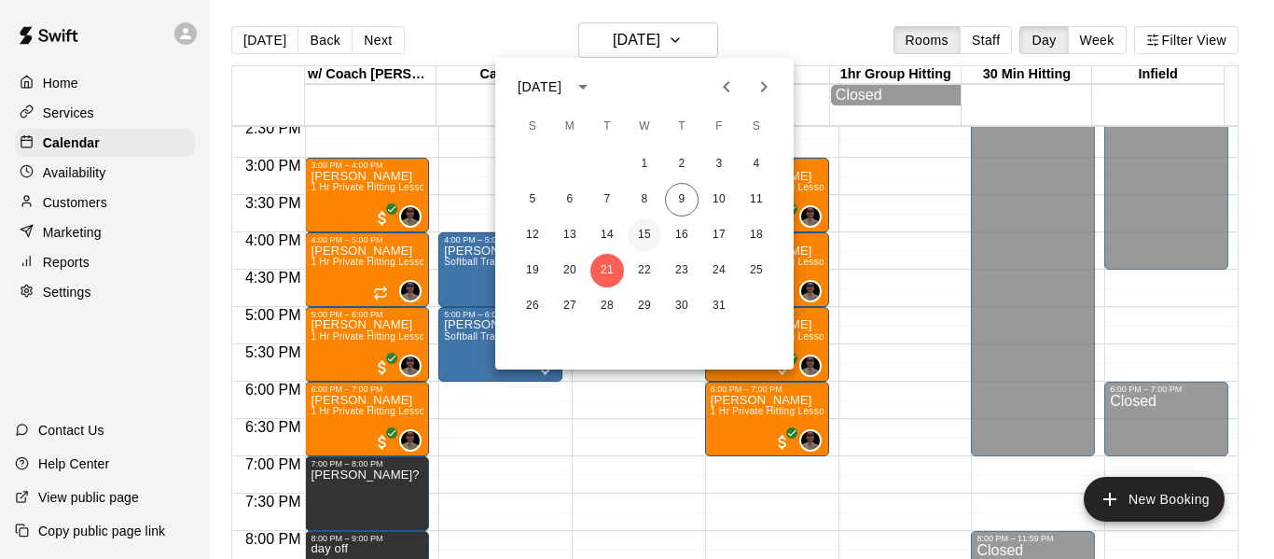
click at [644, 233] on button "15" at bounding box center [645, 235] width 34 height 34
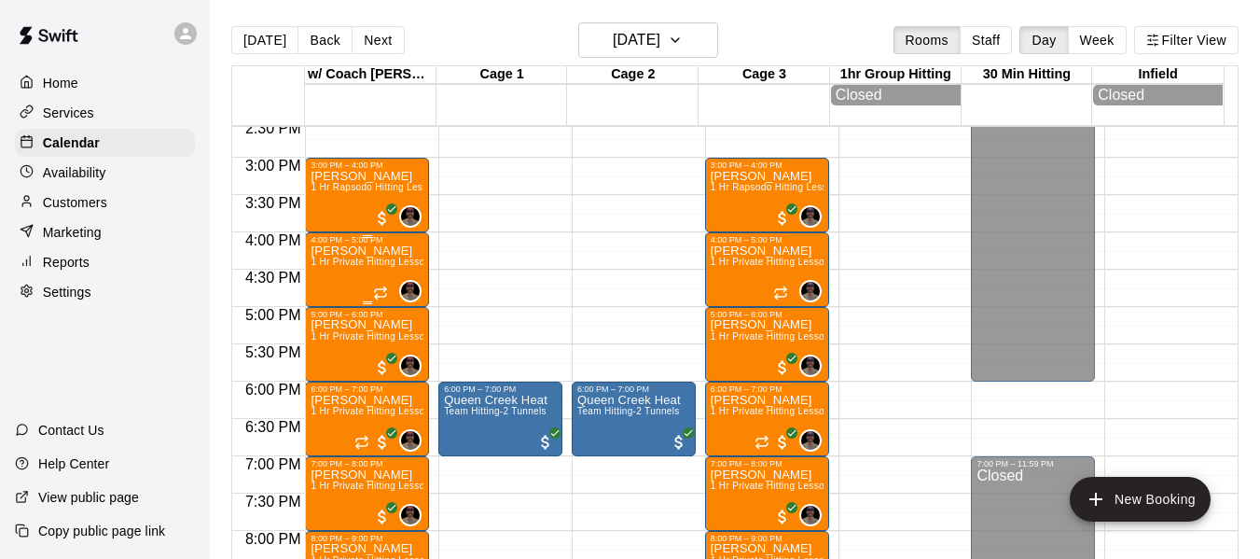
click at [356, 286] on div "[PERSON_NAME] 1 Hr Private Hitting Lesson Ages [DEMOGRAPHIC_DATA] And Older" at bounding box center [367, 523] width 113 height 559
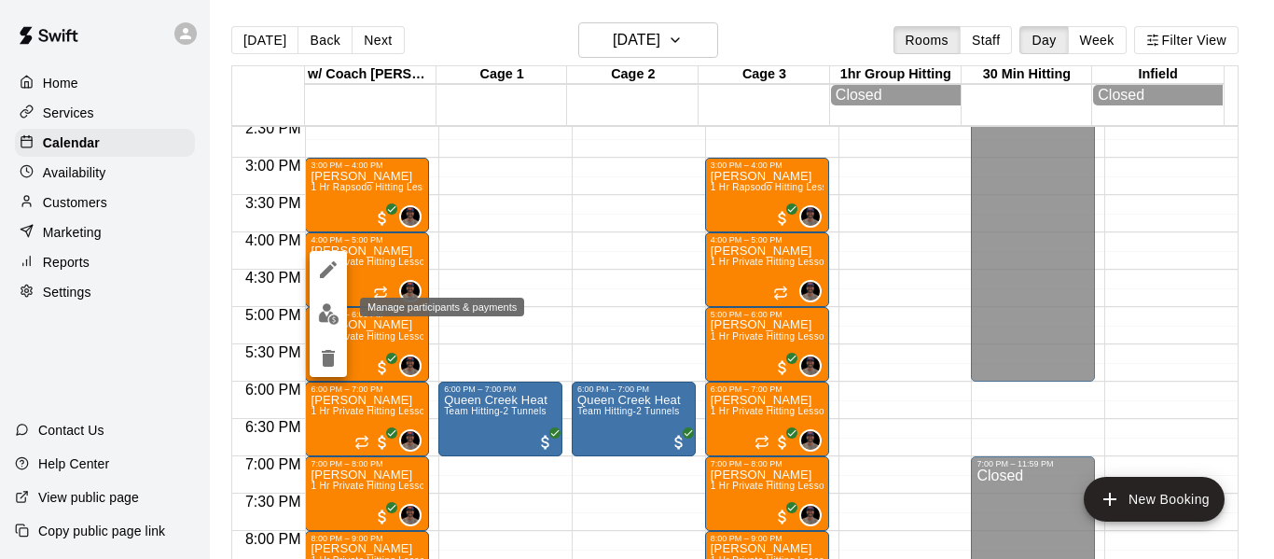
click at [326, 313] on img "edit" at bounding box center [328, 313] width 21 height 21
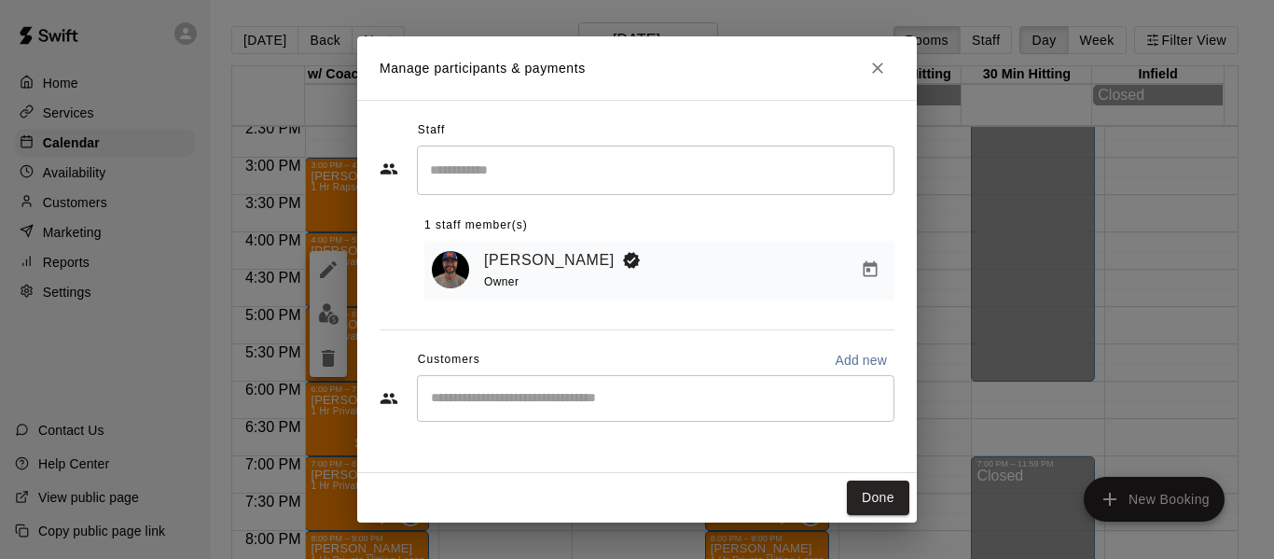
click at [647, 408] on input "Start typing to search customers..." at bounding box center [655, 398] width 461 height 19
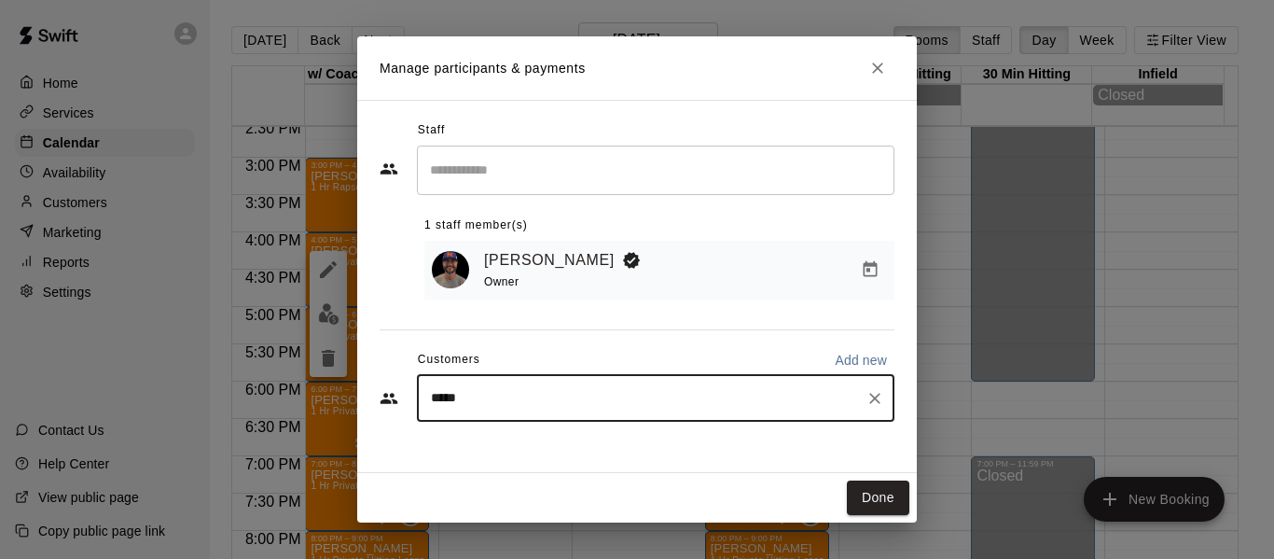
type input "******"
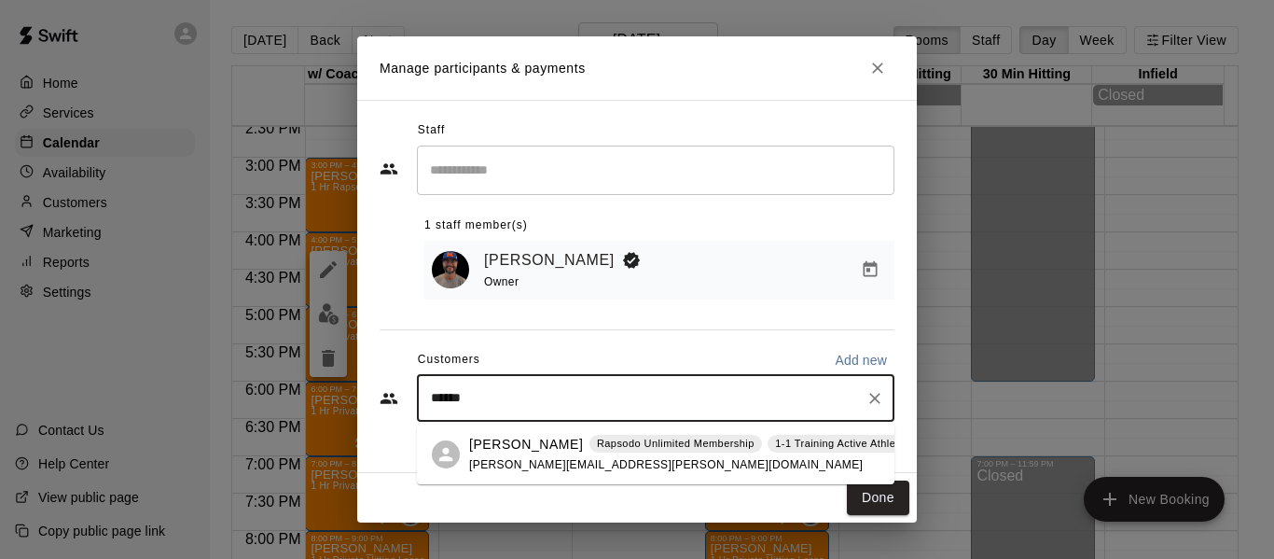
click at [542, 446] on p "[PERSON_NAME]" at bounding box center [526, 445] width 114 height 20
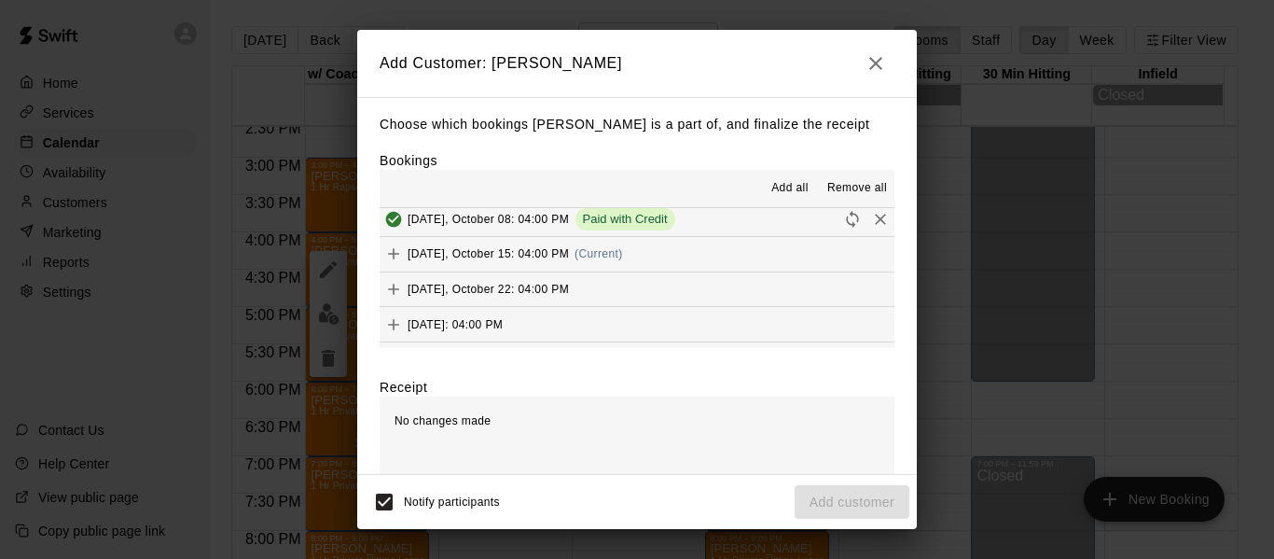
scroll to position [311, 0]
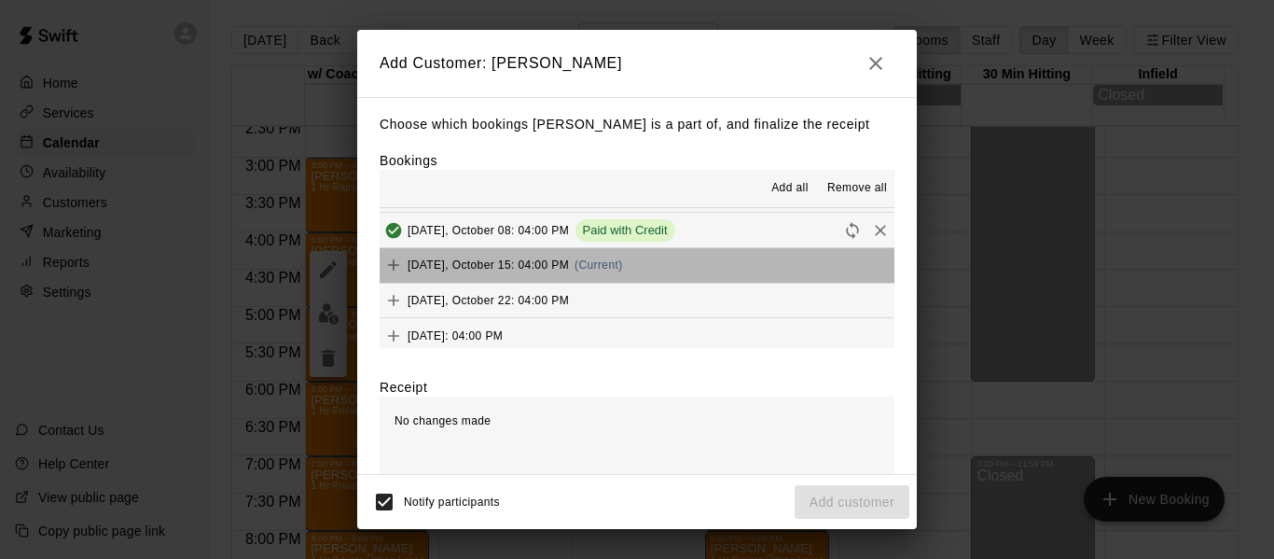
click at [719, 270] on button "[DATE], October 15: 04:00 PM (Current)" at bounding box center [637, 265] width 515 height 35
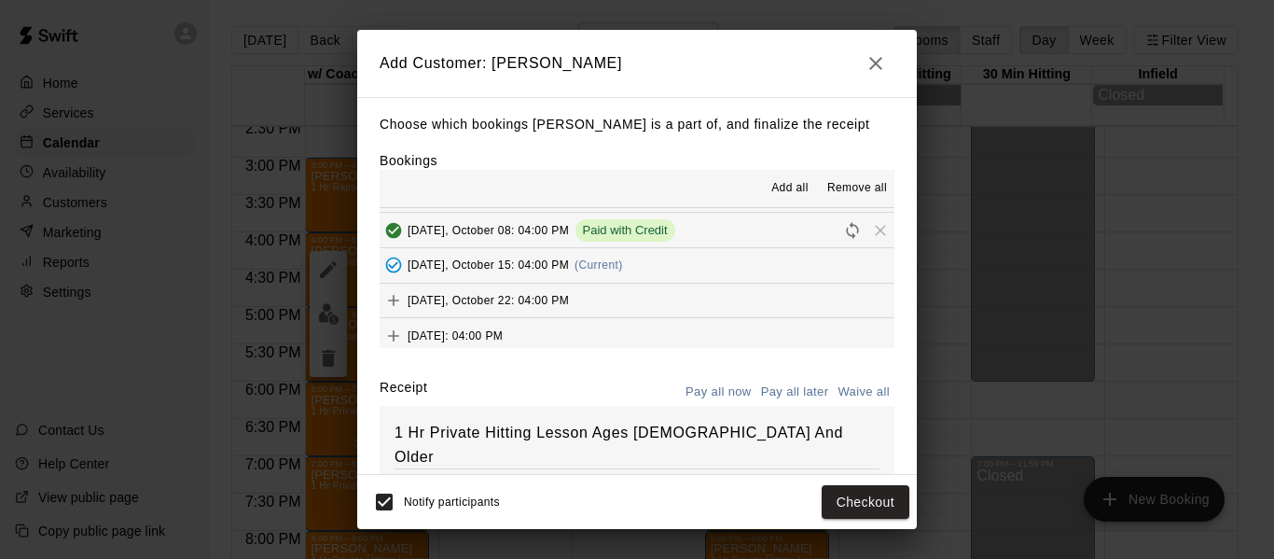
click at [712, 298] on button "[DATE], October 22: 04:00 PM" at bounding box center [637, 301] width 515 height 35
click at [703, 333] on button "[DATE]: 04:00 PM" at bounding box center [637, 335] width 515 height 35
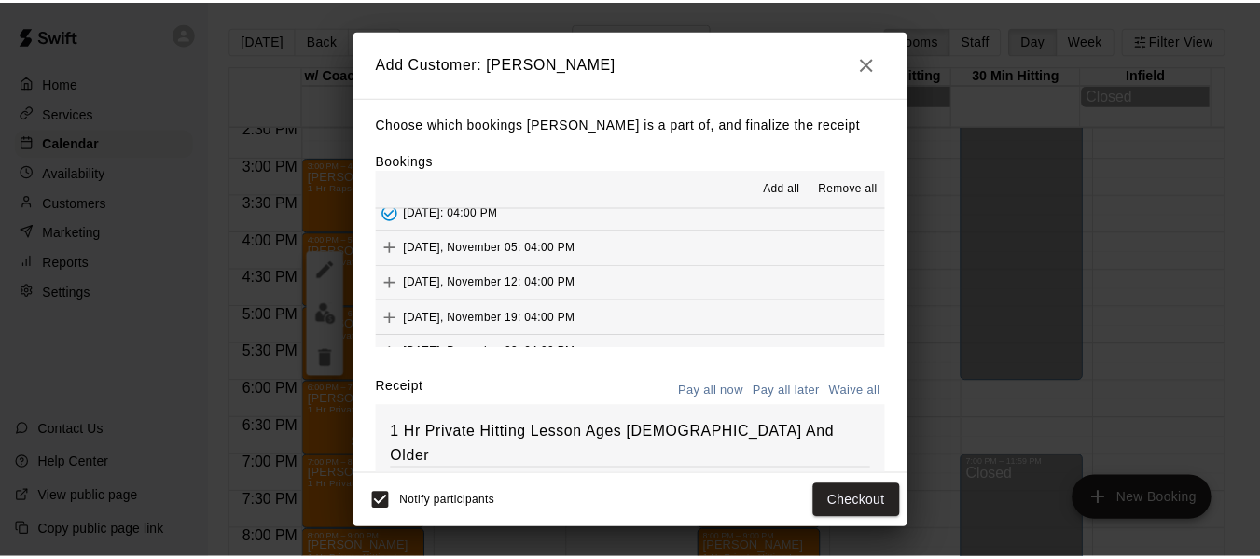
scroll to position [436, 0]
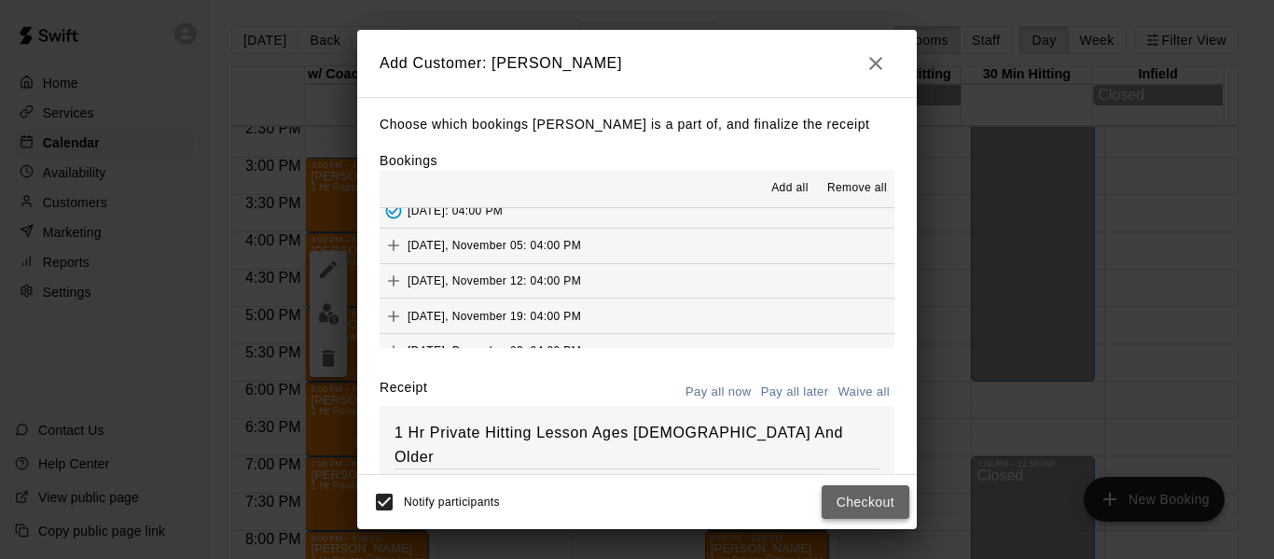
click at [850, 506] on button "Checkout" at bounding box center [866, 502] width 88 height 35
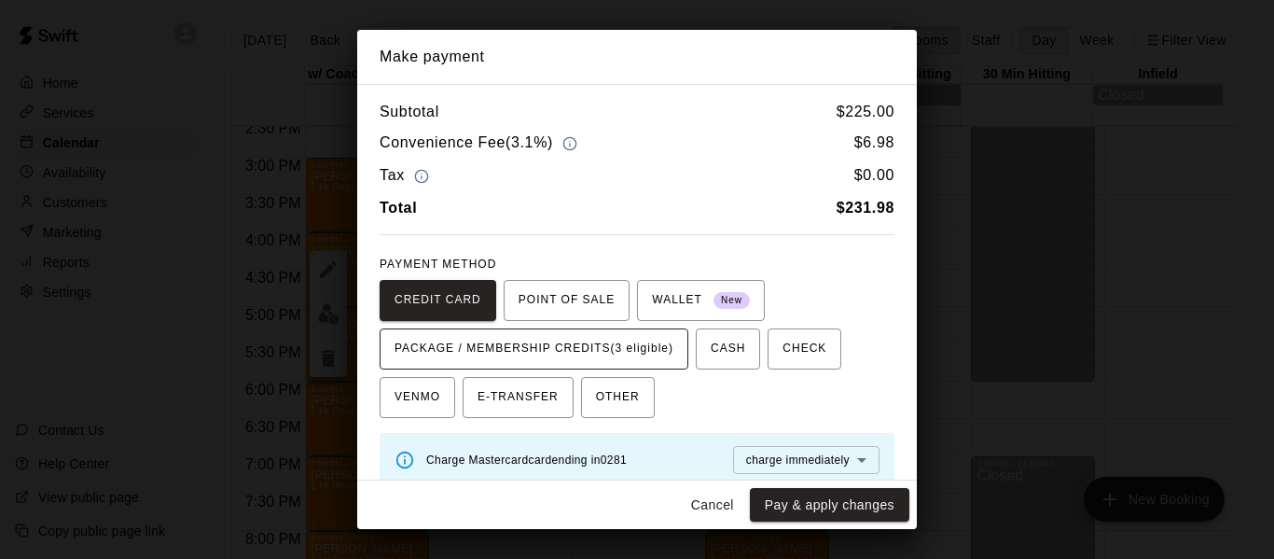
click at [648, 349] on span "PACKAGE / MEMBERSHIP CREDITS (3 eligible)" at bounding box center [534, 349] width 279 height 30
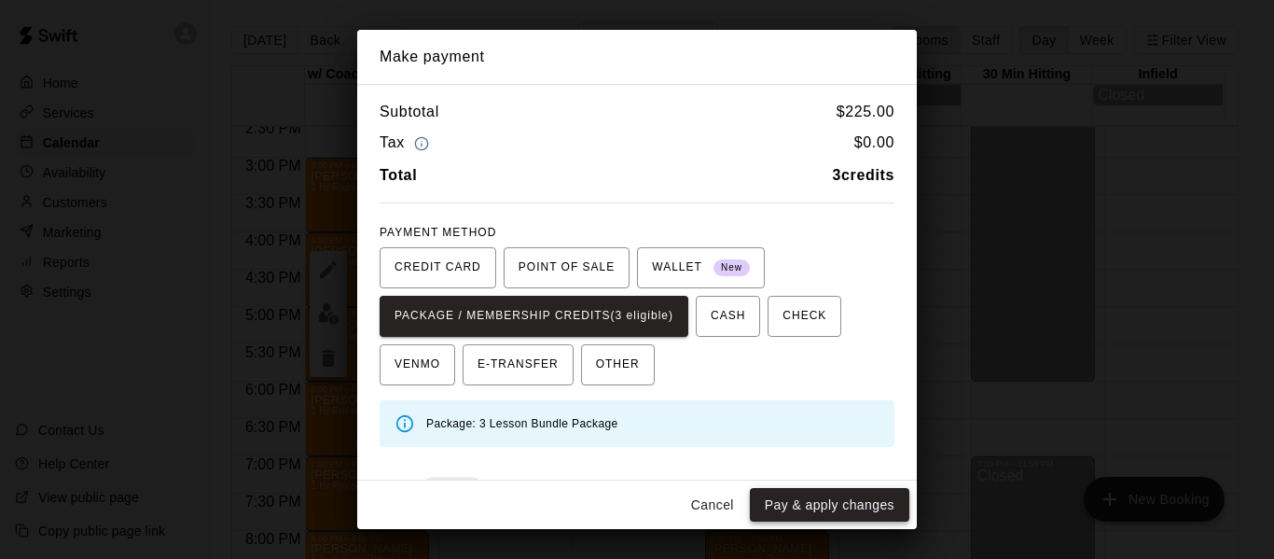
click at [833, 514] on button "Pay & apply changes" at bounding box center [829, 505] width 159 height 35
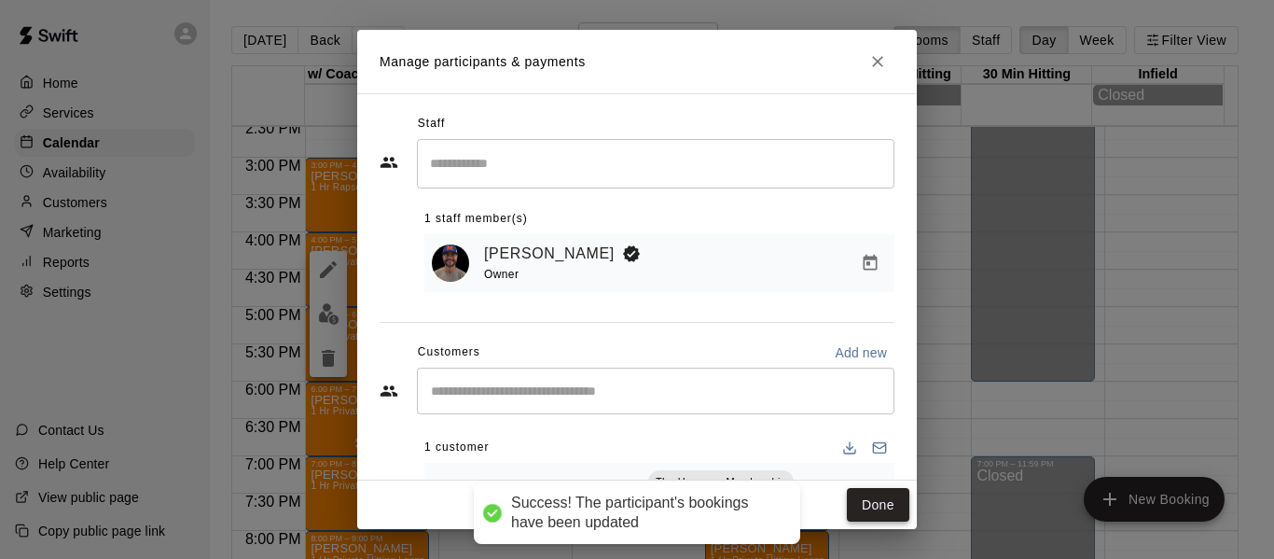
click at [880, 500] on button "Done" at bounding box center [878, 505] width 62 height 35
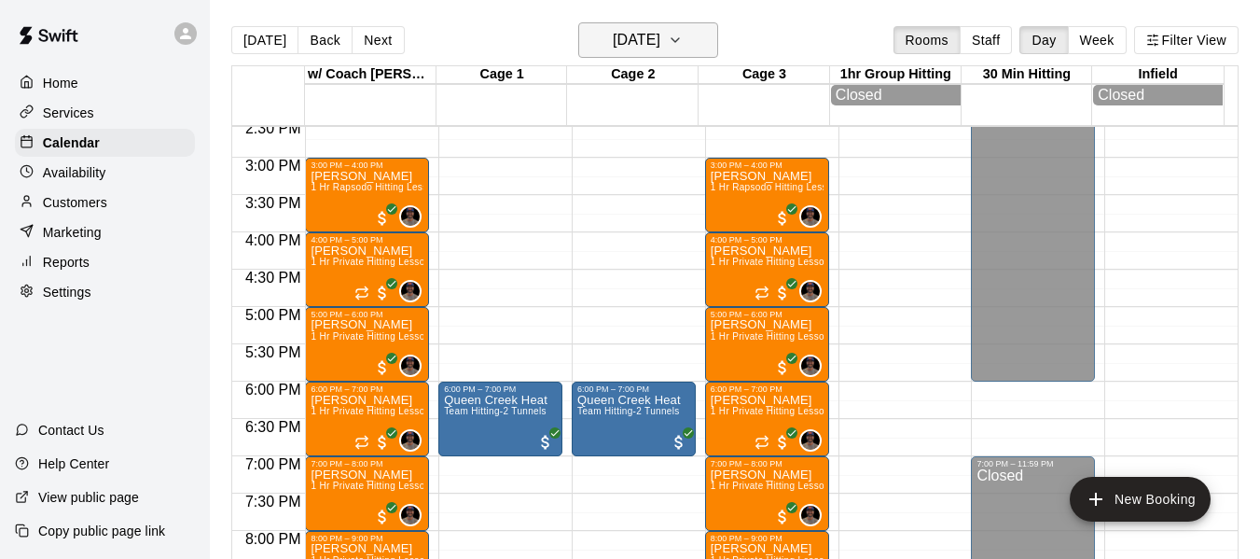
click at [713, 25] on button "[DATE]" at bounding box center [648, 39] width 140 height 35
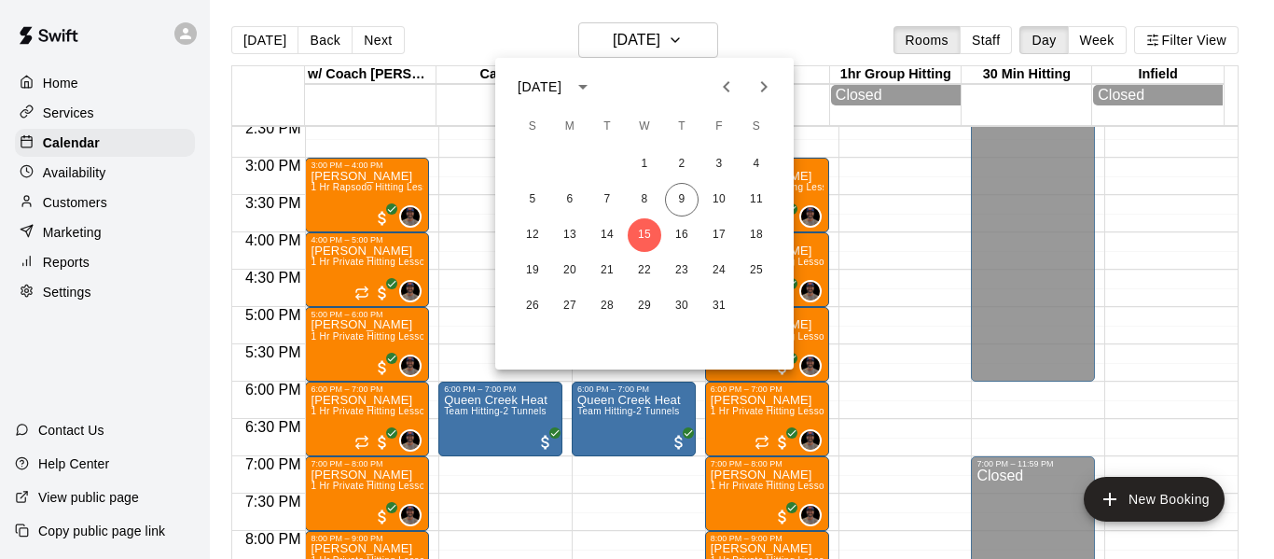
click at [245, 46] on div at bounding box center [637, 279] width 1274 height 559
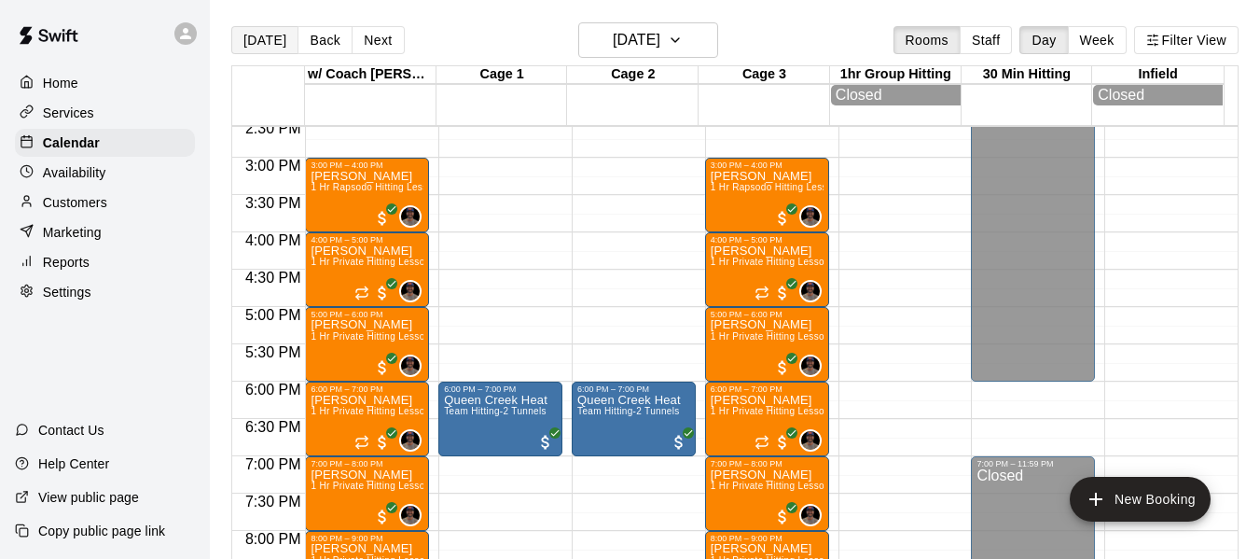
click at [256, 39] on button "[DATE]" at bounding box center [264, 40] width 67 height 28
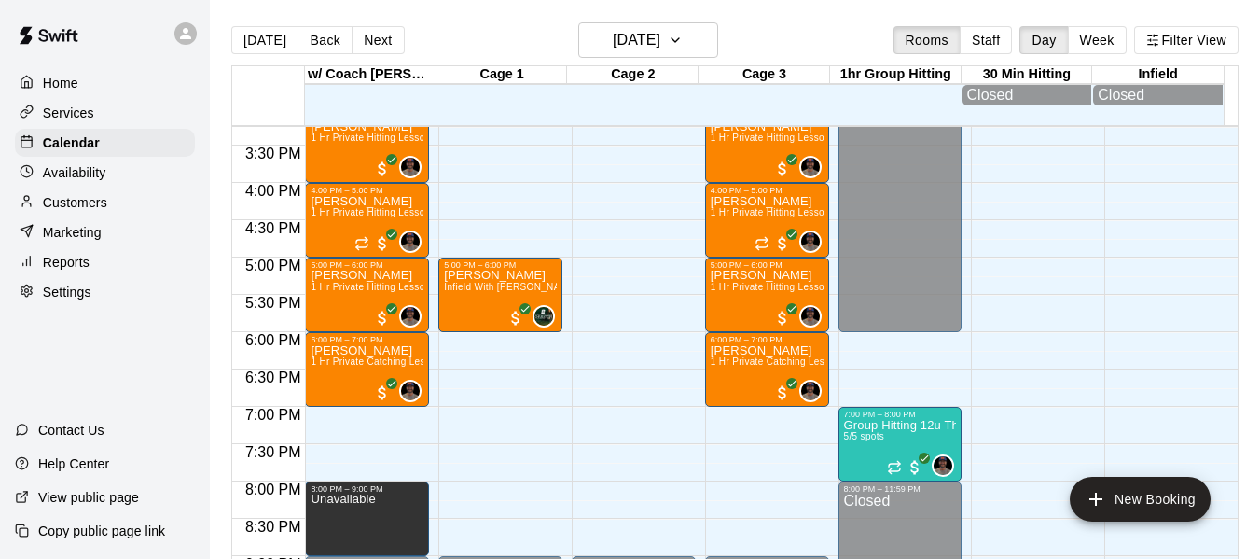
scroll to position [1119, 0]
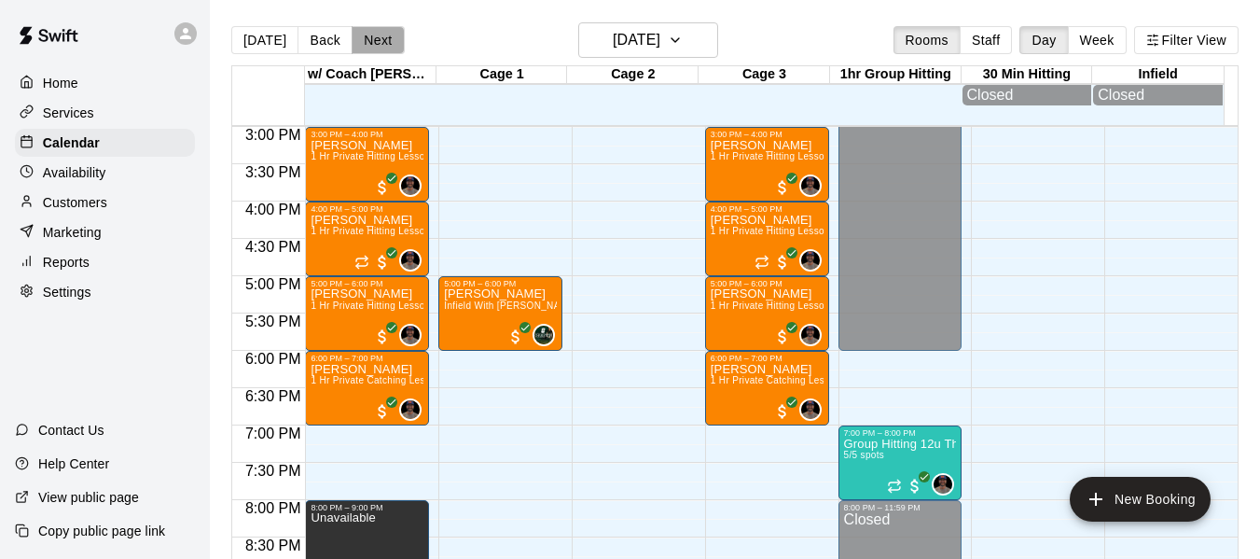
click at [367, 31] on button "Next" at bounding box center [378, 40] width 52 height 28
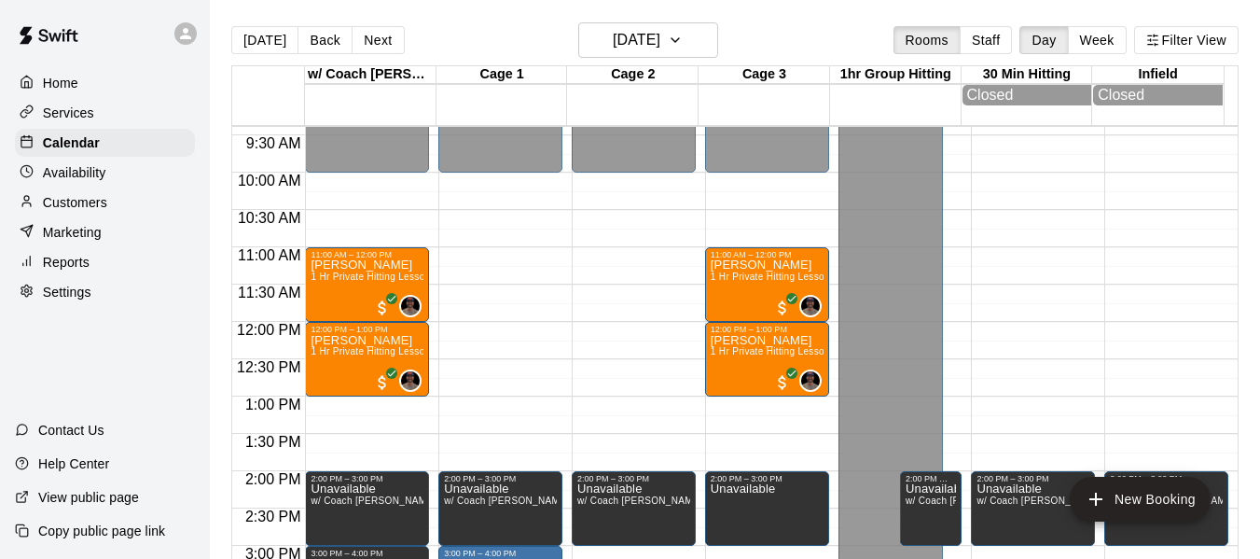
scroll to position [685, 0]
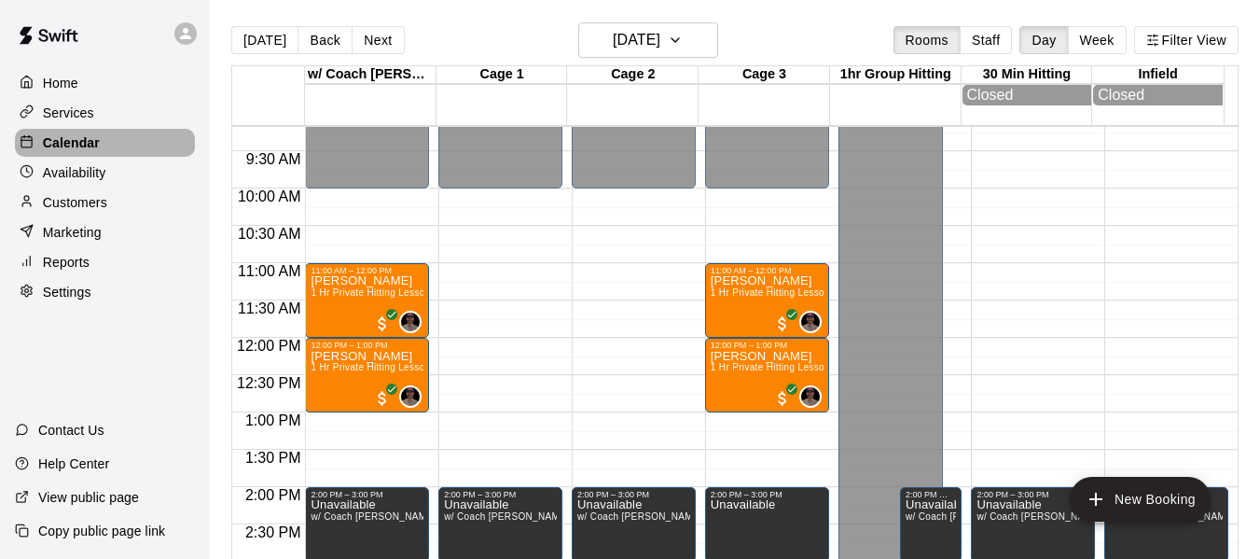
click at [94, 140] on p "Calendar" at bounding box center [71, 142] width 57 height 19
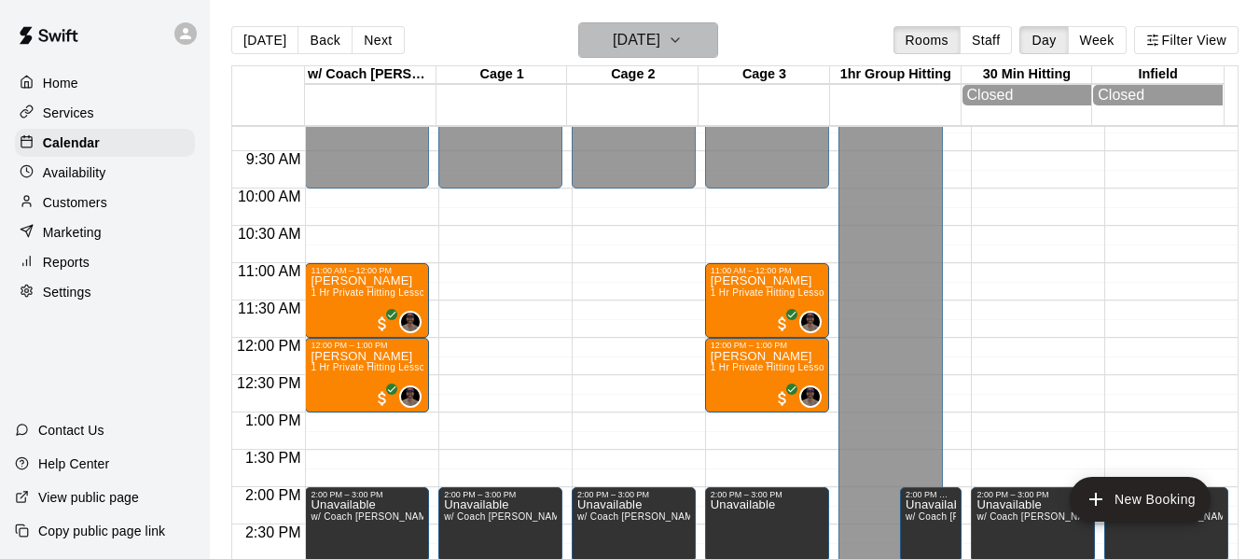
click at [706, 29] on button "[DATE]" at bounding box center [648, 39] width 140 height 35
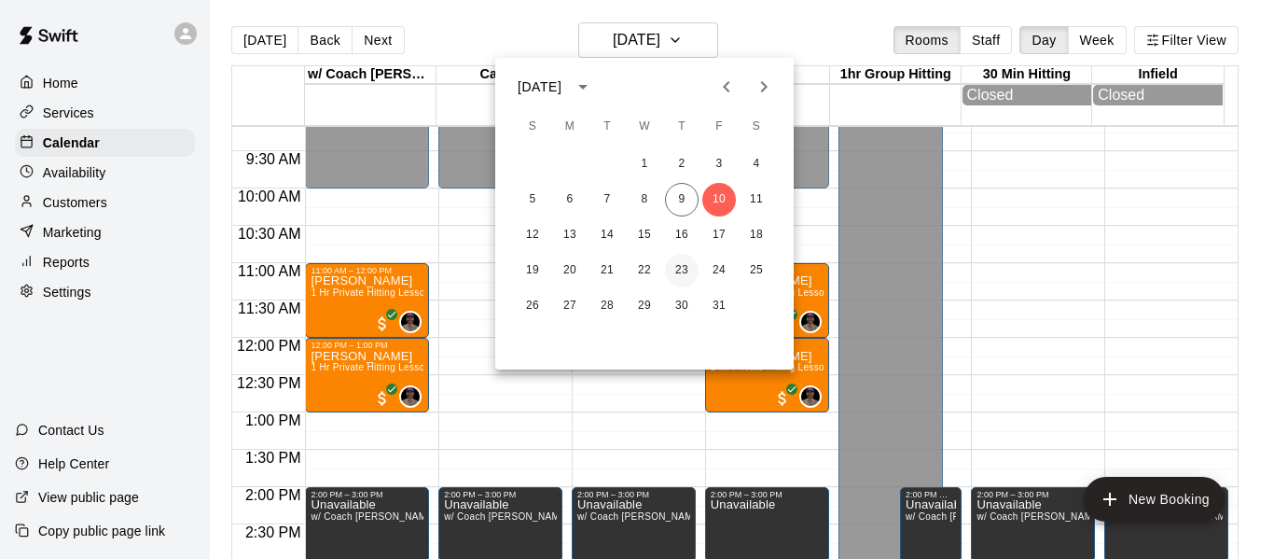
click at [687, 265] on button "23" at bounding box center [682, 271] width 34 height 34
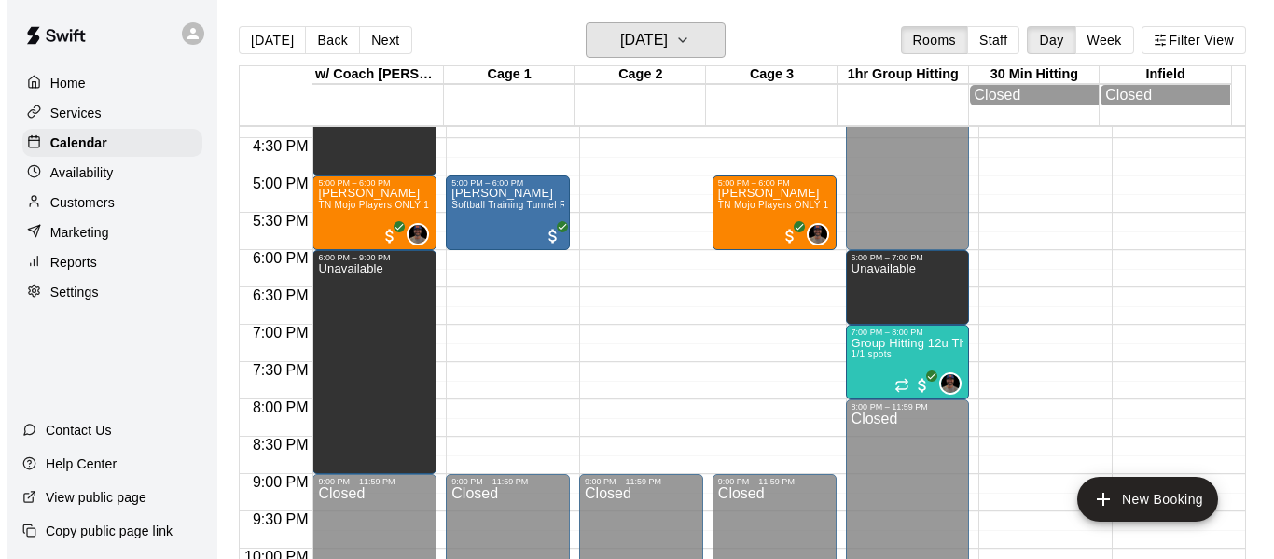
scroll to position [1244, 0]
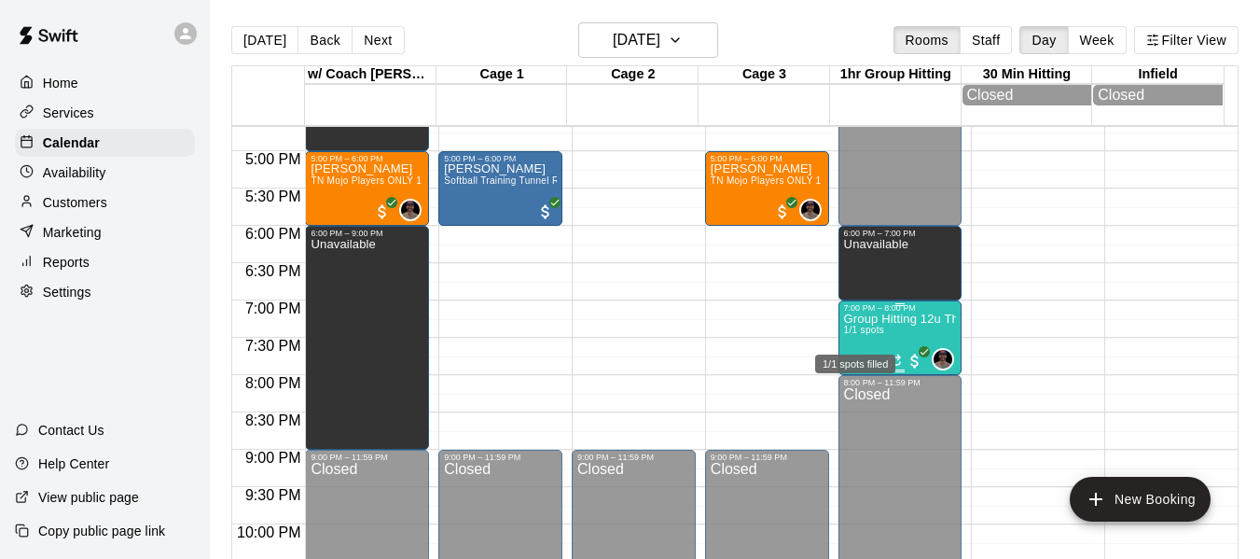
click at [853, 335] on span "1/1 spots" at bounding box center [864, 330] width 41 height 10
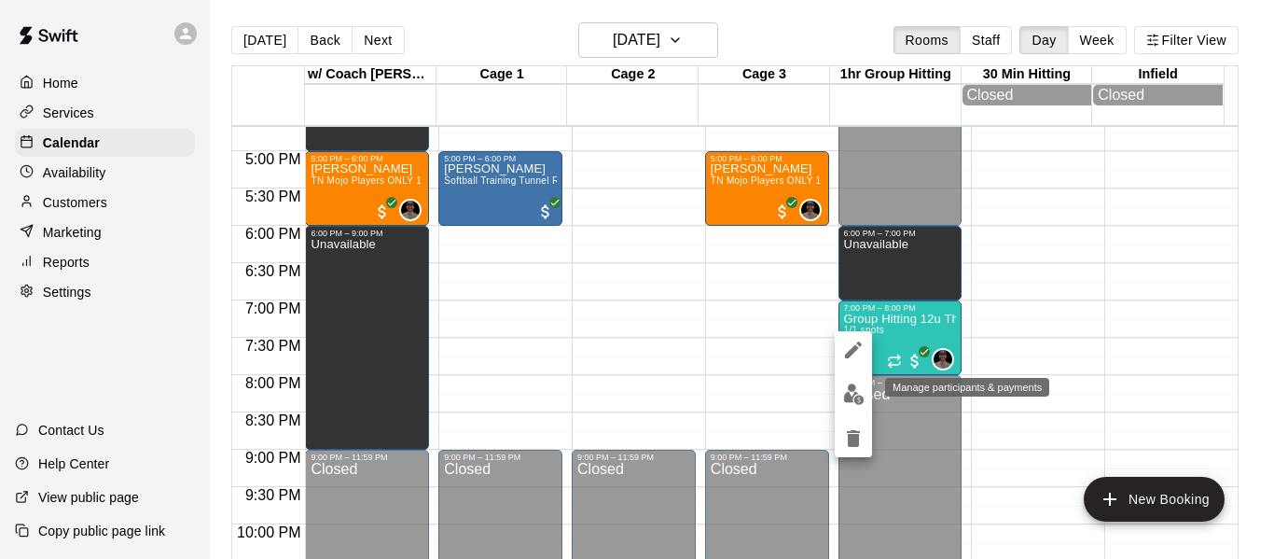
click at [854, 402] on img "edit" at bounding box center [853, 393] width 21 height 21
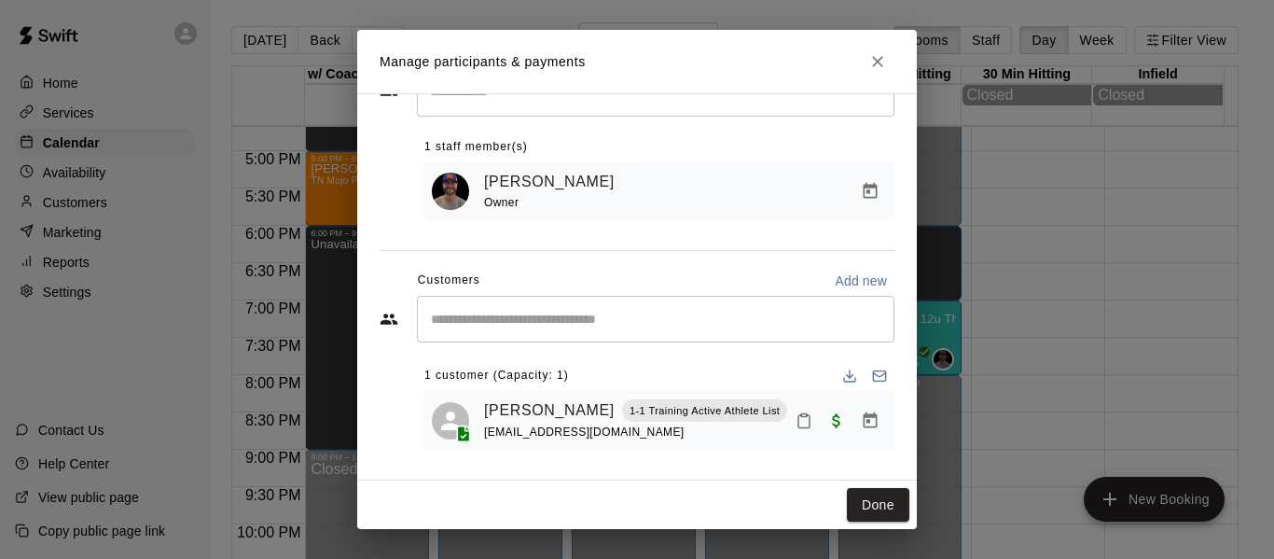
scroll to position [77, 0]
click at [861, 422] on icon "Manage bookings & payment" at bounding box center [870, 420] width 19 height 19
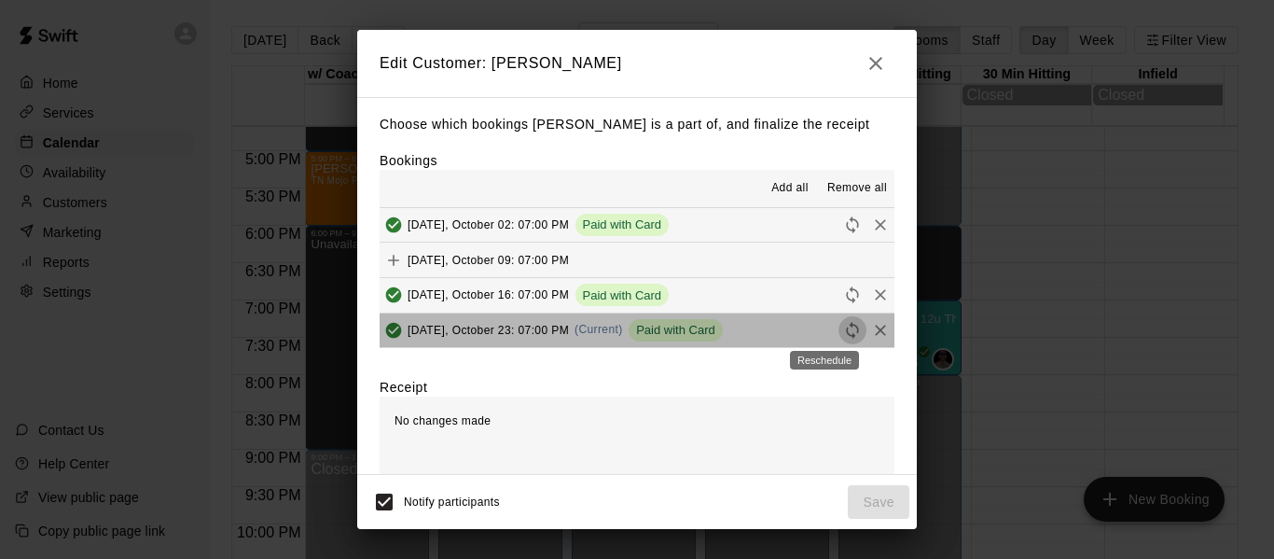
click at [843, 333] on icon "Reschedule" at bounding box center [852, 330] width 19 height 19
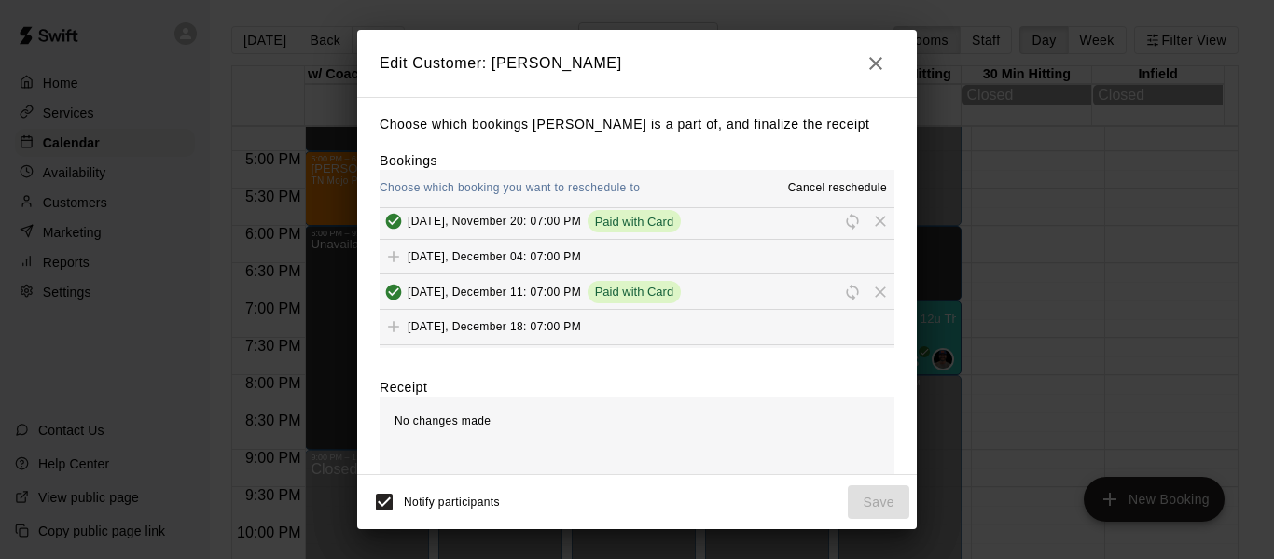
scroll to position [280, 0]
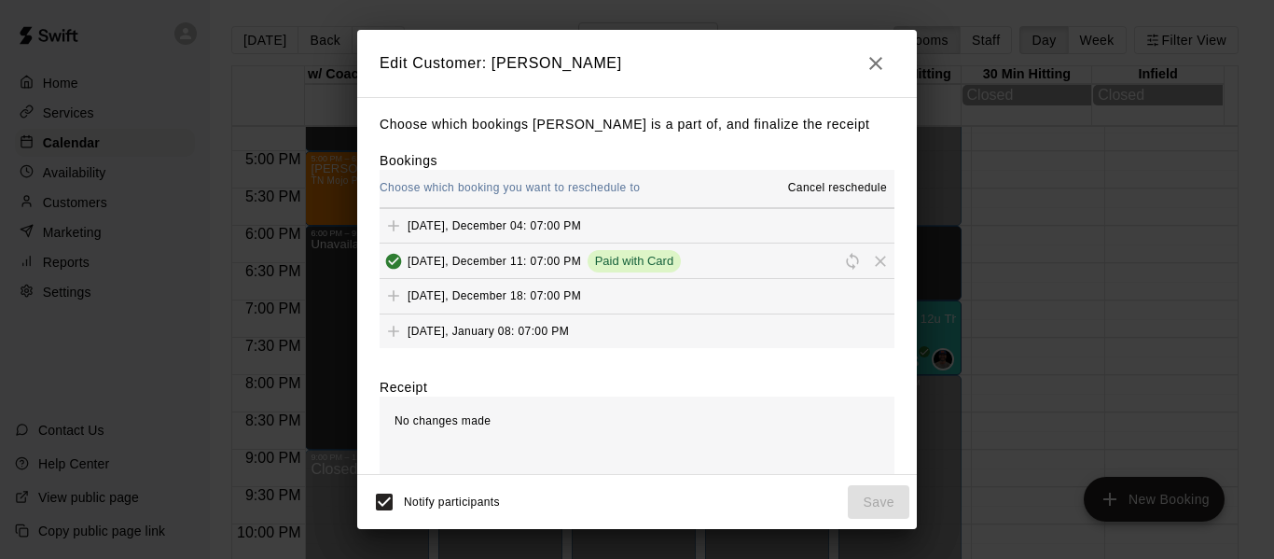
click at [677, 290] on button "[DATE], December 18: 07:00 PM" at bounding box center [637, 296] width 515 height 35
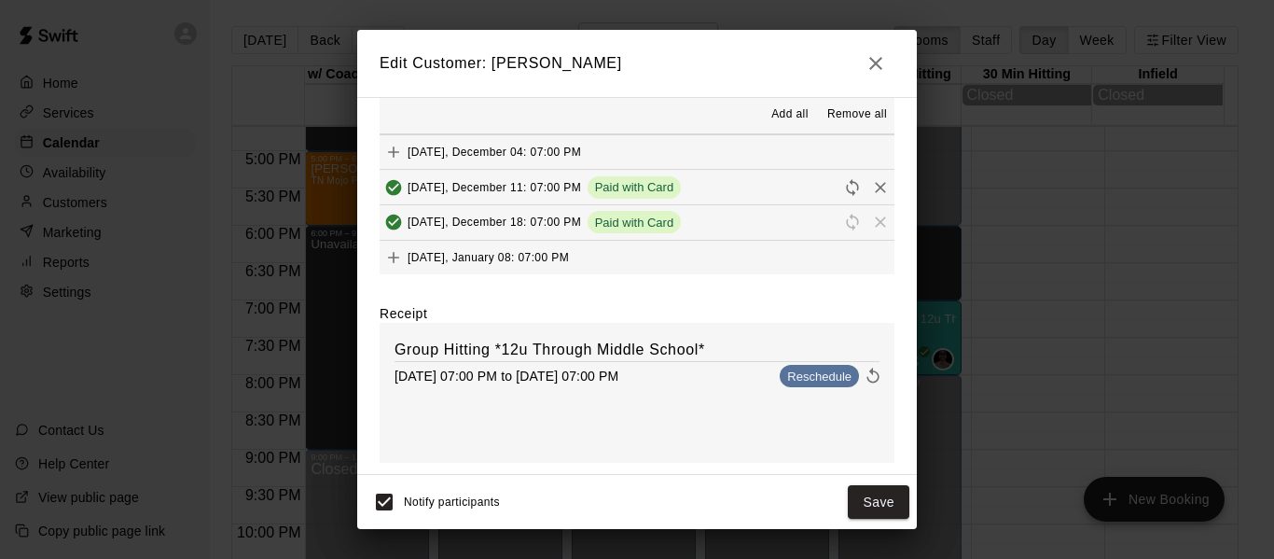
scroll to position [79, 0]
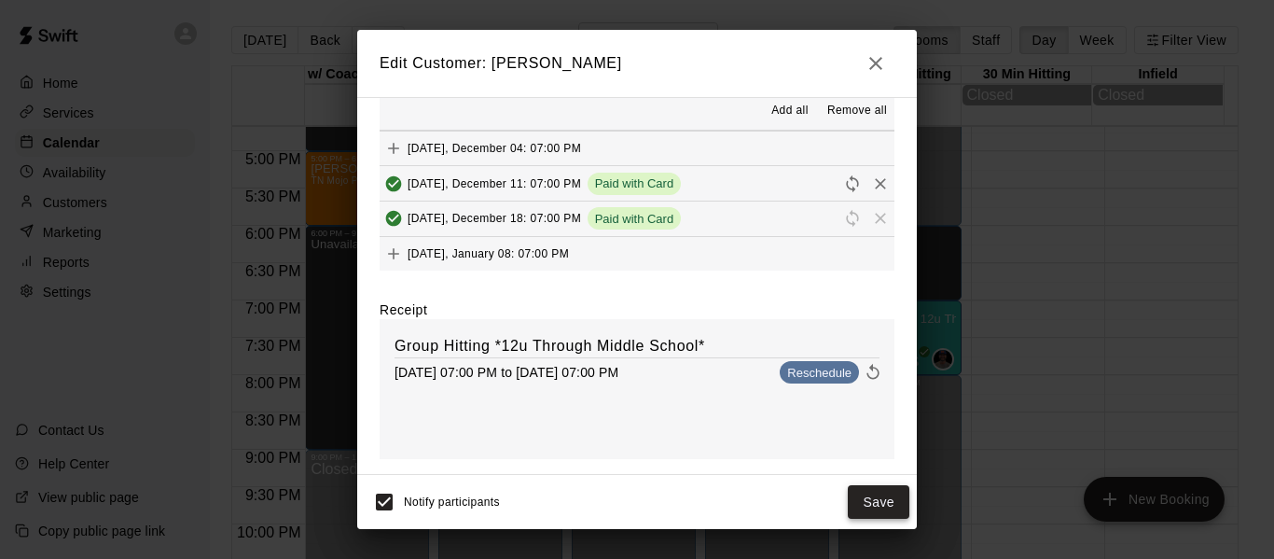
click at [871, 504] on button "Save" at bounding box center [879, 502] width 62 height 35
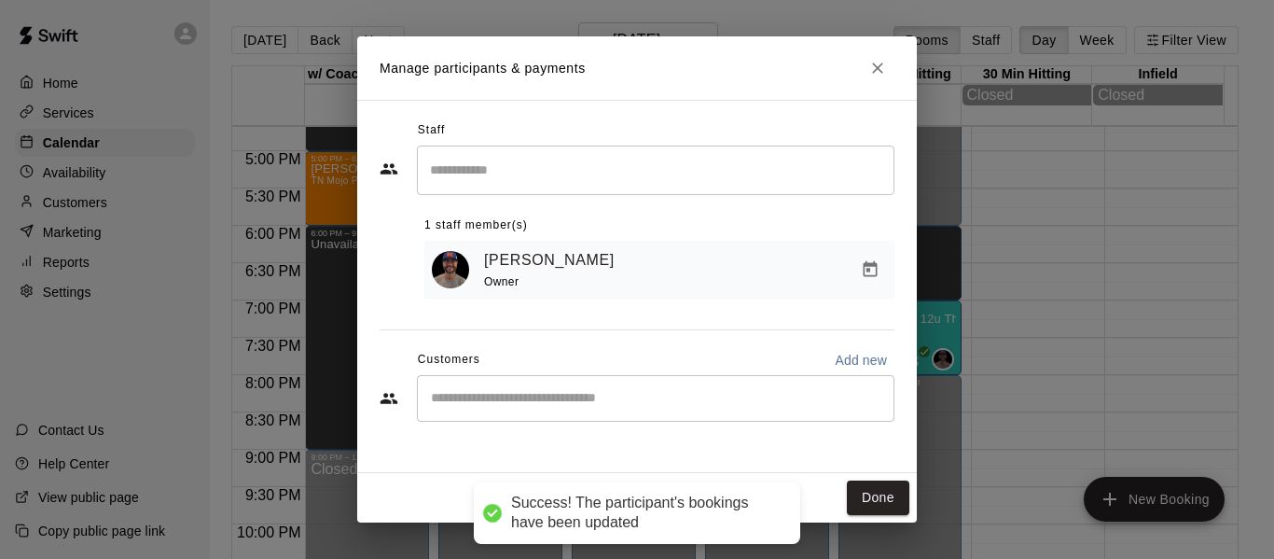
scroll to position [0, 0]
click at [877, 497] on button "Done" at bounding box center [878, 497] width 62 height 35
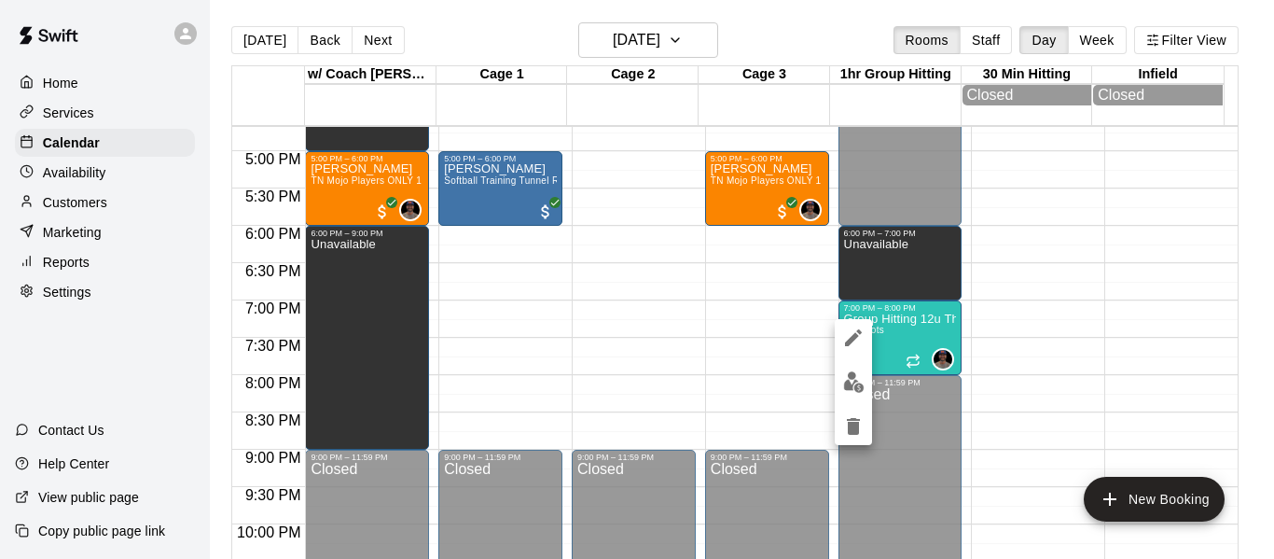
click at [850, 426] on icon "delete" at bounding box center [853, 426] width 13 height 17
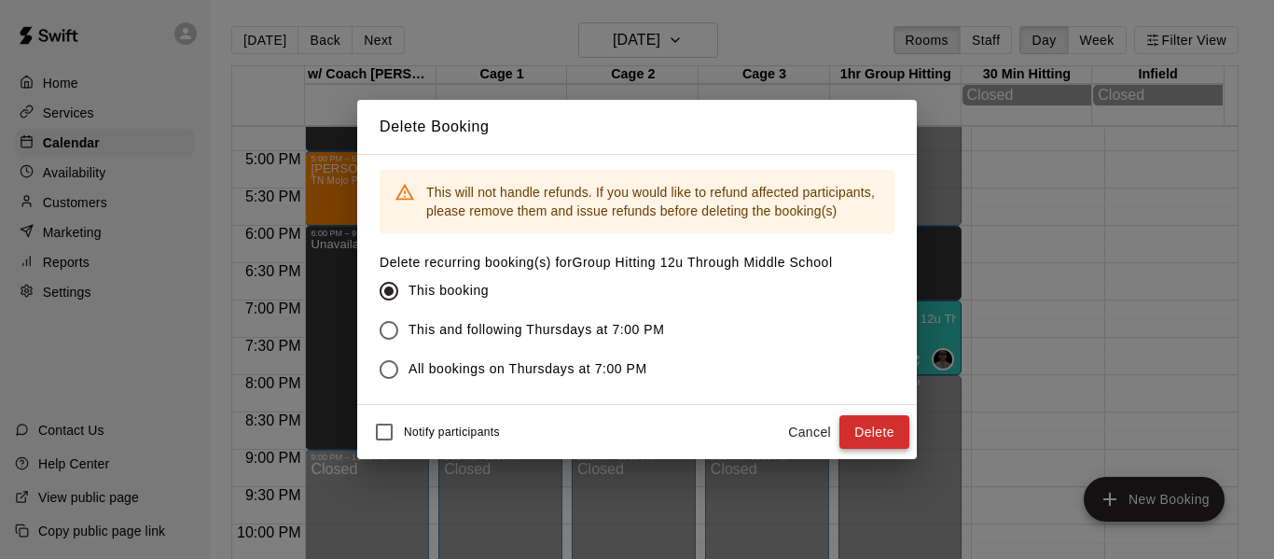
click at [884, 421] on button "Delete" at bounding box center [874, 432] width 70 height 35
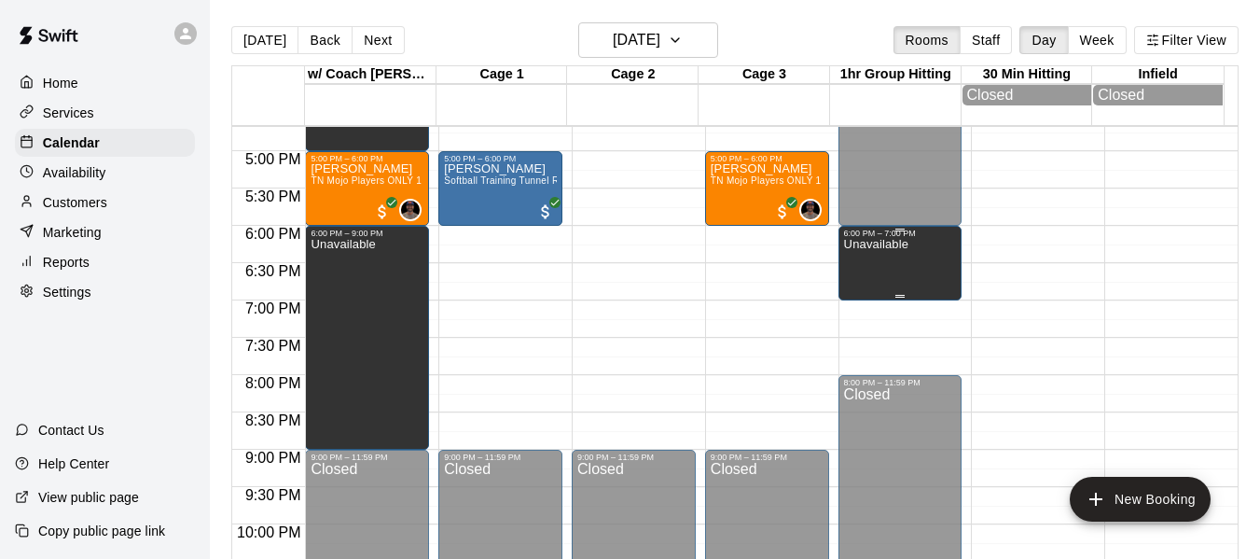
click at [879, 269] on div "Unavailable" at bounding box center [876, 517] width 64 height 559
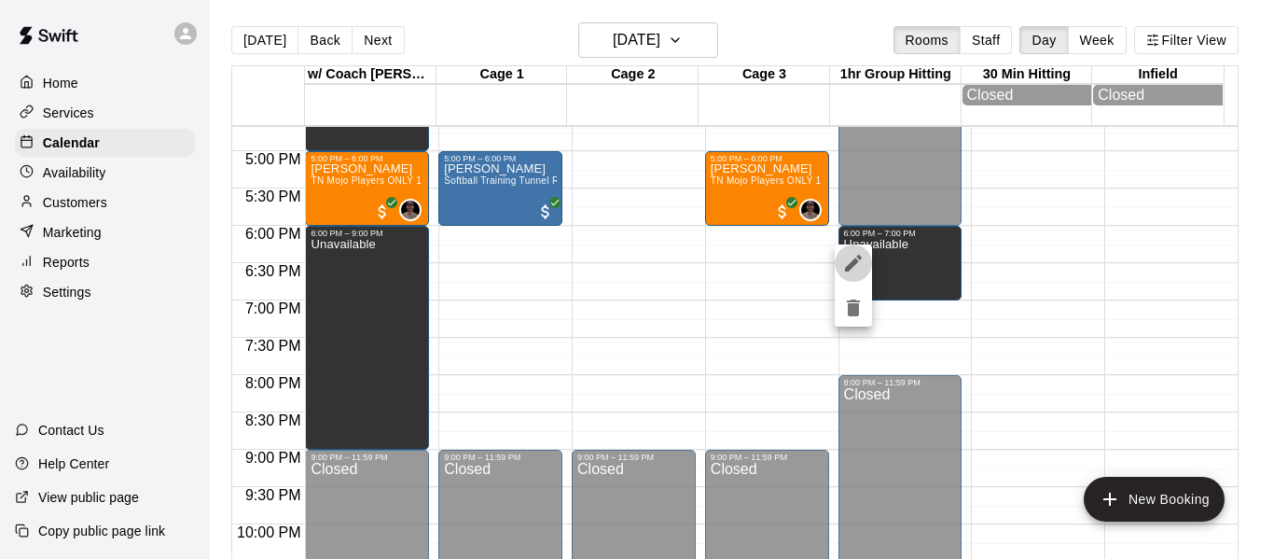
click at [848, 263] on icon "edit" at bounding box center [853, 263] width 22 height 22
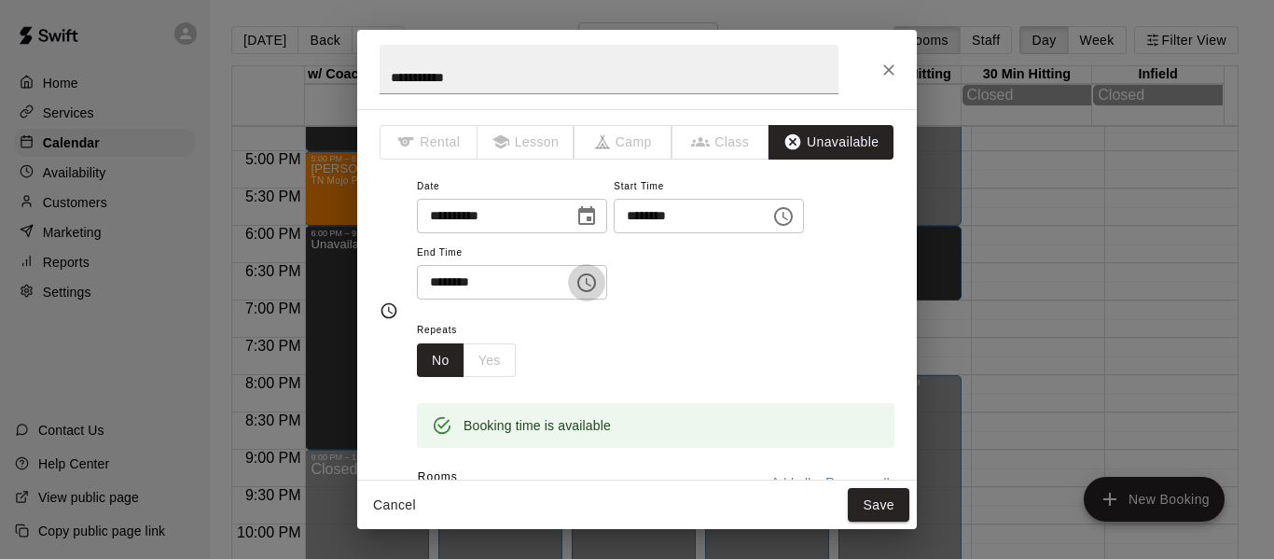
click at [598, 285] on icon "Choose time, selected time is 7:00 PM" at bounding box center [586, 282] width 22 height 22
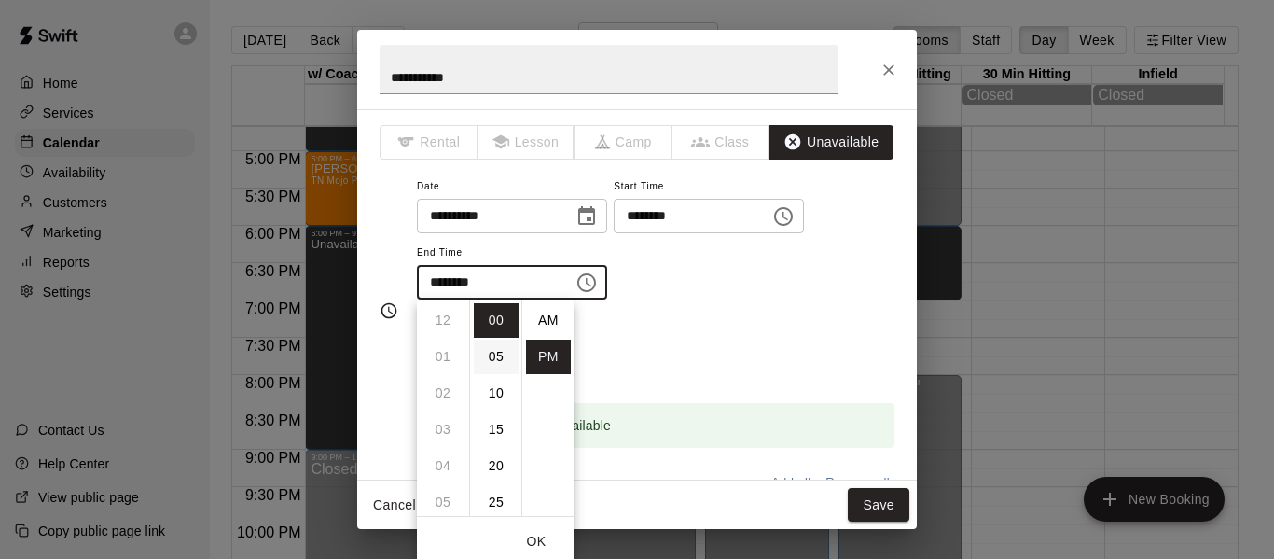
scroll to position [34, 0]
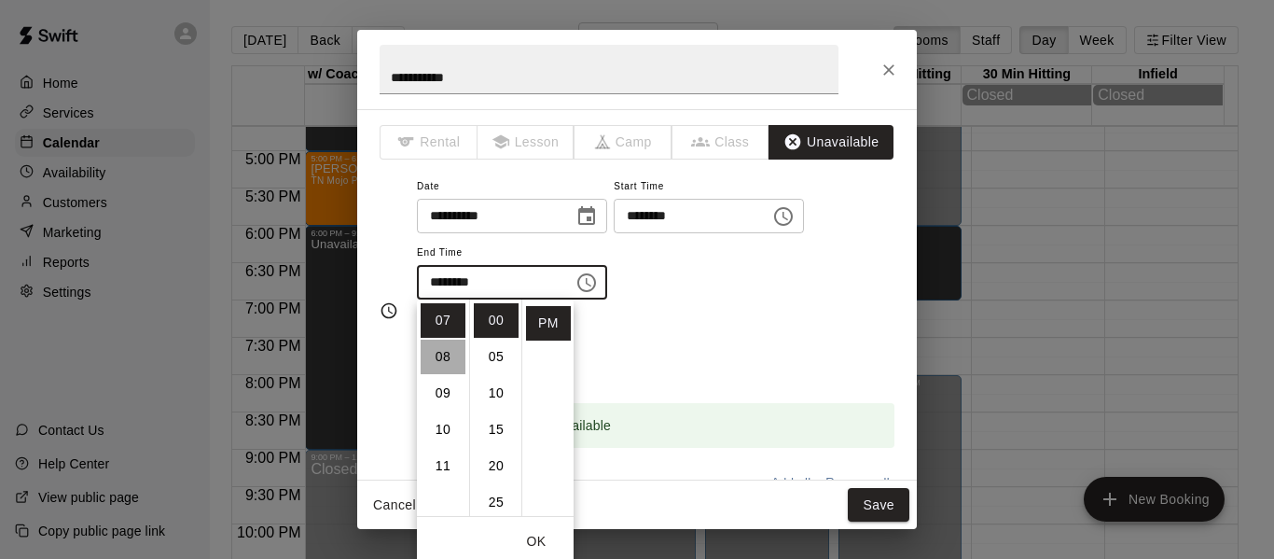
click at [441, 364] on li "08" at bounding box center [443, 357] width 45 height 35
type input "********"
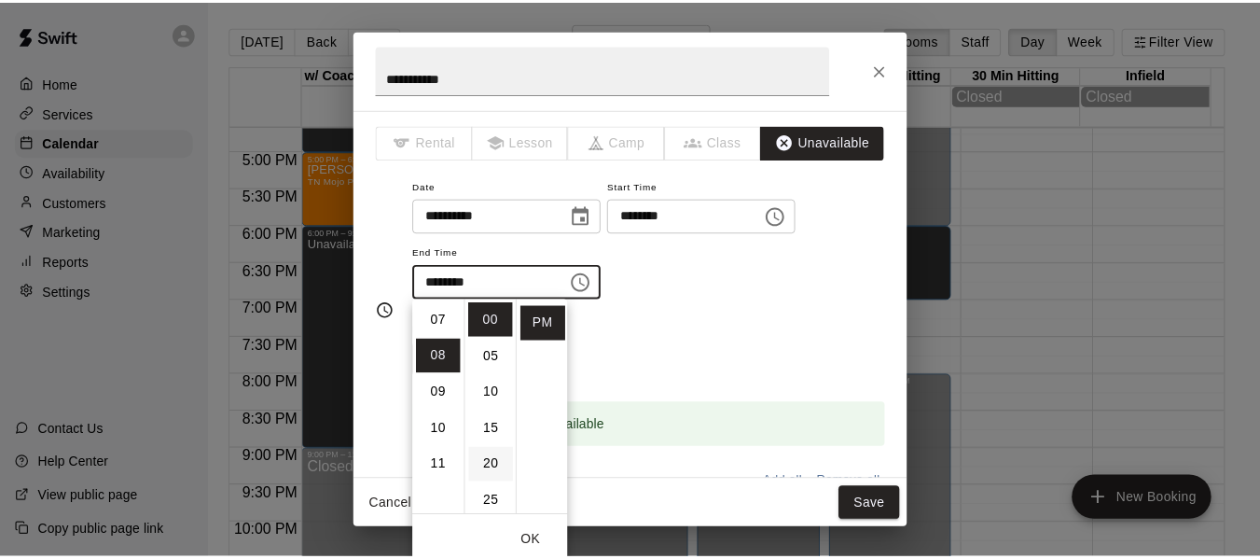
scroll to position [291, 0]
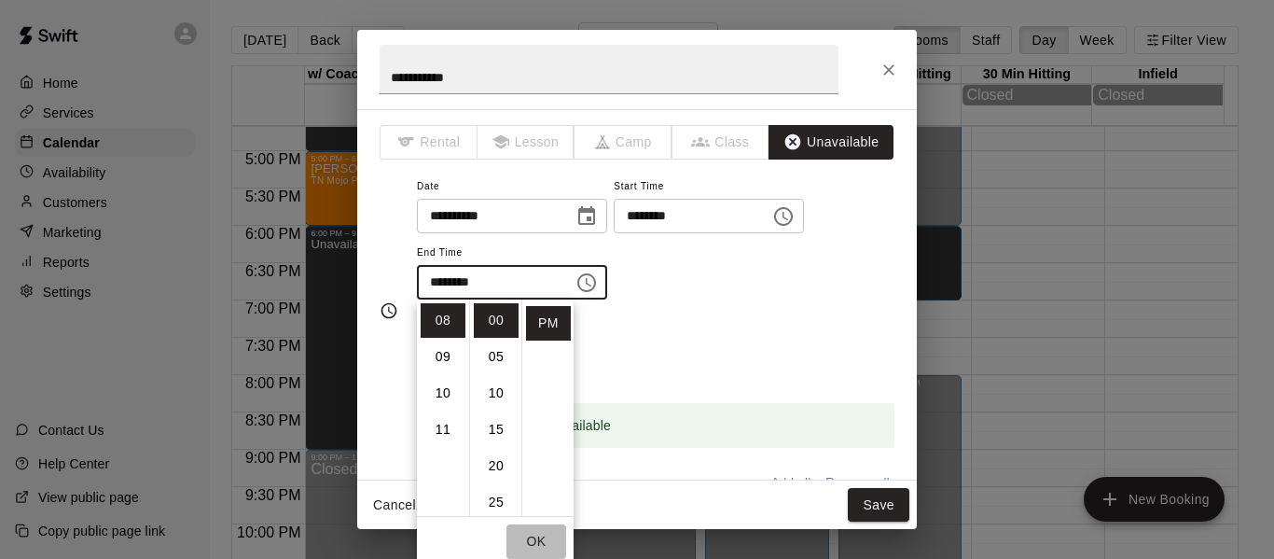
click at [551, 534] on button "OK" at bounding box center [536, 541] width 60 height 35
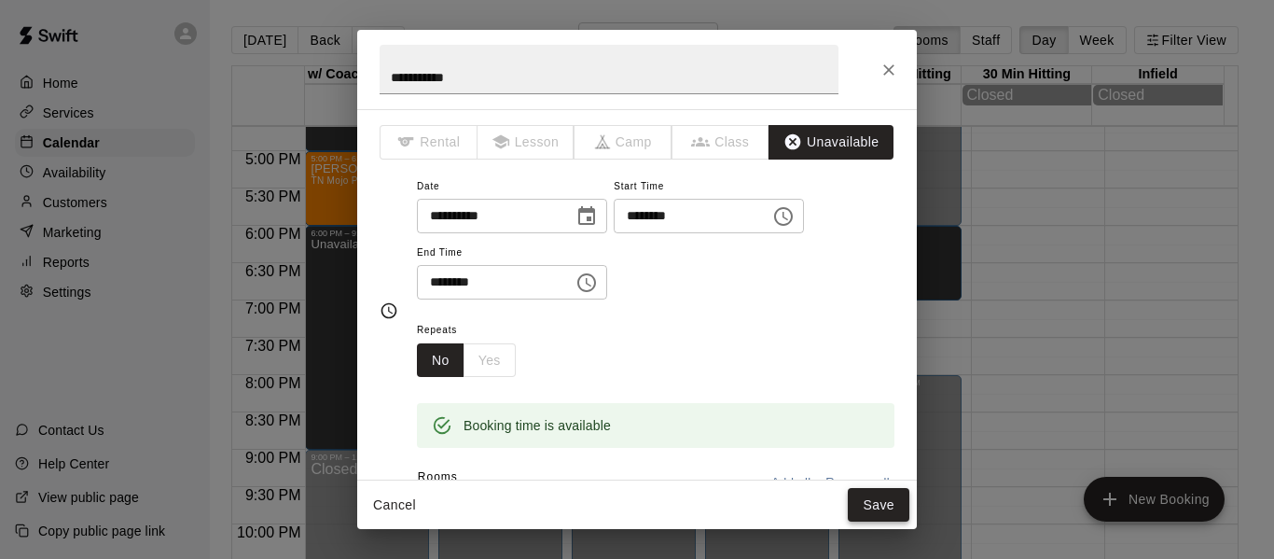
click at [867, 503] on button "Save" at bounding box center [879, 505] width 62 height 35
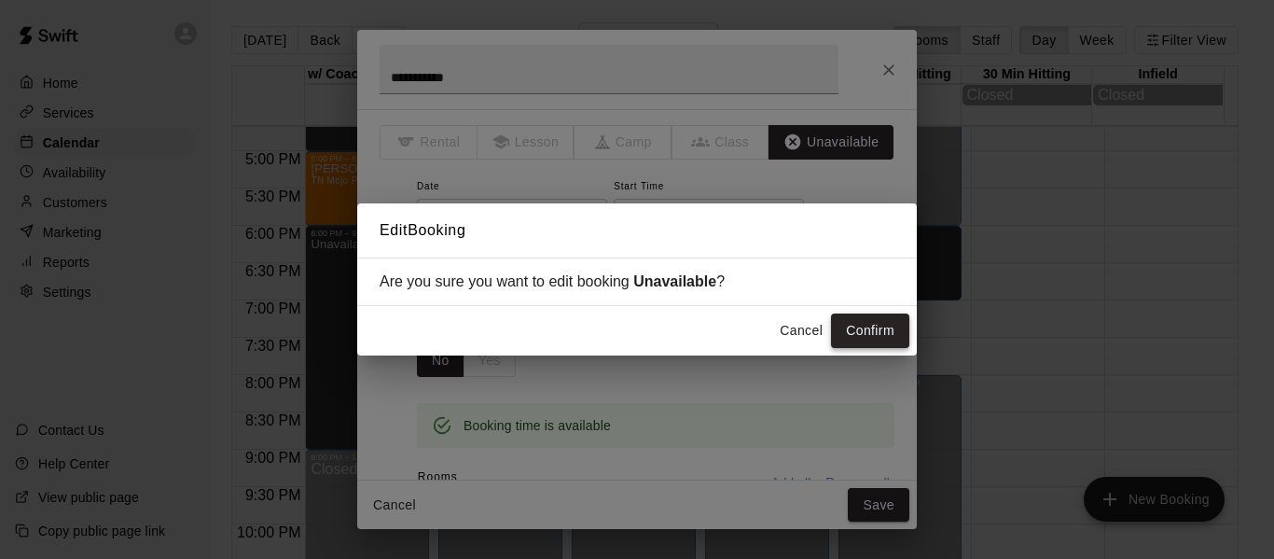
click at [877, 330] on button "Confirm" at bounding box center [870, 330] width 78 height 35
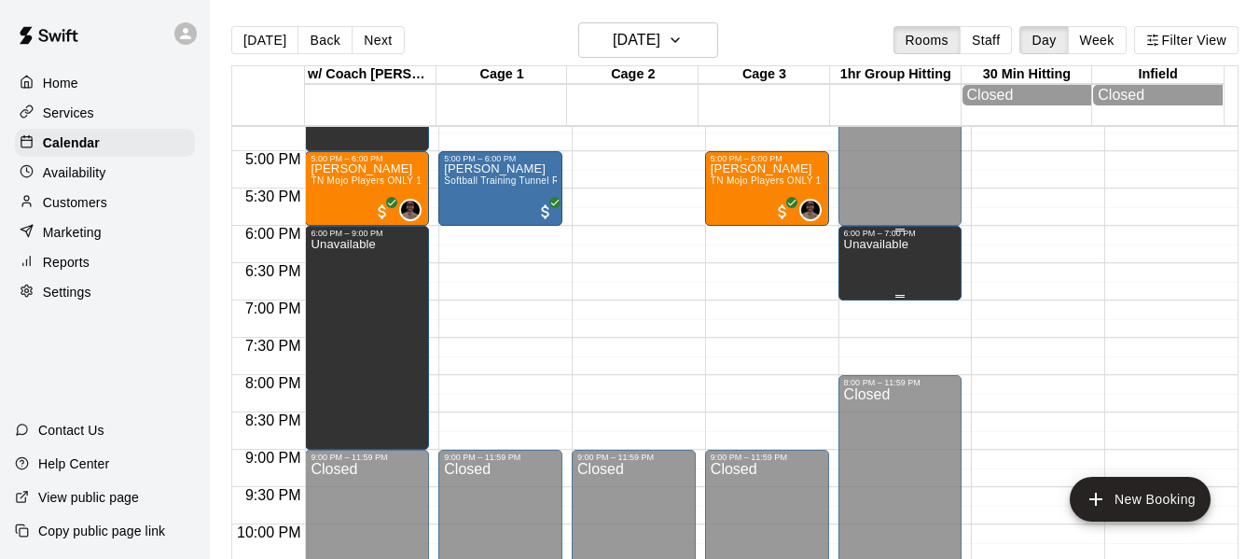
click at [858, 272] on div "Unavailable" at bounding box center [876, 517] width 64 height 559
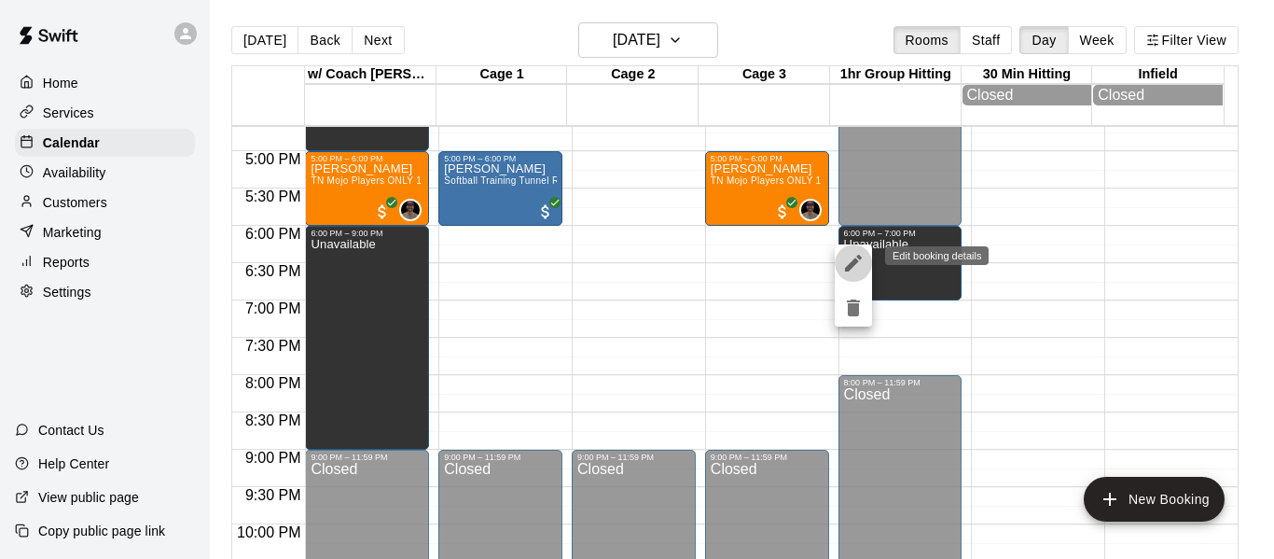
click at [853, 258] on icon "edit" at bounding box center [853, 263] width 22 height 22
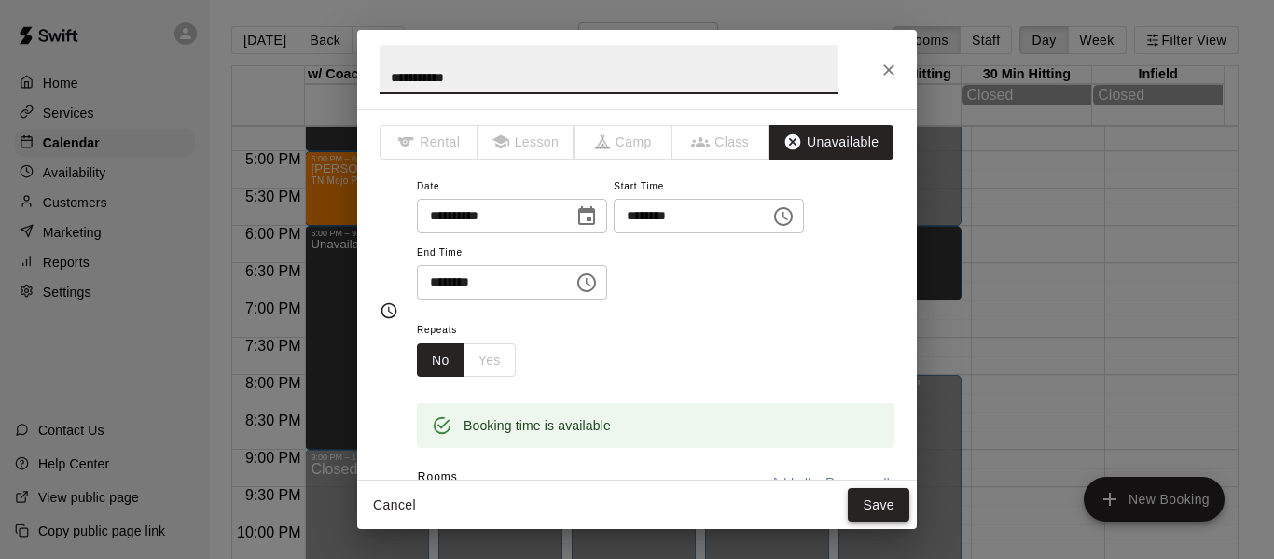
click at [883, 505] on button "Save" at bounding box center [879, 505] width 62 height 35
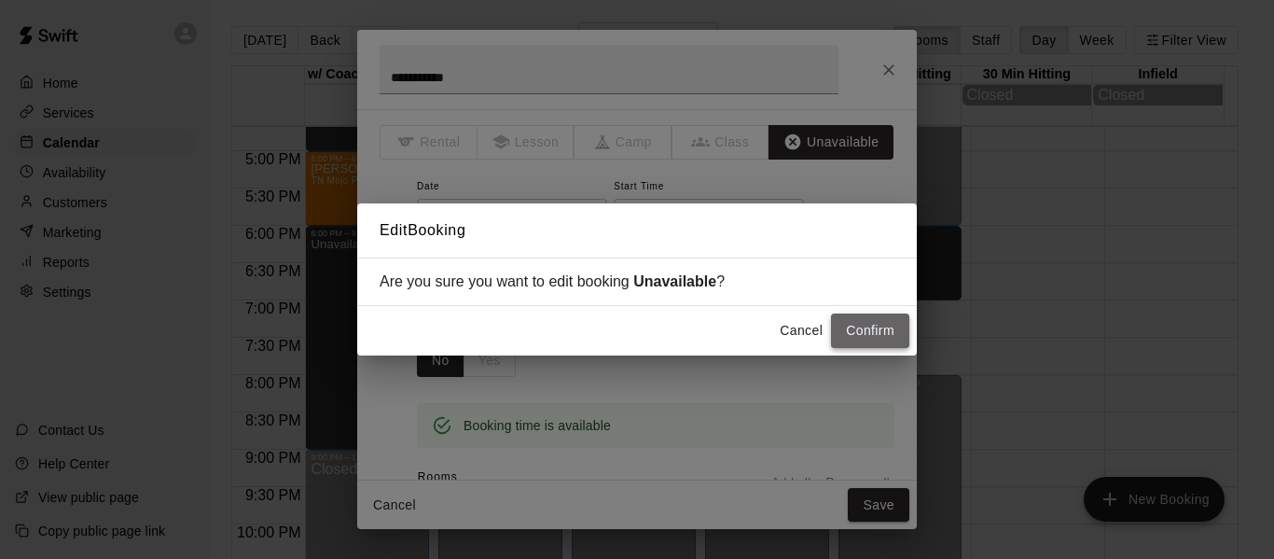
click at [864, 348] on button "Confirm" at bounding box center [870, 330] width 78 height 35
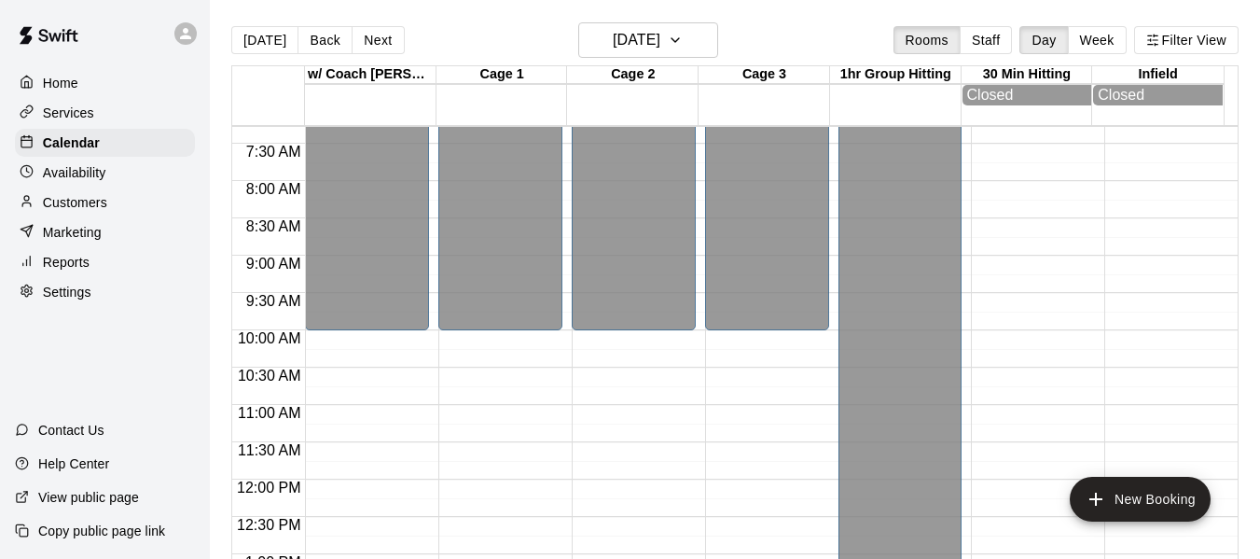
scroll to position [529, 0]
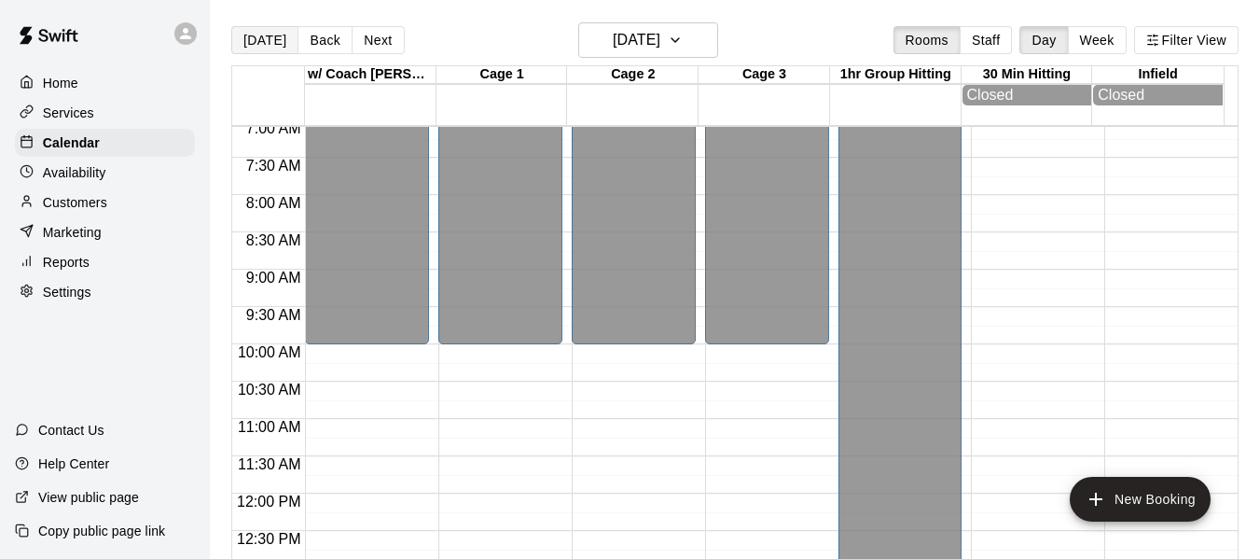
click at [261, 41] on button "[DATE]" at bounding box center [264, 40] width 67 height 28
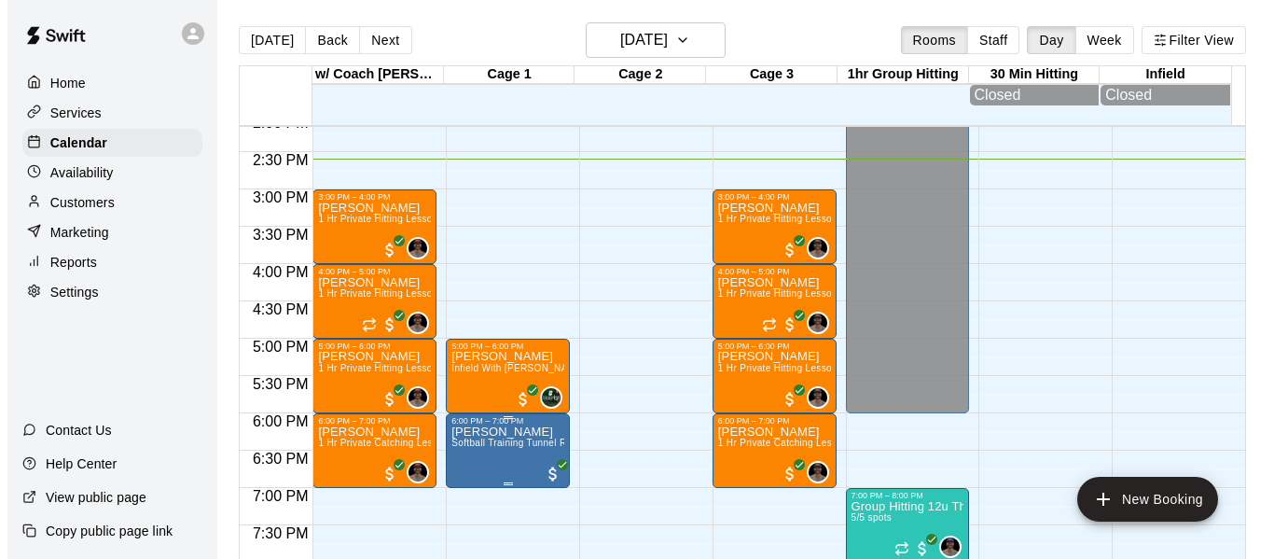
scroll to position [1058, 0]
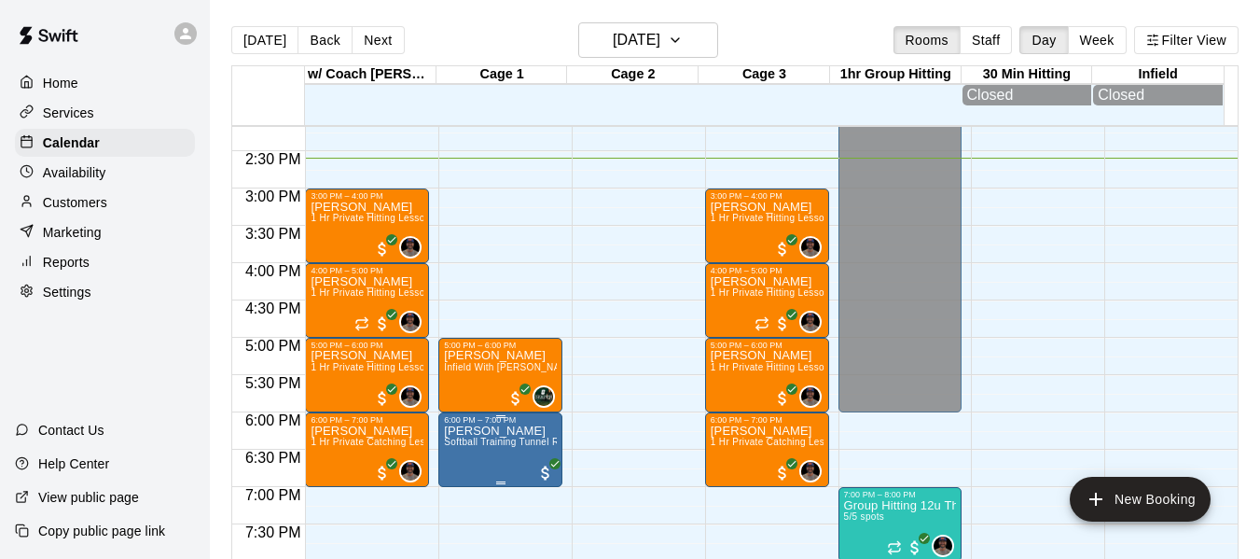
click at [491, 431] on p "[PERSON_NAME]" at bounding box center [500, 431] width 113 height 0
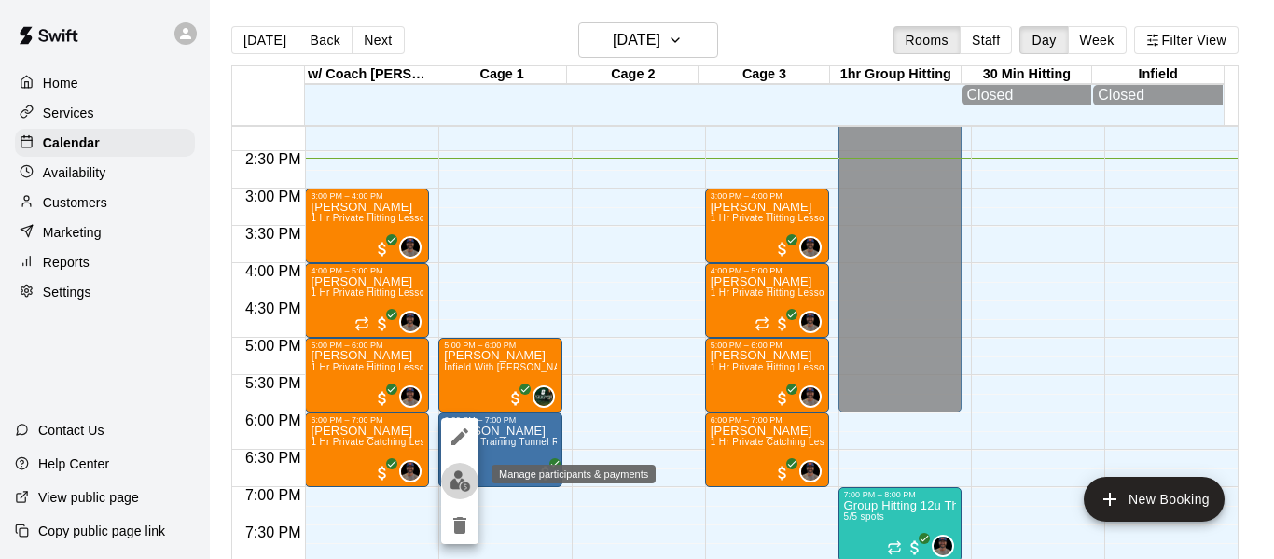
click at [466, 496] on button "edit" at bounding box center [459, 481] width 37 height 36
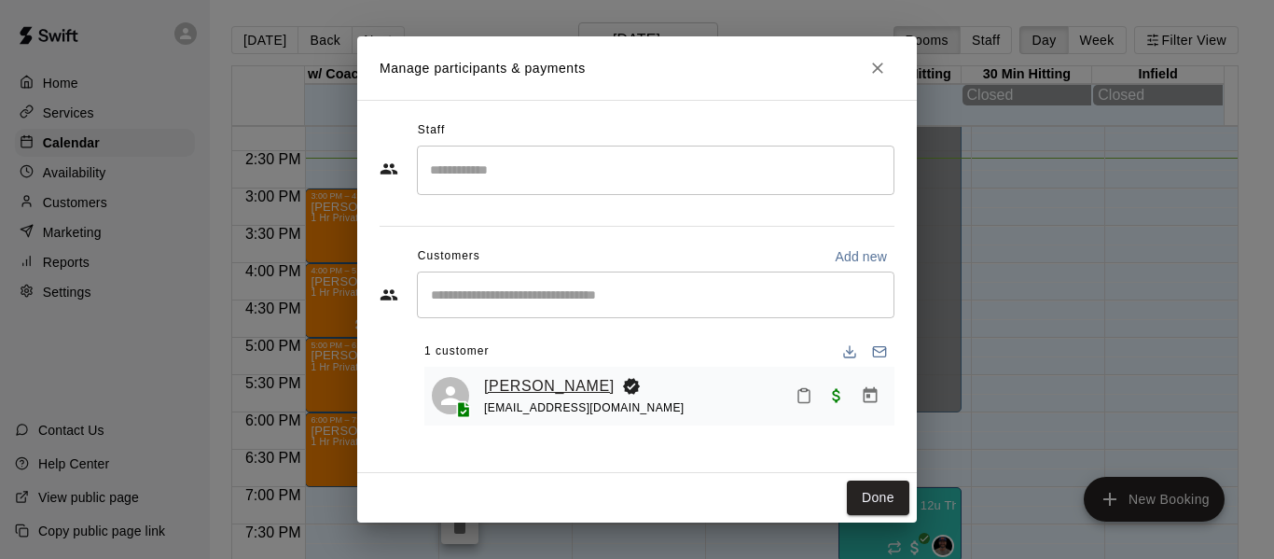
click at [529, 386] on link "[PERSON_NAME]" at bounding box center [549, 386] width 131 height 24
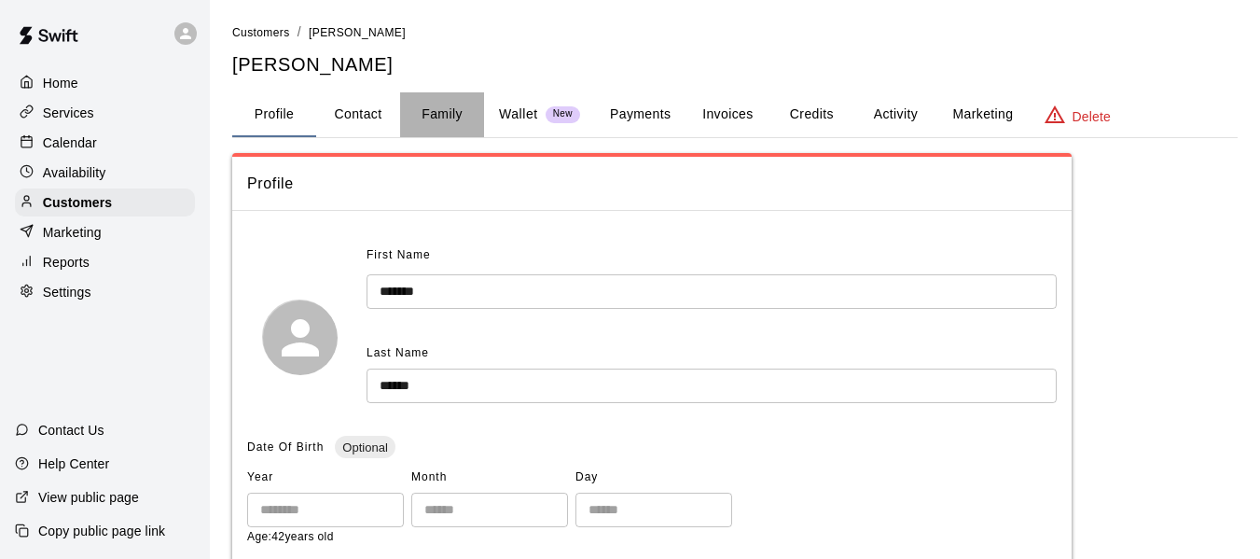
click at [433, 119] on button "Family" at bounding box center [442, 114] width 84 height 45
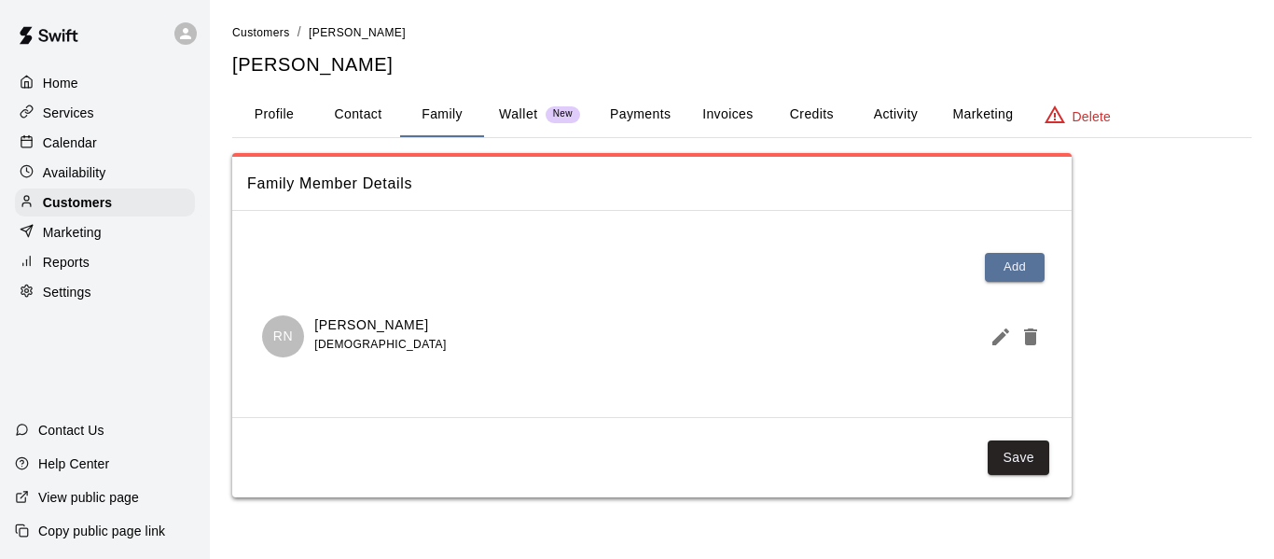
click at [1005, 341] on icon "Edit Member" at bounding box center [1001, 337] width 22 height 22
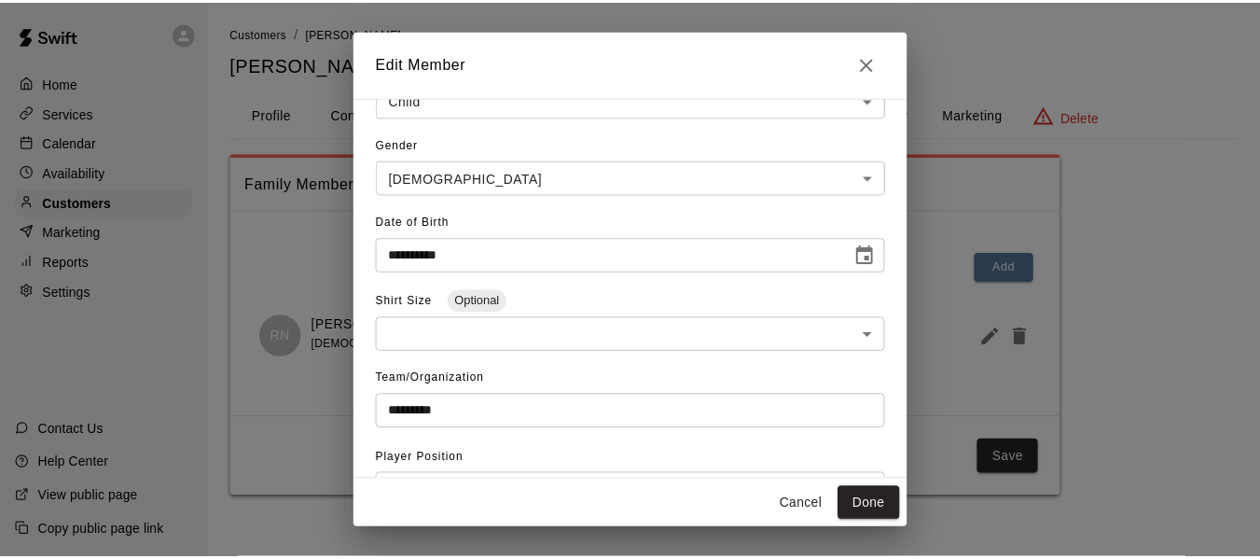
scroll to position [249, 0]
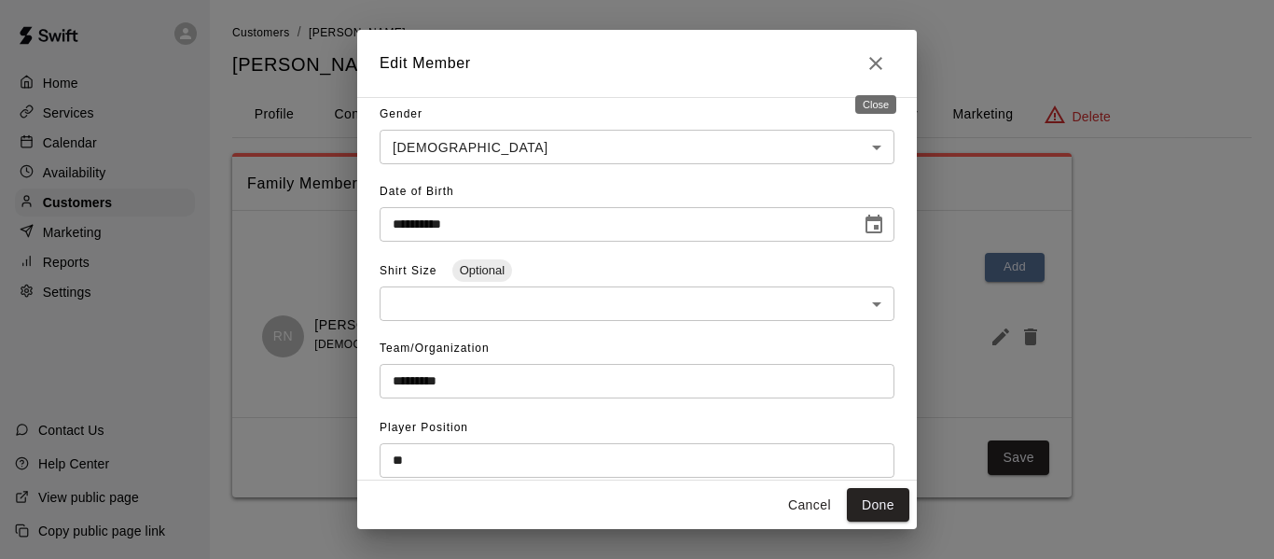
click at [880, 69] on icon "Close" at bounding box center [876, 63] width 22 height 22
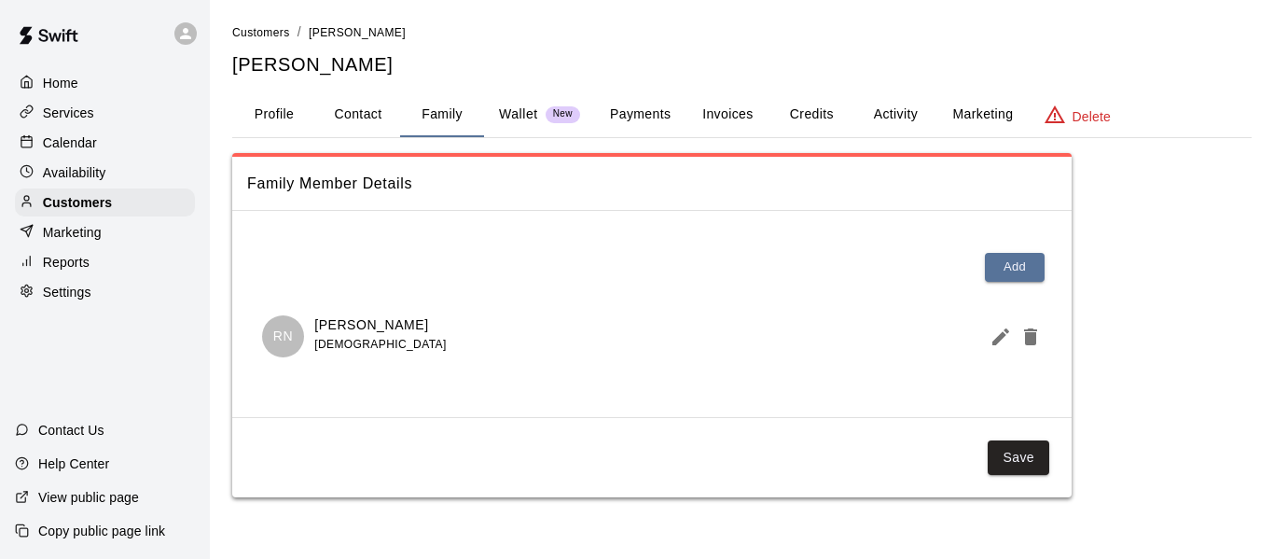
click at [68, 151] on p "Calendar" at bounding box center [70, 142] width 54 height 19
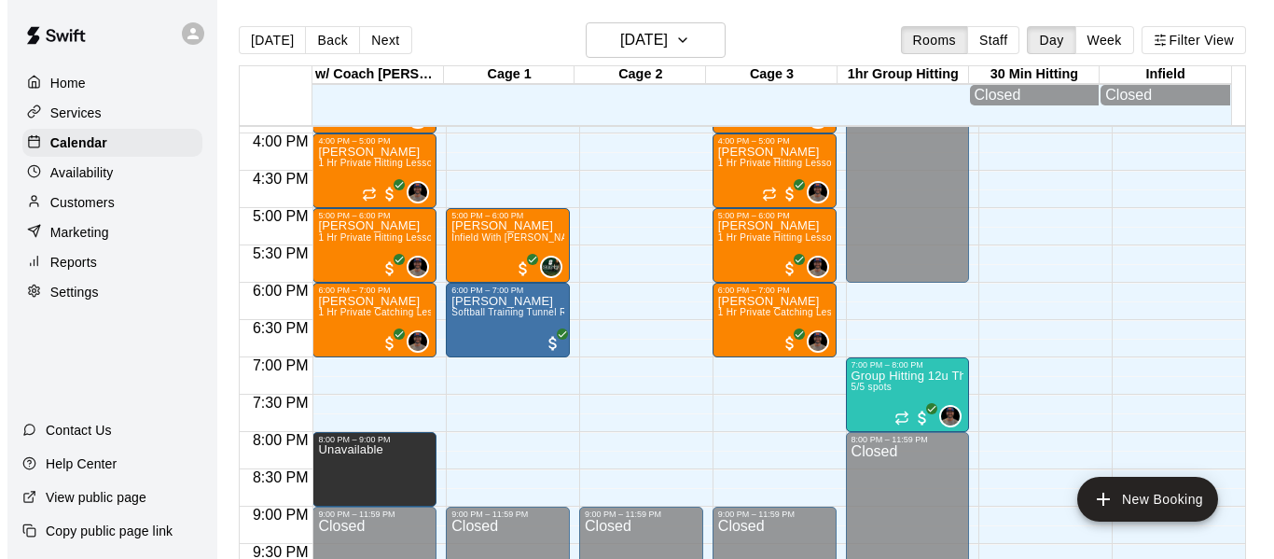
scroll to position [1213, 0]
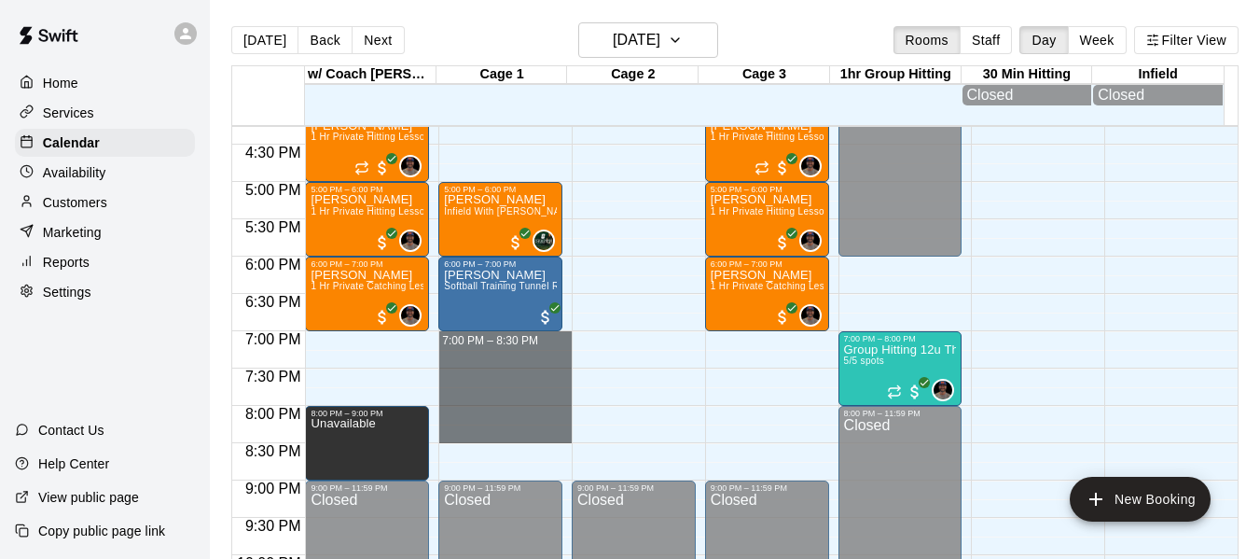
drag, startPoint x: 459, startPoint y: 341, endPoint x: 482, endPoint y: 435, distance: 96.1
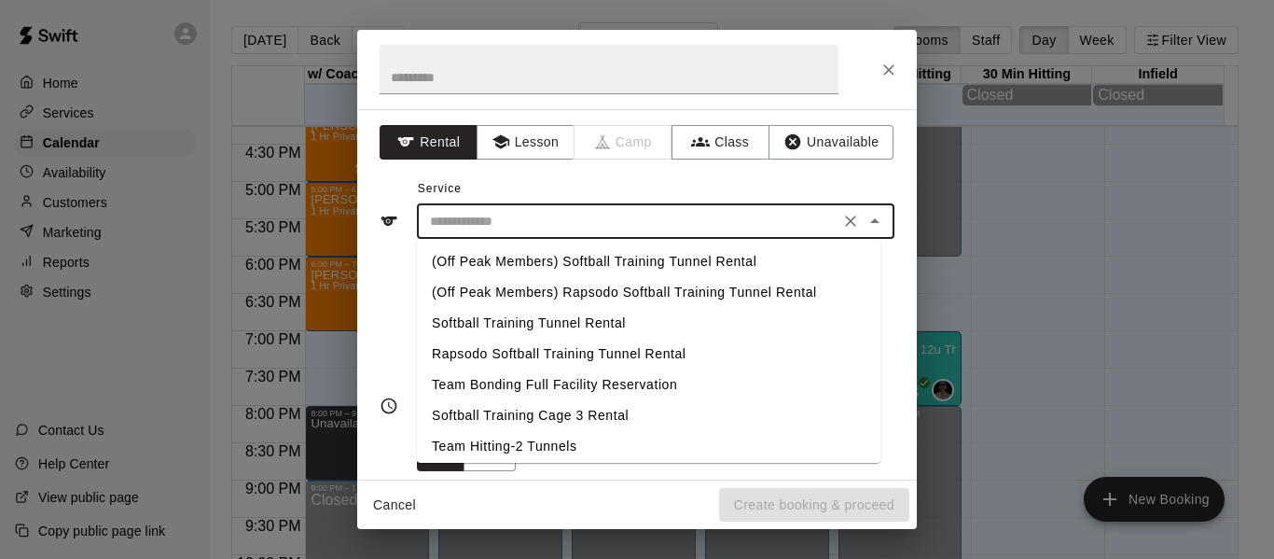
click at [526, 227] on input "text" at bounding box center [628, 221] width 411 height 23
click at [547, 446] on li "Team Hitting-2 Tunnels" at bounding box center [649, 446] width 464 height 31
type input "**********"
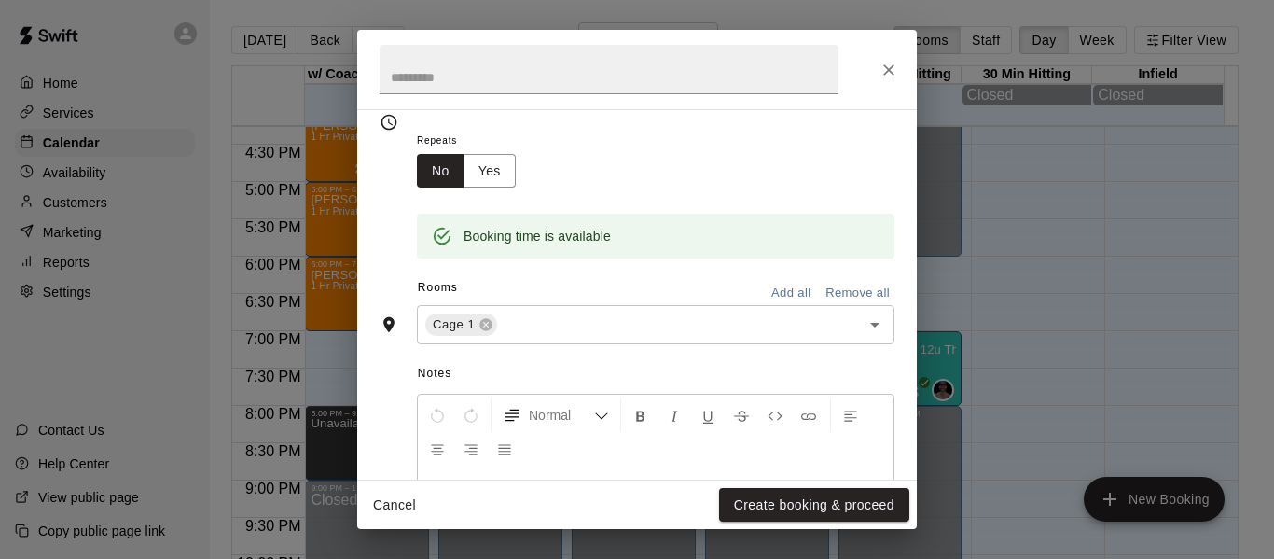
scroll to position [311, 0]
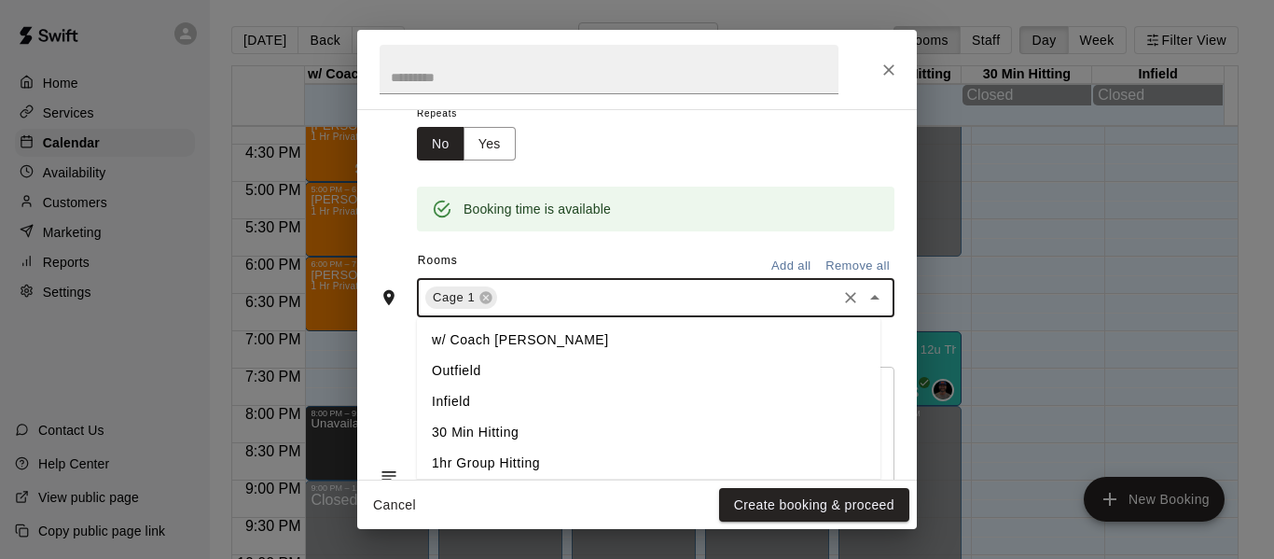
click at [545, 298] on input "text" at bounding box center [667, 297] width 334 height 23
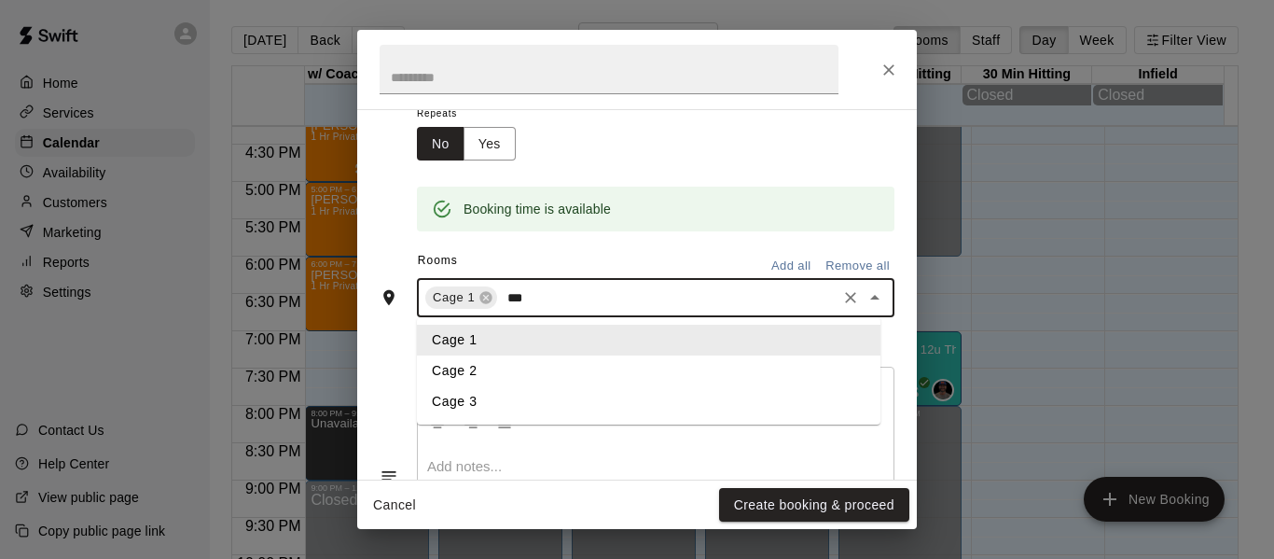
type input "****"
click at [540, 374] on li "Cage 2" at bounding box center [649, 370] width 464 height 31
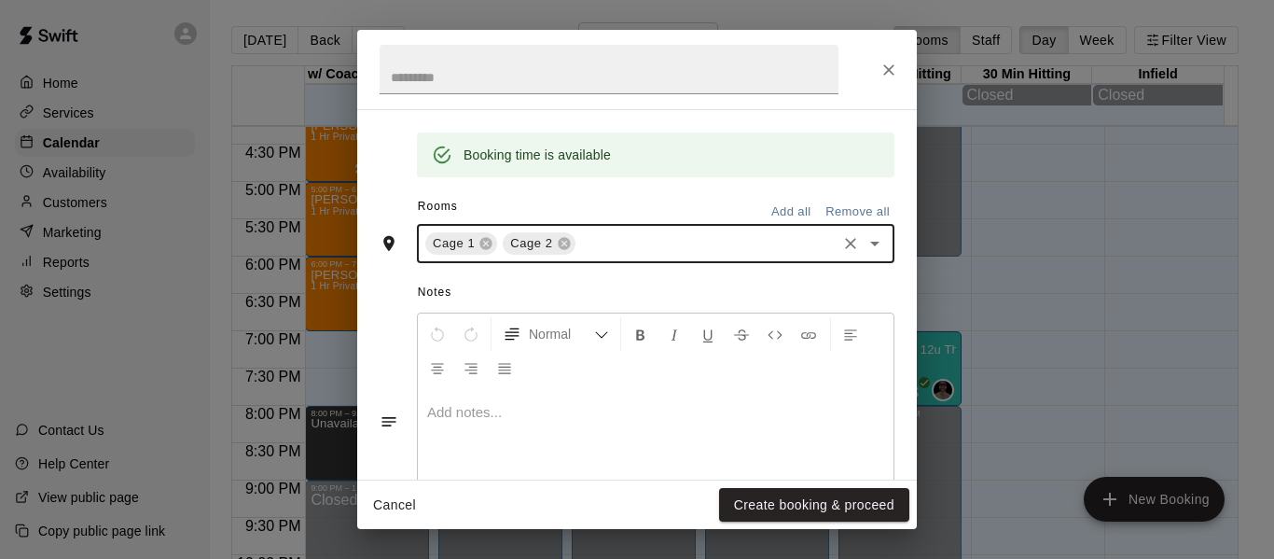
scroll to position [373, 0]
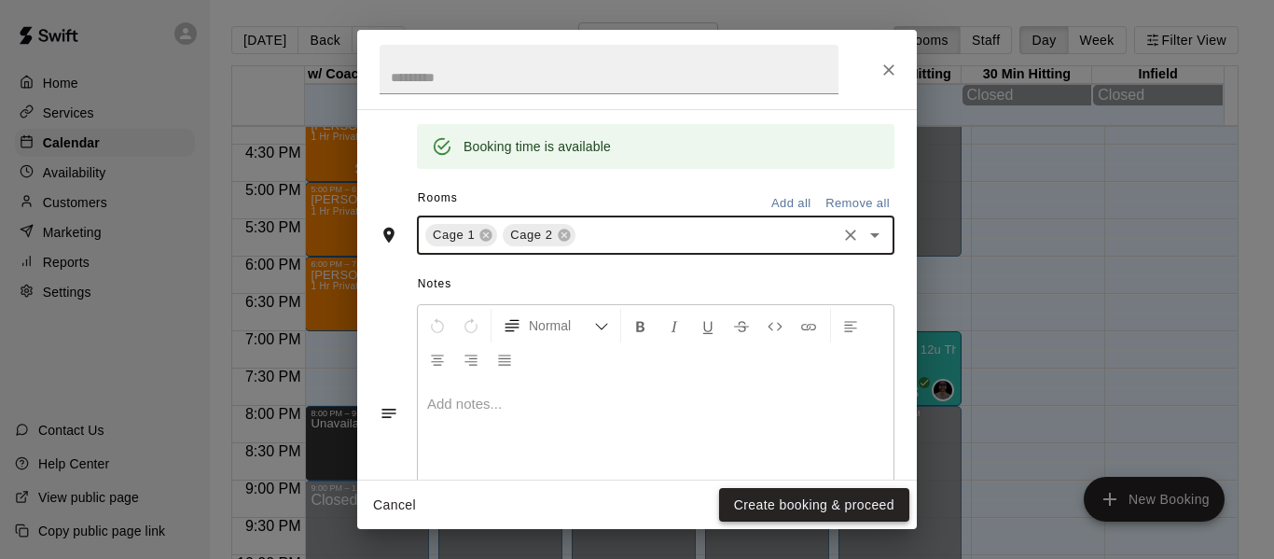
click at [832, 504] on button "Create booking & proceed" at bounding box center [814, 505] width 190 height 35
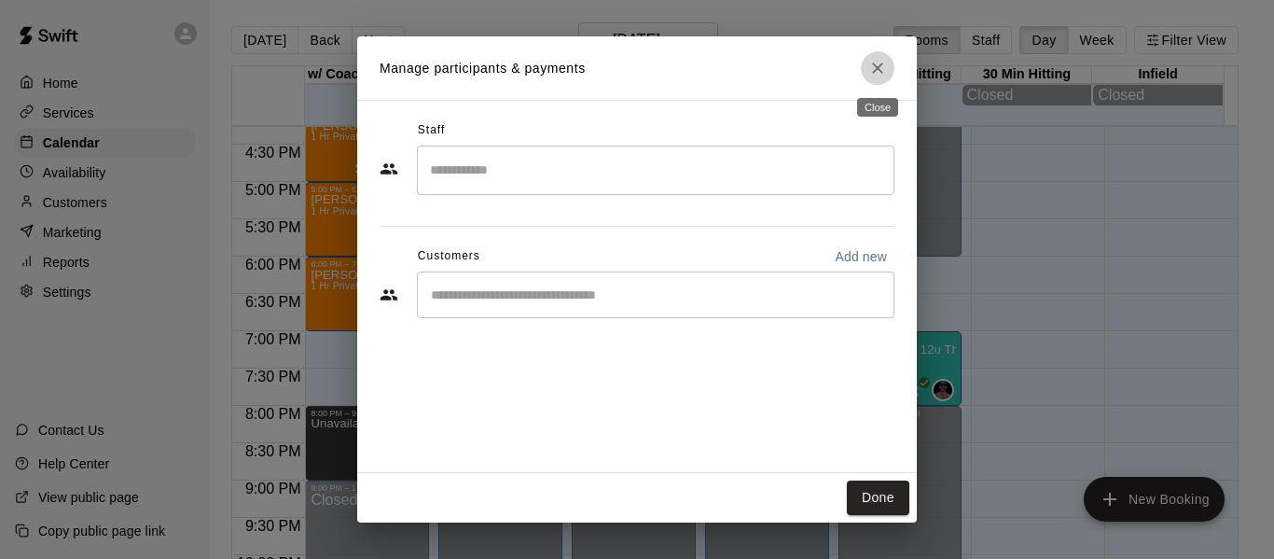
click at [882, 64] on icon "Close" at bounding box center [877, 67] width 11 height 11
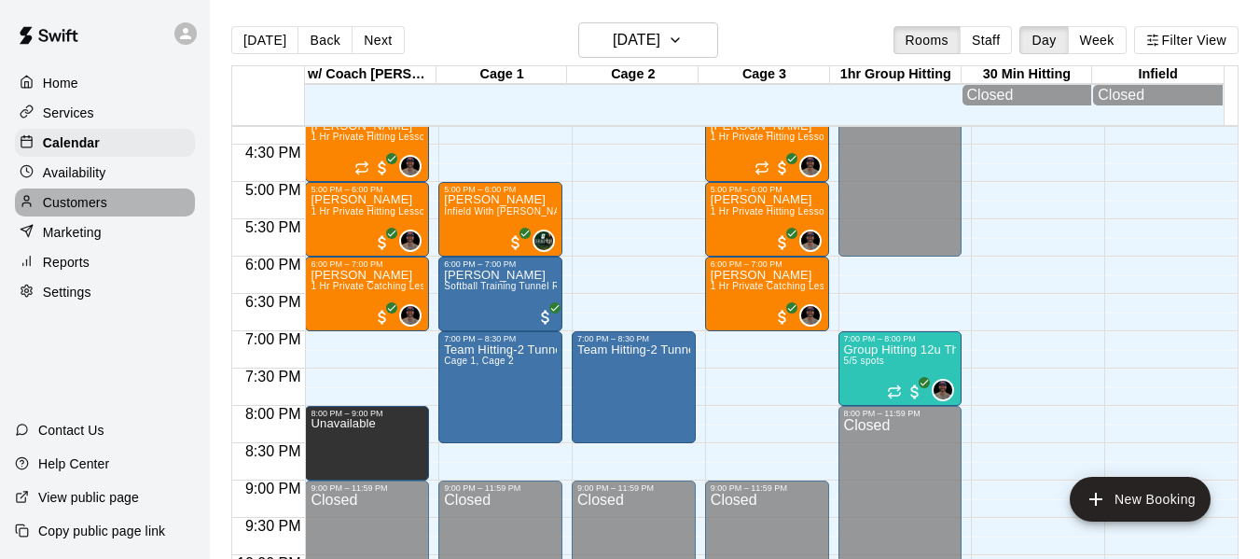
click at [96, 199] on p "Customers" at bounding box center [75, 202] width 64 height 19
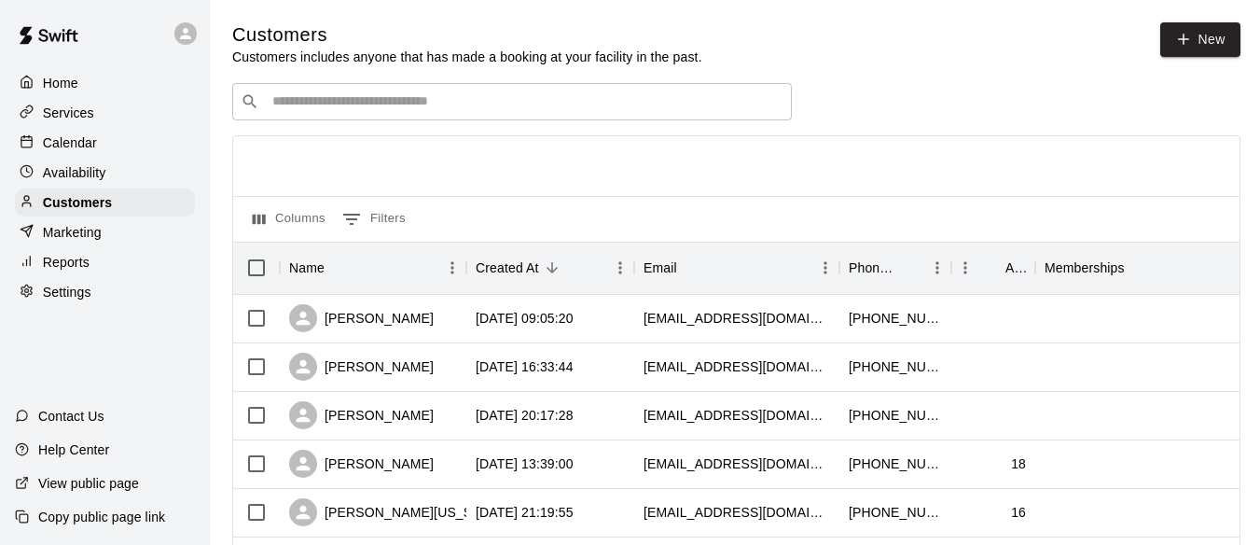
click at [425, 111] on input "Search customers by name or email" at bounding box center [525, 101] width 517 height 19
click at [1214, 28] on link "New" at bounding box center [1200, 39] width 80 height 35
select select "**"
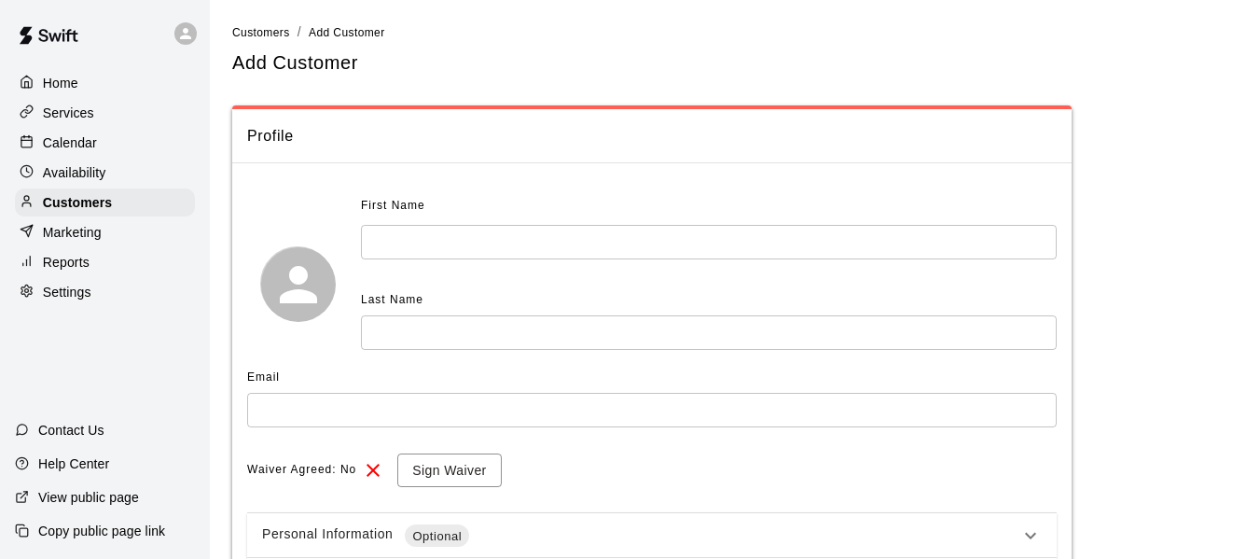
click at [568, 233] on input "text" at bounding box center [709, 242] width 696 height 35
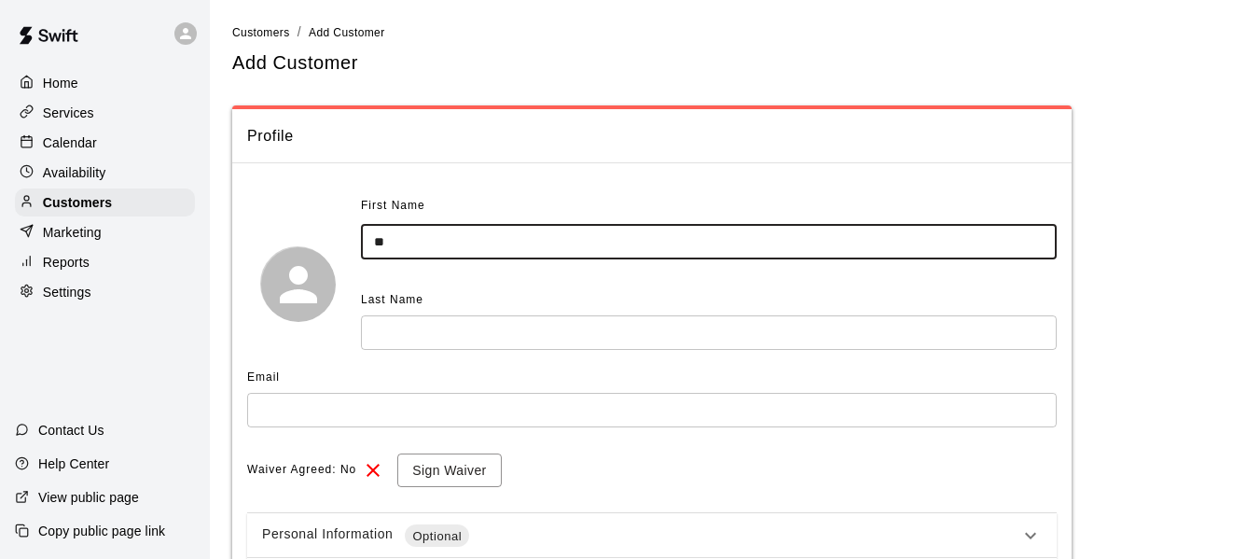
type input "*"
type input "****"
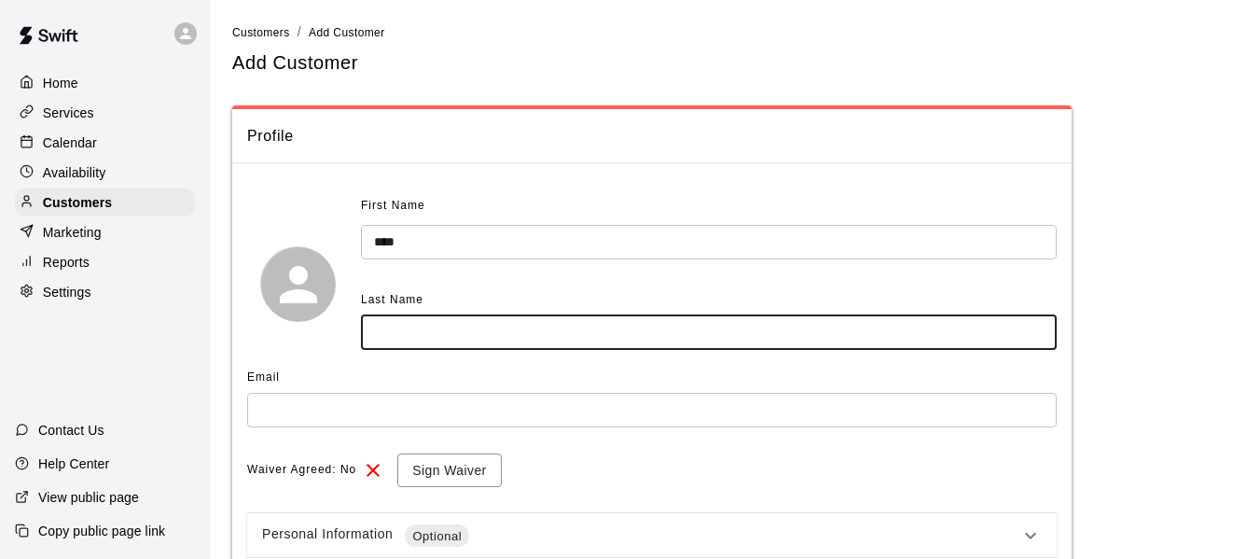
click at [532, 345] on input "text" at bounding box center [709, 332] width 696 height 35
type input "********"
click at [327, 421] on input "text" at bounding box center [652, 410] width 810 height 35
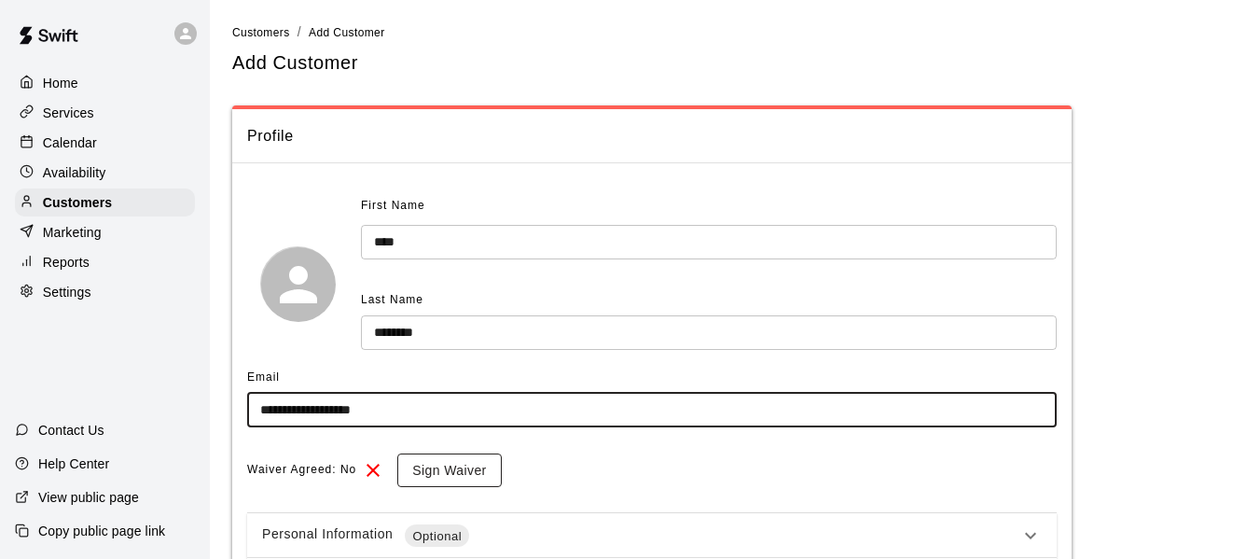
type input "**********"
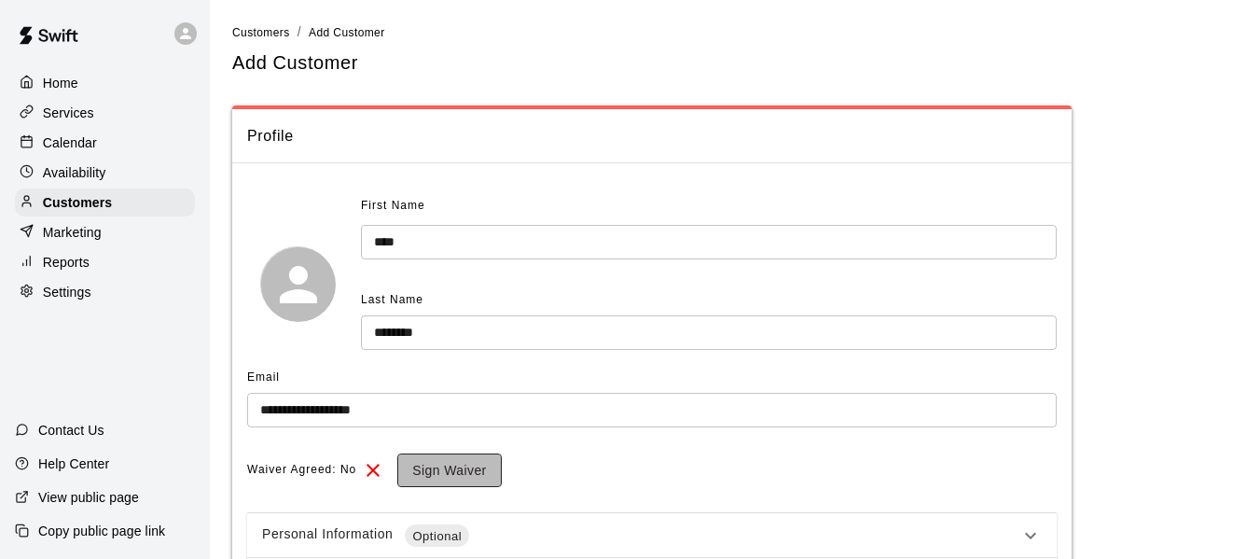
click at [423, 461] on button "Sign Waiver" at bounding box center [449, 470] width 104 height 35
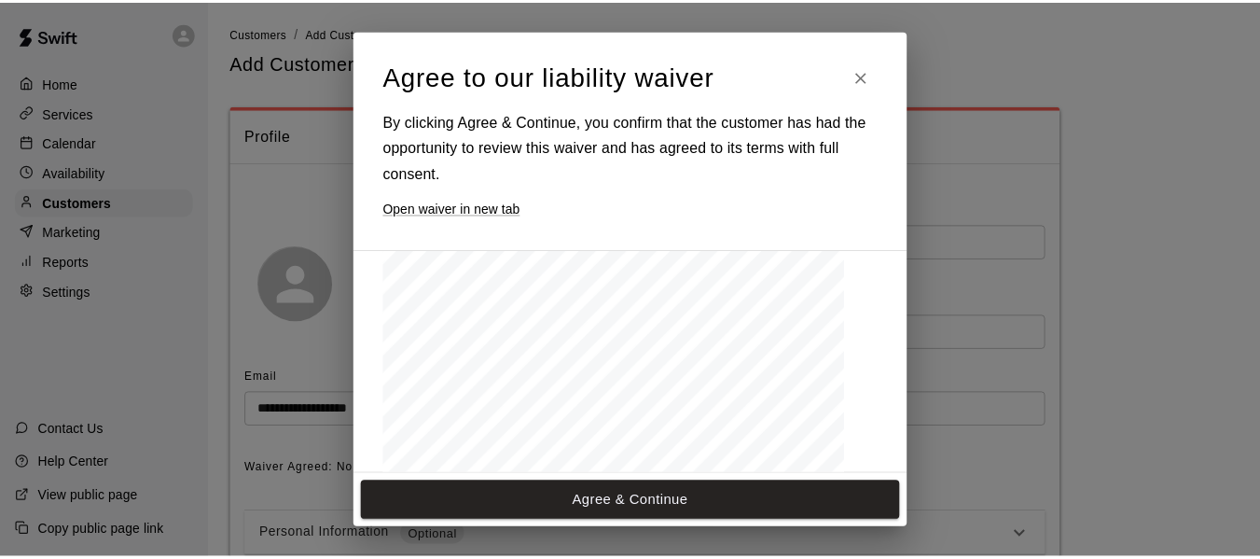
scroll to position [187, 0]
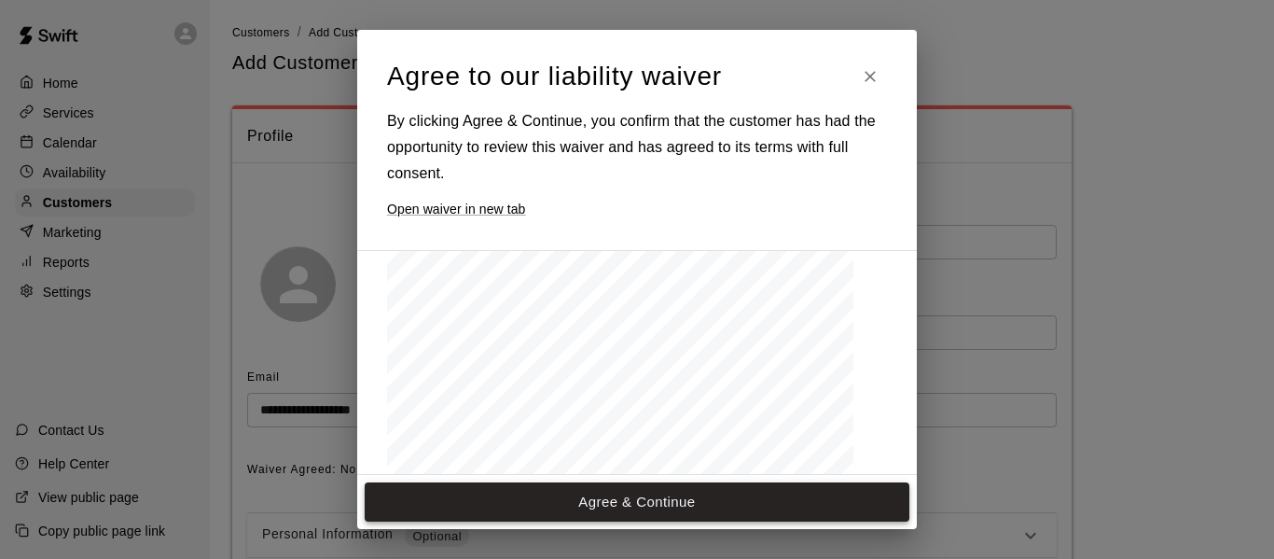
click at [665, 499] on button "Agree & Continue" at bounding box center [637, 501] width 545 height 39
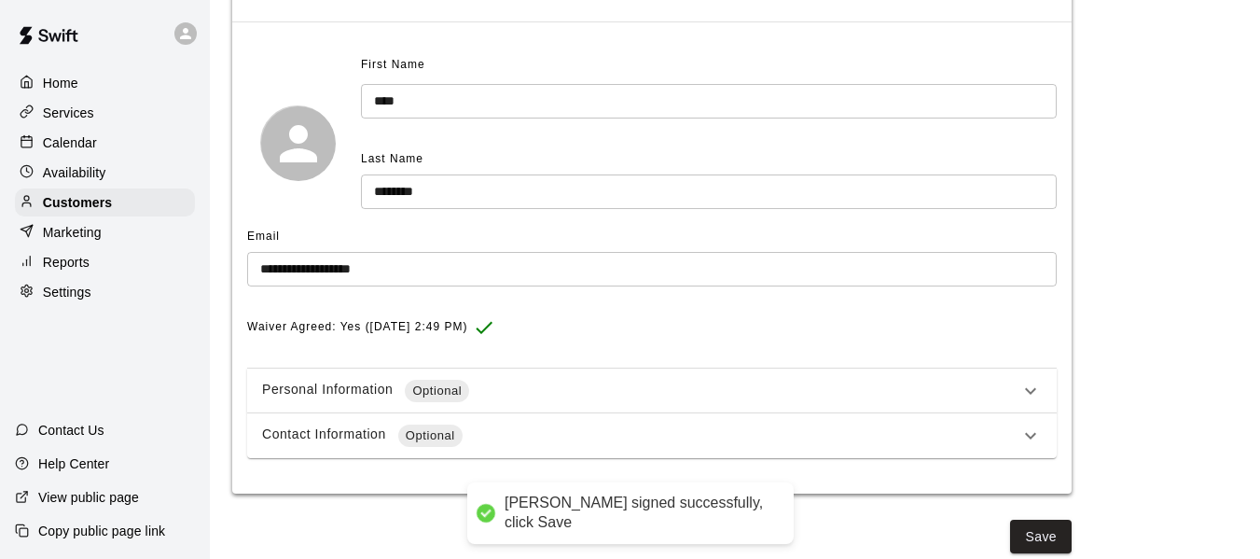
scroll to position [150, 0]
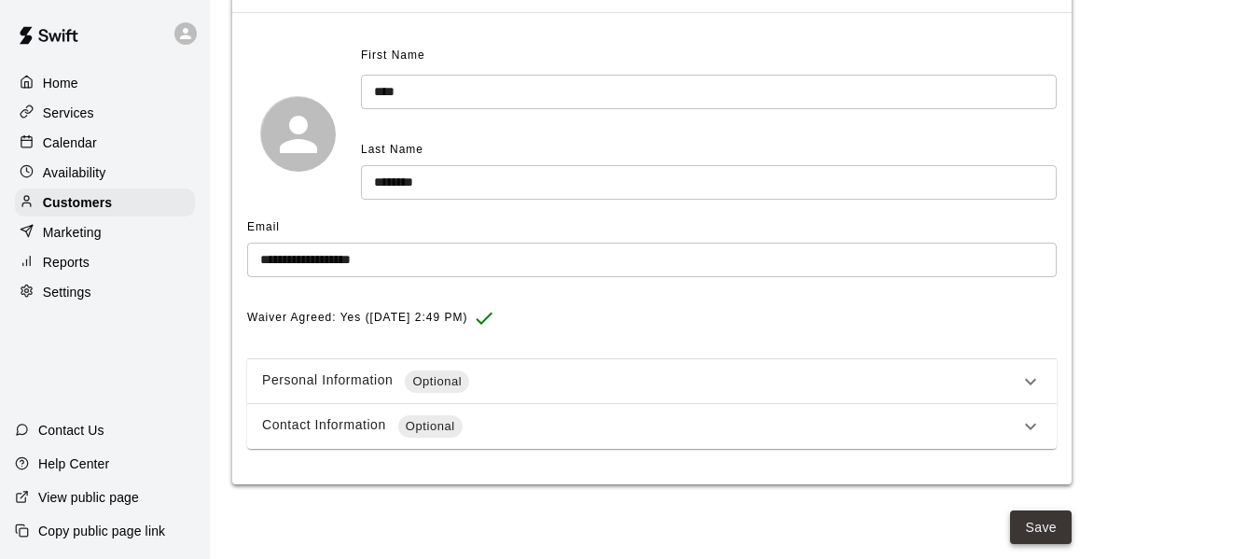
click at [1050, 520] on button "Save" at bounding box center [1041, 527] width 62 height 35
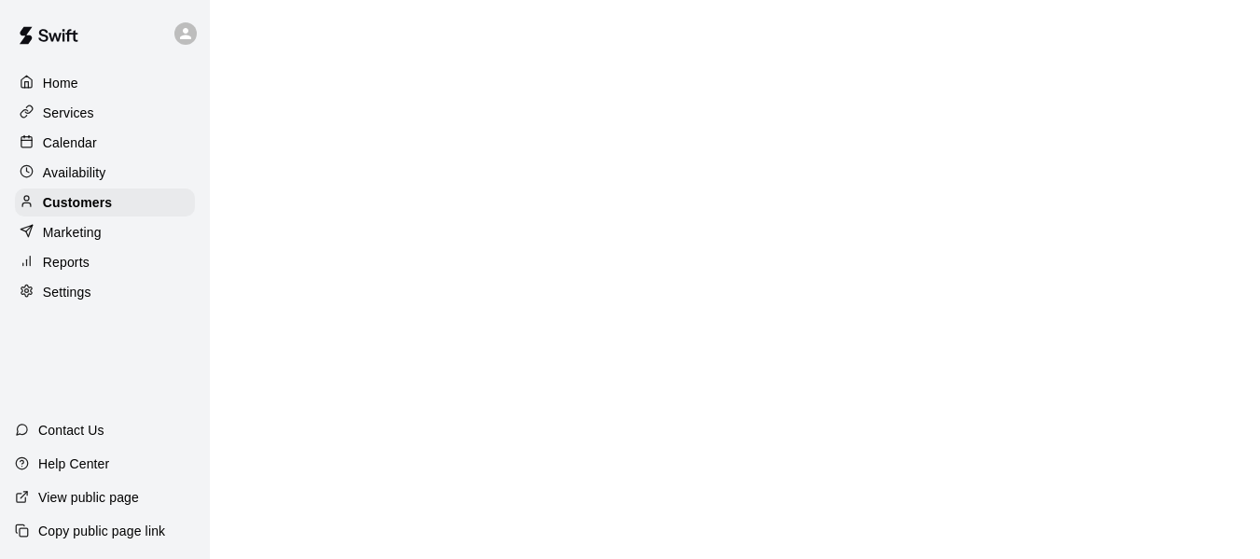
scroll to position [0, 0]
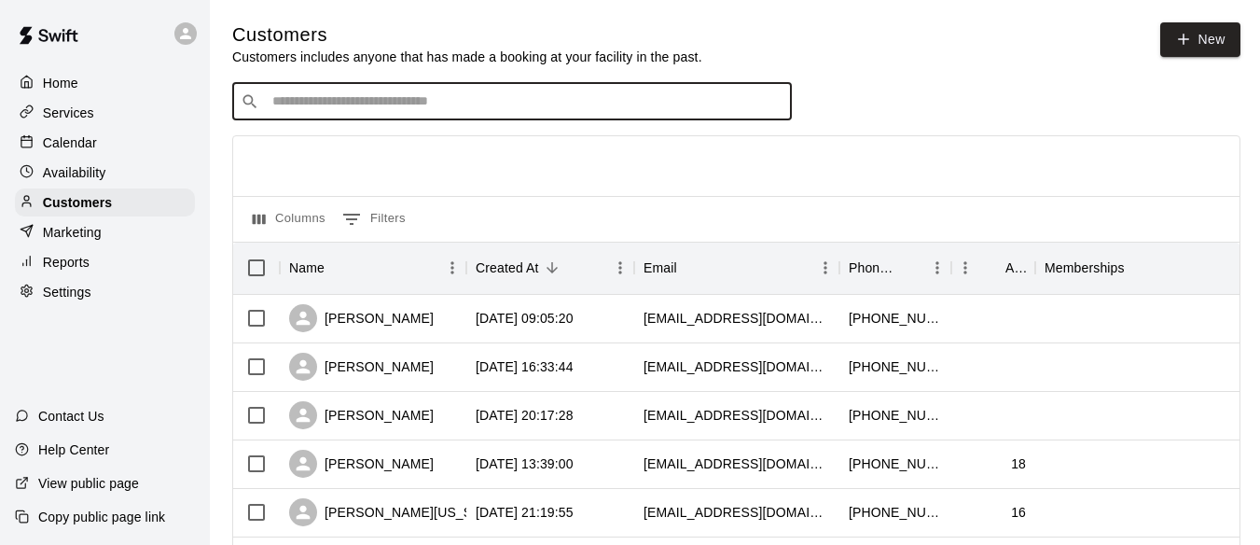
click at [439, 100] on input "Search customers by name or email" at bounding box center [525, 101] width 517 height 19
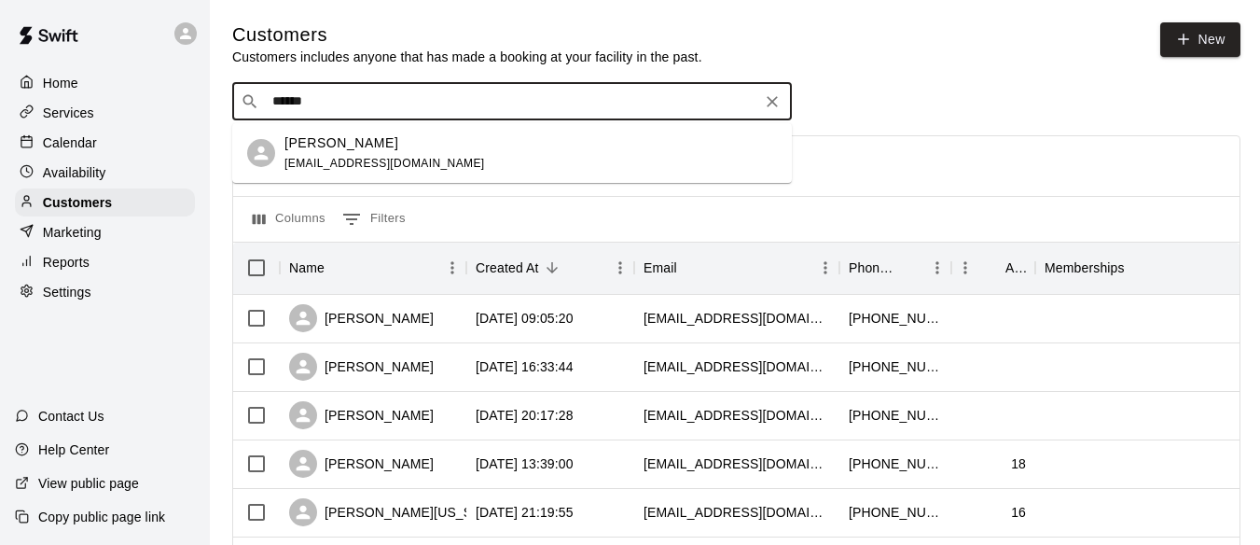
type input "******"
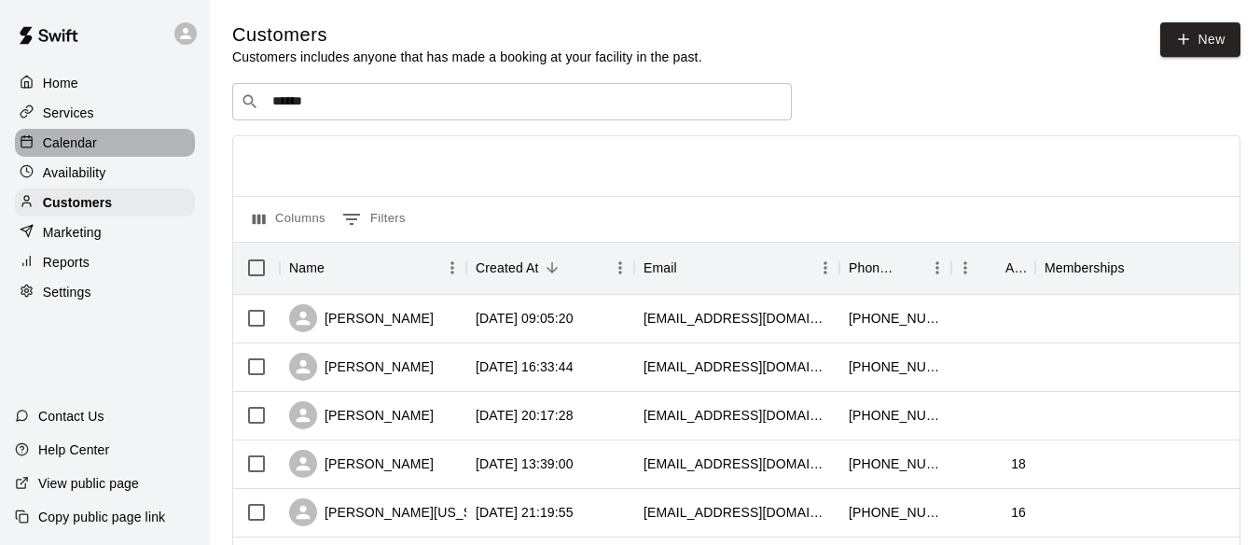
click at [93, 147] on p "Calendar" at bounding box center [70, 142] width 54 height 19
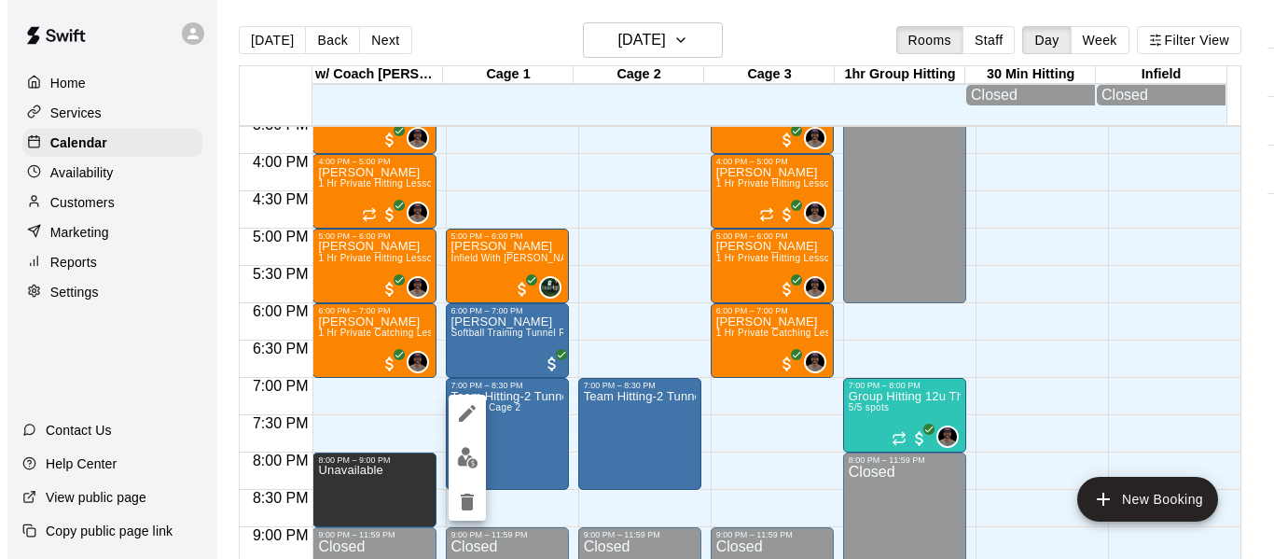
scroll to position [1169, 0]
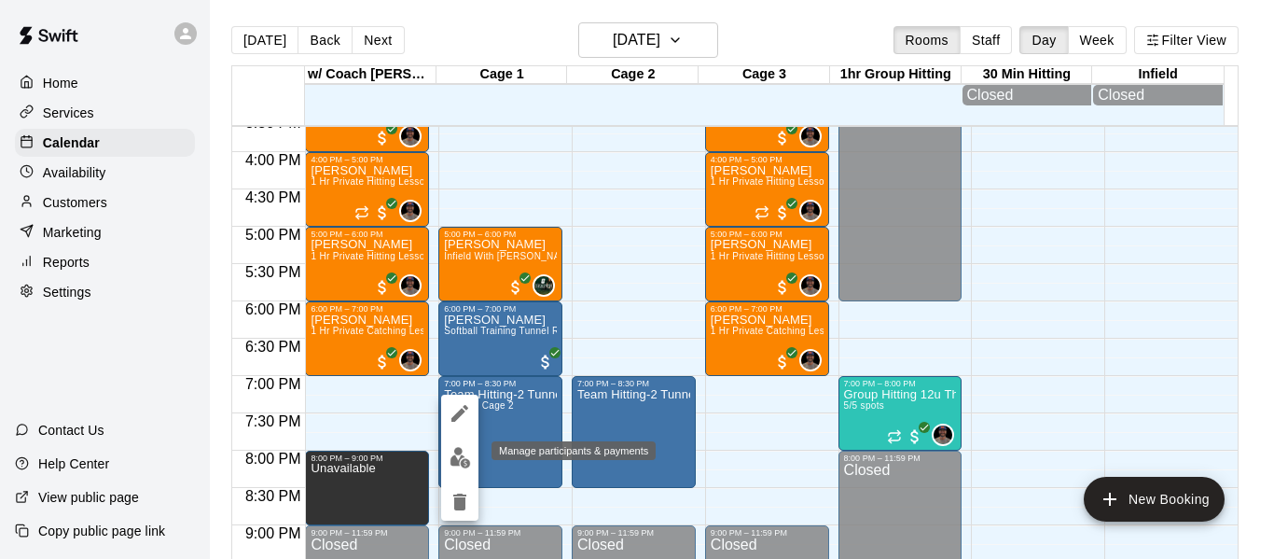
click at [462, 458] on img "edit" at bounding box center [460, 457] width 21 height 21
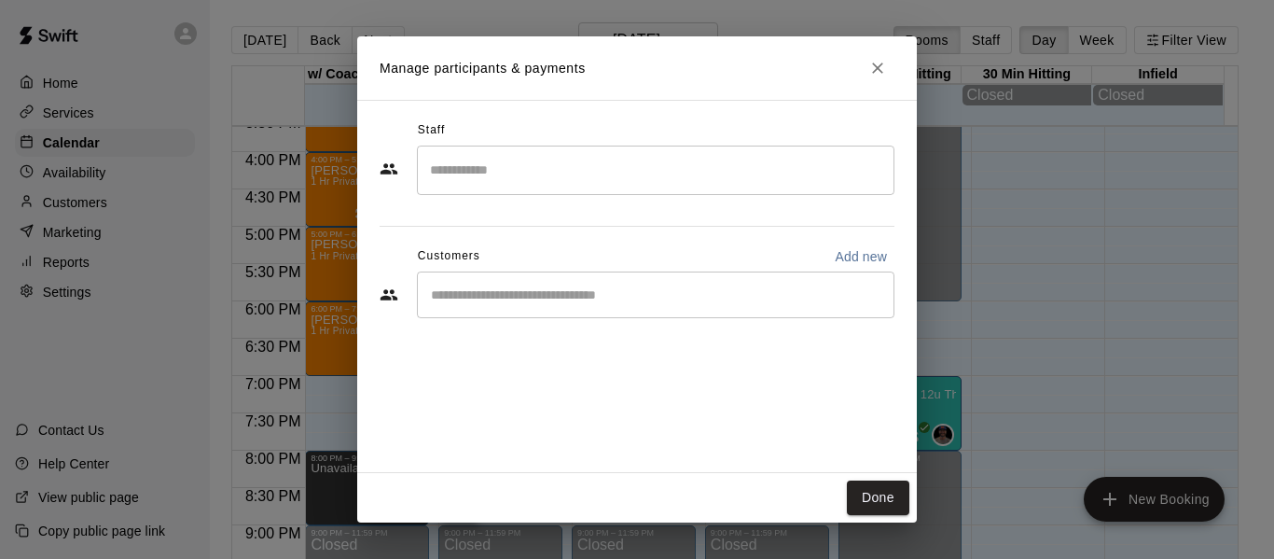
click at [541, 304] on input "Start typing to search customers..." at bounding box center [655, 294] width 461 height 19
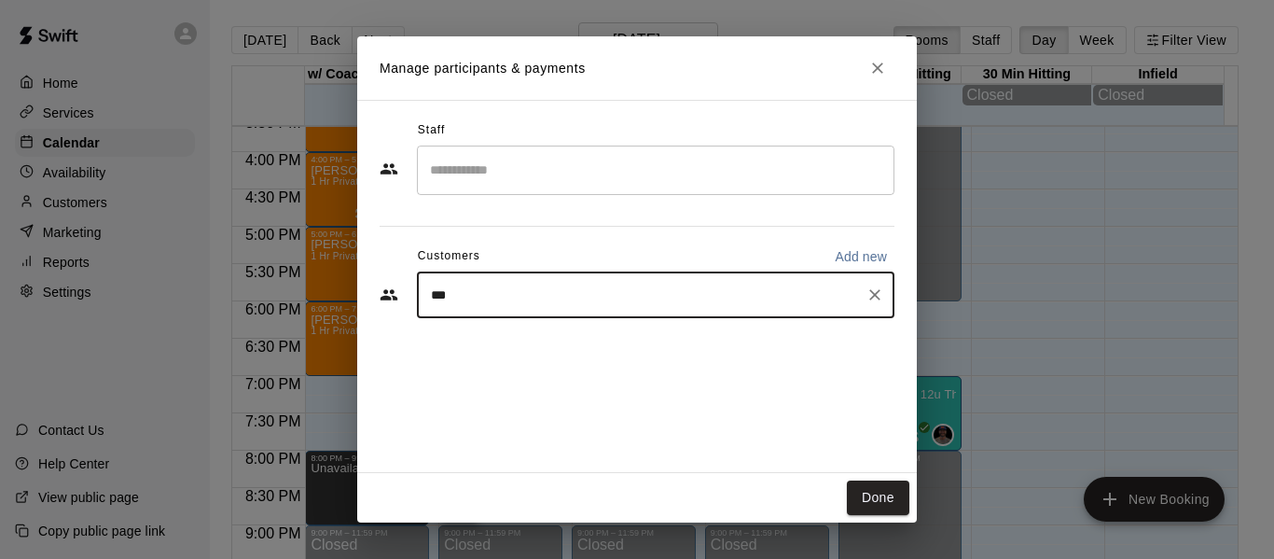
type input "****"
click at [555, 352] on span "[EMAIL_ADDRESS][DOMAIN_NAME]" at bounding box center [569, 358] width 201 height 13
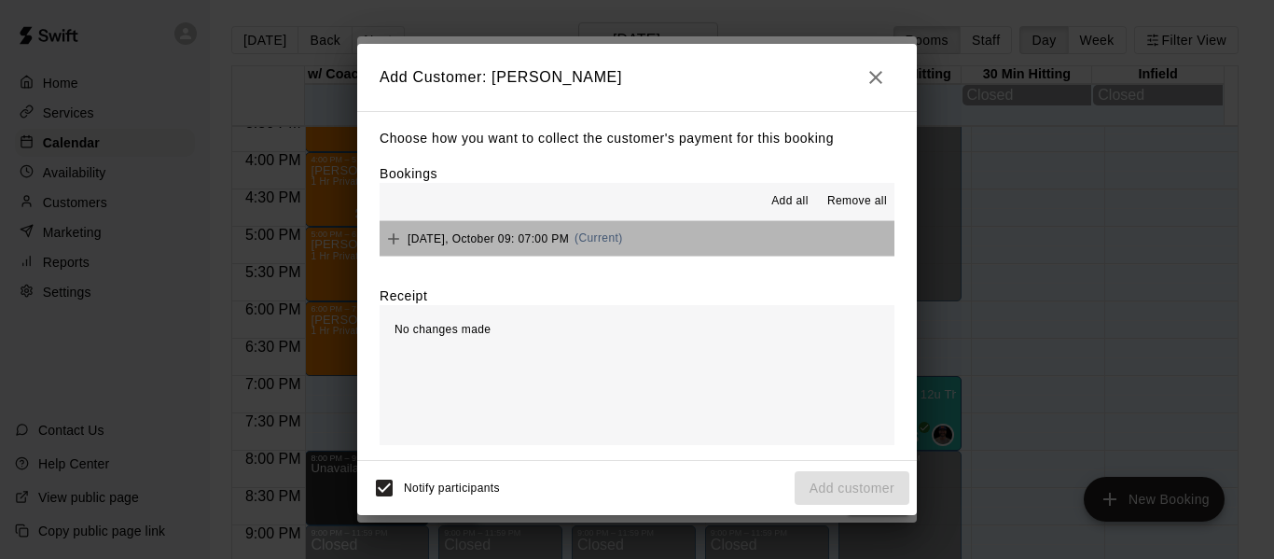
click at [705, 242] on button "[DATE], October 09: 07:00 PM (Current)" at bounding box center [637, 238] width 515 height 35
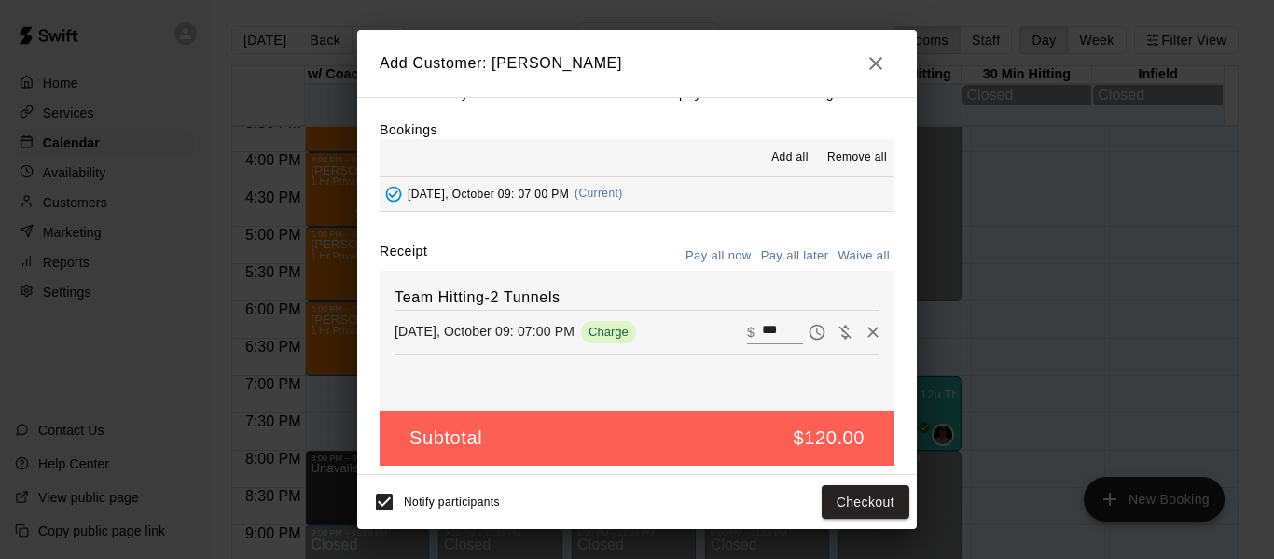
scroll to position [39, 0]
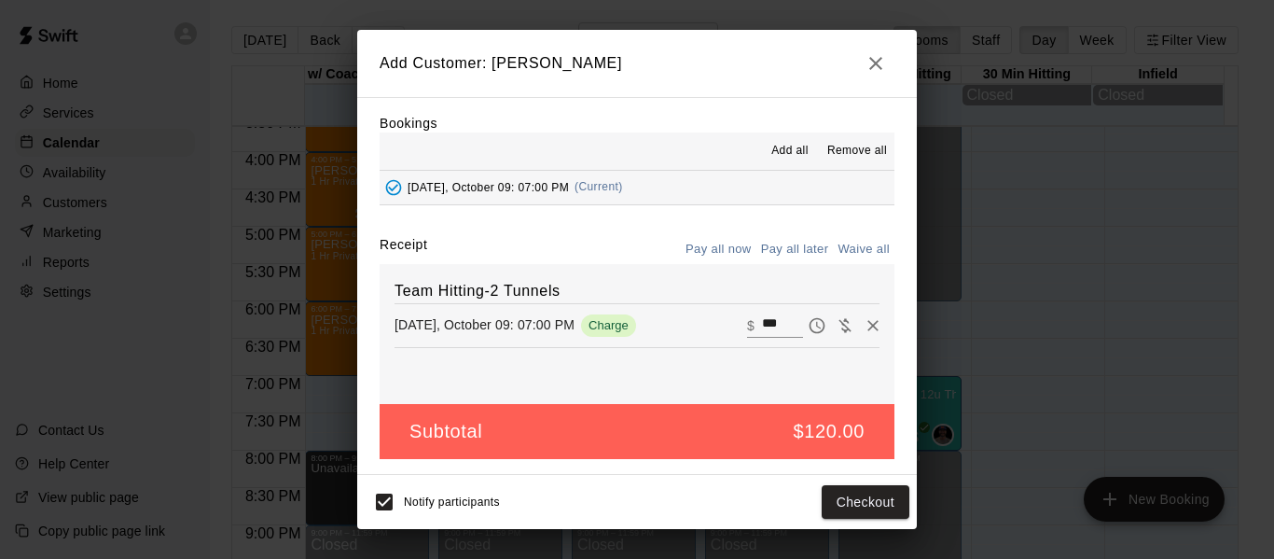
click at [798, 251] on button "Pay all later" at bounding box center [794, 249] width 77 height 29
click at [866, 503] on button "Add customer" at bounding box center [852, 502] width 115 height 35
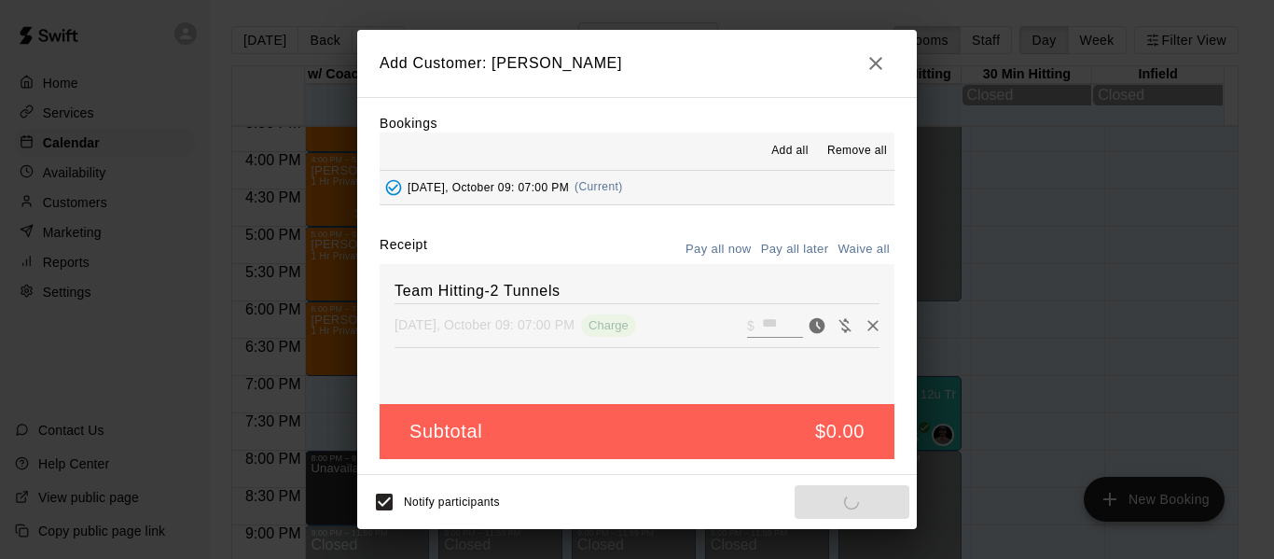
scroll to position [0, 0]
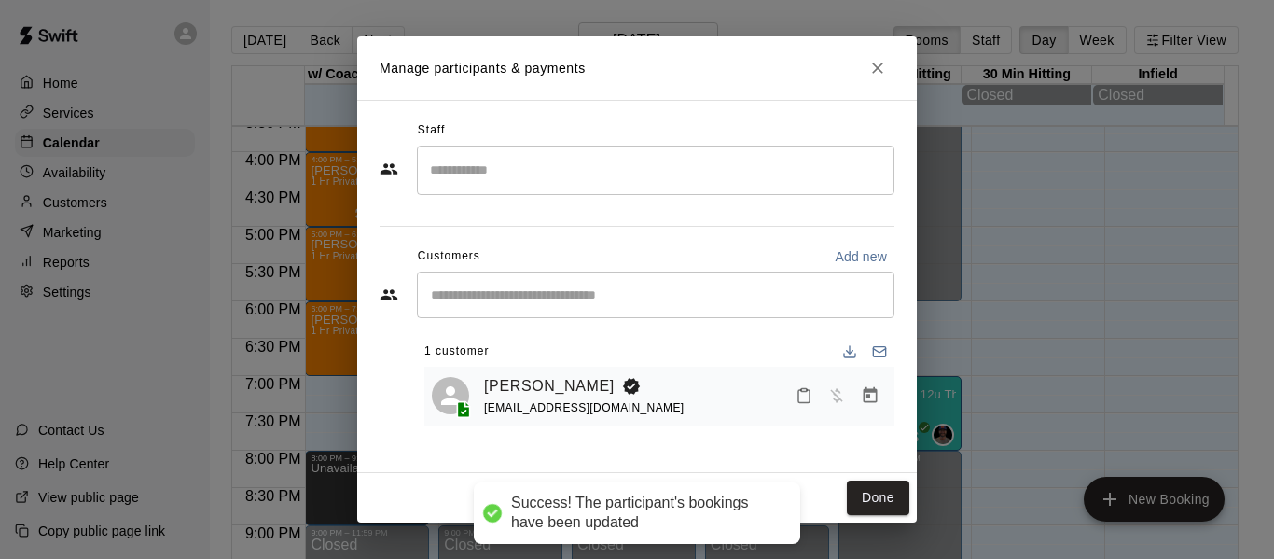
click at [866, 503] on button "Done" at bounding box center [878, 497] width 62 height 35
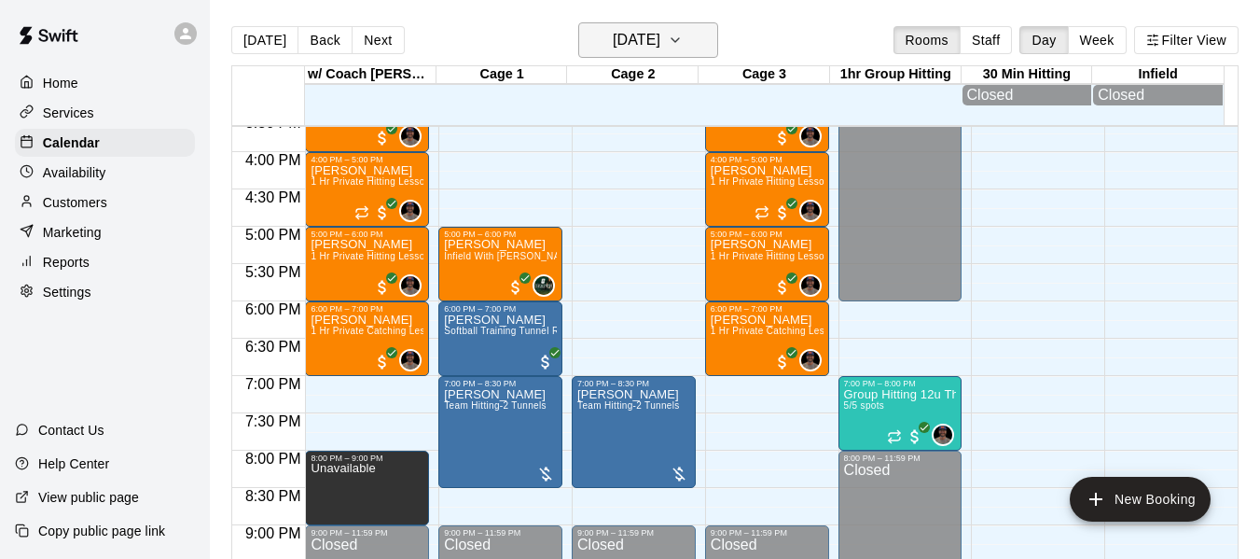
click at [683, 36] on icon "button" at bounding box center [675, 40] width 15 height 22
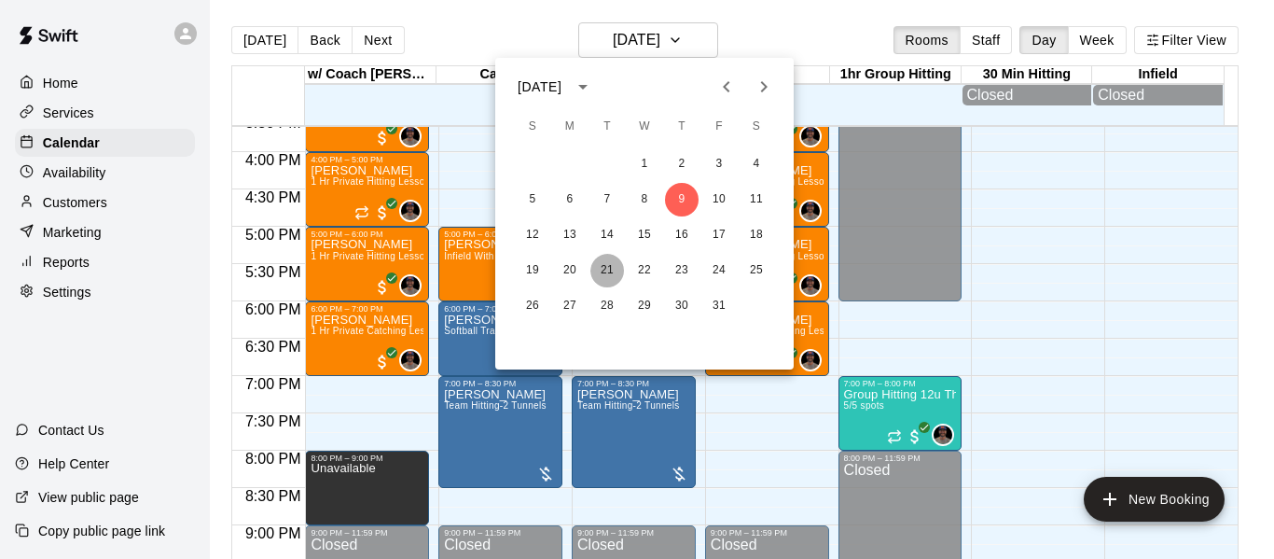
click at [602, 273] on button "21" at bounding box center [607, 271] width 34 height 34
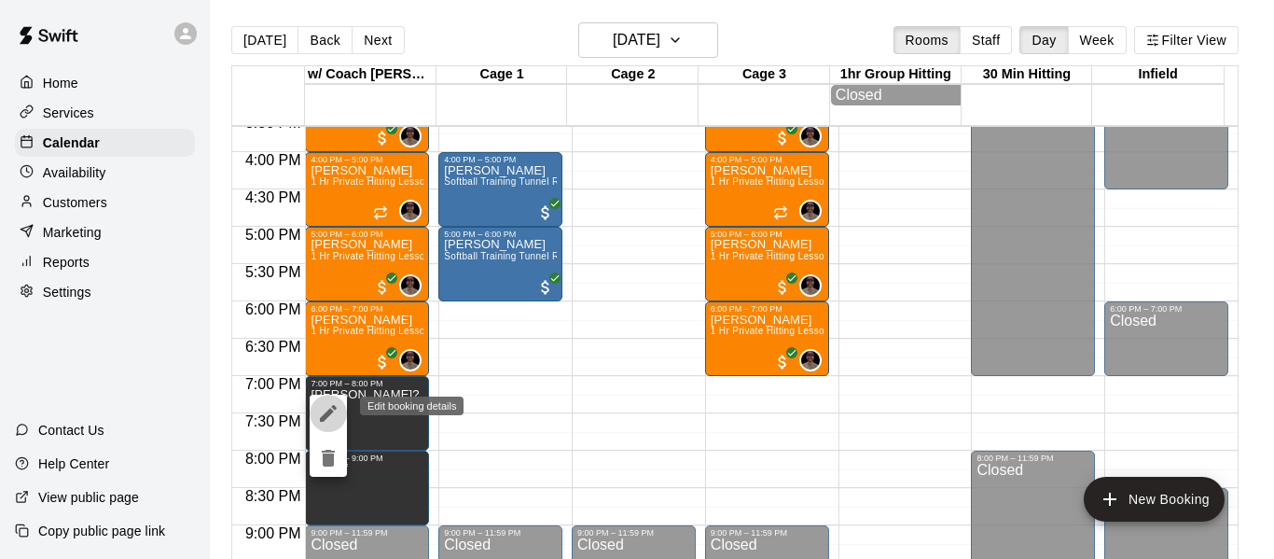
click at [336, 410] on icon "edit" at bounding box center [328, 413] width 22 height 22
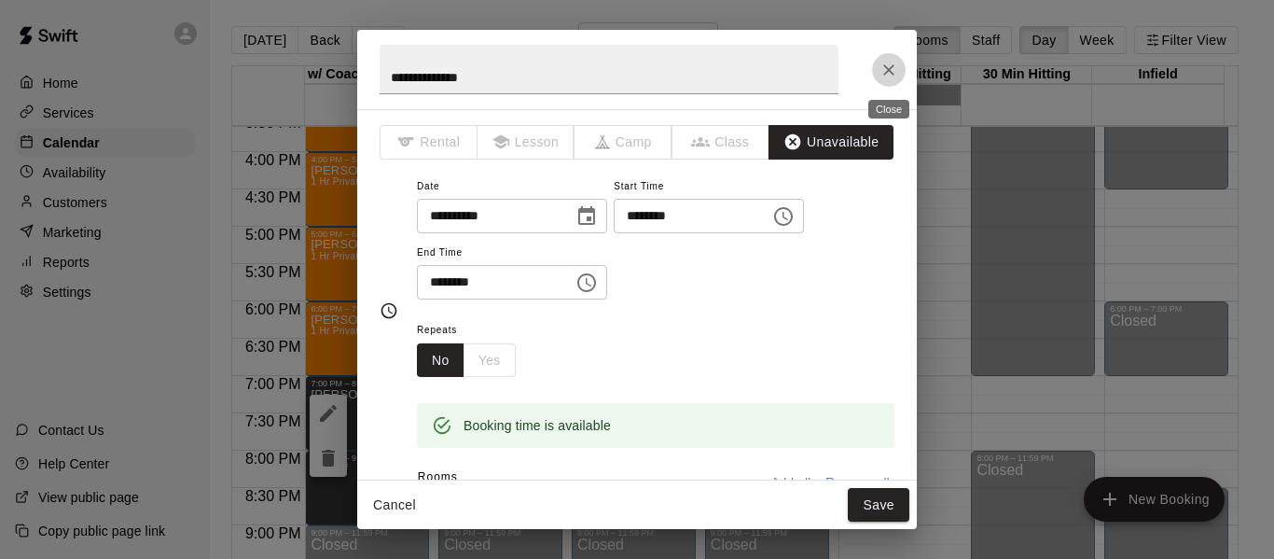
click at [890, 77] on icon "Close" at bounding box center [889, 70] width 19 height 19
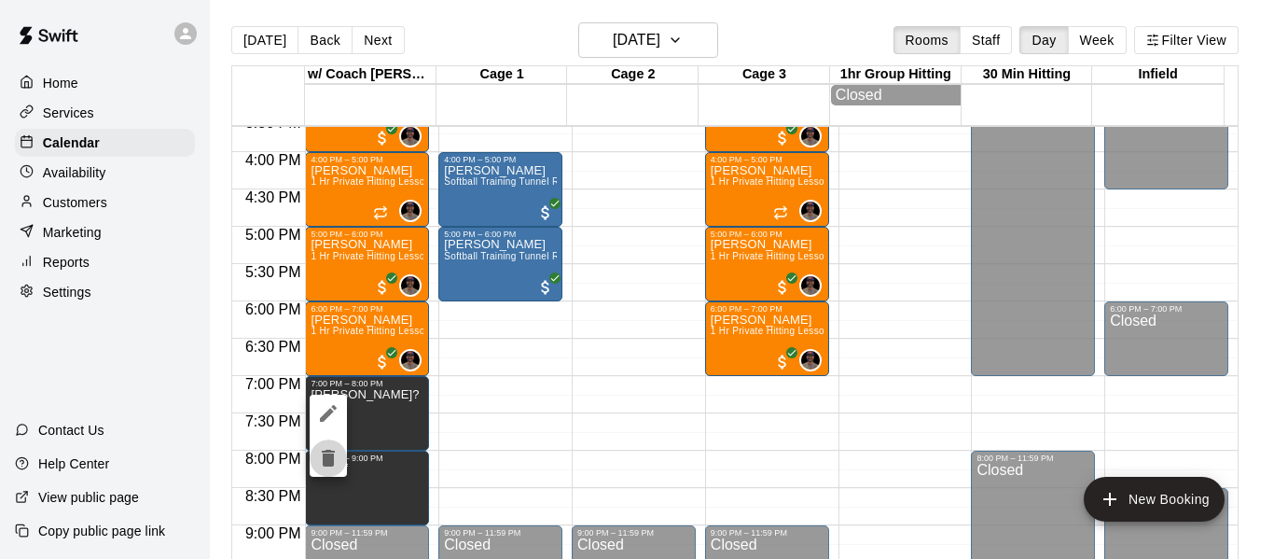
click at [333, 455] on icon "delete" at bounding box center [328, 458] width 13 height 17
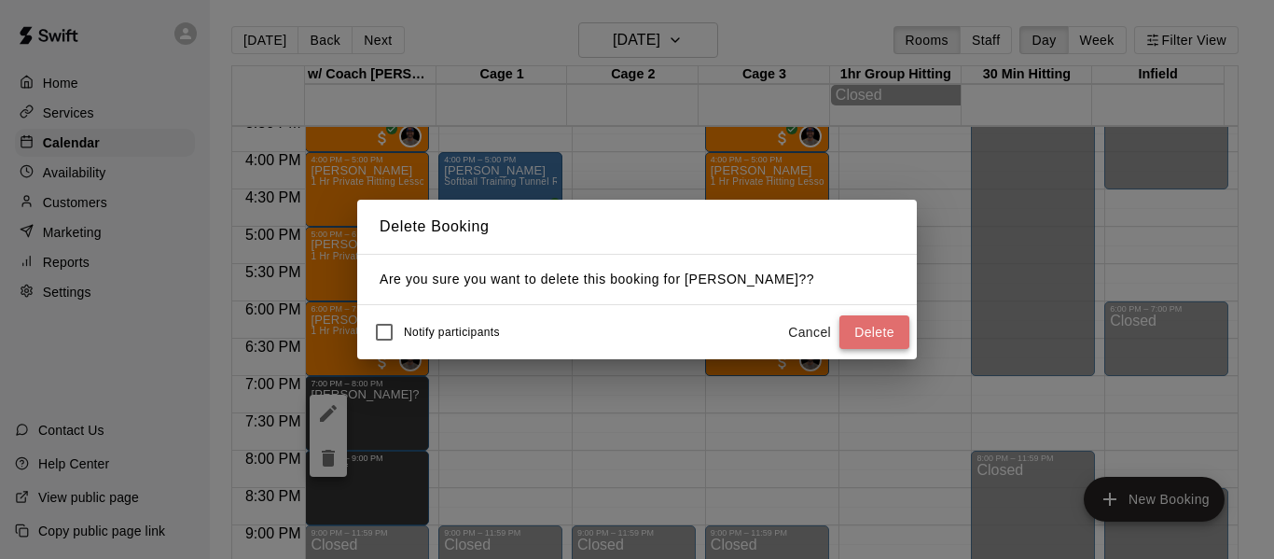
click at [891, 338] on button "Delete" at bounding box center [874, 332] width 70 height 35
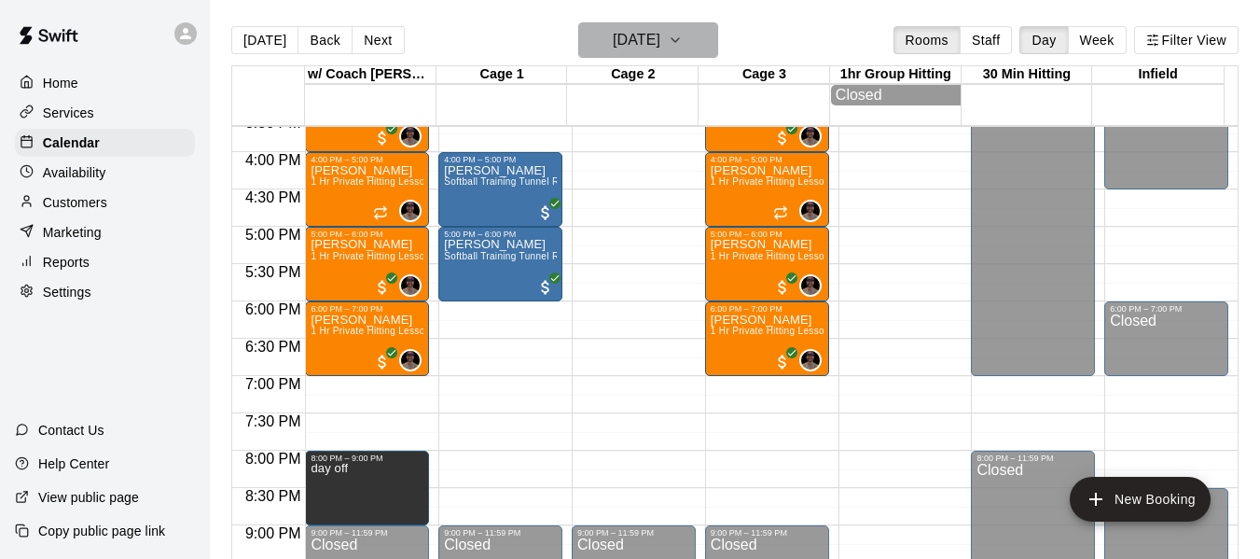
click at [679, 40] on icon "button" at bounding box center [675, 40] width 7 height 4
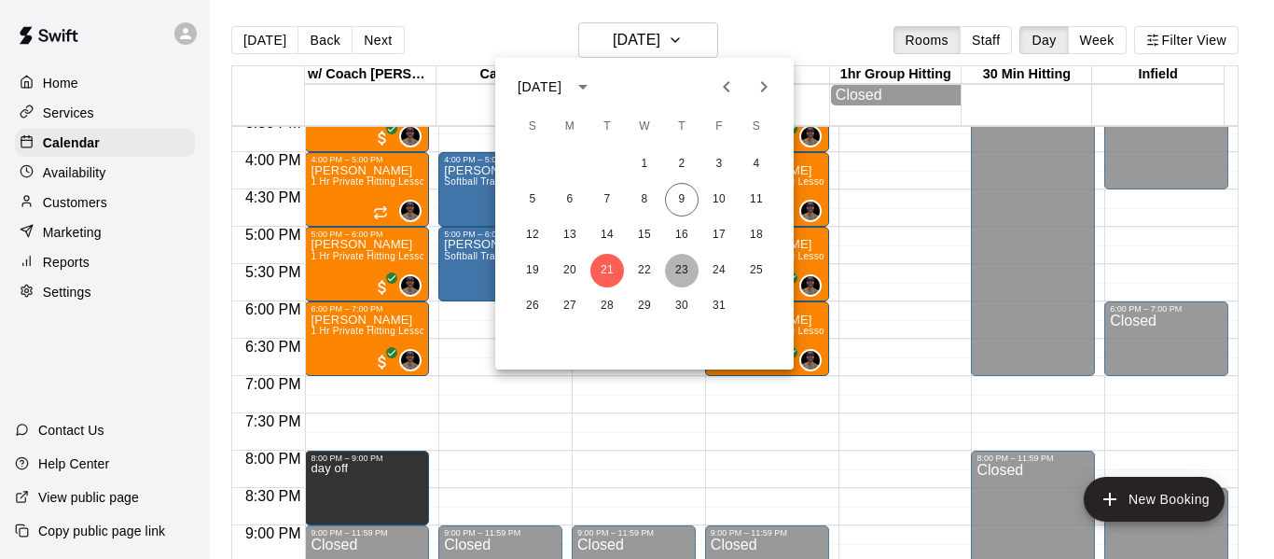
click at [682, 267] on button "23" at bounding box center [682, 271] width 34 height 34
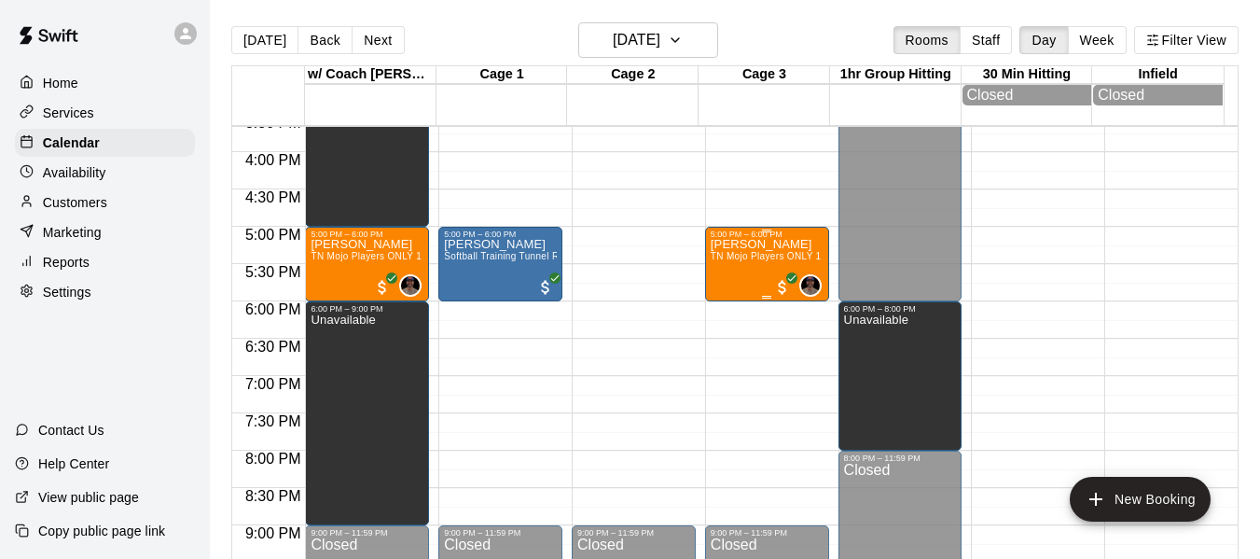
click at [745, 270] on div "[PERSON_NAME] TN Mojo Players ONLY 1 Hr Private Hitting, Infield or Catching Tr…" at bounding box center [767, 518] width 113 height 559
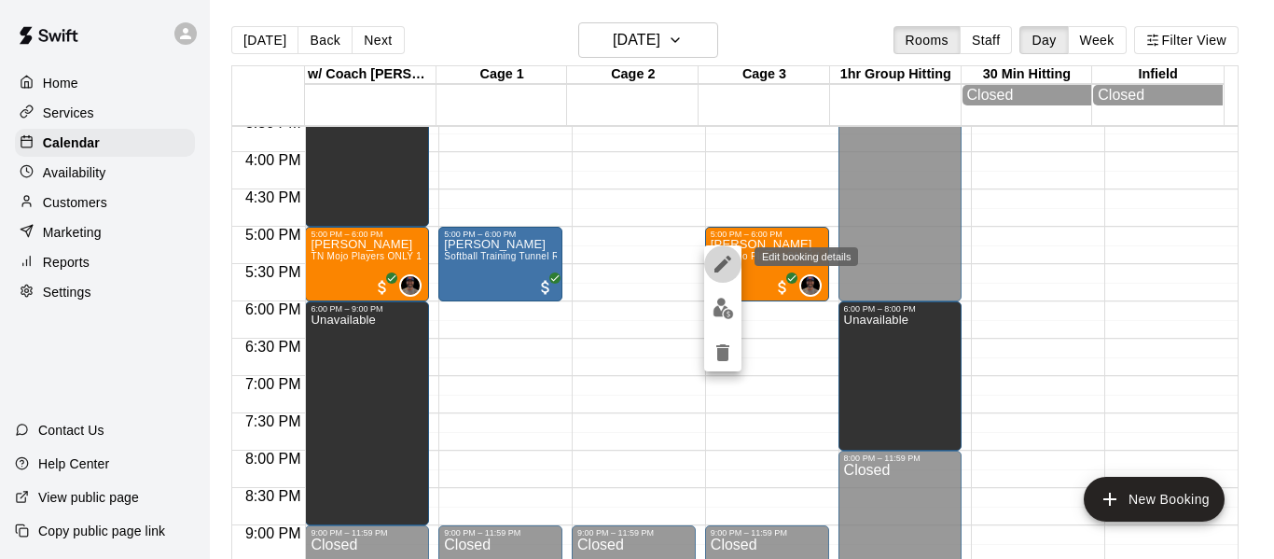
click at [722, 257] on icon "edit" at bounding box center [723, 264] width 22 height 22
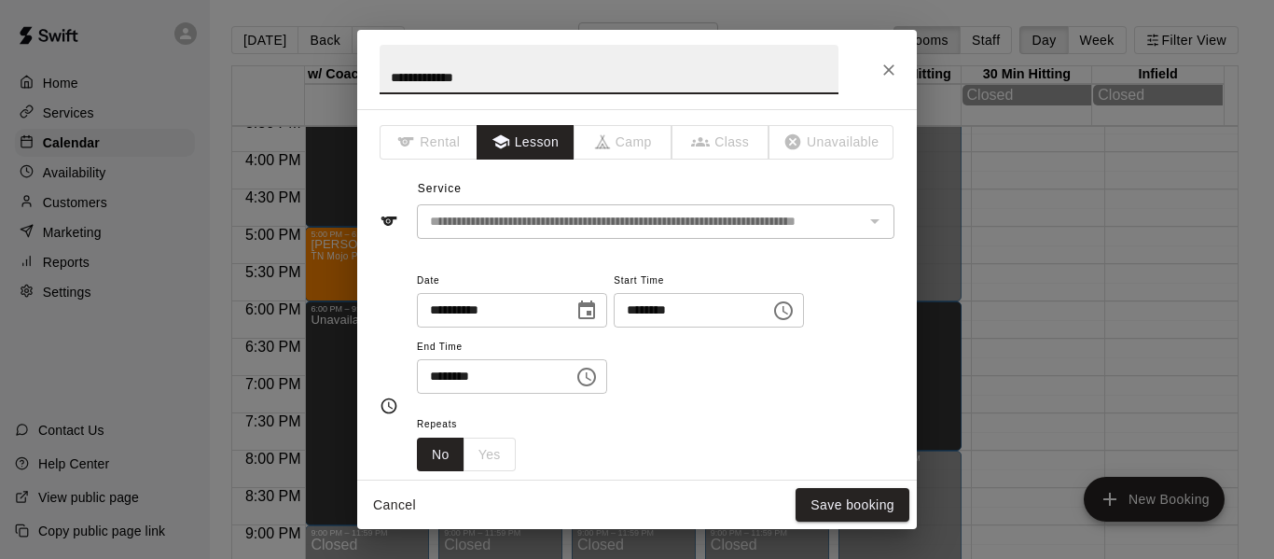
click at [598, 315] on icon "Choose date, selected date is Oct 23, 2025" at bounding box center [586, 310] width 22 height 22
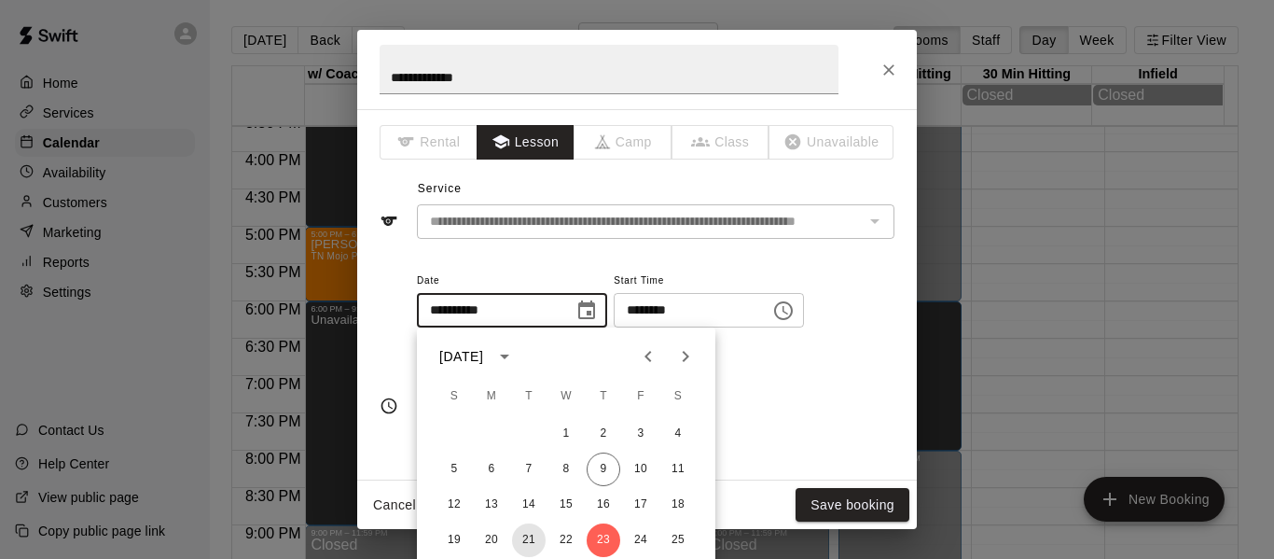
drag, startPoint x: 526, startPoint y: 534, endPoint x: 587, endPoint y: 445, distance: 108.1
click at [525, 534] on button "21" at bounding box center [529, 540] width 34 height 34
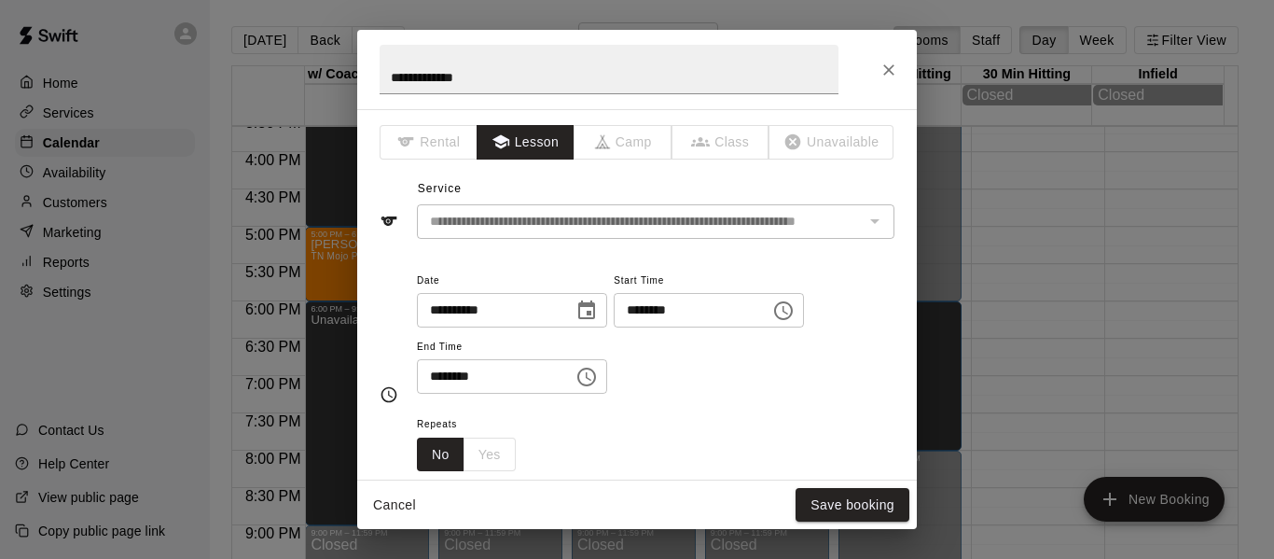
type input "**********"
click at [795, 306] on icon "Choose time, selected time is 5:00 PM" at bounding box center [783, 310] width 22 height 22
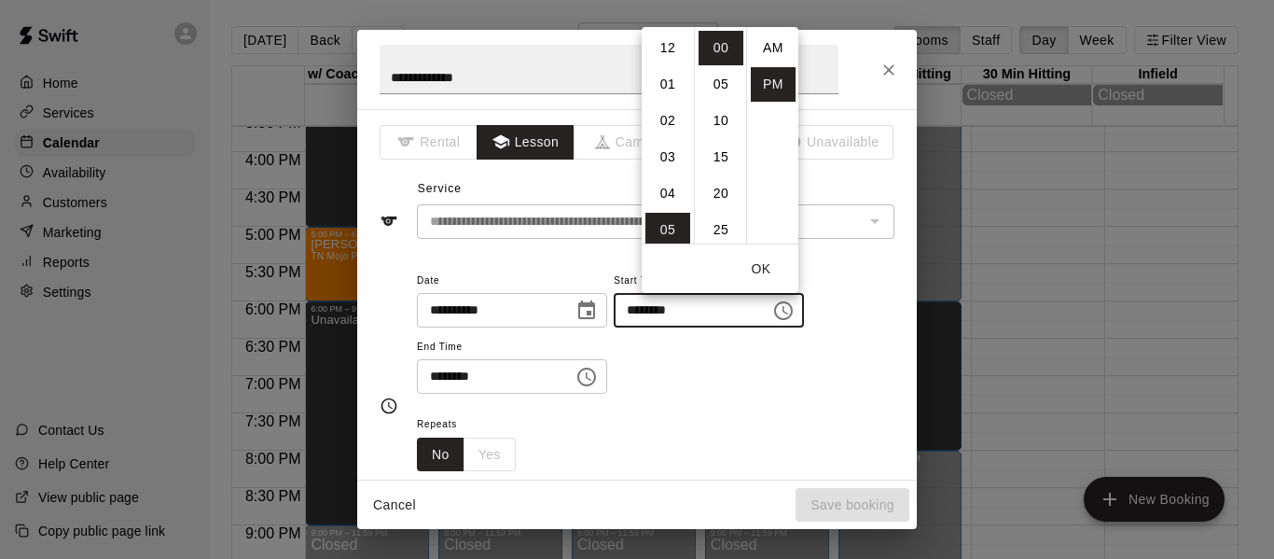
scroll to position [34, 0]
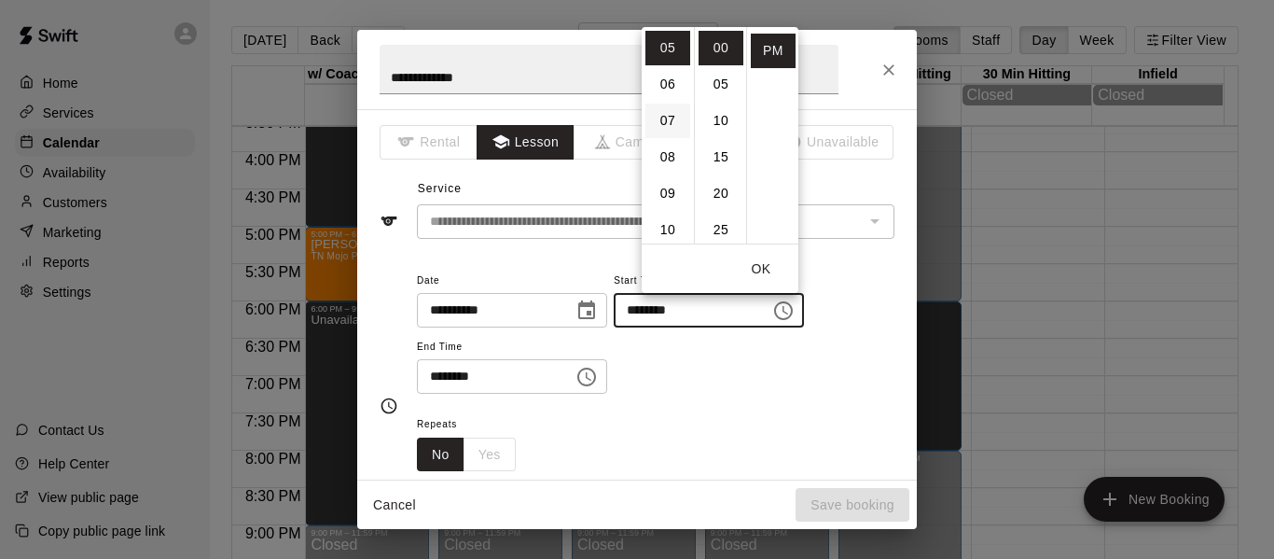
click at [664, 113] on li "07" at bounding box center [667, 121] width 45 height 35
type input "********"
click at [477, 390] on input "********" at bounding box center [489, 376] width 144 height 35
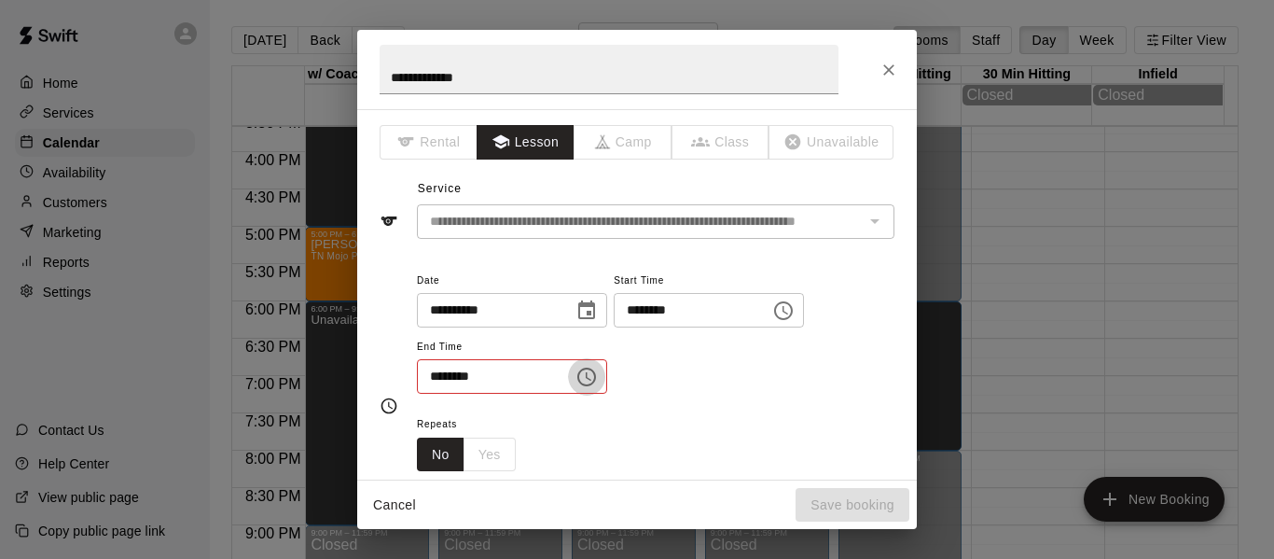
click at [596, 374] on icon "Choose time, selected time is 6:00 PM" at bounding box center [586, 376] width 19 height 19
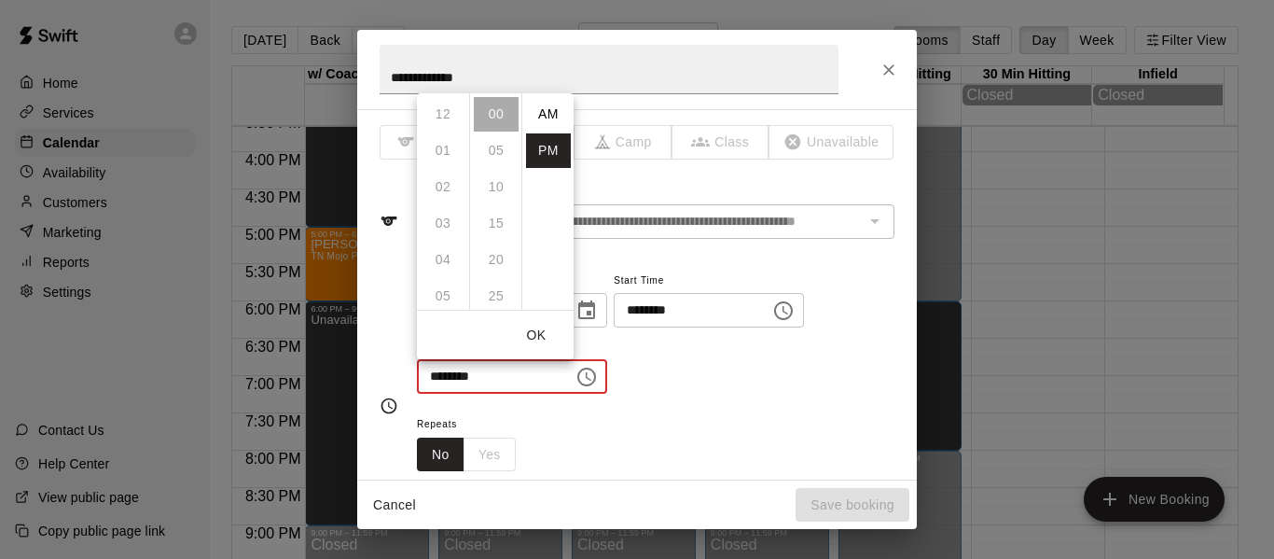
scroll to position [34, 0]
click at [445, 187] on li "08" at bounding box center [443, 187] width 45 height 35
type input "********"
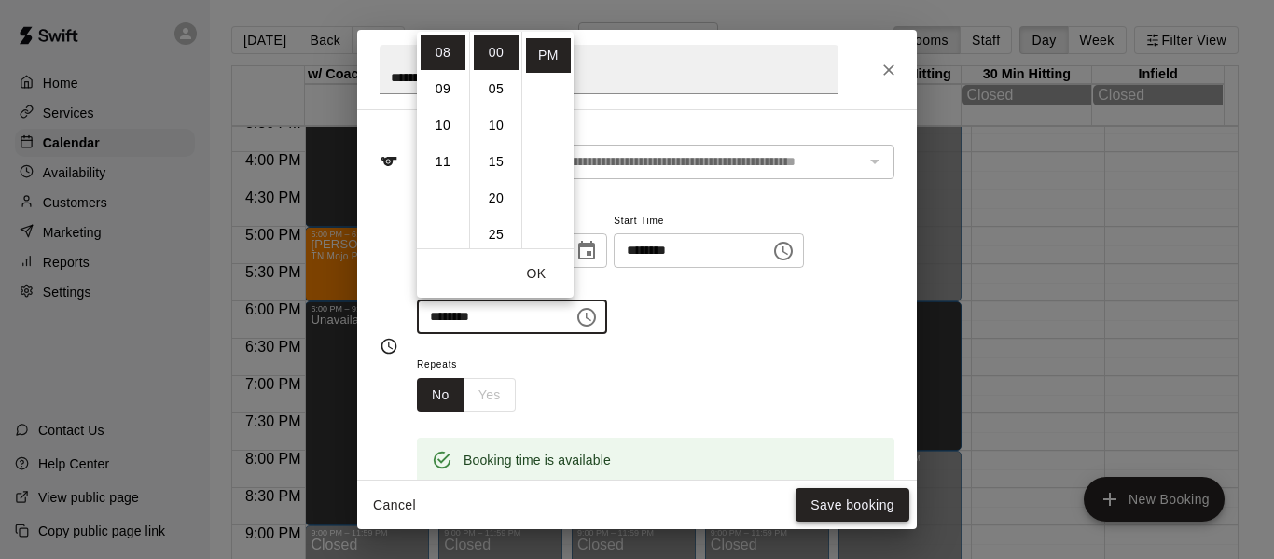
scroll to position [62, 0]
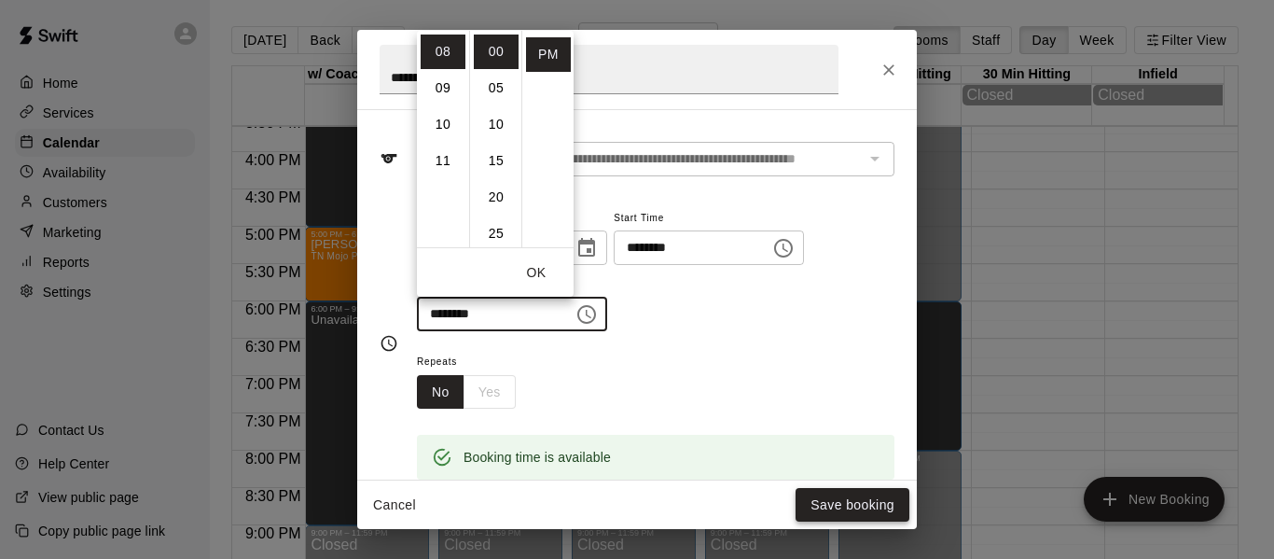
click at [834, 509] on button "Save booking" at bounding box center [853, 505] width 114 height 35
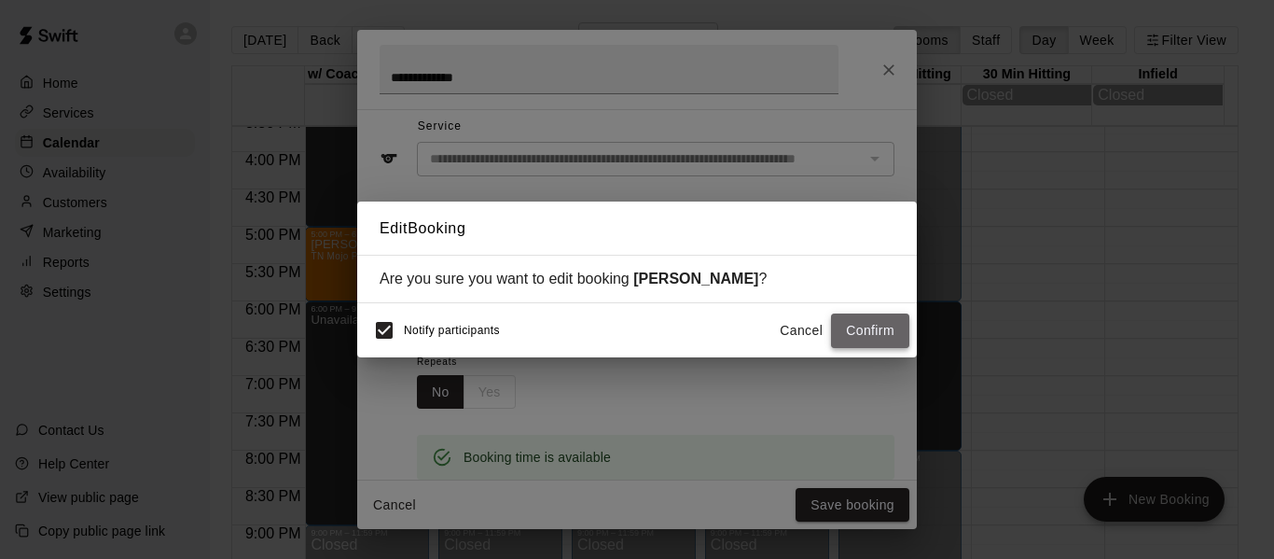
click at [860, 331] on button "Confirm" at bounding box center [870, 330] width 78 height 35
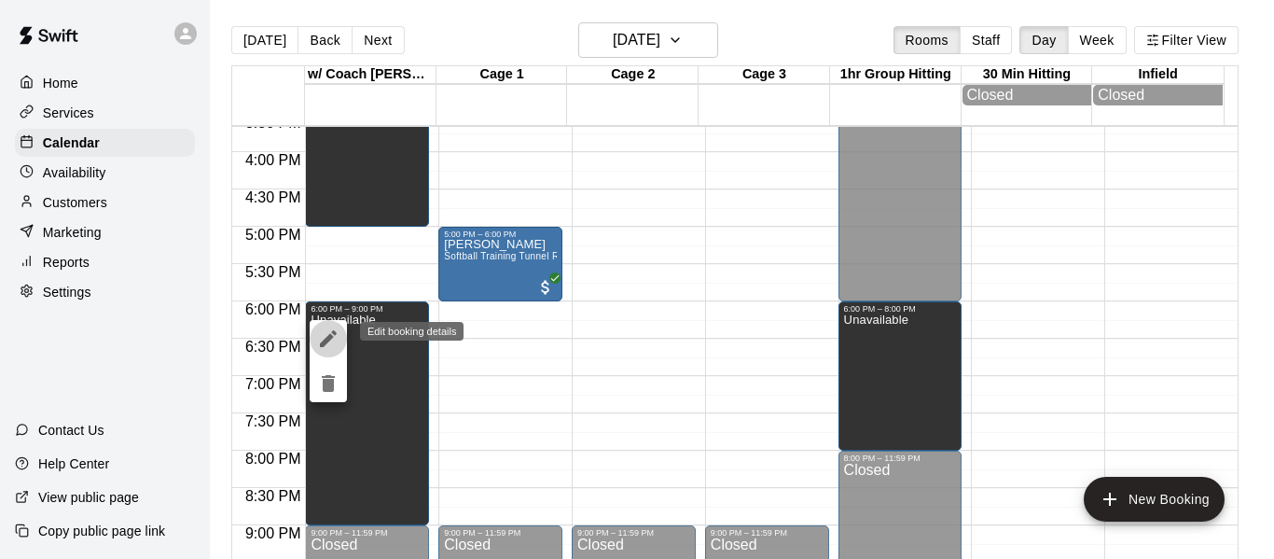
click at [316, 340] on button "edit" at bounding box center [328, 338] width 37 height 37
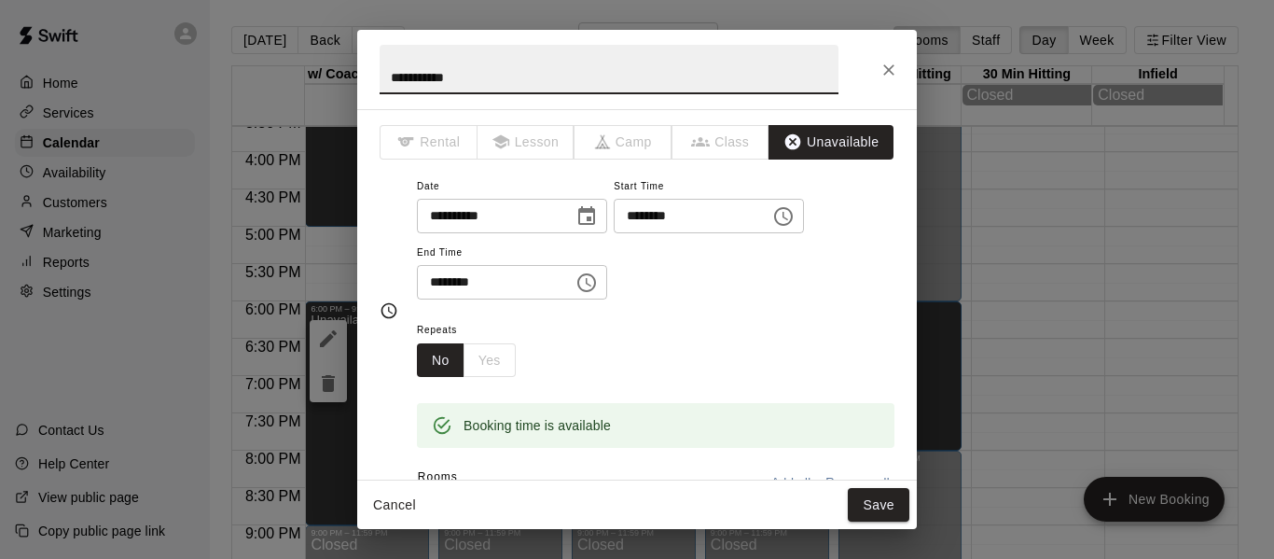
click at [795, 212] on icon "Choose time, selected time is 6:00 PM" at bounding box center [783, 216] width 22 height 22
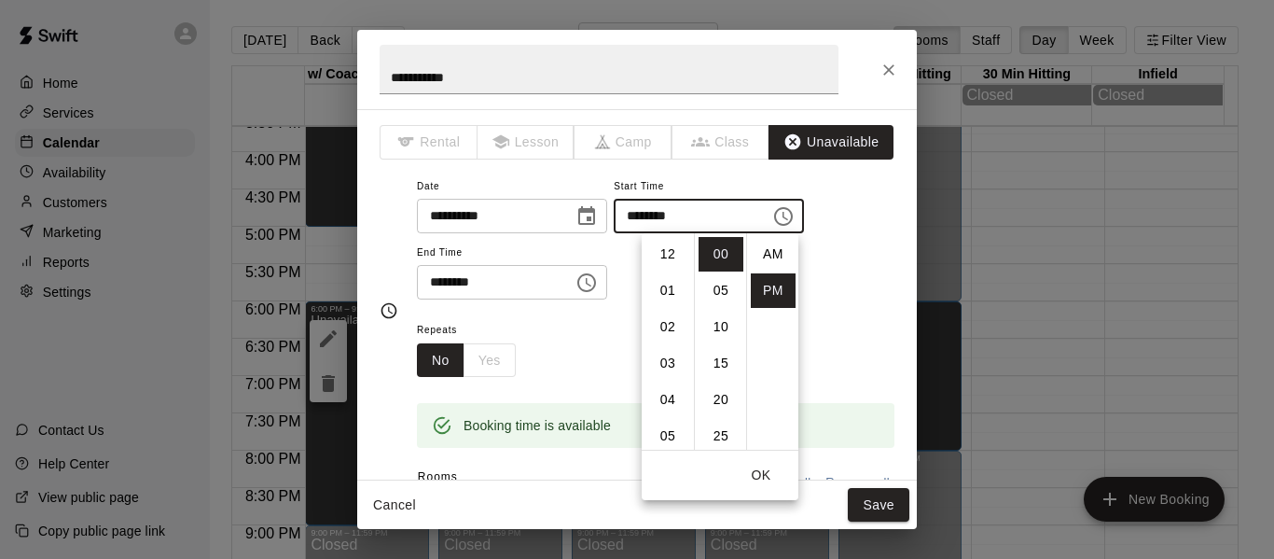
scroll to position [34, 0]
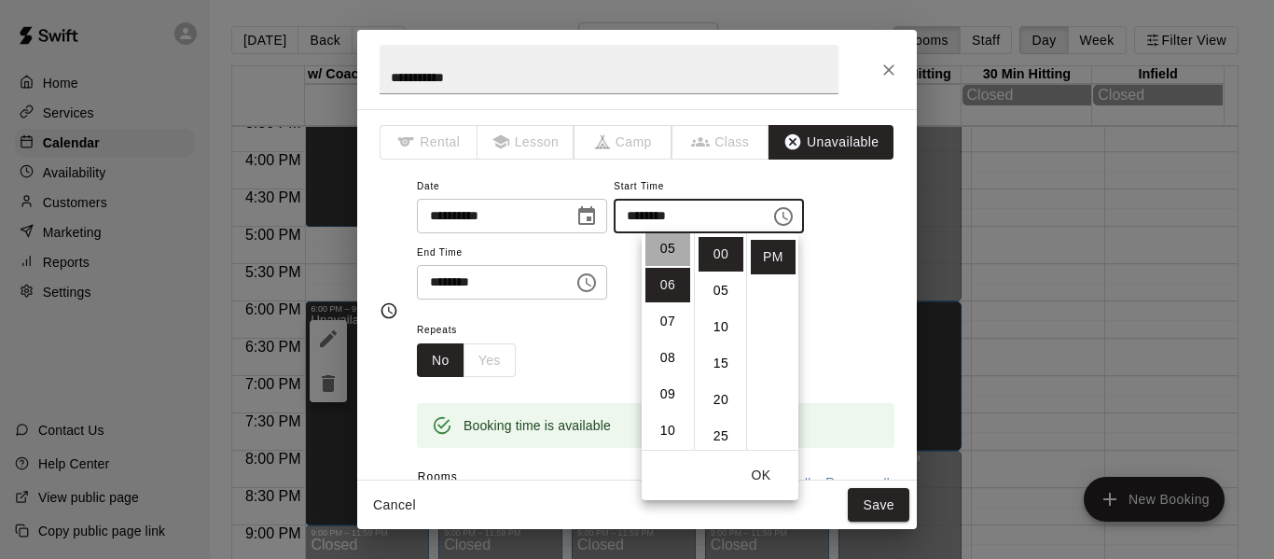
click at [665, 248] on li "05" at bounding box center [667, 248] width 45 height 35
type input "********"
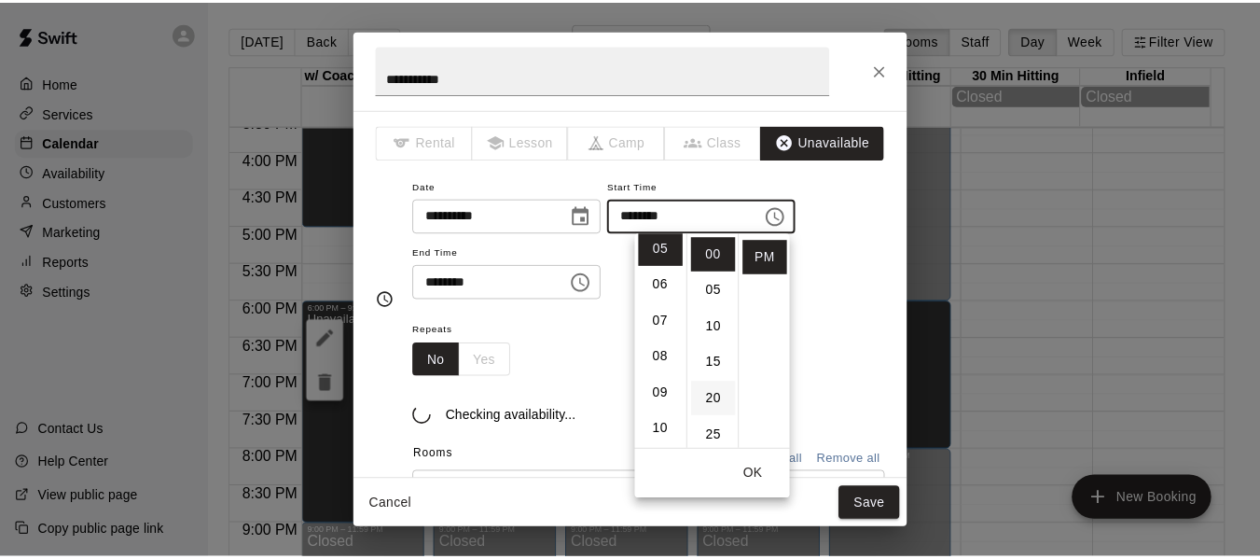
scroll to position [182, 0]
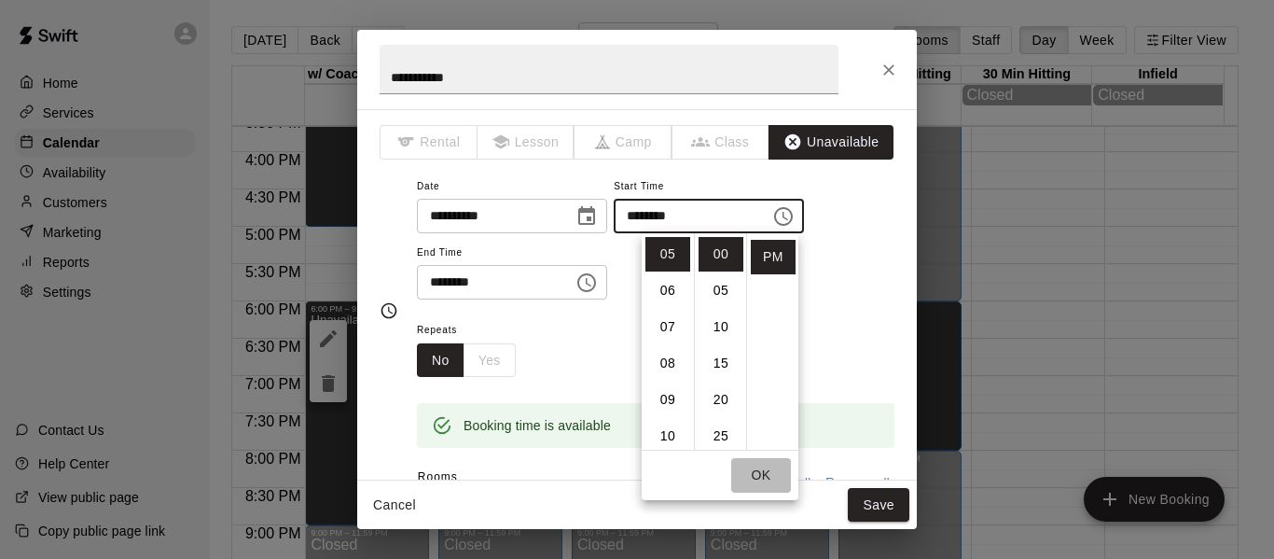
click at [763, 479] on button "OK" at bounding box center [761, 475] width 60 height 35
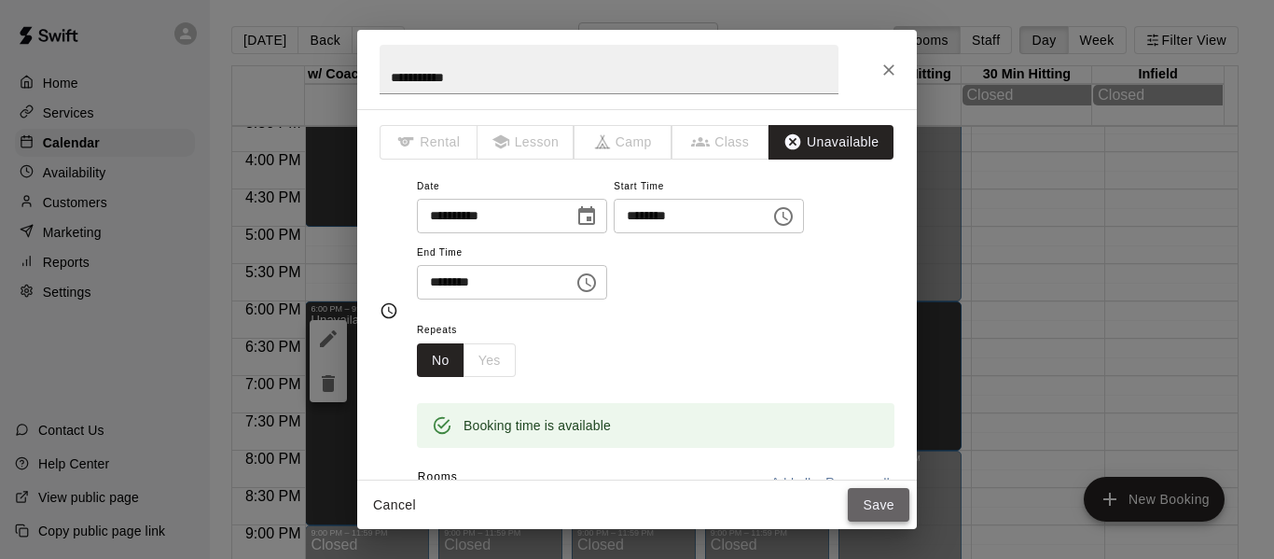
click at [873, 506] on button "Save" at bounding box center [879, 505] width 62 height 35
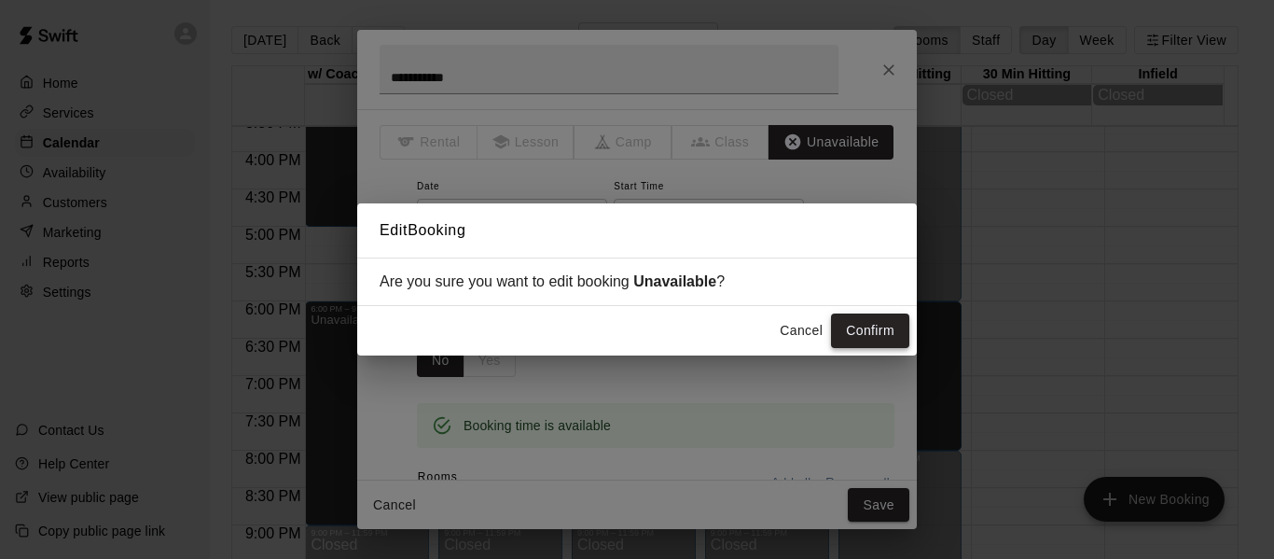
click at [855, 340] on button "Confirm" at bounding box center [870, 330] width 78 height 35
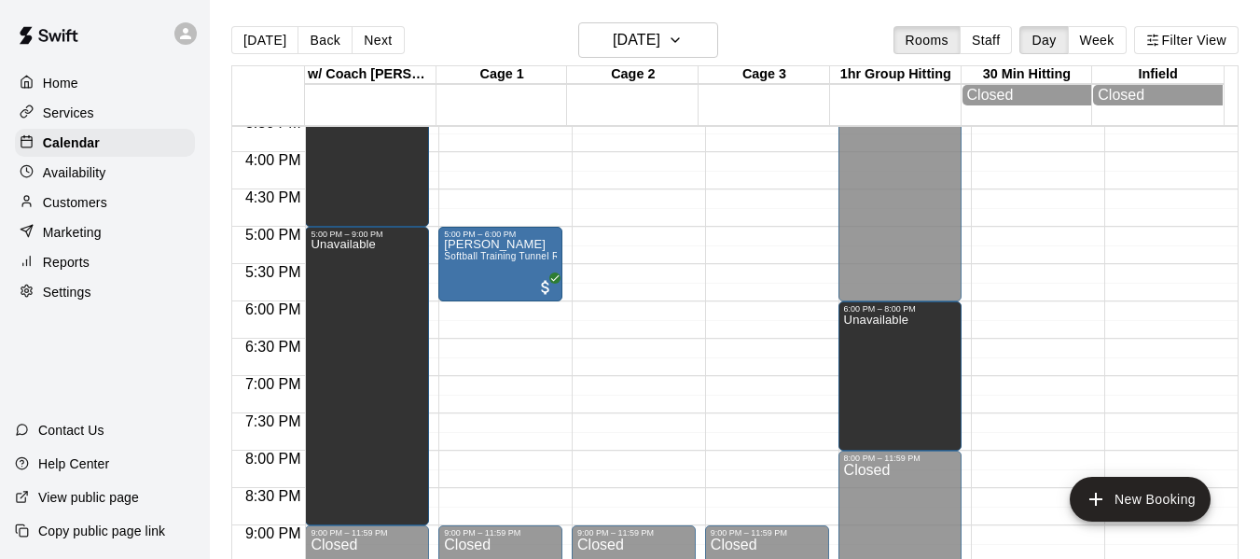
click at [722, 39] on div "[DATE] Back [DATE][DATE] Rooms Staff Day Week Filter View" at bounding box center [734, 43] width 1007 height 43
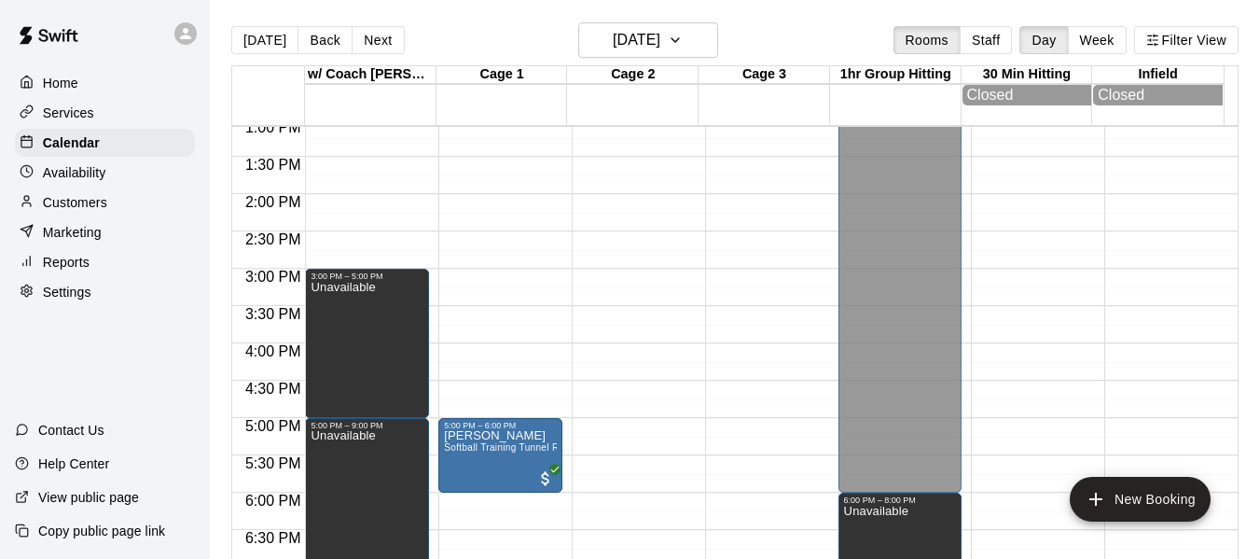
scroll to position [950, 0]
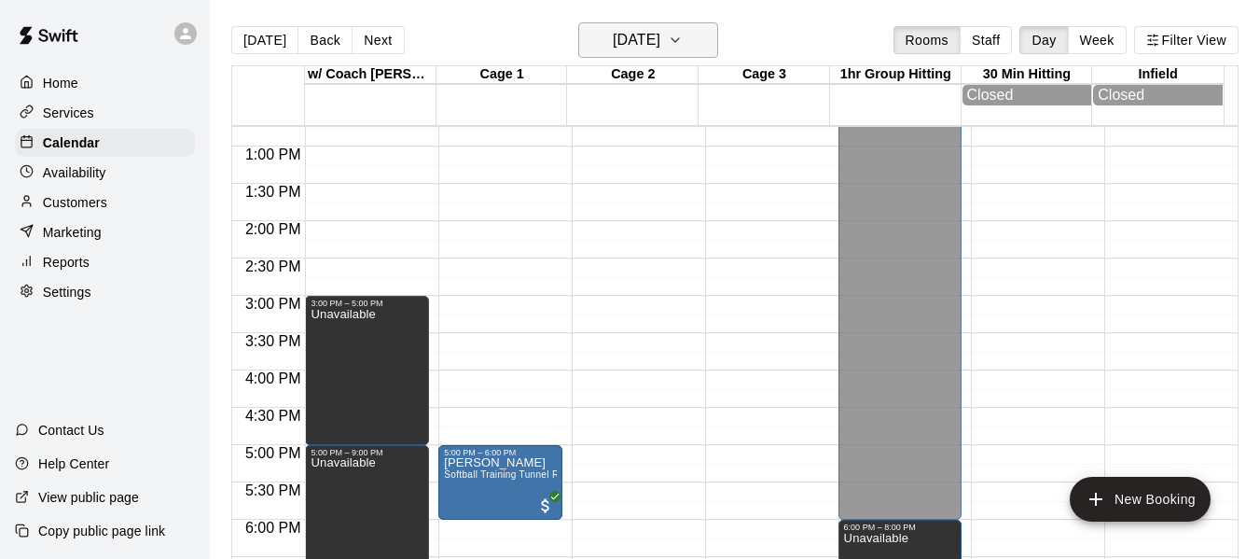
click at [683, 34] on icon "button" at bounding box center [675, 40] width 15 height 22
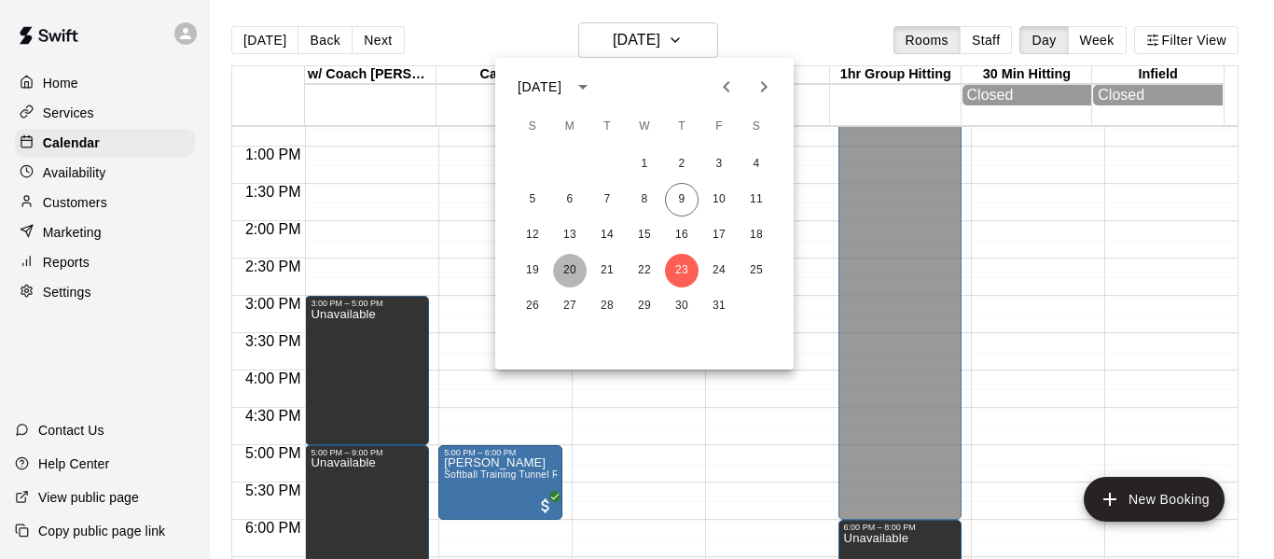
click at [572, 270] on button "20" at bounding box center [570, 271] width 34 height 34
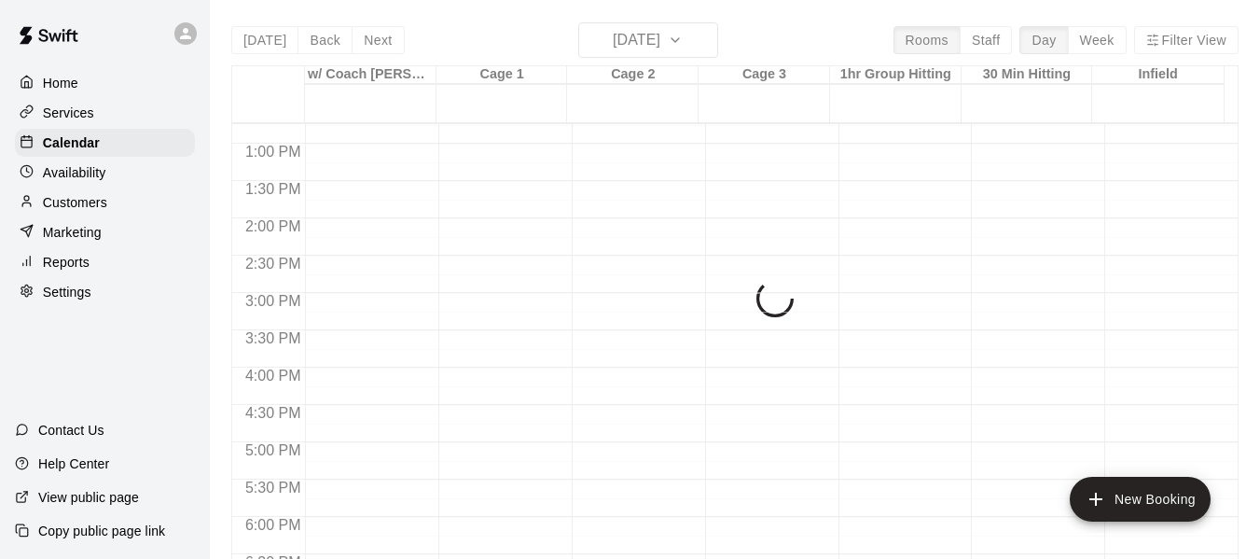
click at [576, 187] on button "20" at bounding box center [588, 177] width 25 height 19
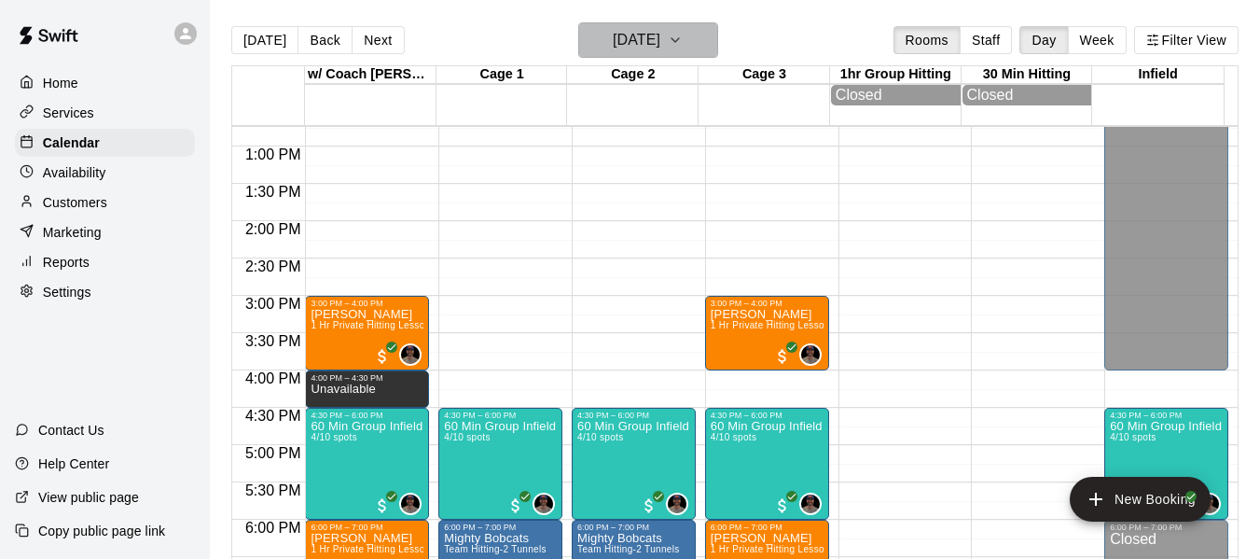
click at [683, 37] on icon "button" at bounding box center [675, 40] width 15 height 22
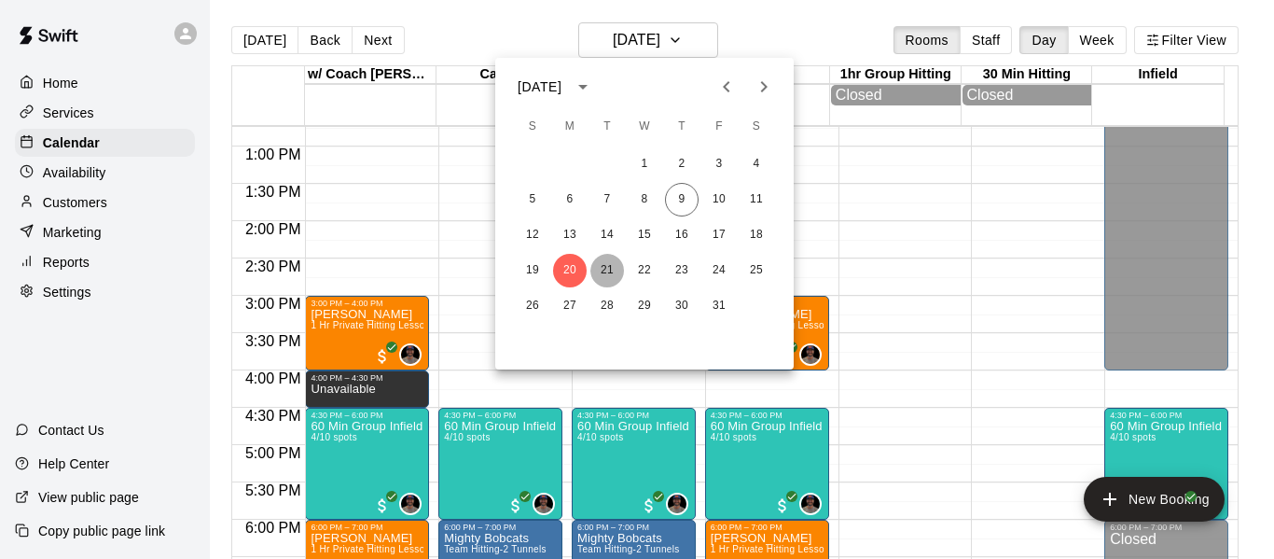
click at [617, 270] on button "21" at bounding box center [607, 271] width 34 height 34
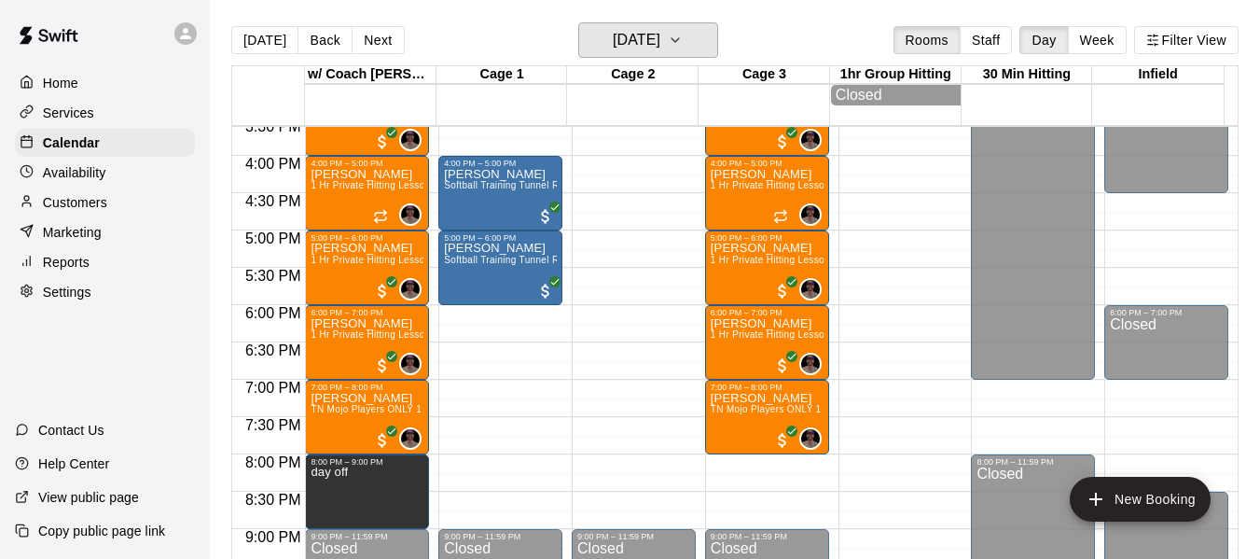
scroll to position [1169, 0]
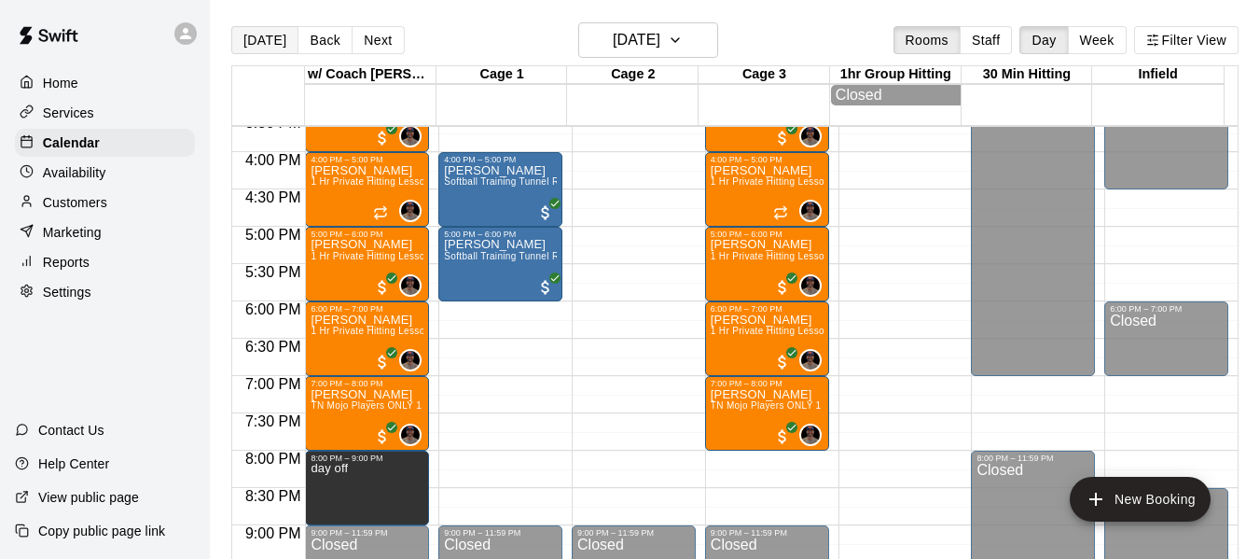
click at [283, 36] on button "[DATE]" at bounding box center [264, 40] width 67 height 28
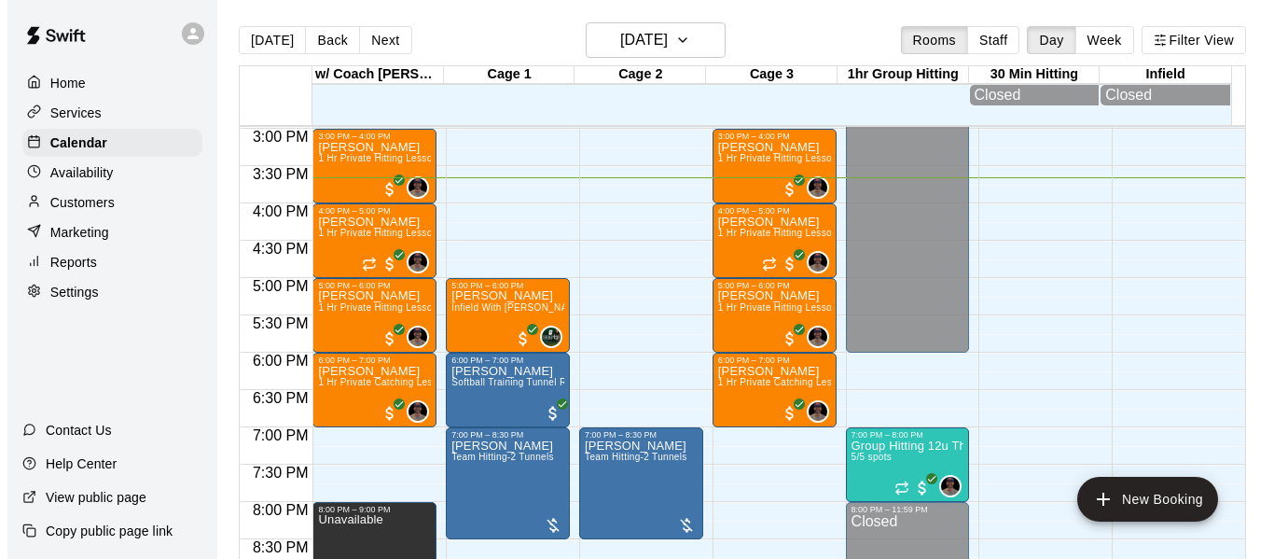
scroll to position [1137, 0]
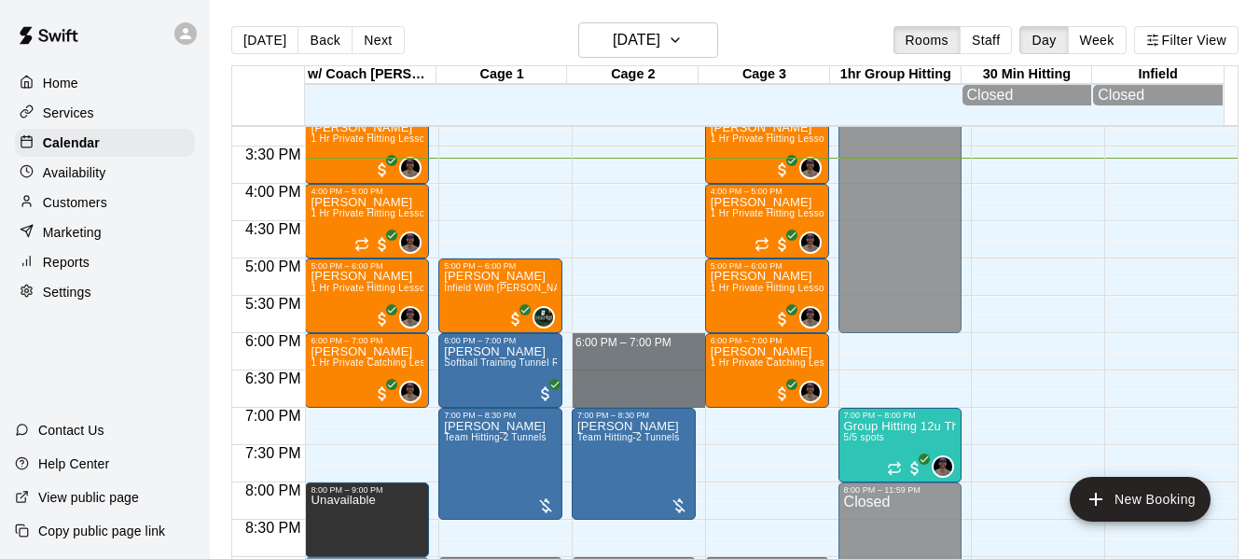
drag, startPoint x: 620, startPoint y: 343, endPoint x: 625, endPoint y: 403, distance: 59.9
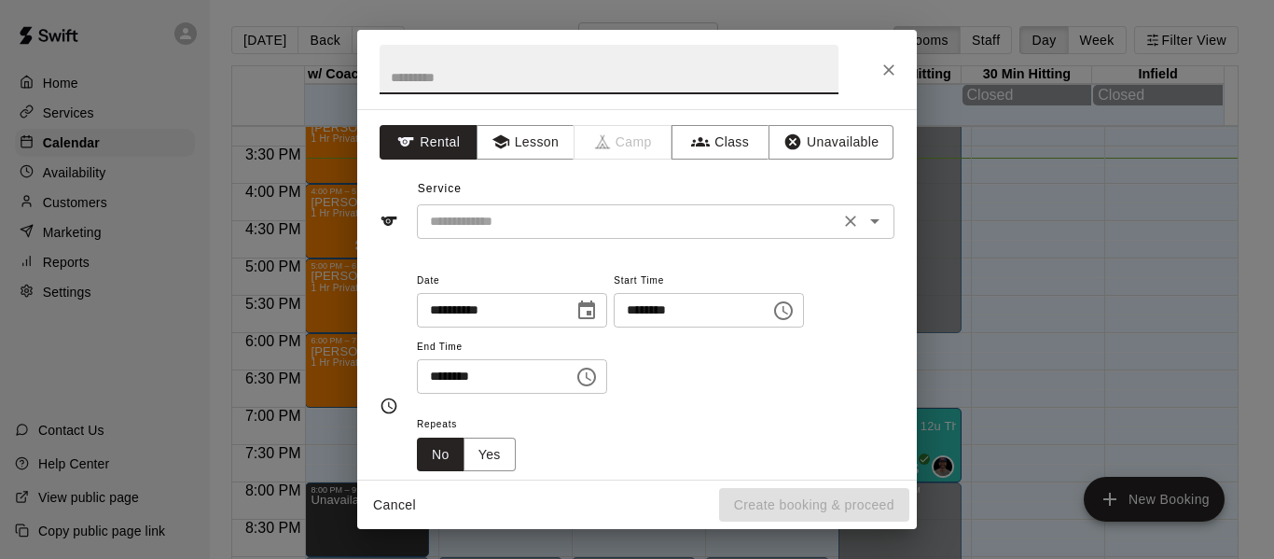
click at [532, 205] on div "​" at bounding box center [656, 221] width 478 height 35
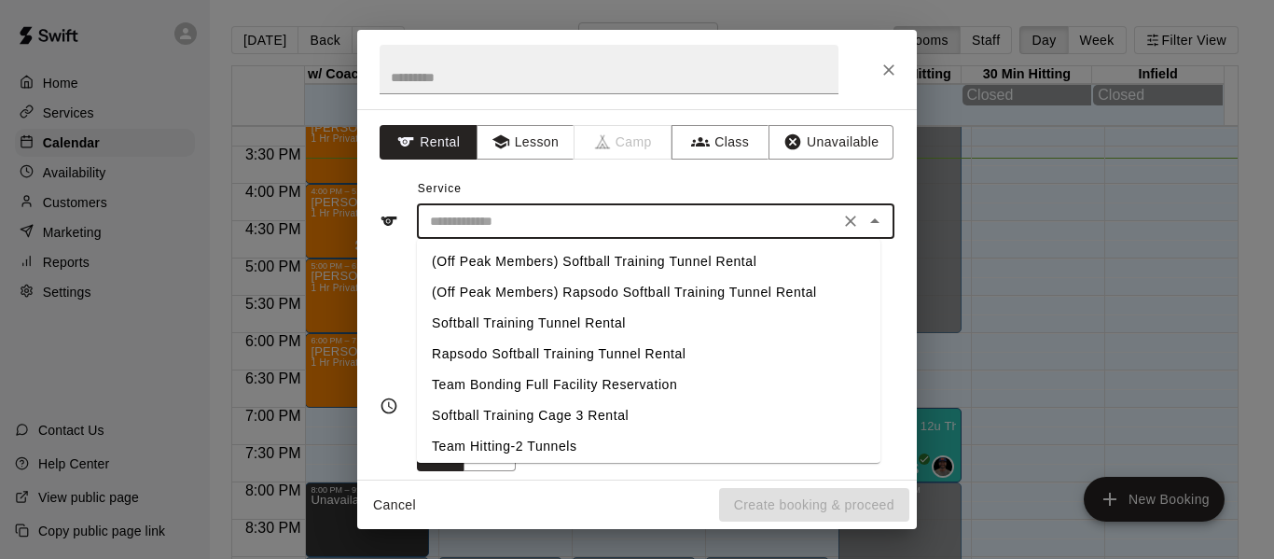
click at [565, 317] on li "Softball Training Tunnel Rental" at bounding box center [649, 323] width 464 height 31
type input "**********"
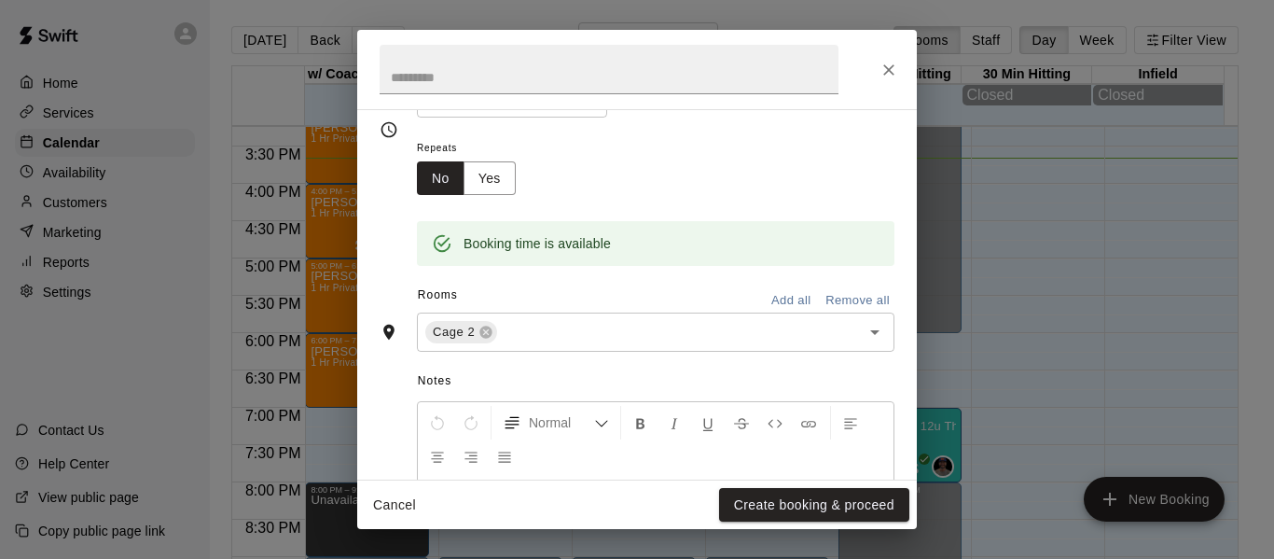
scroll to position [280, 0]
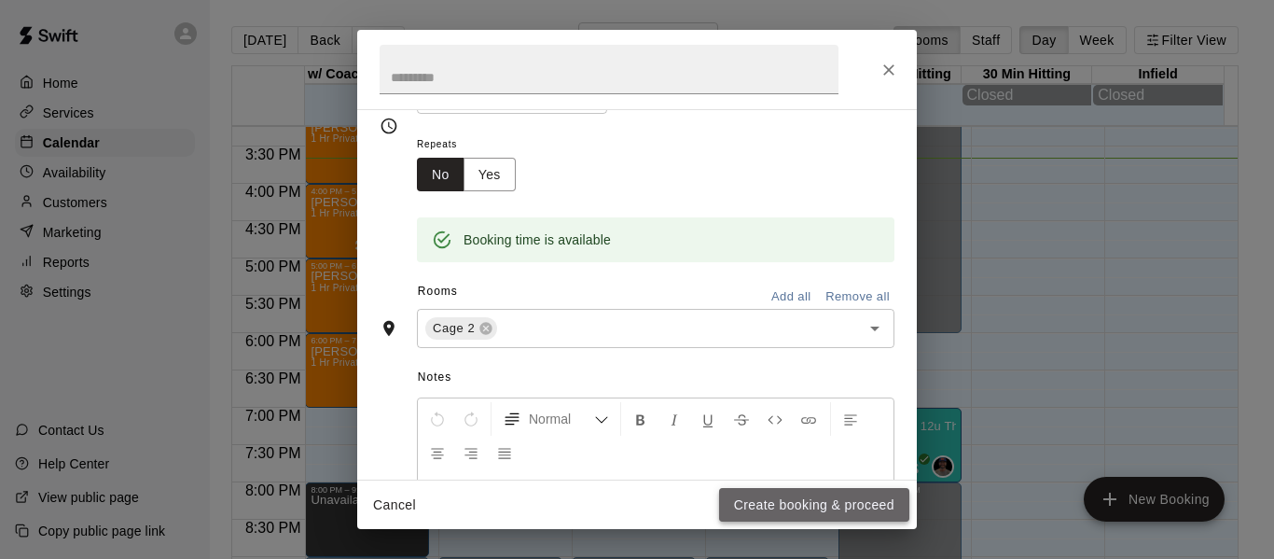
click at [825, 503] on button "Create booking & proceed" at bounding box center [814, 505] width 190 height 35
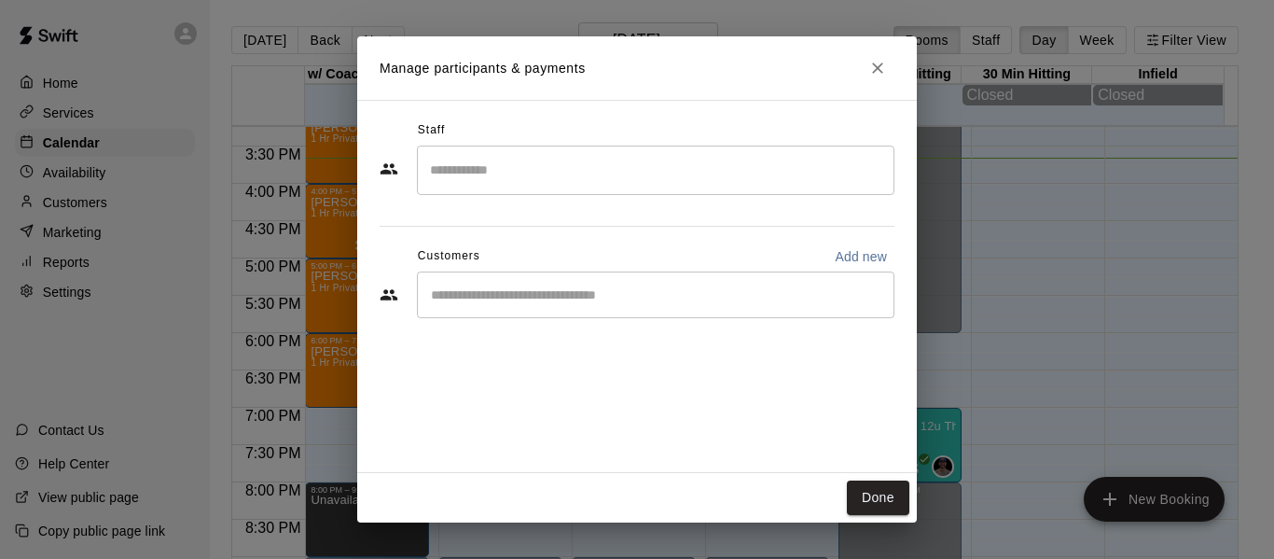
click at [565, 308] on div "​" at bounding box center [656, 294] width 478 height 47
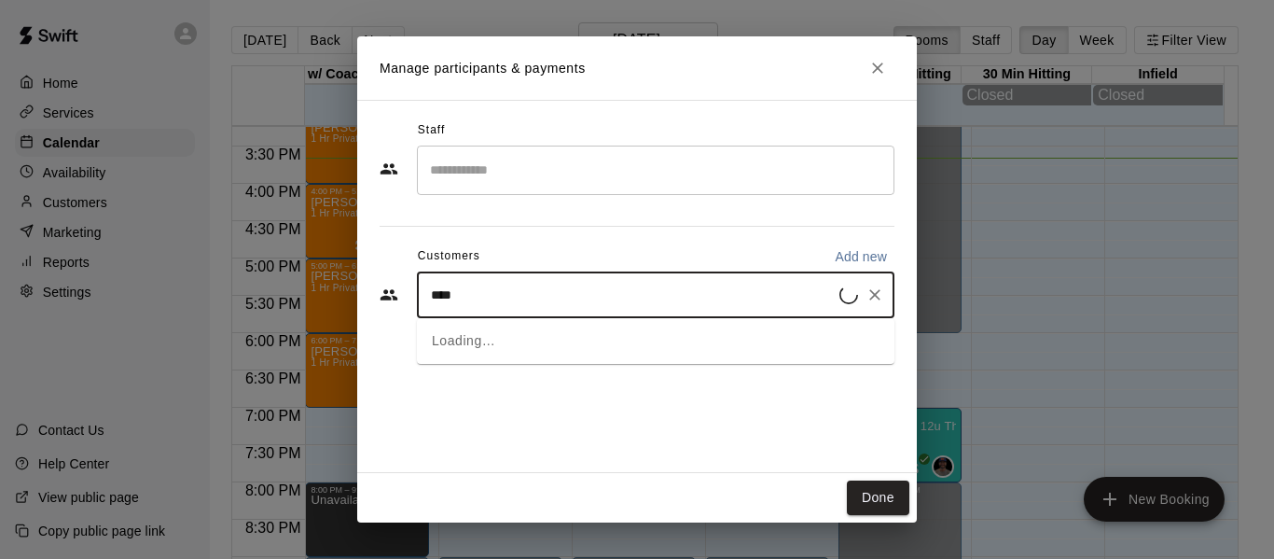
type input "*****"
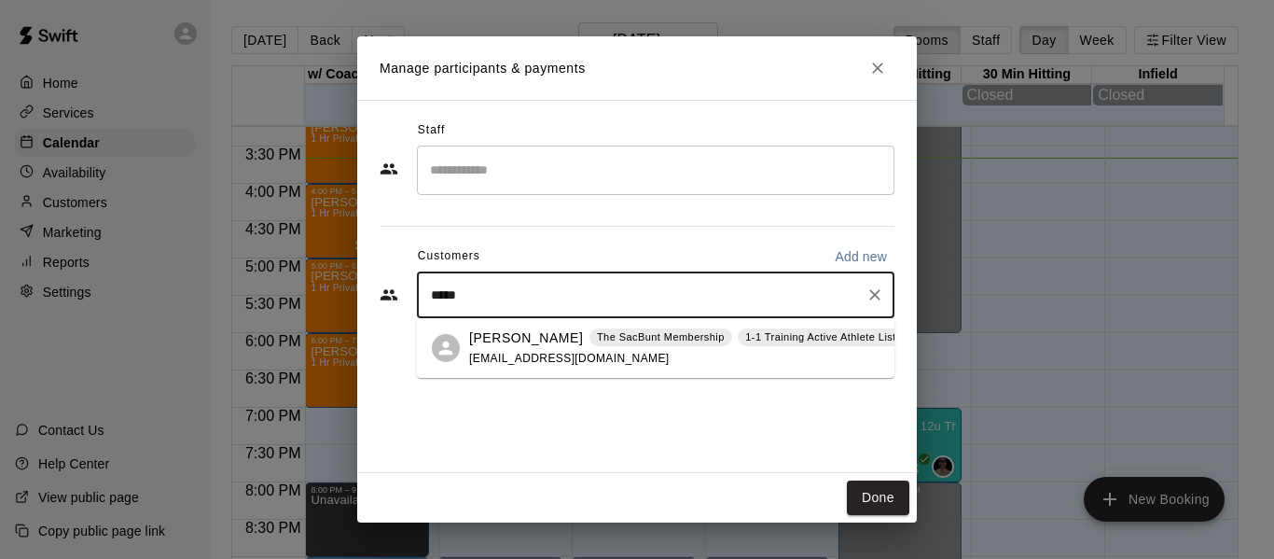
click at [559, 340] on div "[PERSON_NAME] The SacBunt Membership 1-1 Training Active Athlete List" at bounding box center [686, 338] width 435 height 20
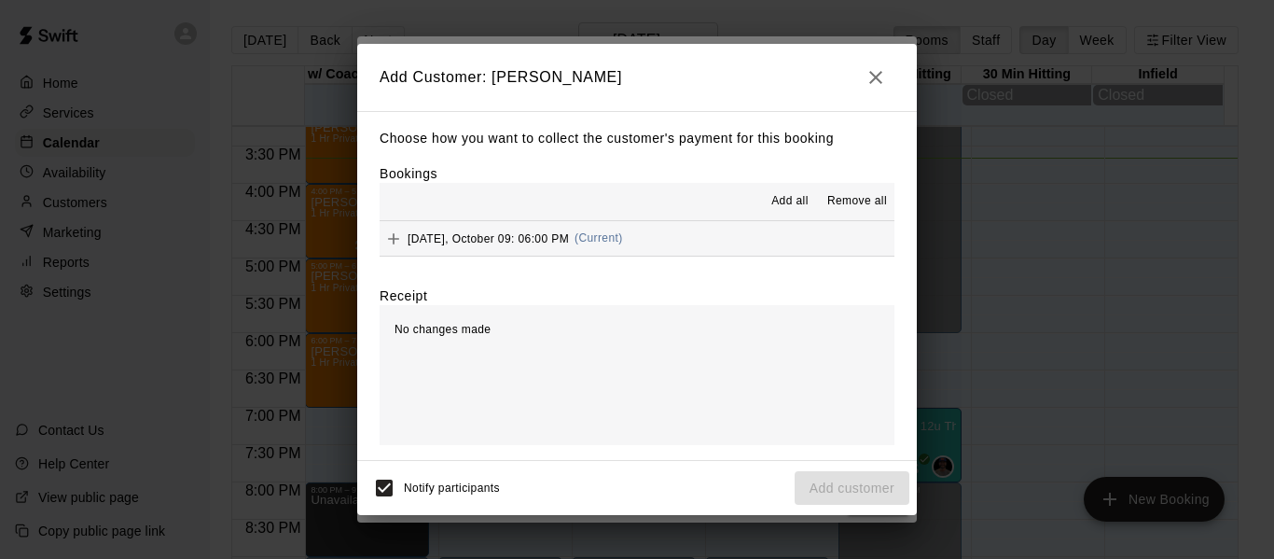
click at [687, 243] on button "[DATE], October 09: 06:00 PM (Current)" at bounding box center [637, 238] width 515 height 35
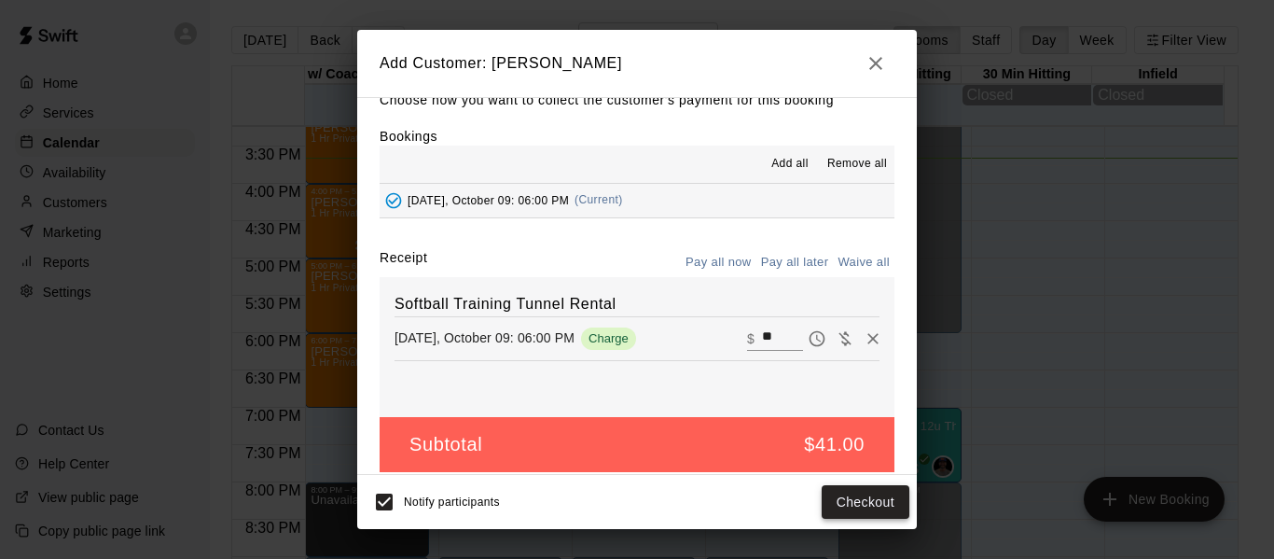
scroll to position [31, 0]
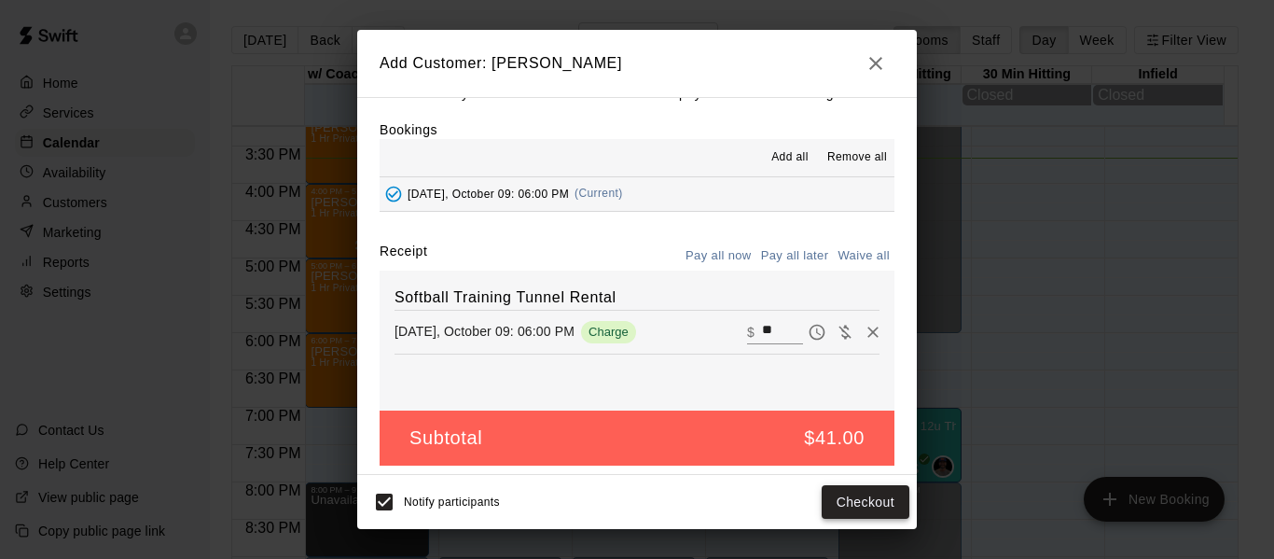
click at [880, 501] on button "Checkout" at bounding box center [866, 502] width 88 height 35
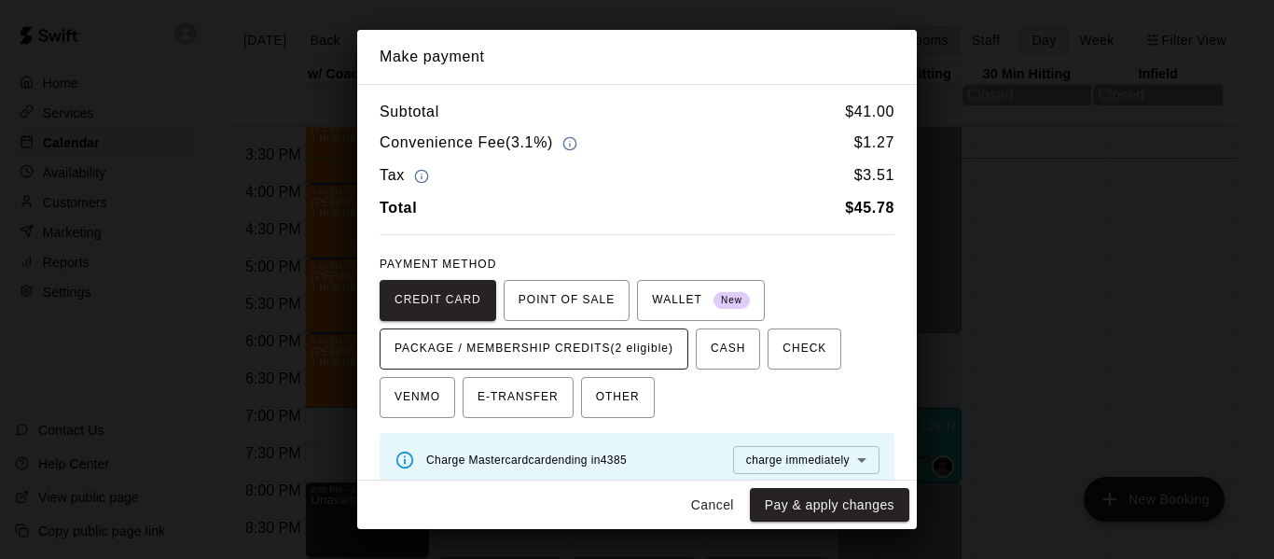
click at [595, 349] on span "PACKAGE / MEMBERSHIP CREDITS (2 eligible)" at bounding box center [534, 349] width 279 height 30
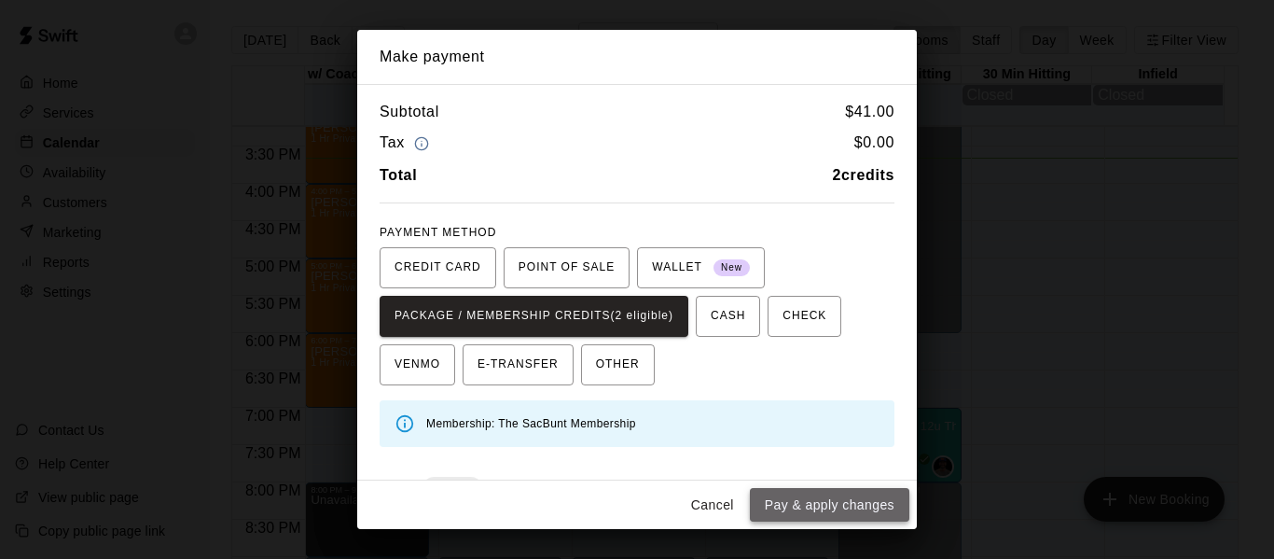
click at [844, 504] on button "Pay & apply changes" at bounding box center [829, 505] width 159 height 35
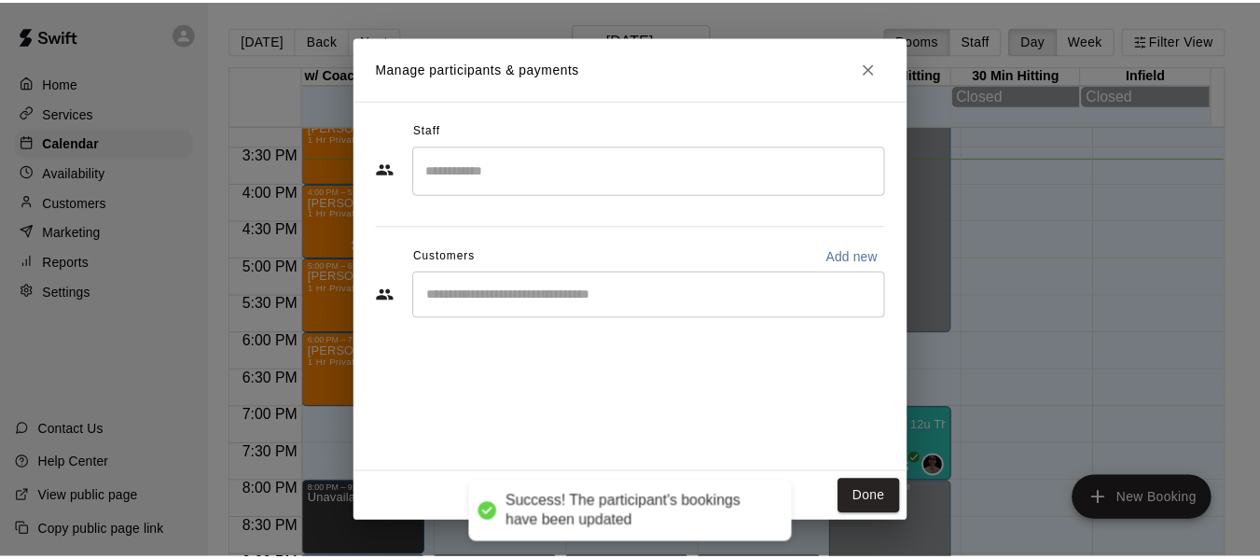
scroll to position [0, 0]
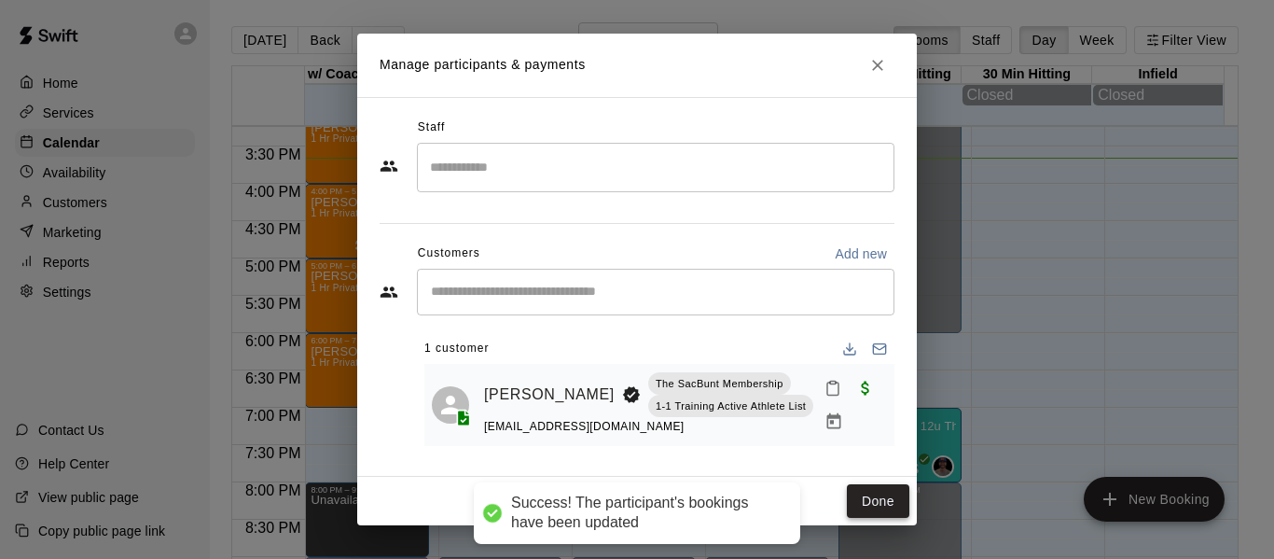
click at [889, 506] on button "Done" at bounding box center [878, 501] width 62 height 35
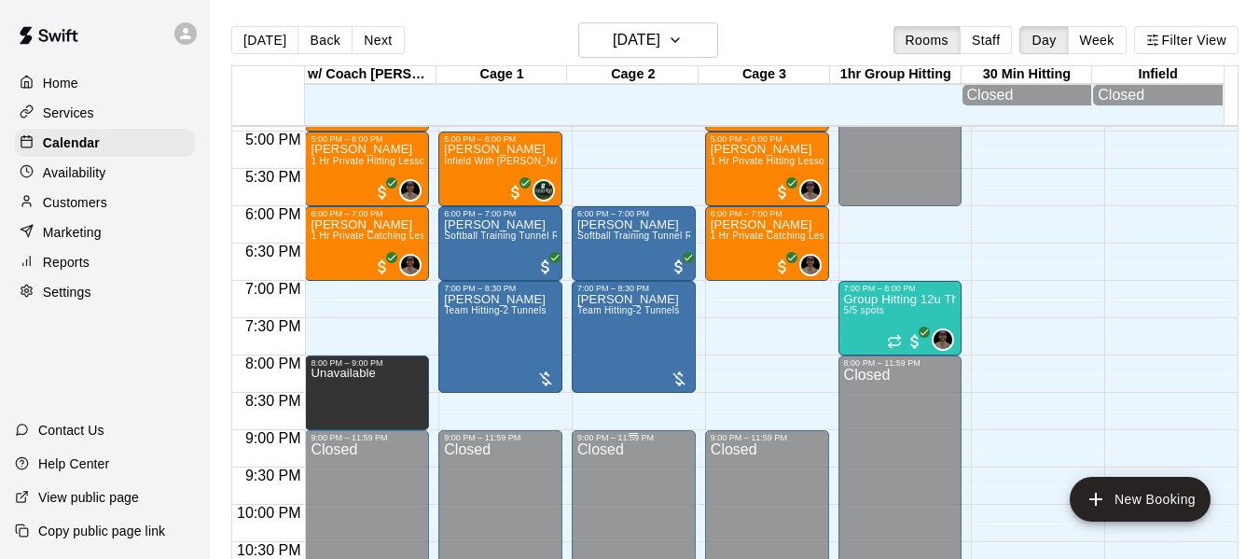
scroll to position [1342, 0]
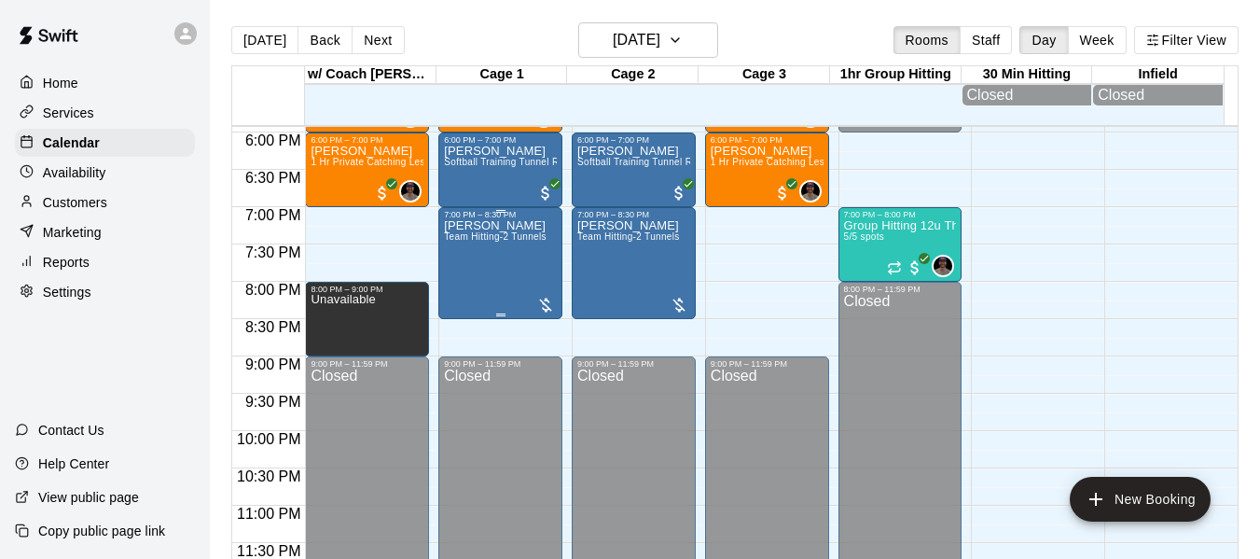
click at [540, 308] on div at bounding box center [545, 305] width 19 height 19
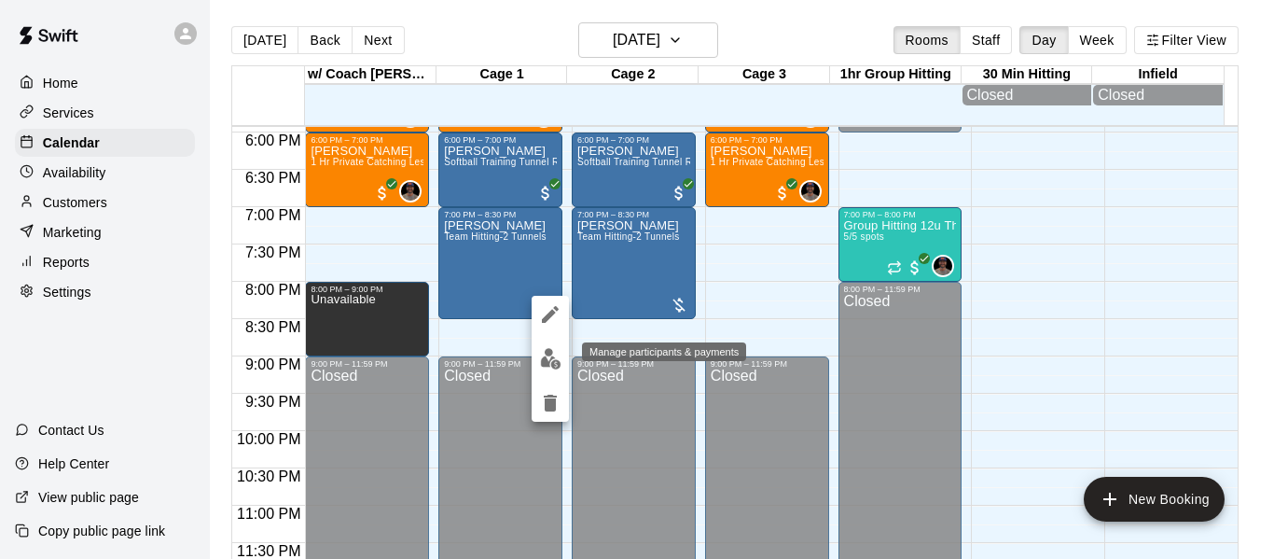
click at [547, 356] on img "edit" at bounding box center [550, 358] width 21 height 21
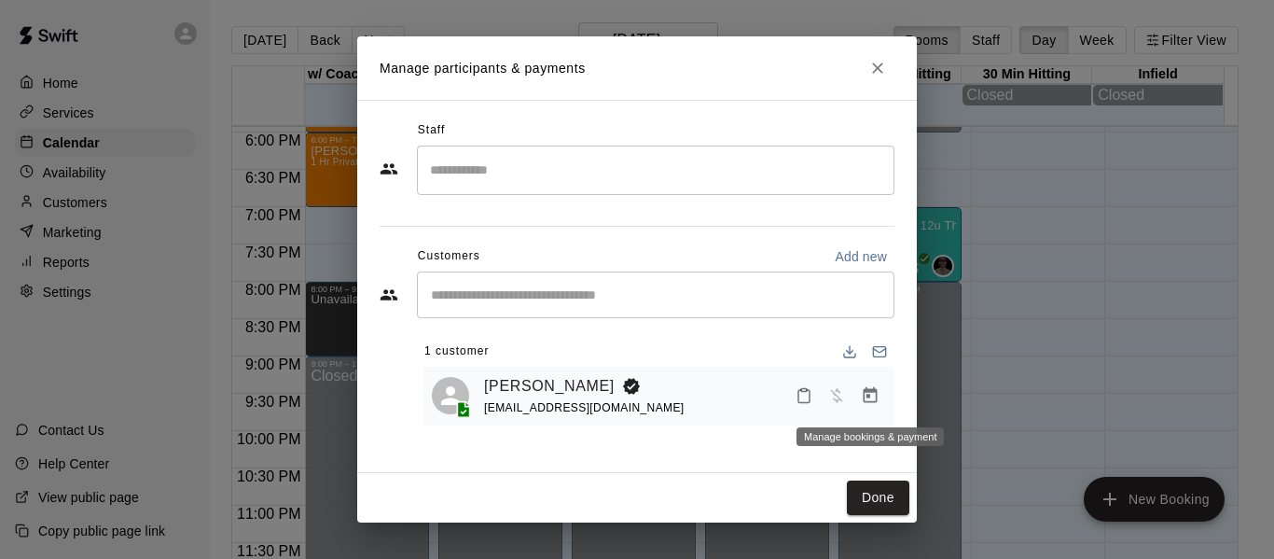
click at [875, 395] on icon "Manage bookings & payment" at bounding box center [870, 395] width 19 height 19
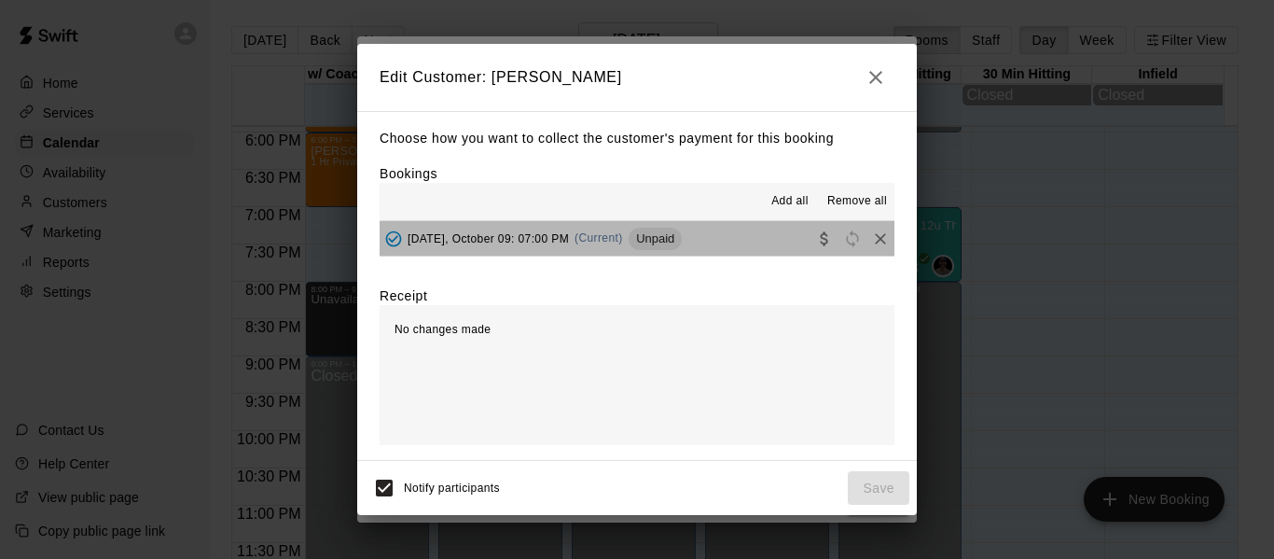
click at [763, 234] on button "[DATE], October 09: 07:00 PM (Current) Unpaid" at bounding box center [637, 238] width 515 height 35
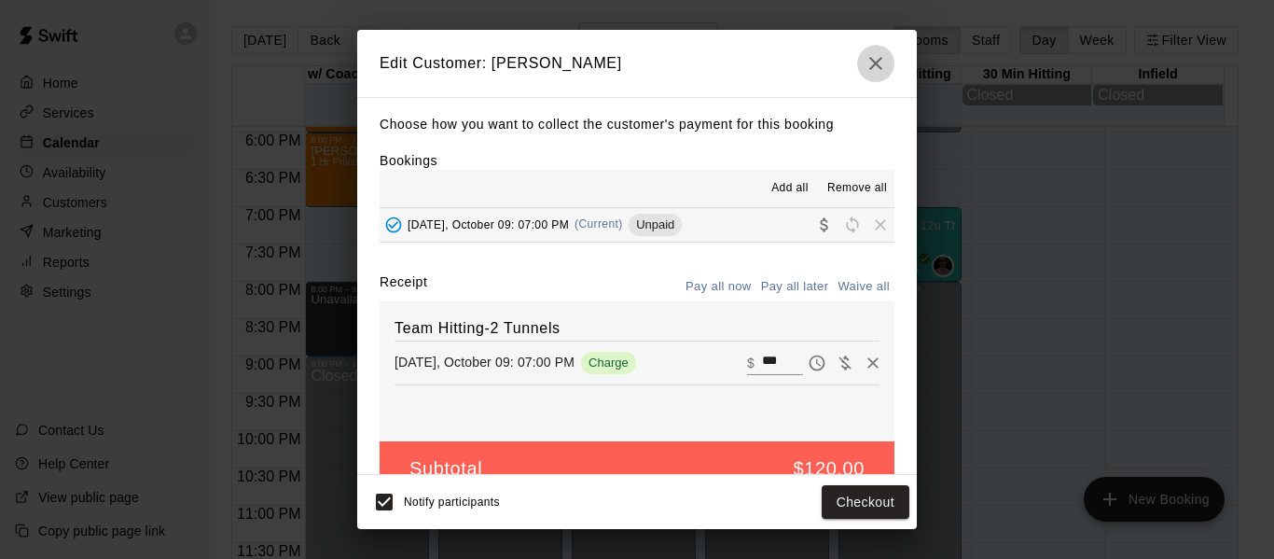
click at [881, 62] on icon "button" at bounding box center [876, 63] width 22 height 22
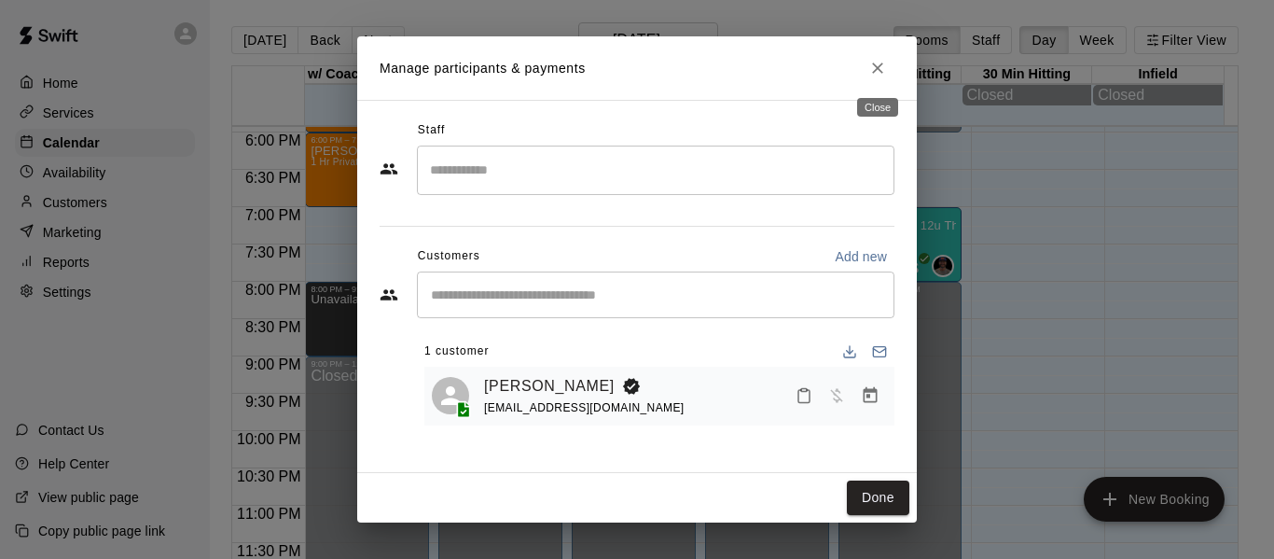
click at [873, 74] on icon "Close" at bounding box center [877, 68] width 19 height 19
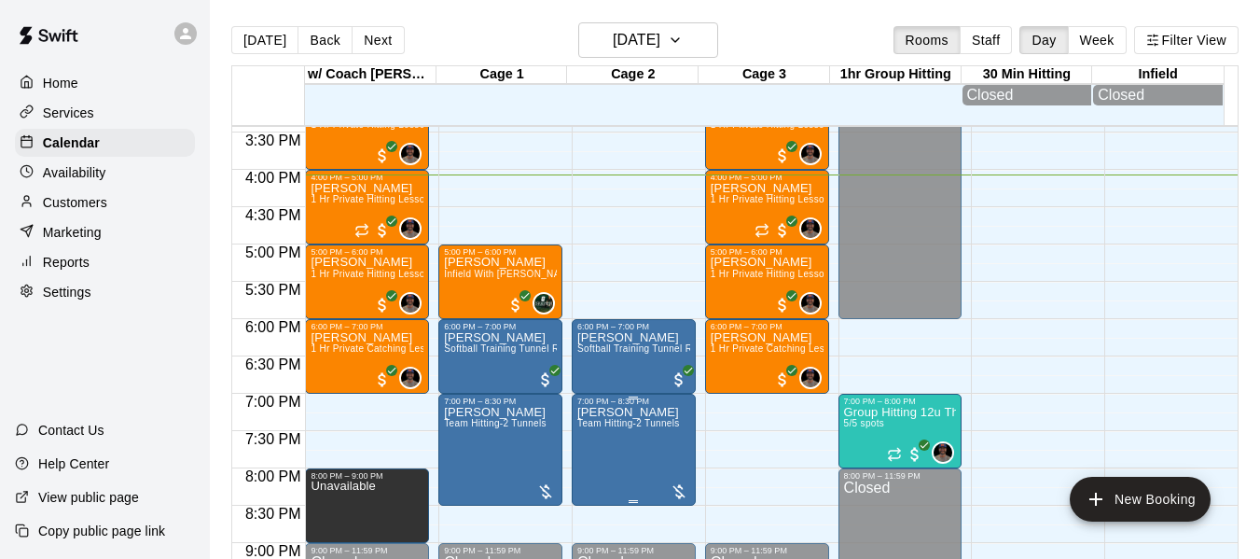
scroll to position [1156, 0]
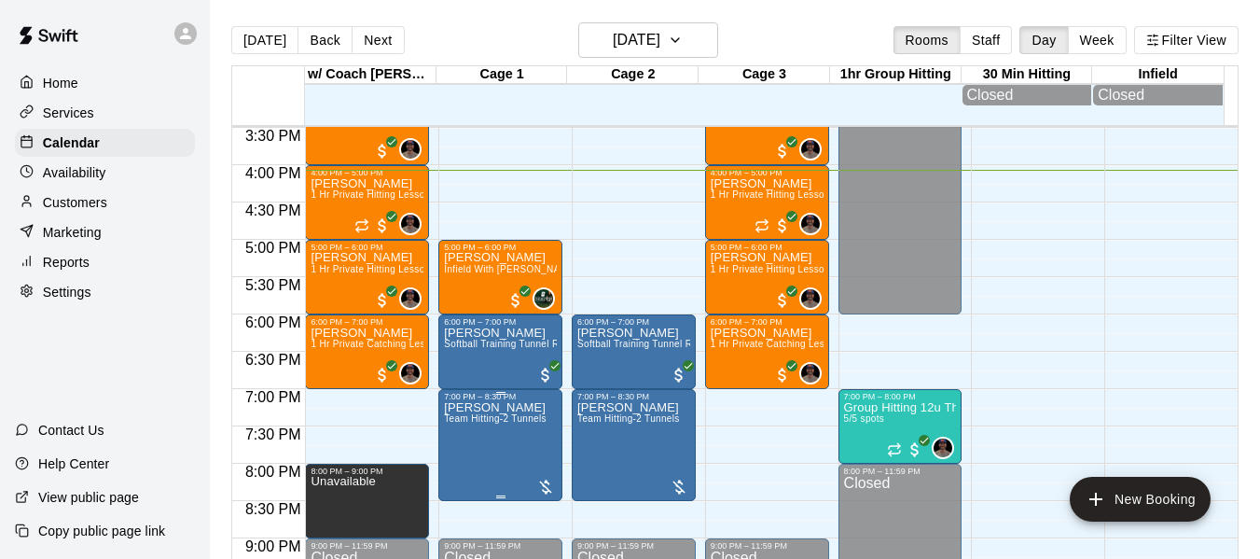
click at [541, 492] on div at bounding box center [545, 487] width 19 height 19
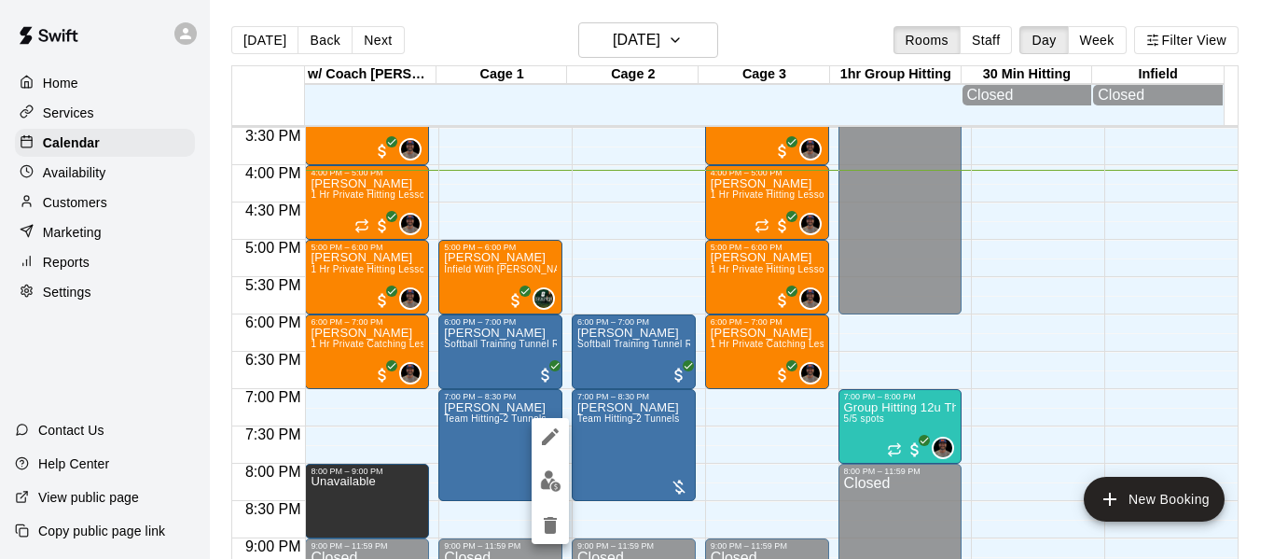
click at [553, 482] on img "edit" at bounding box center [550, 480] width 21 height 21
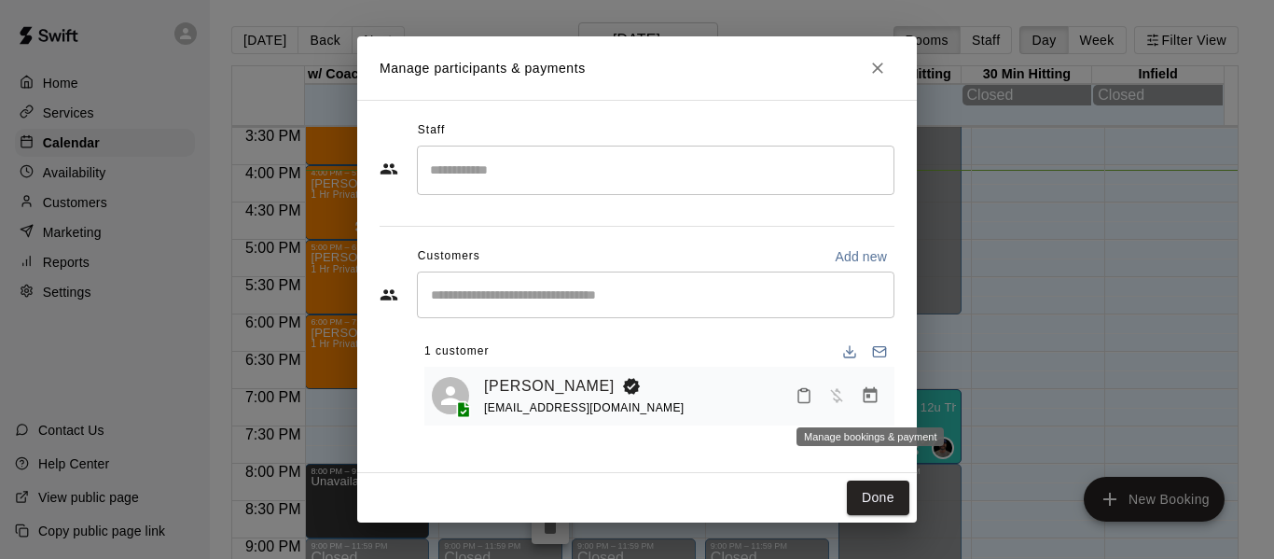
click at [864, 399] on icon "Manage bookings & payment" at bounding box center [871, 395] width 14 height 16
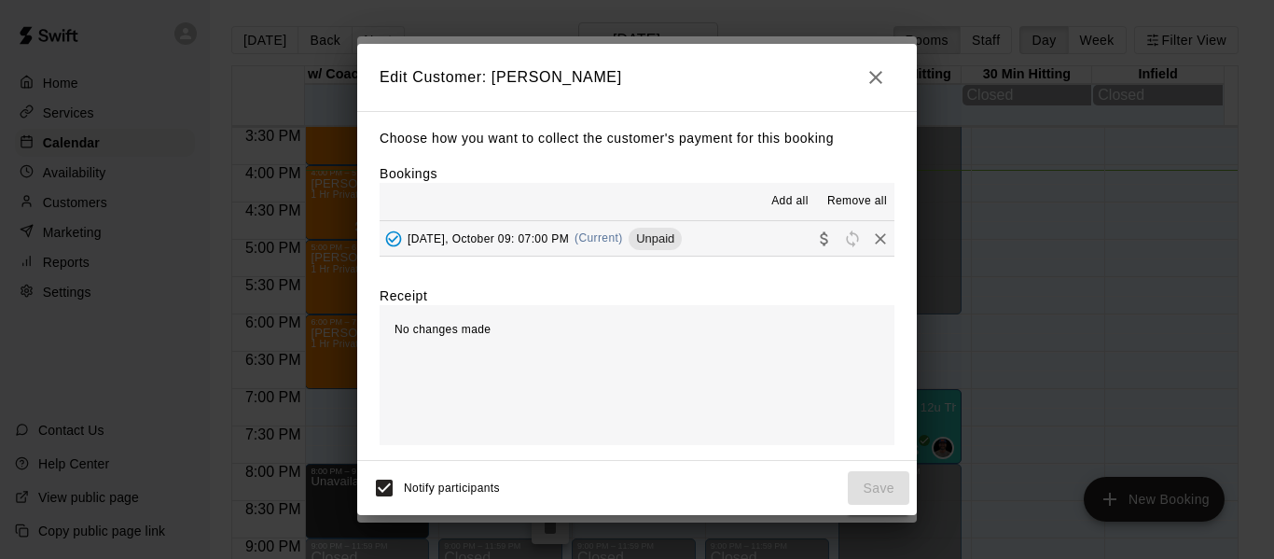
click at [755, 233] on button "[DATE], October 09: 07:00 PM (Current) Unpaid" at bounding box center [637, 238] width 515 height 35
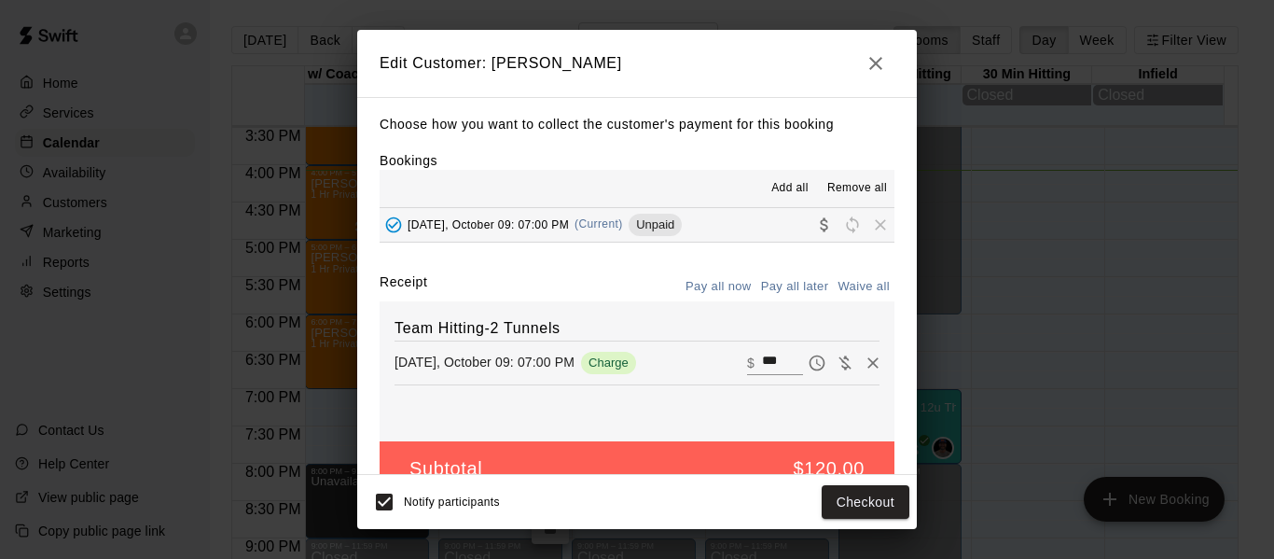
click at [875, 58] on icon "button" at bounding box center [876, 63] width 22 height 22
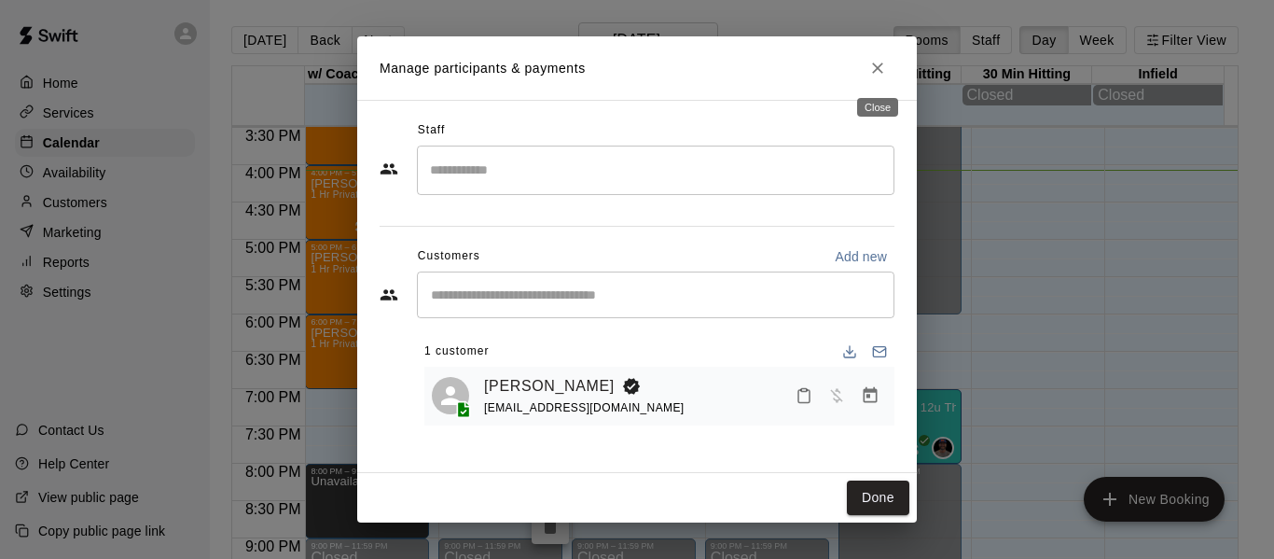
click at [875, 52] on button "Close" at bounding box center [878, 68] width 34 height 34
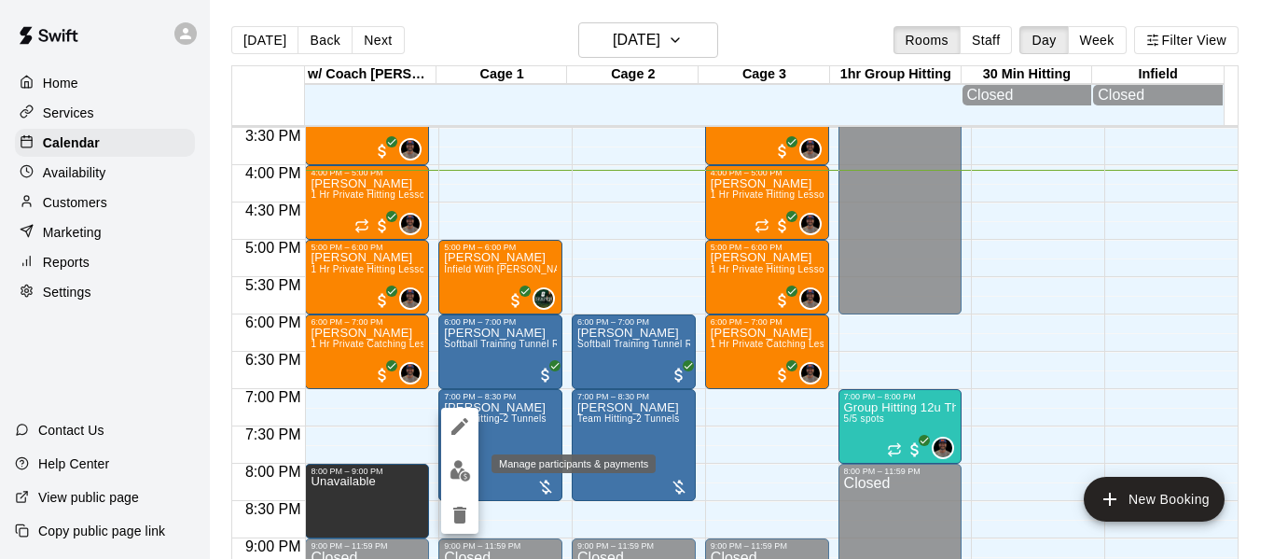
click at [463, 460] on img "edit" at bounding box center [460, 470] width 21 height 21
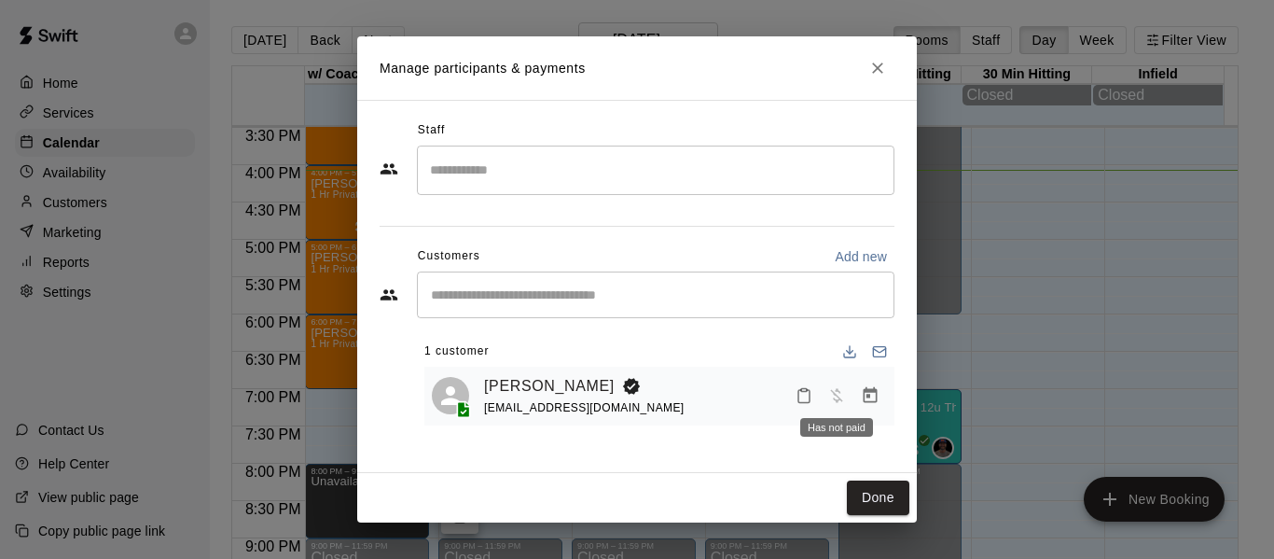
click at [837, 392] on span "Has not paid" at bounding box center [837, 395] width 34 height 16
click at [873, 393] on icon "Manage bookings & payment" at bounding box center [871, 395] width 14 height 16
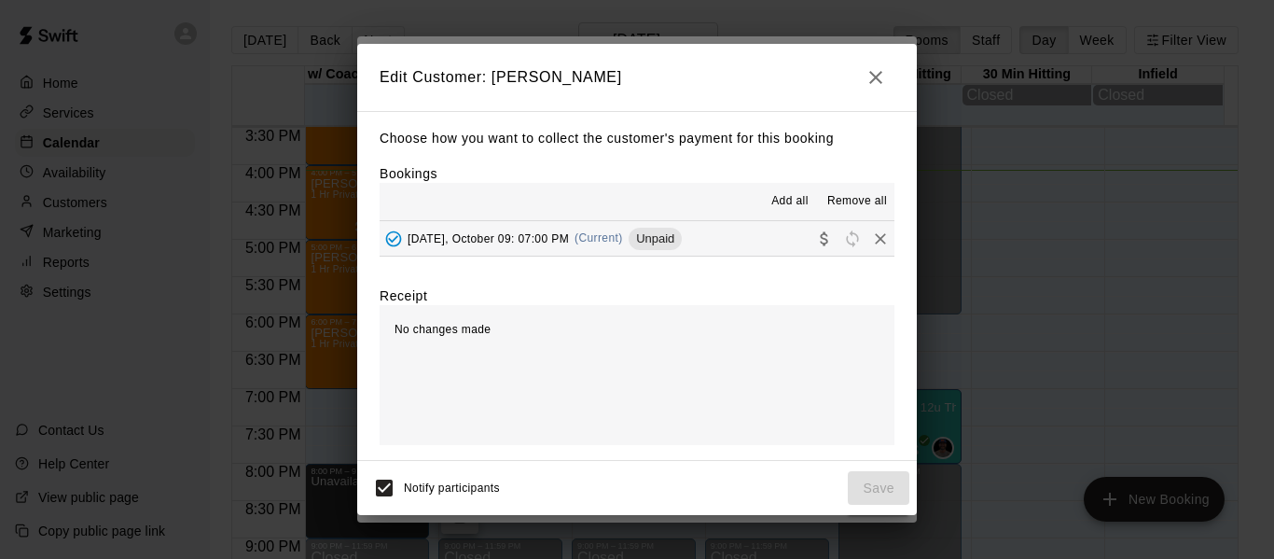
click at [679, 244] on span "Unpaid" at bounding box center [655, 238] width 53 height 14
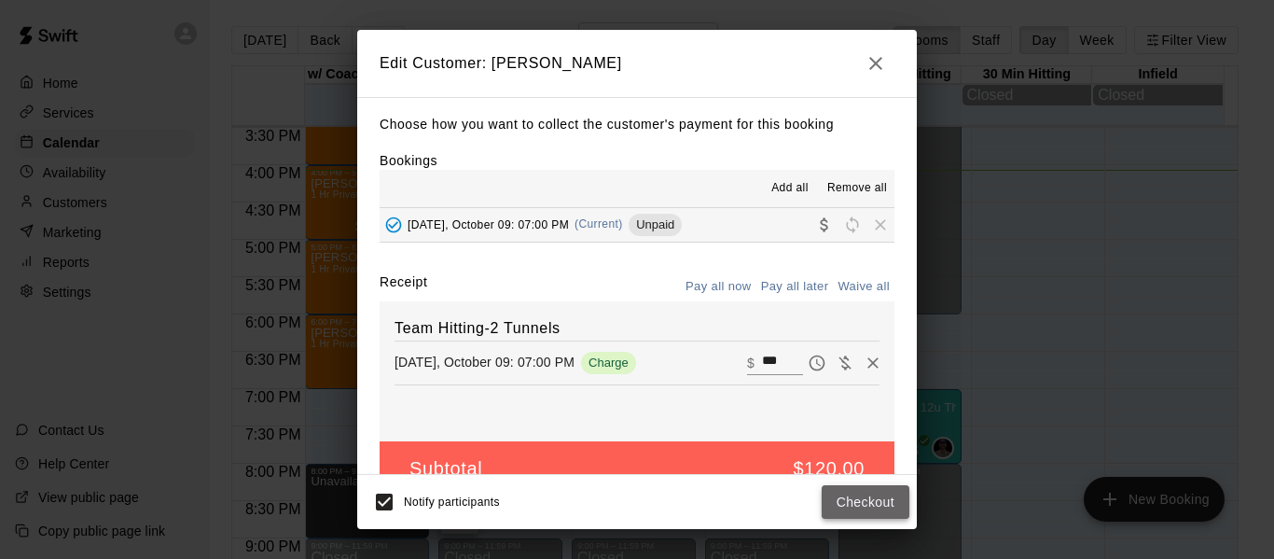
click at [851, 503] on button "Checkout" at bounding box center [866, 502] width 88 height 35
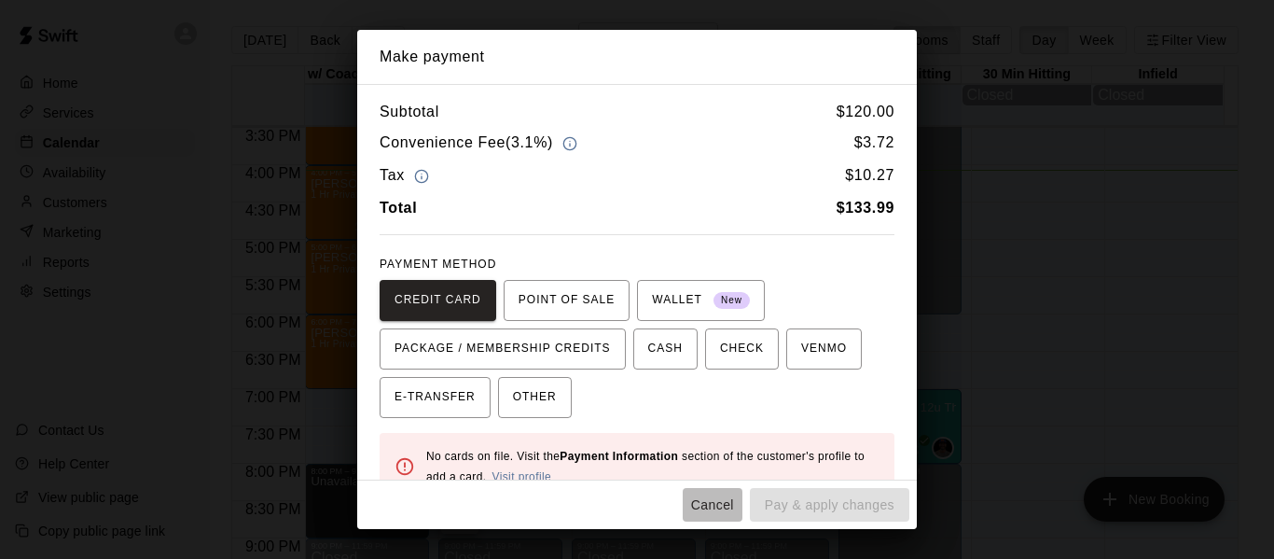
click at [720, 507] on button "Cancel" at bounding box center [713, 505] width 60 height 35
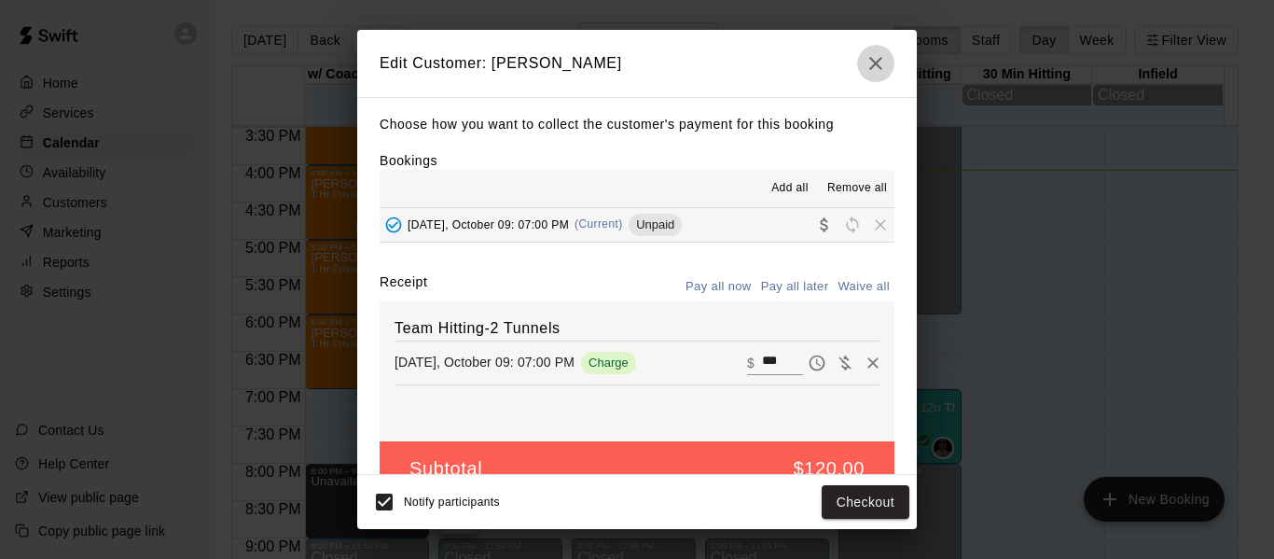
click at [876, 70] on icon "button" at bounding box center [876, 63] width 22 height 22
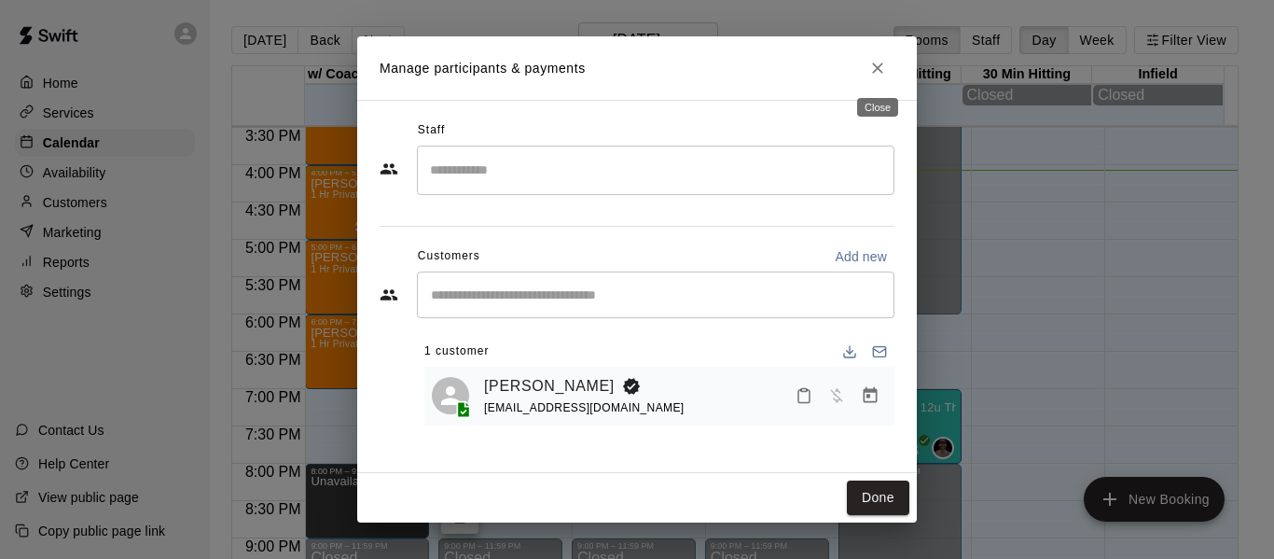
click at [880, 68] on icon "Close" at bounding box center [877, 68] width 19 height 19
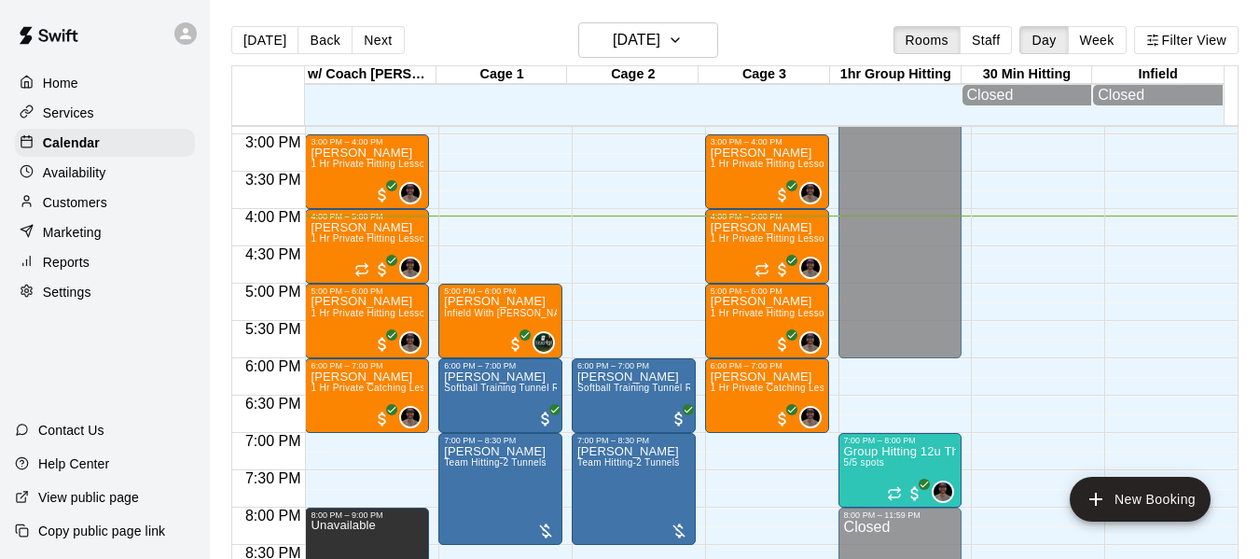
scroll to position [1093, 0]
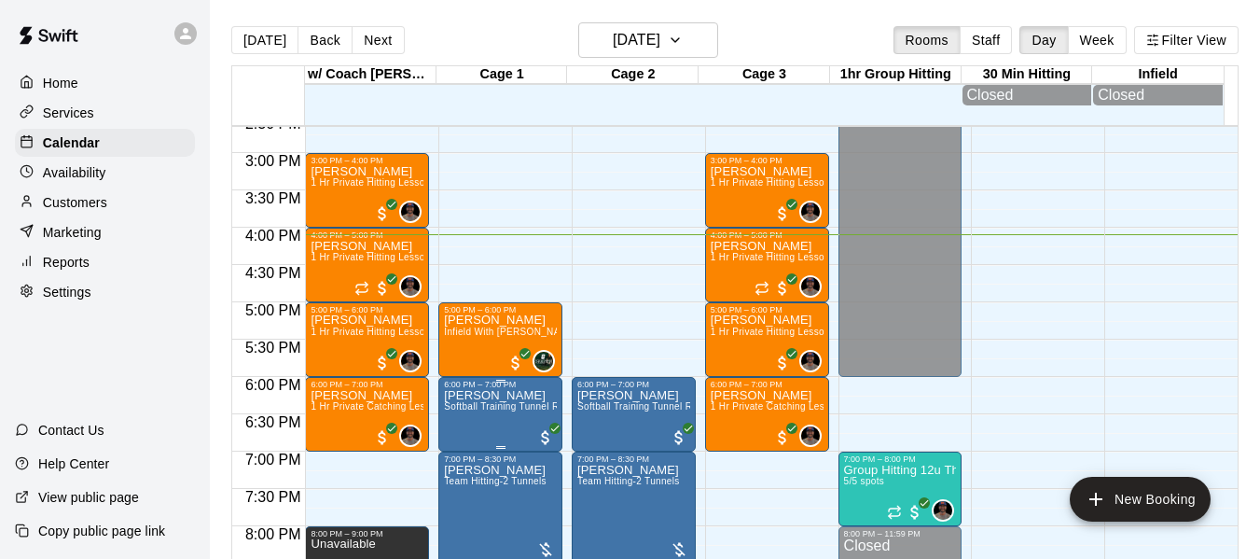
click at [470, 395] on p "[PERSON_NAME]" at bounding box center [500, 395] width 113 height 0
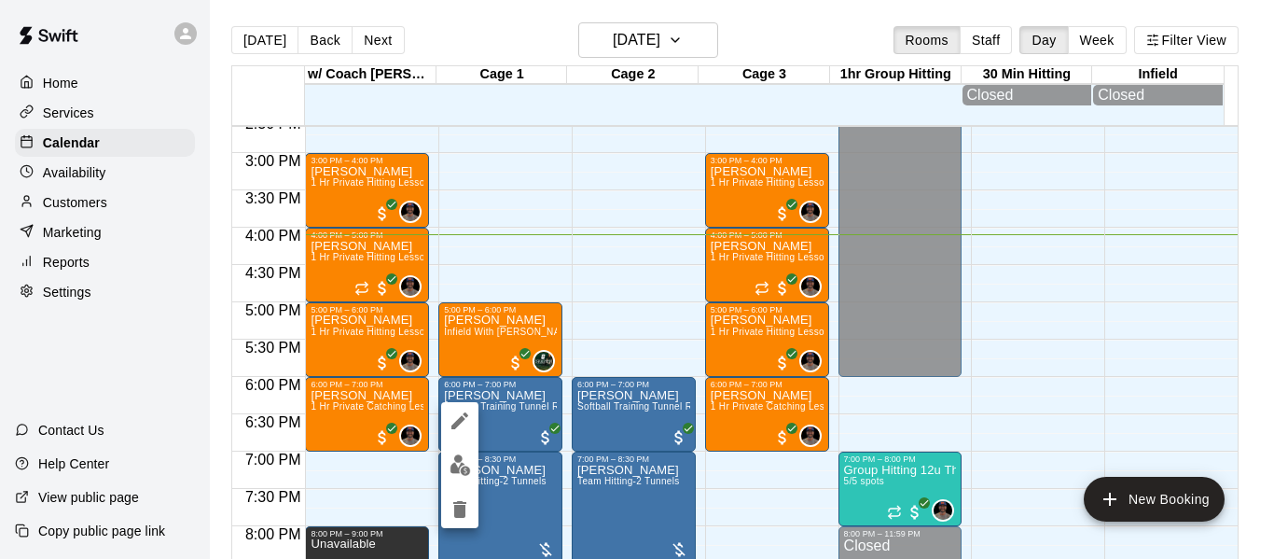
click at [458, 424] on icon "edit" at bounding box center [459, 420] width 17 height 17
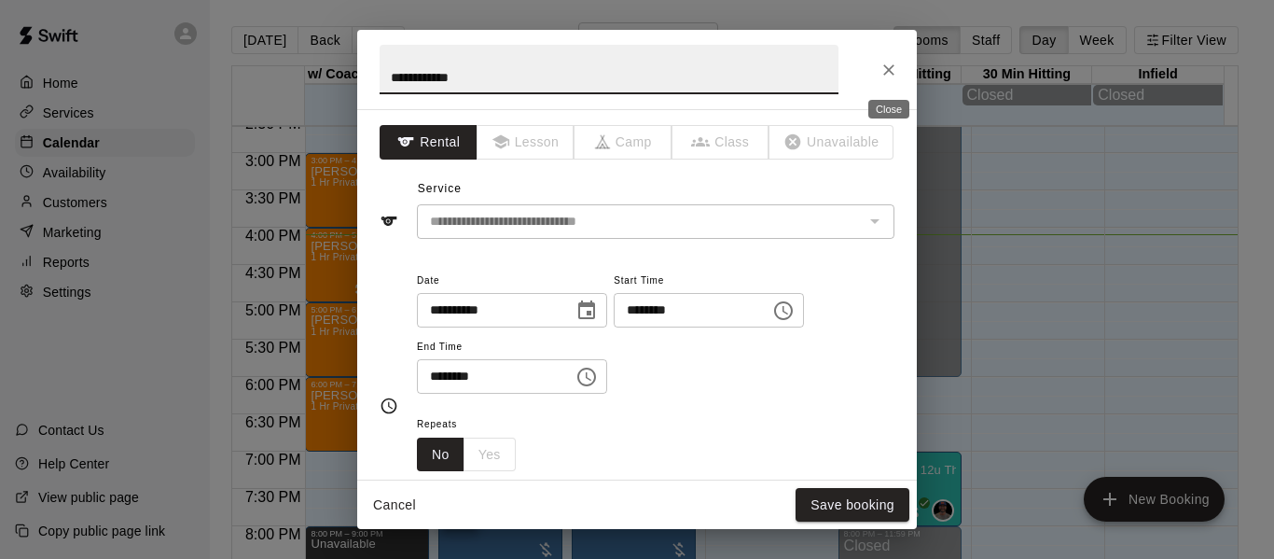
click at [893, 65] on icon "Close" at bounding box center [888, 69] width 11 height 11
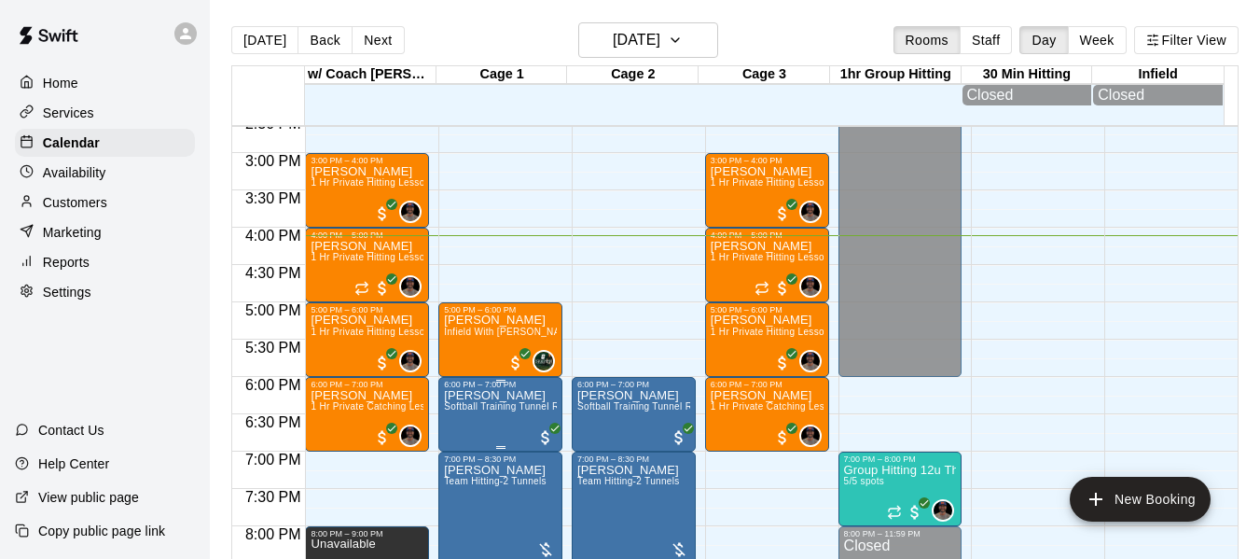
click at [487, 395] on p "[PERSON_NAME]" at bounding box center [500, 395] width 113 height 0
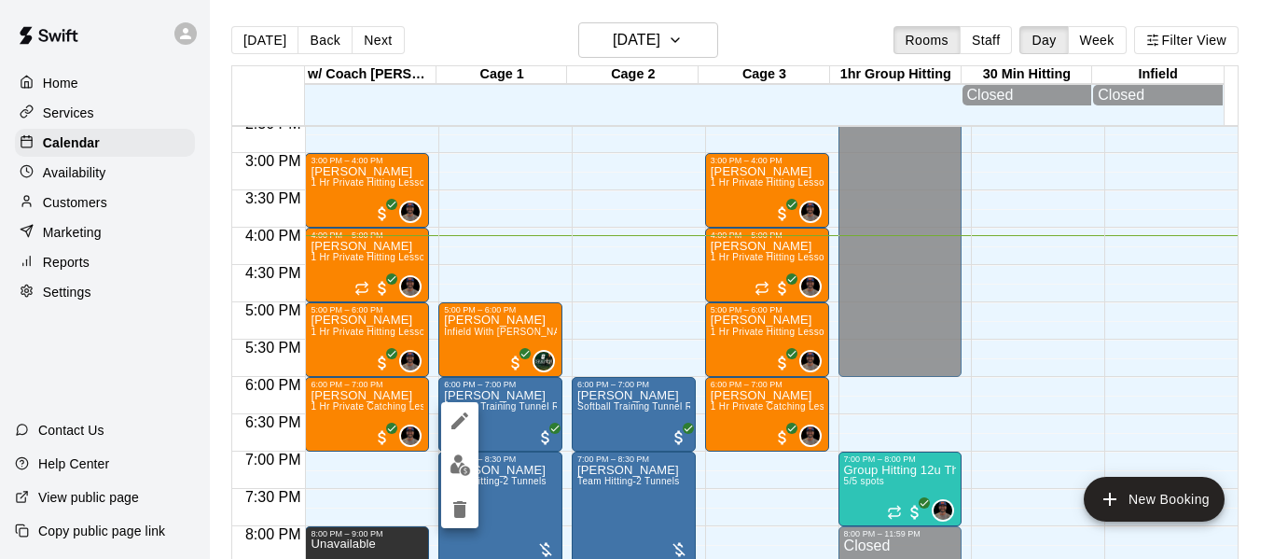
click at [462, 471] on img "edit" at bounding box center [460, 464] width 21 height 21
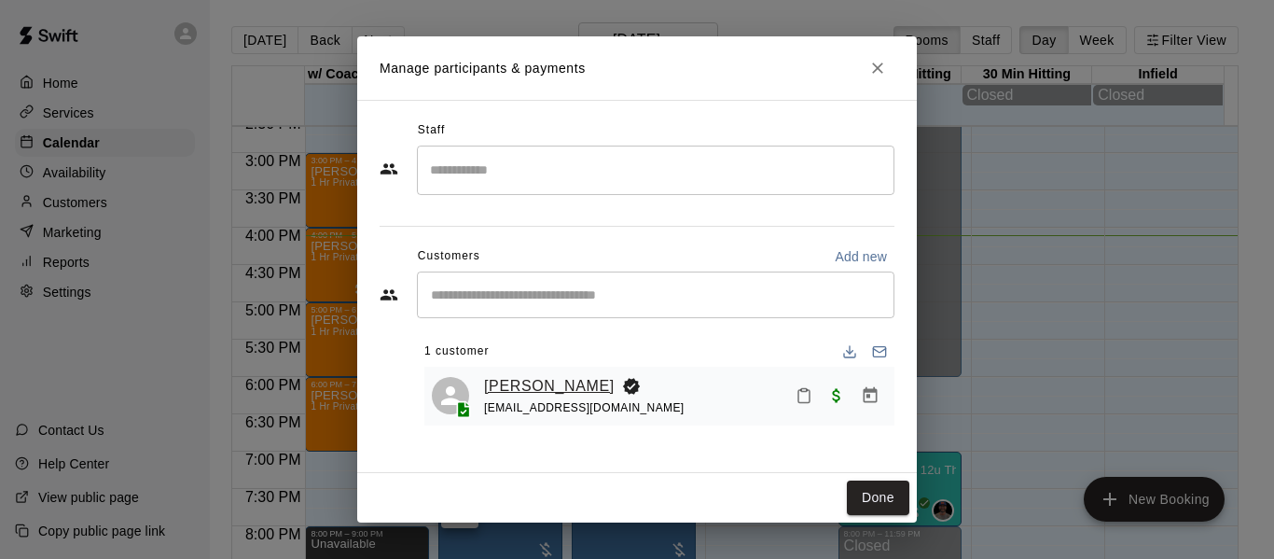
click at [521, 383] on link "[PERSON_NAME]" at bounding box center [549, 386] width 131 height 24
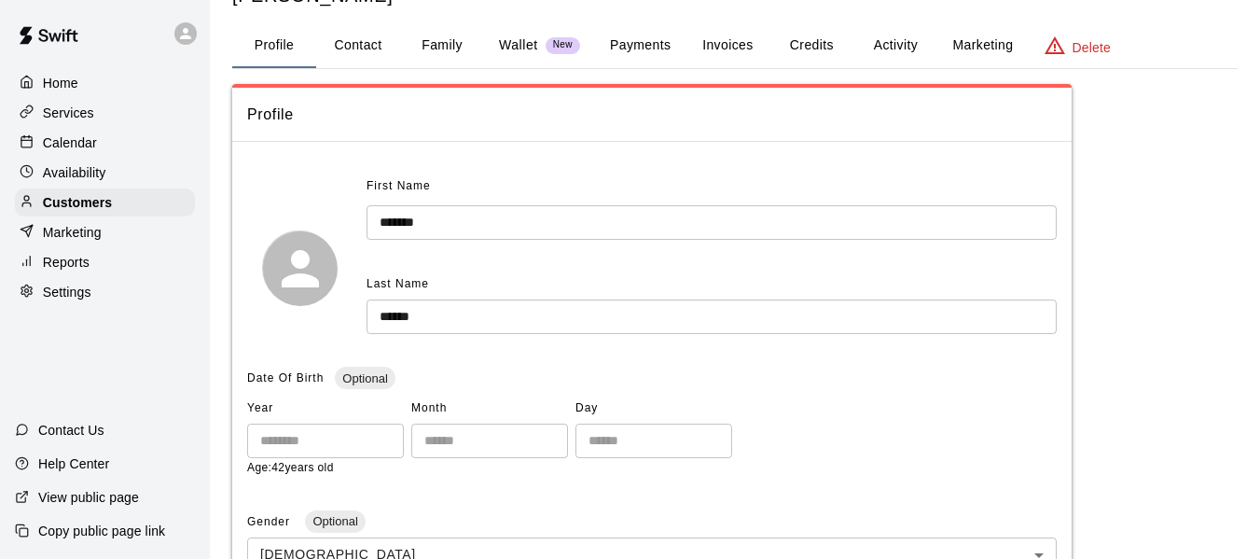
scroll to position [62, 0]
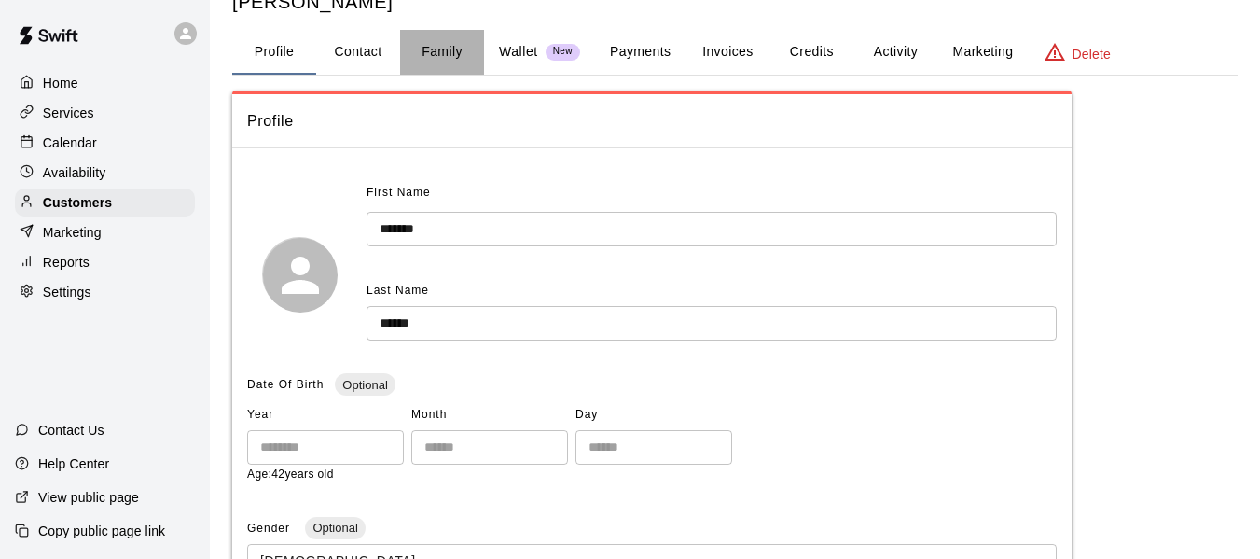
click at [444, 54] on button "Family" at bounding box center [442, 52] width 84 height 45
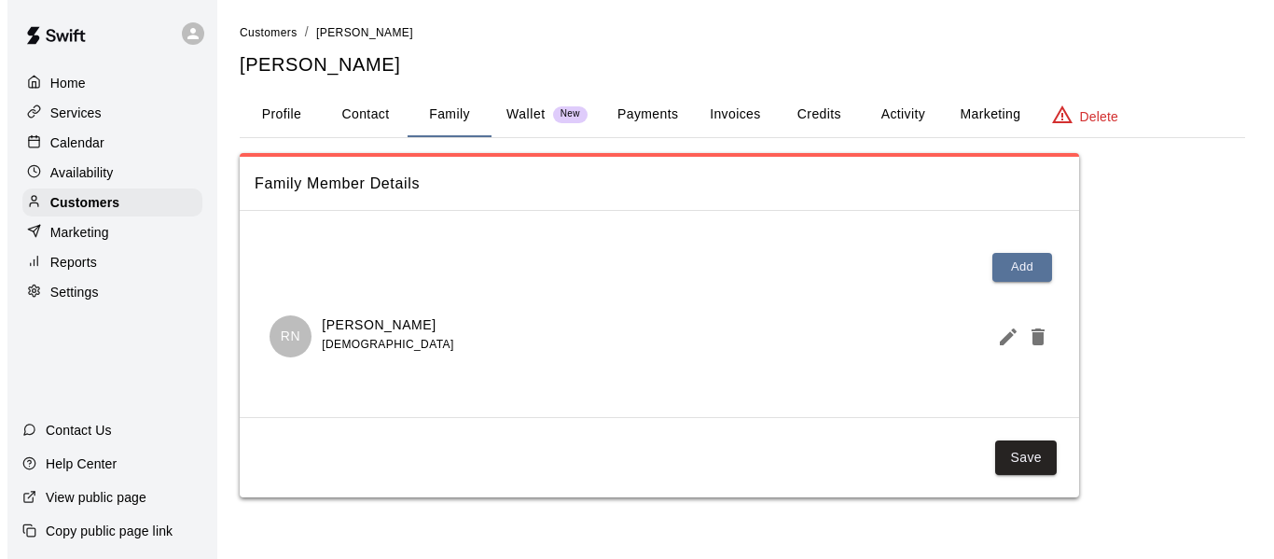
scroll to position [0, 0]
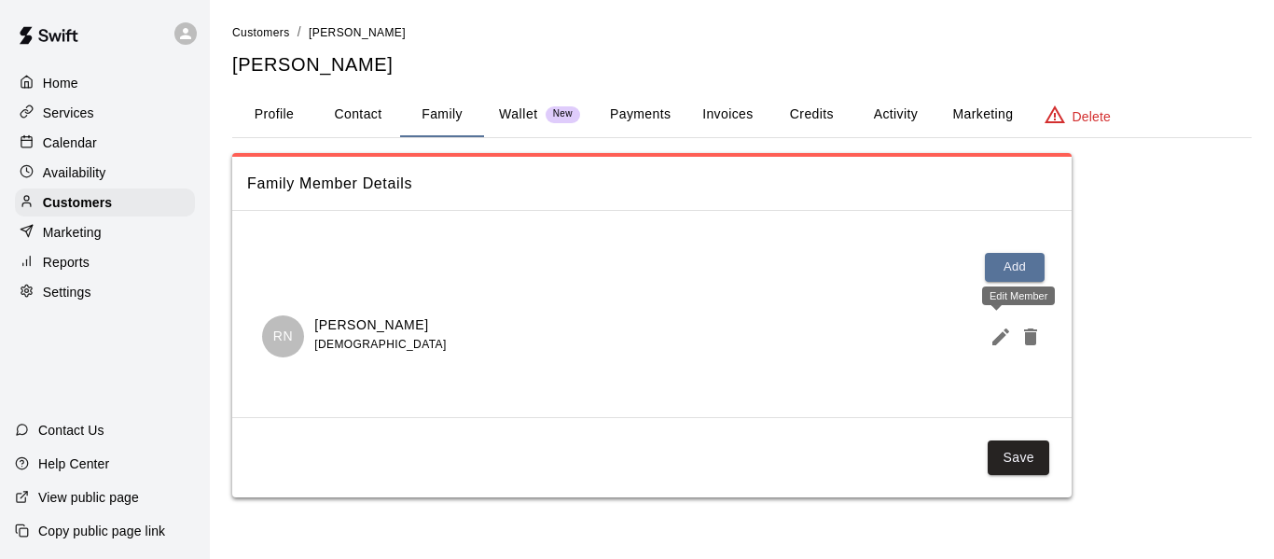
click at [992, 332] on icon "Edit Member" at bounding box center [1001, 337] width 22 height 22
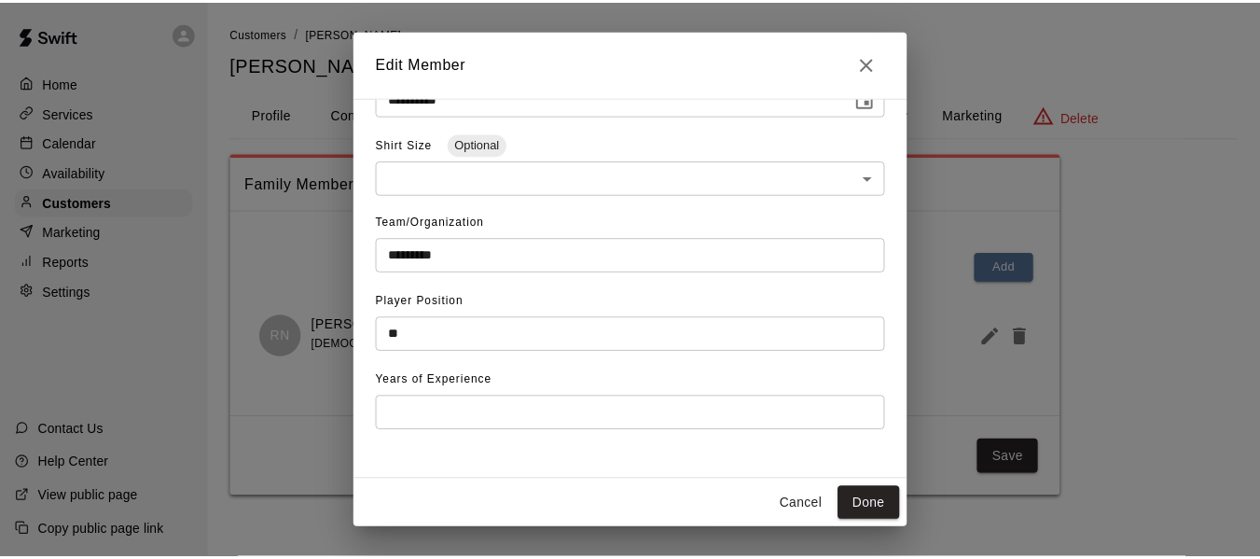
scroll to position [386, 0]
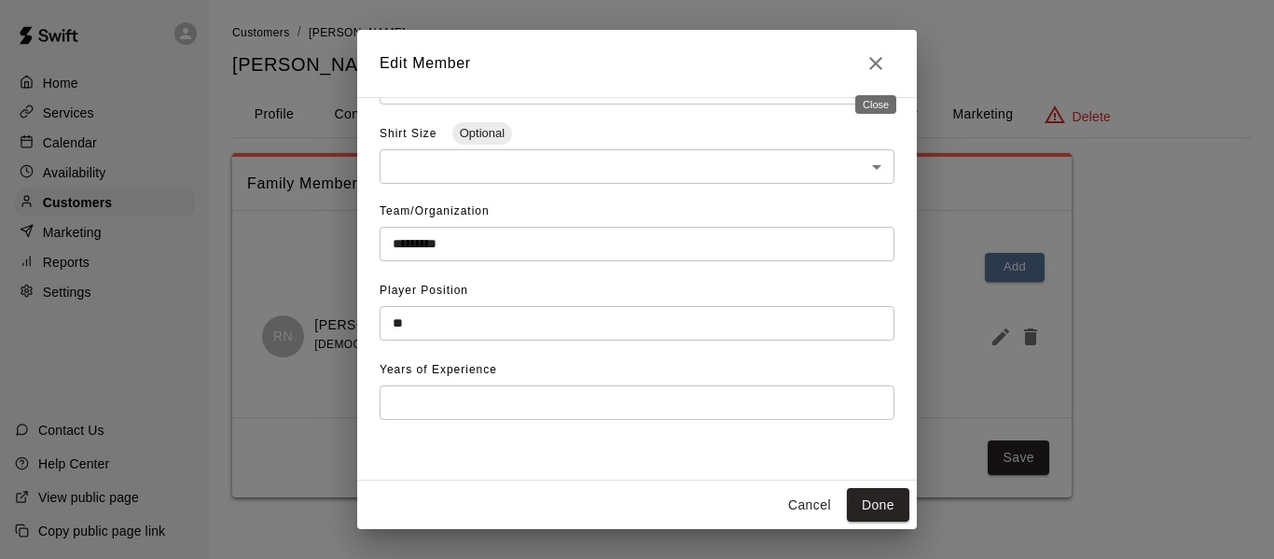
click at [878, 67] on icon "Close" at bounding box center [876, 63] width 22 height 22
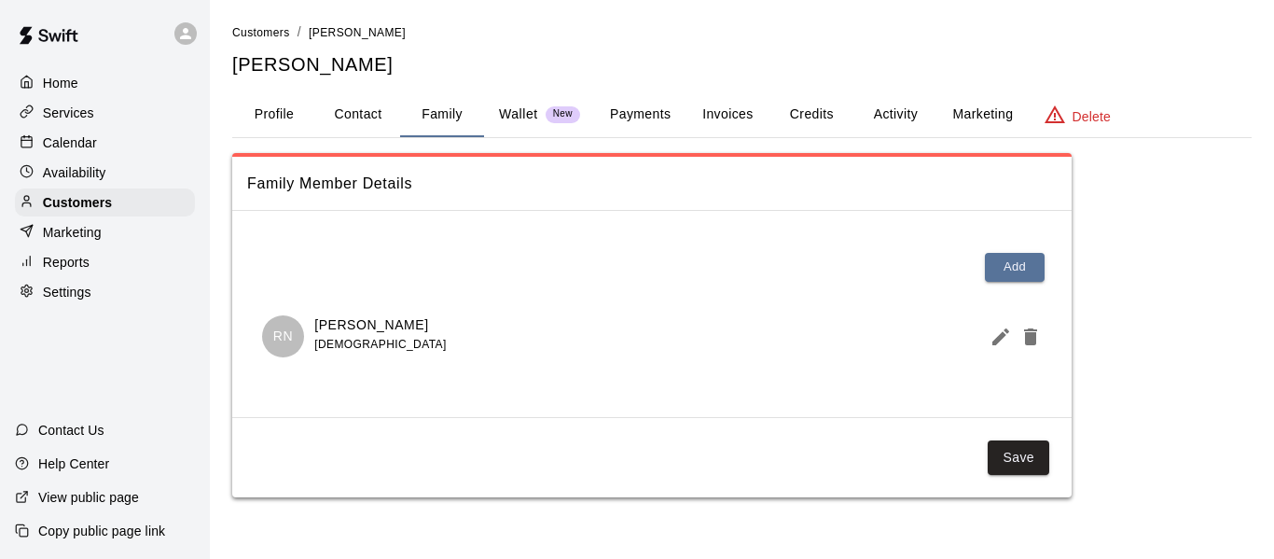
click at [65, 139] on p "Calendar" at bounding box center [70, 142] width 54 height 19
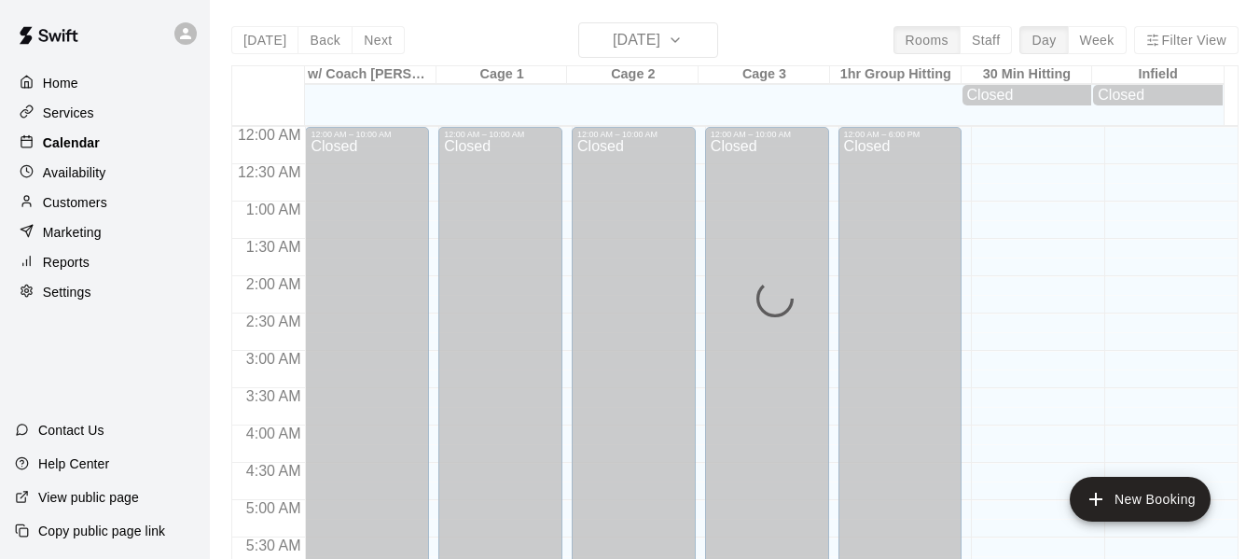
scroll to position [1203, 0]
